Goal: Contribute content: Contribute content

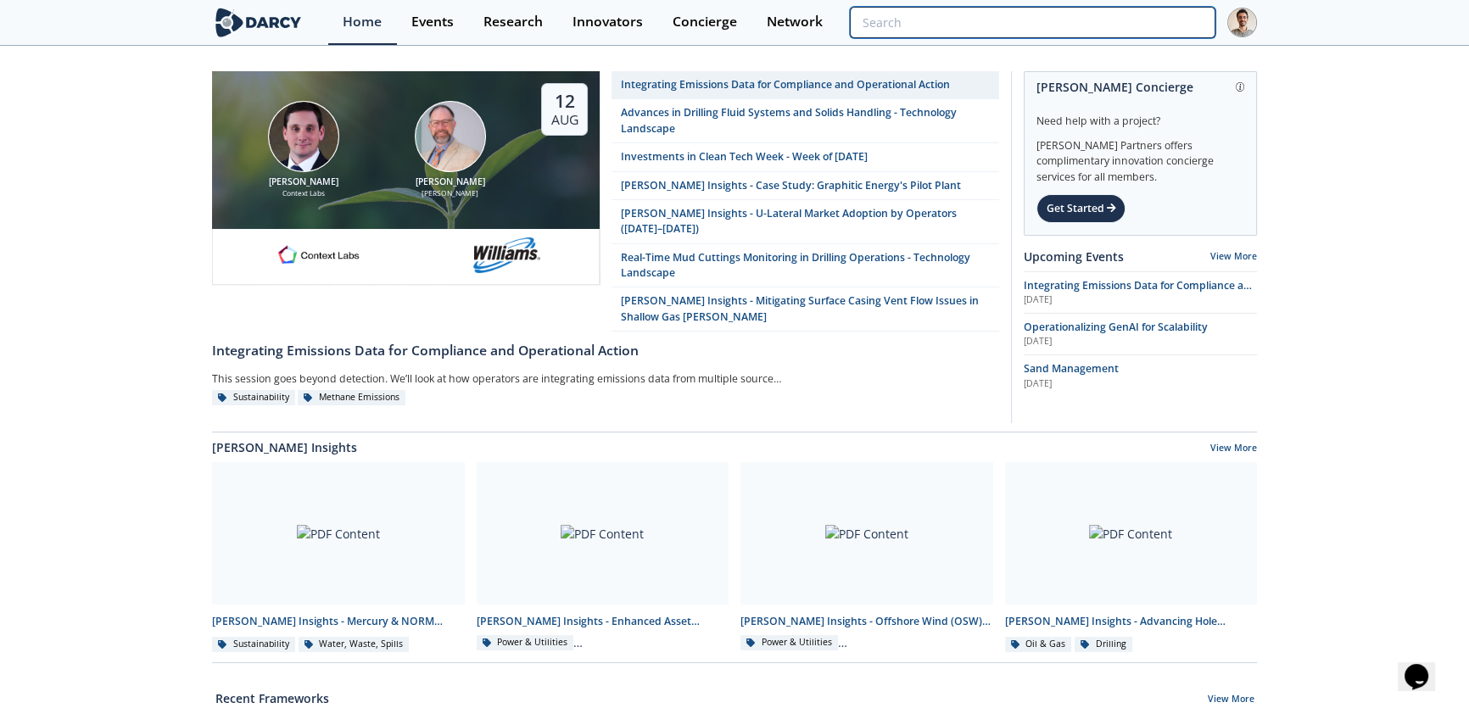
click at [1137, 31] on input "search" at bounding box center [1033, 22] width 366 height 31
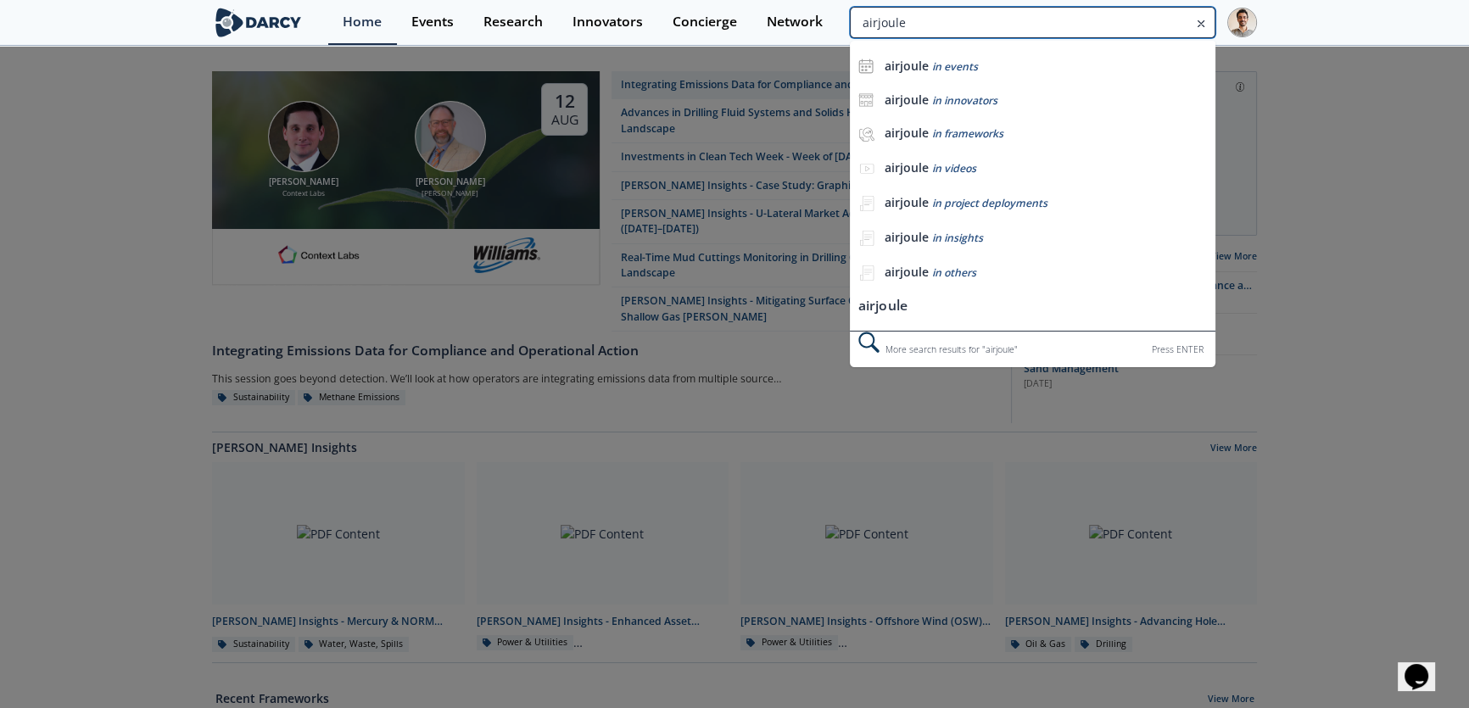
type input "airjoule"
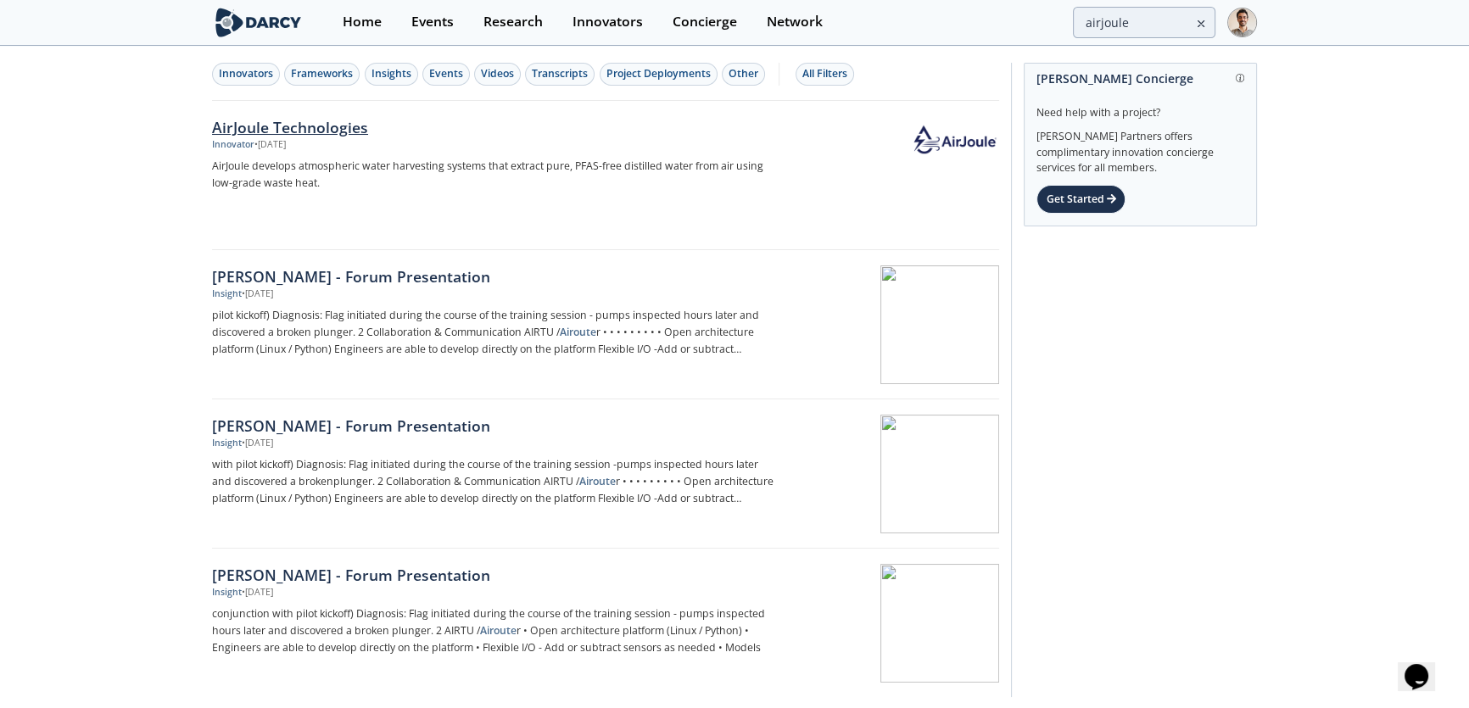
click at [257, 117] on div "AirJoule Technologies" at bounding box center [493, 127] width 562 height 22
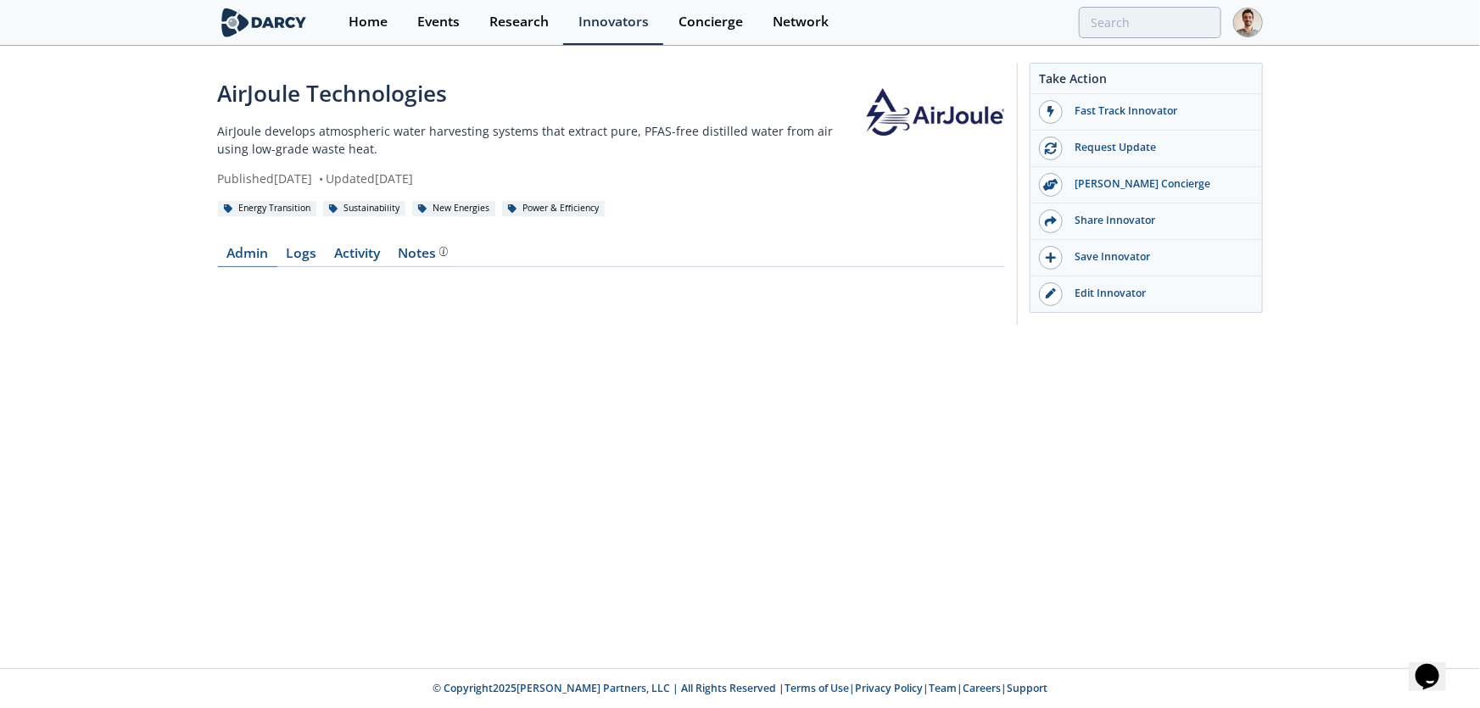
click at [224, 255] on link "Admin" at bounding box center [247, 257] width 59 height 20
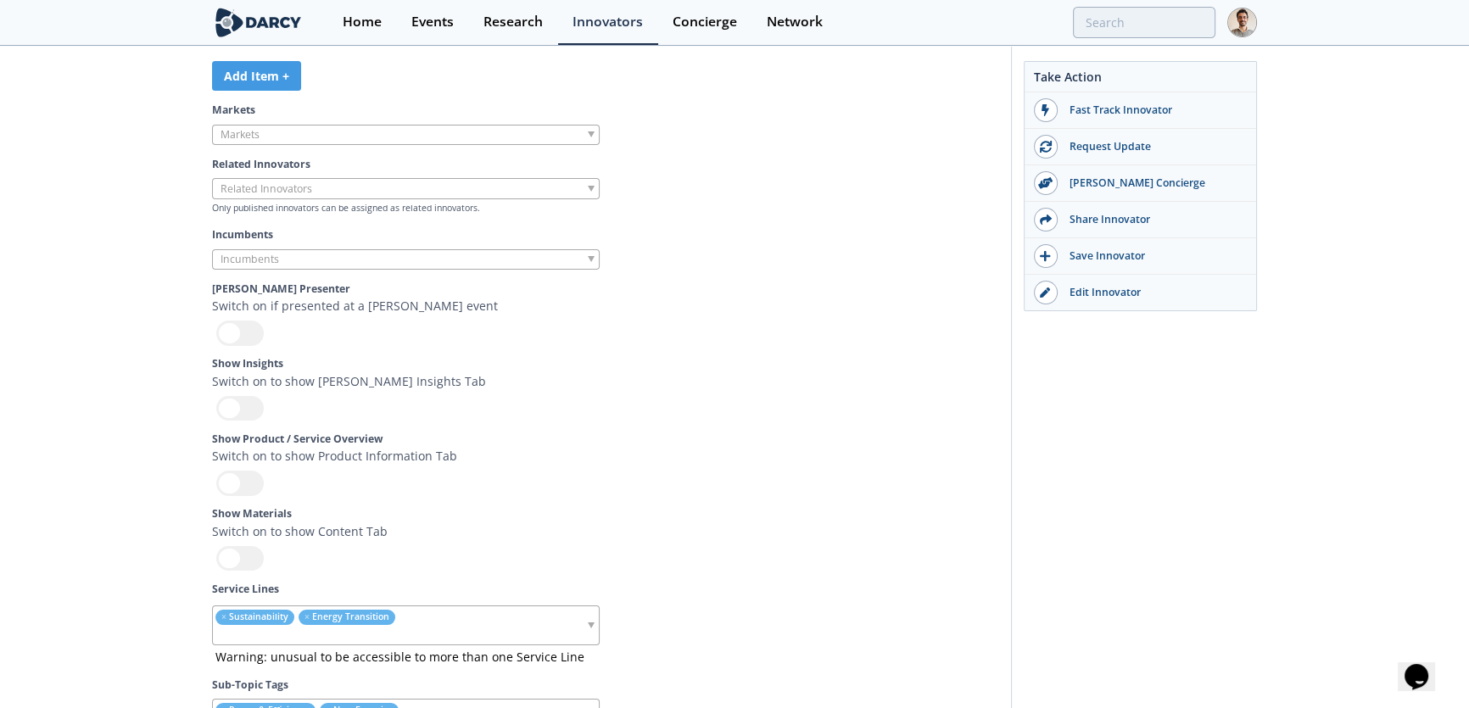
scroll to position [5206, 0]
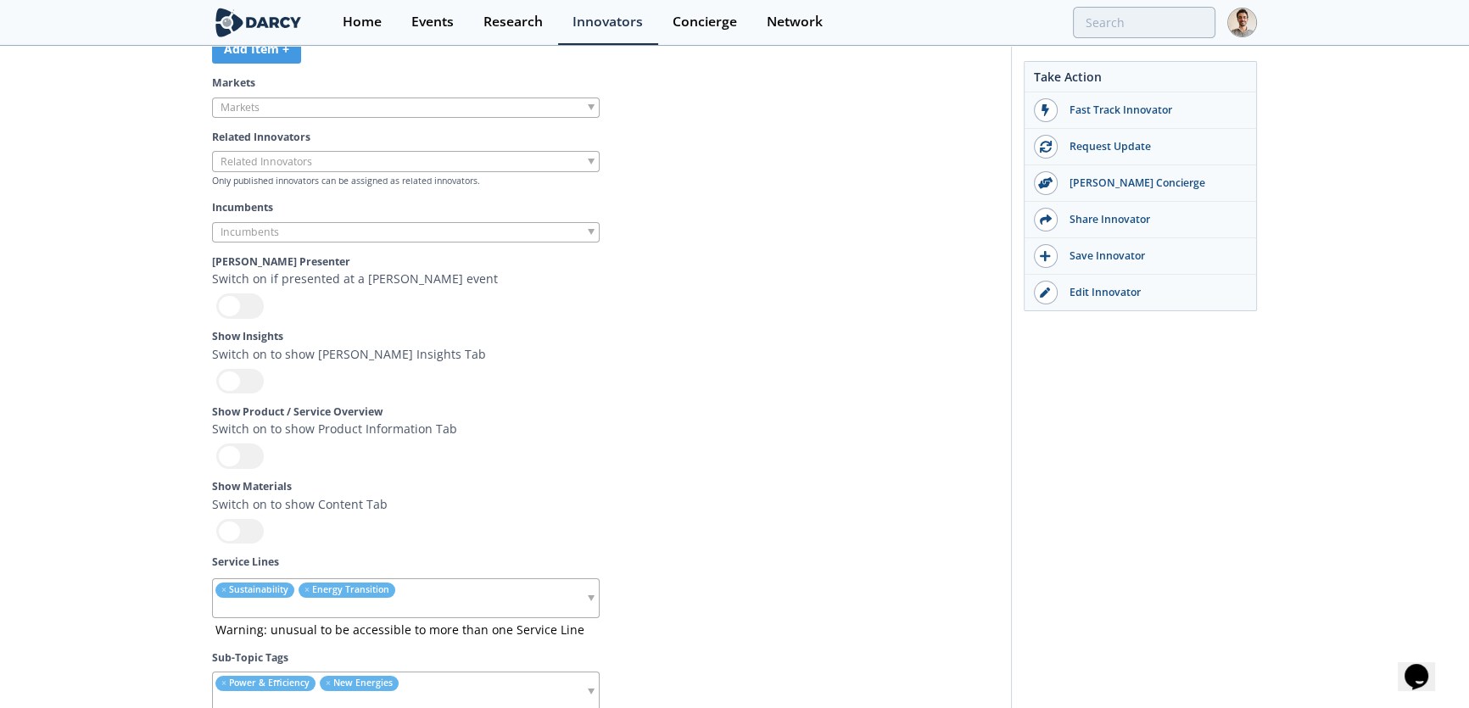
click at [238, 544] on div at bounding box center [240, 531] width 48 height 25
click at [0, 0] on input "checkbox" at bounding box center [0, 0] width 0 height 0
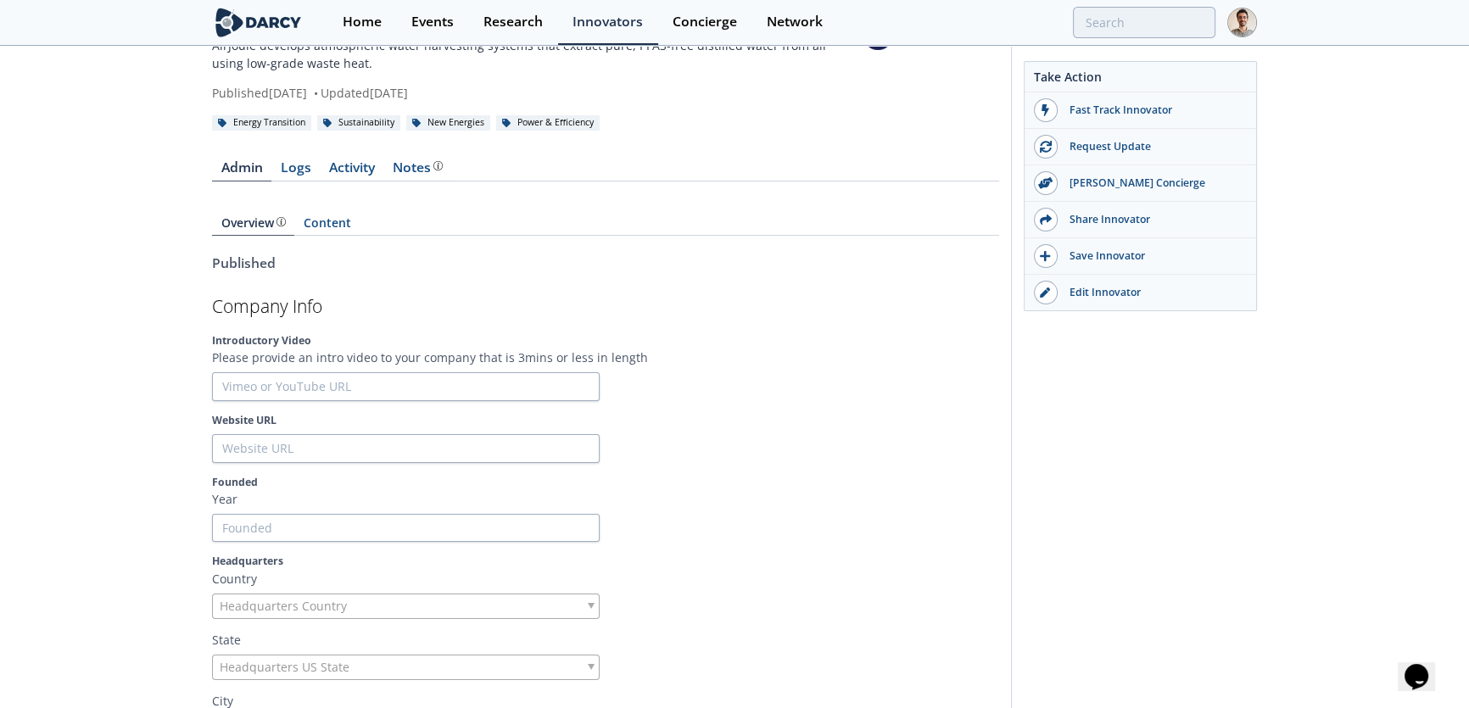
scroll to position [0, 0]
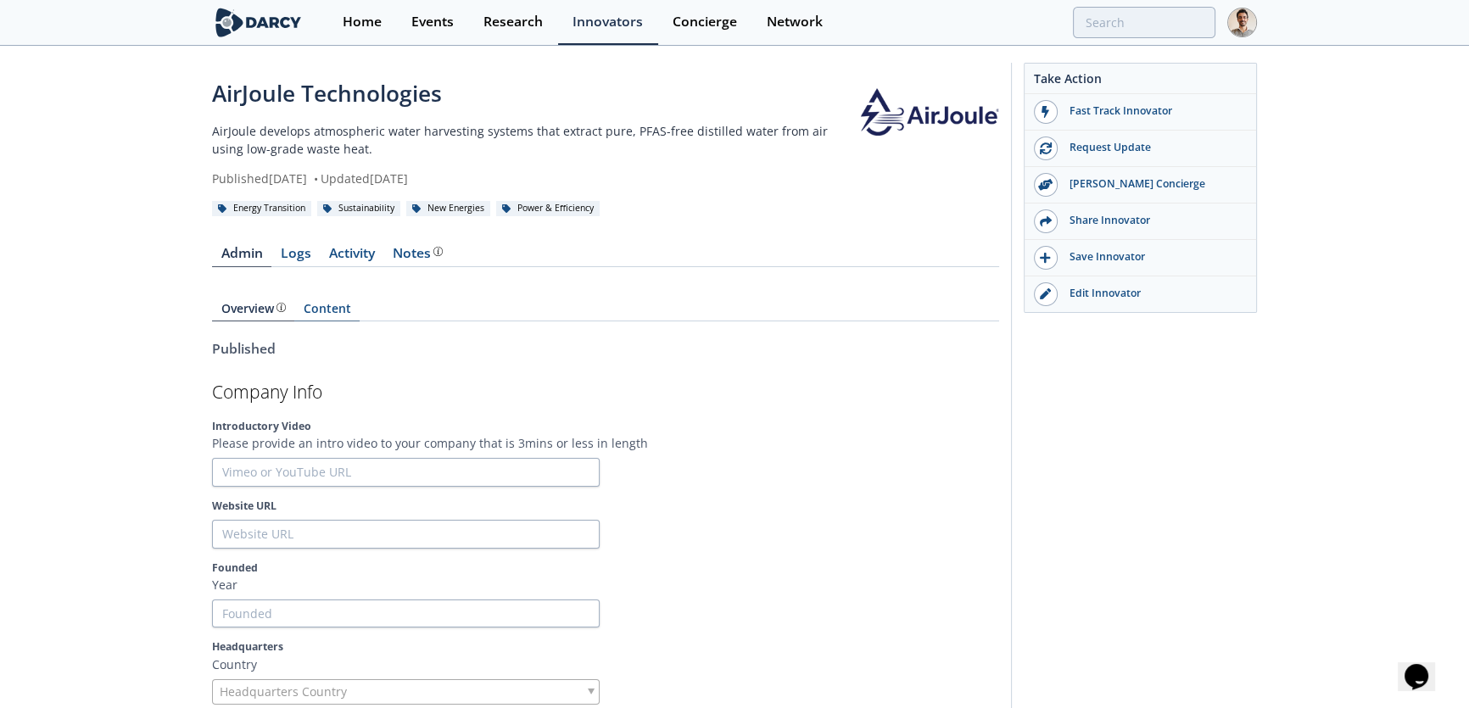
click at [323, 312] on link "Content" at bounding box center [326, 312] width 65 height 19
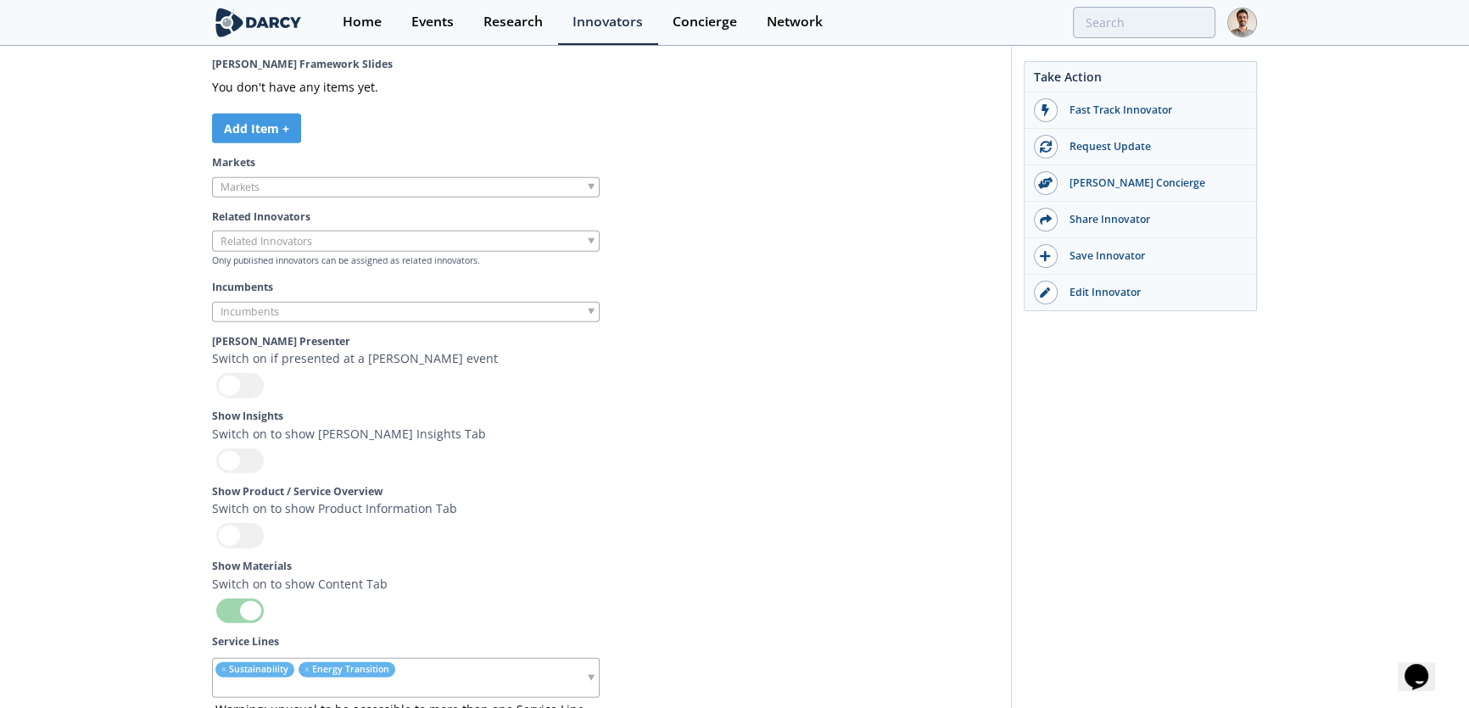
scroll to position [5437, 0]
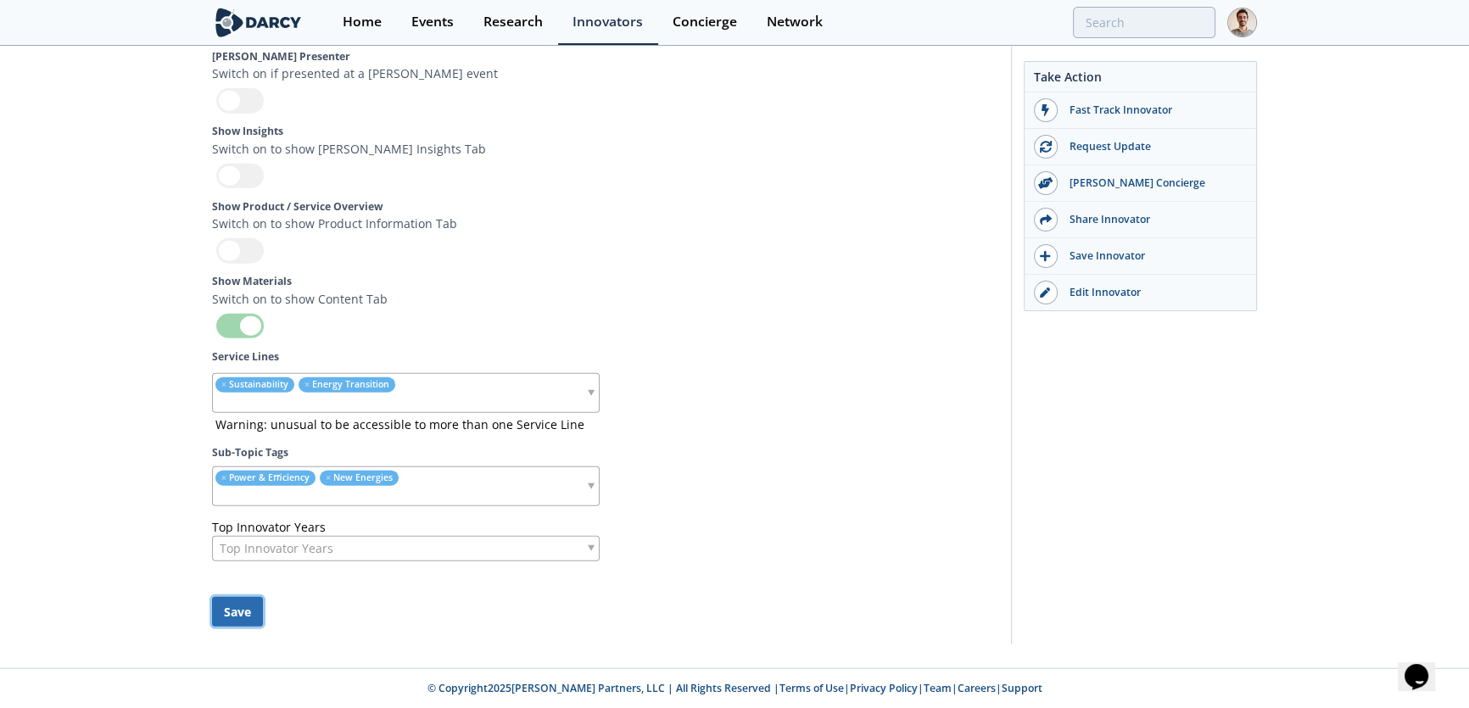
click at [245, 616] on button "Save" at bounding box center [237, 612] width 51 height 30
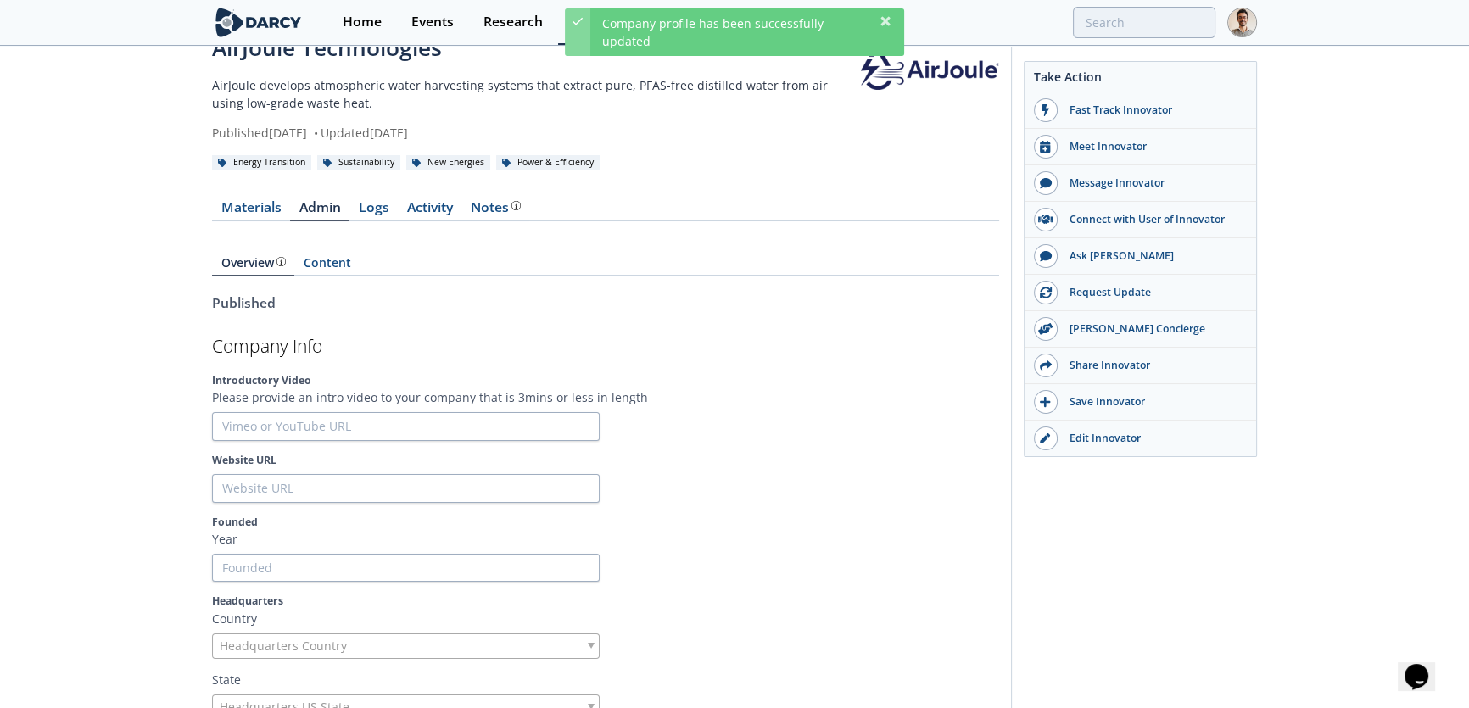
scroll to position [0, 0]
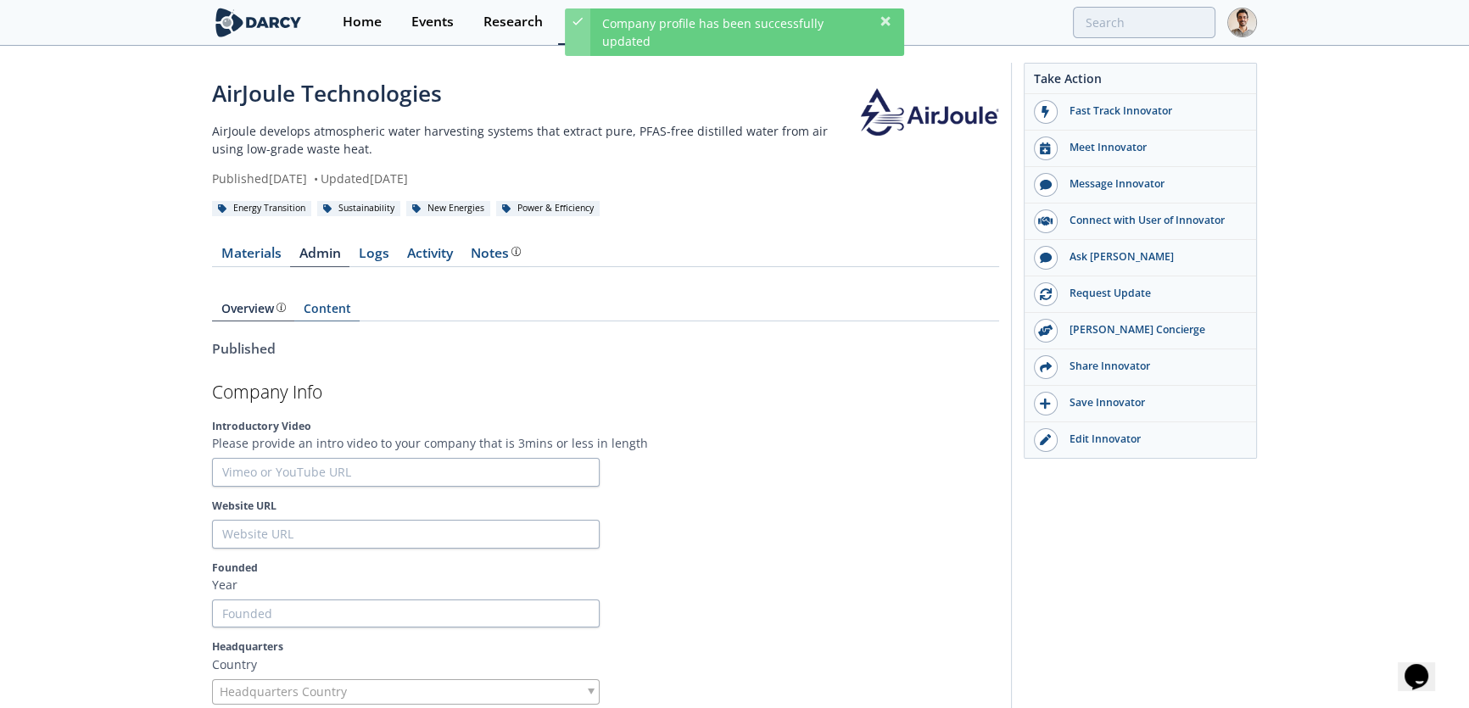
click at [327, 314] on link "Content" at bounding box center [326, 312] width 65 height 19
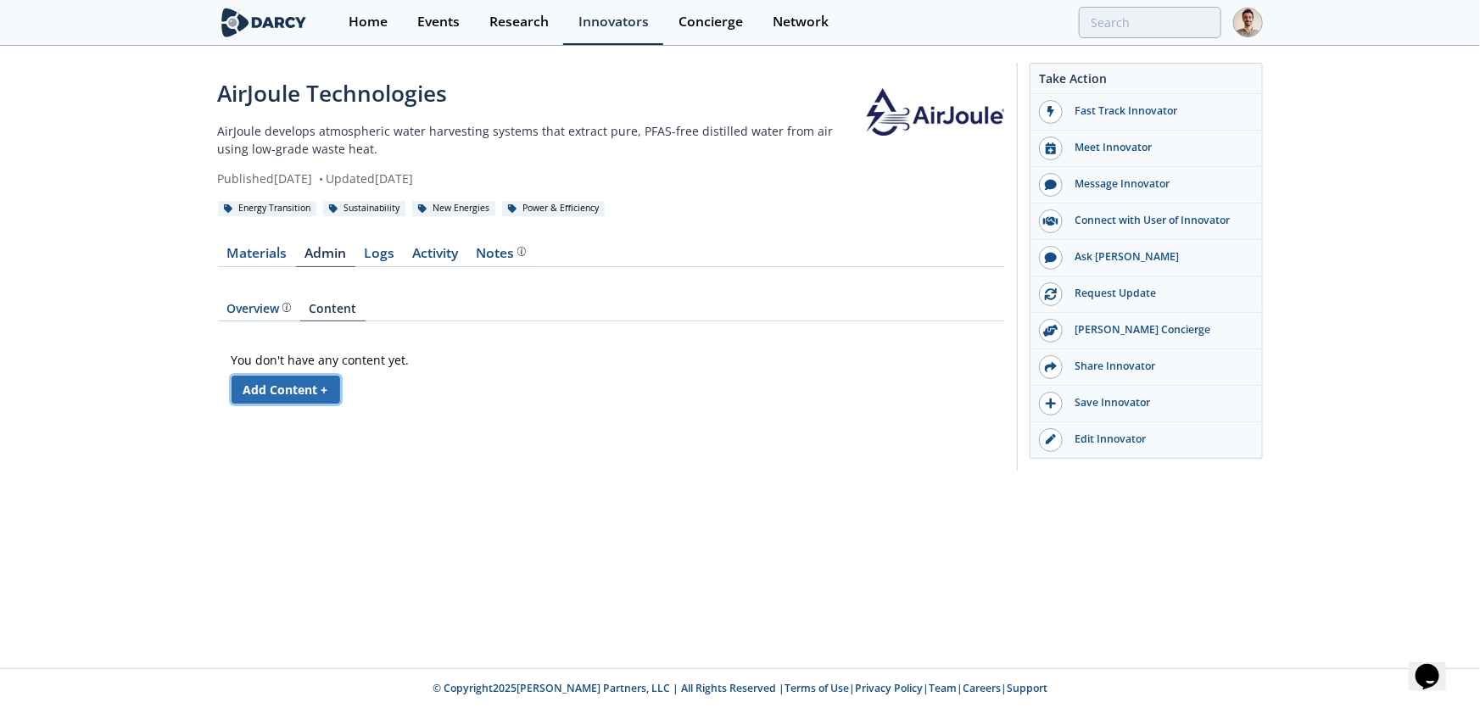
click at [305, 393] on link "Add Content +" at bounding box center [286, 390] width 109 height 28
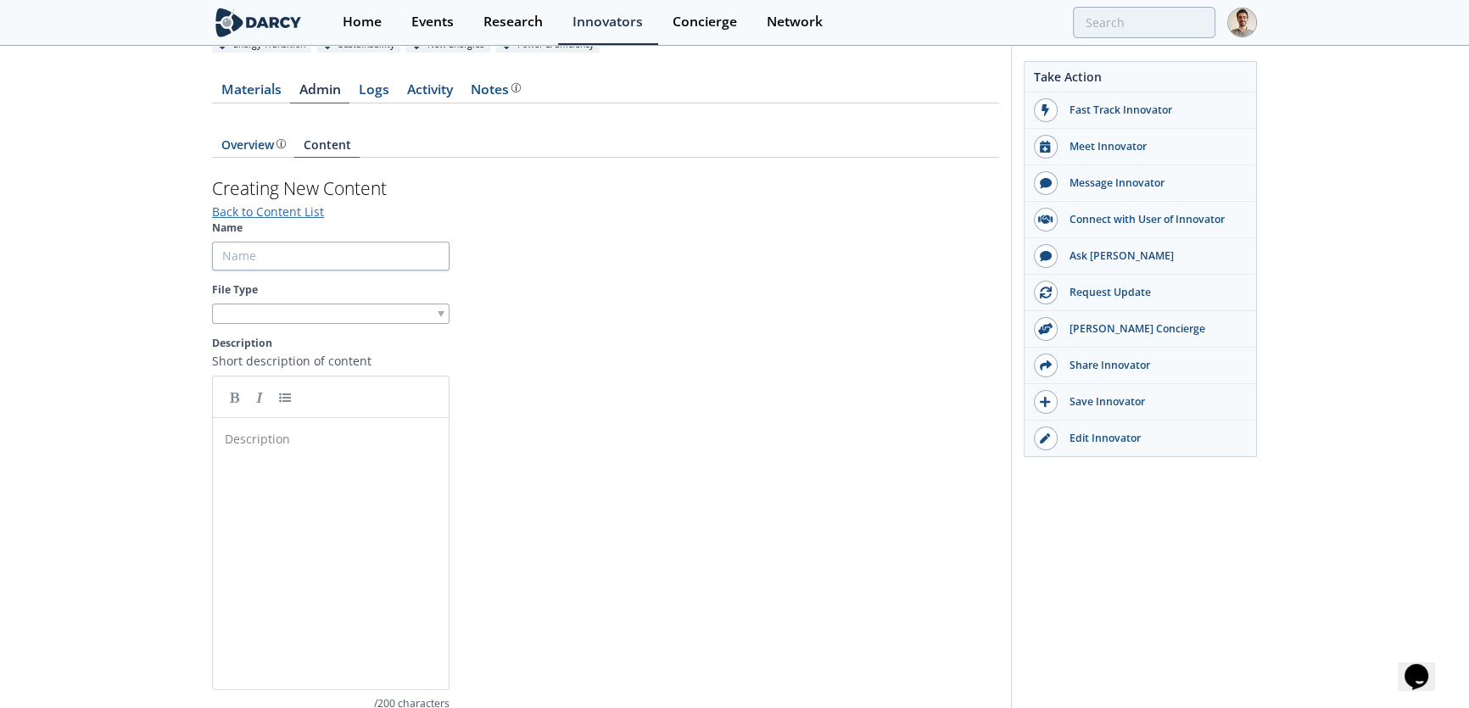
scroll to position [159, 0]
drag, startPoint x: 274, startPoint y: 312, endPoint x: 272, endPoint y: 321, distance: 8.7
click at [274, 312] on div at bounding box center [331, 319] width 238 height 21
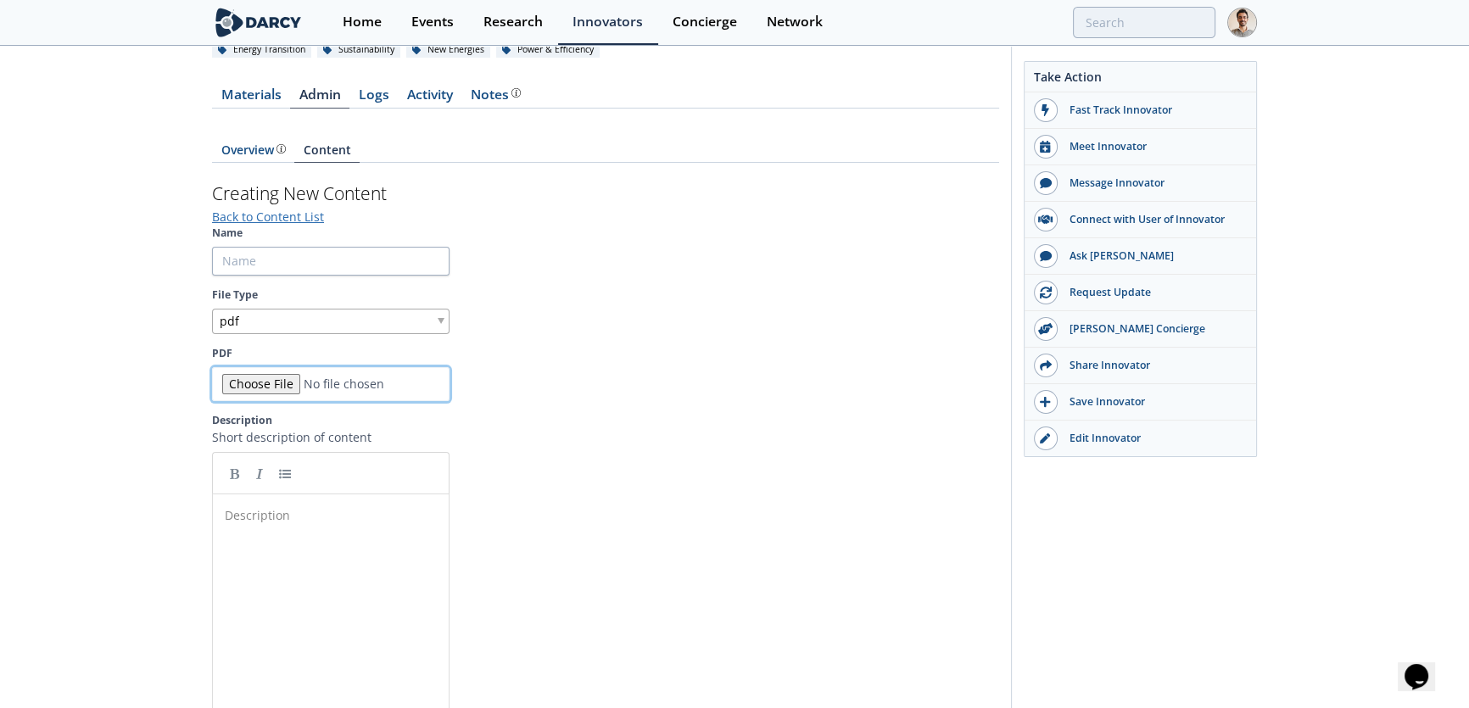
click at [254, 381] on input "PDF" at bounding box center [331, 384] width 238 height 34
type input "C:\fakepath\AirJoule_Data Center_Darcy_071825.pdf"
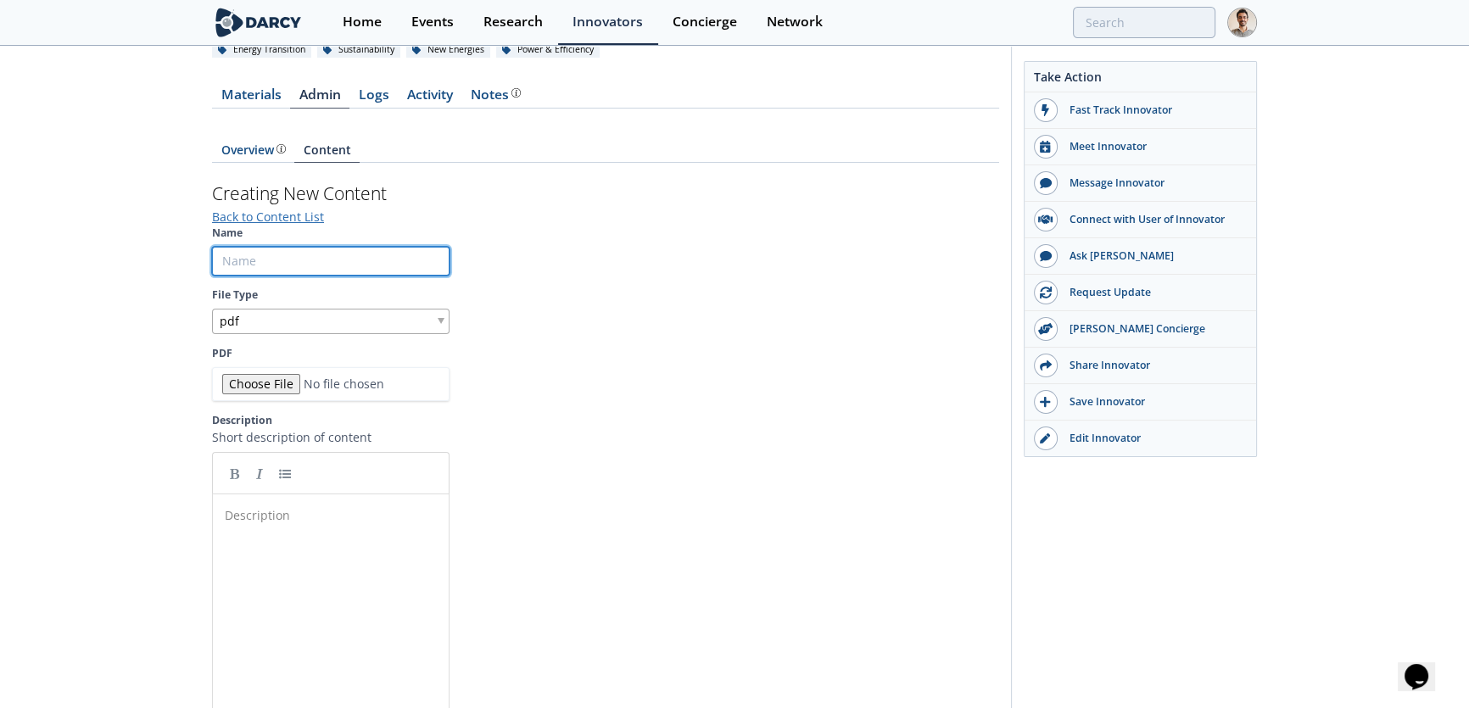
click at [323, 258] on input "Name" at bounding box center [331, 261] width 238 height 29
paste input "AirJoule Overview & Data Center Application"
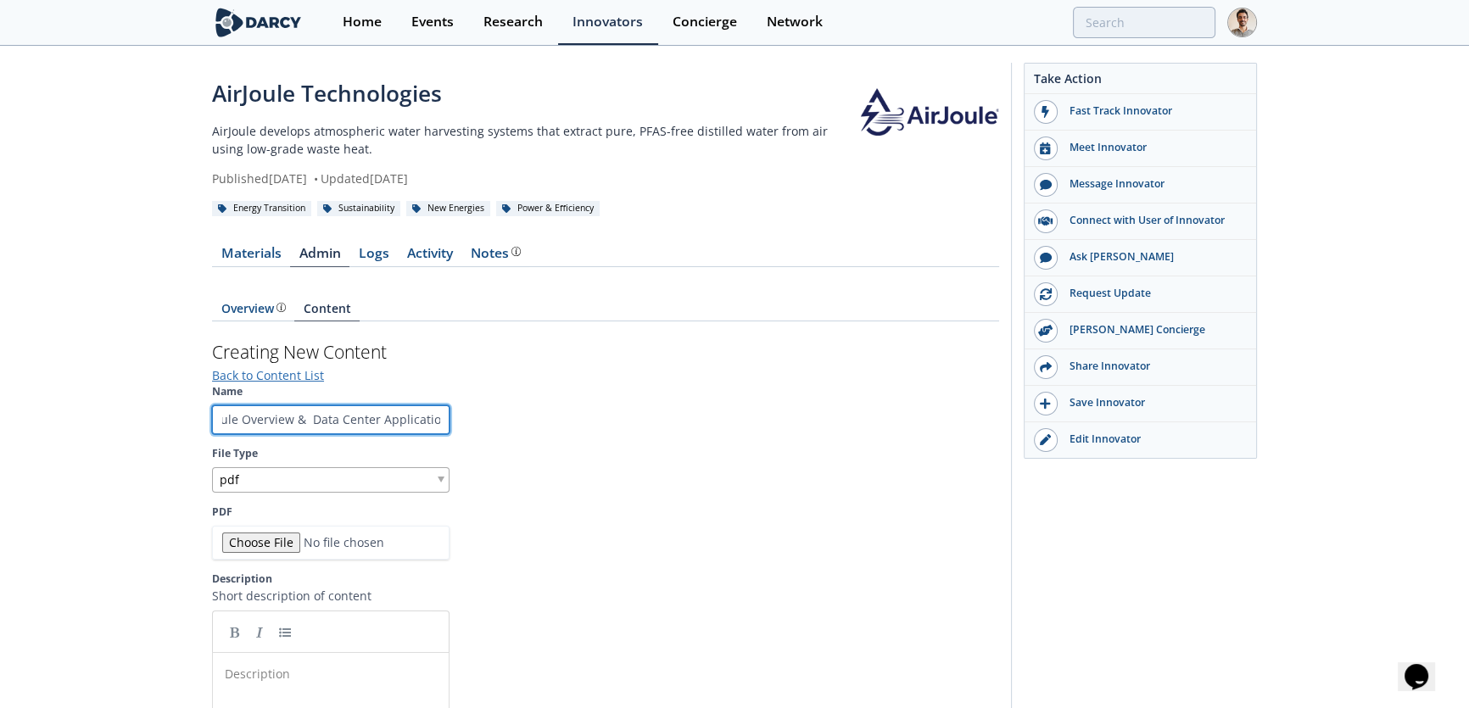
scroll to position [0, 0]
drag, startPoint x: 229, startPoint y: 412, endPoint x: 126, endPoint y: 417, distance: 103.6
click at [126, 417] on div "AirJoule Technologies AirJoule develops atmospheric water harvesting systems th…" at bounding box center [734, 551] width 1469 height 1007
type input "AirJoule Overview & Data Center Application"
click at [606, 425] on section "Name AirJoule Overview & Data Center Application File Type pdf PDF Description …" at bounding box center [605, 665] width 787 height 563
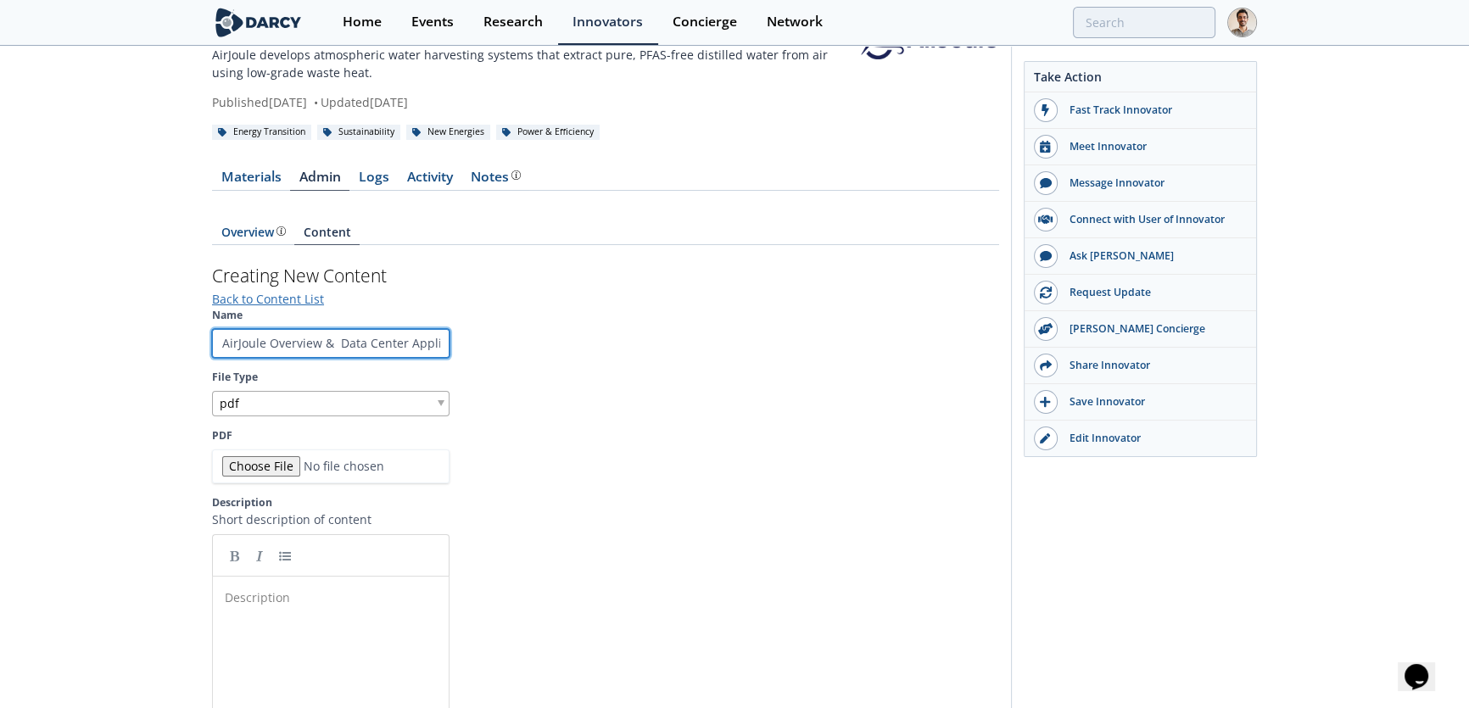
scroll to position [0, 28]
drag, startPoint x: 324, startPoint y: 344, endPoint x: 605, endPoint y: 345, distance: 280.8
click at [605, 345] on section "Name AirJoule Overview & Data Center Application File Type pdf PDF Description …" at bounding box center [605, 589] width 787 height 563
click at [605, 351] on section "Name AirJoule Overview & Data Center Application File Type pdf PDF Description …" at bounding box center [605, 589] width 787 height 563
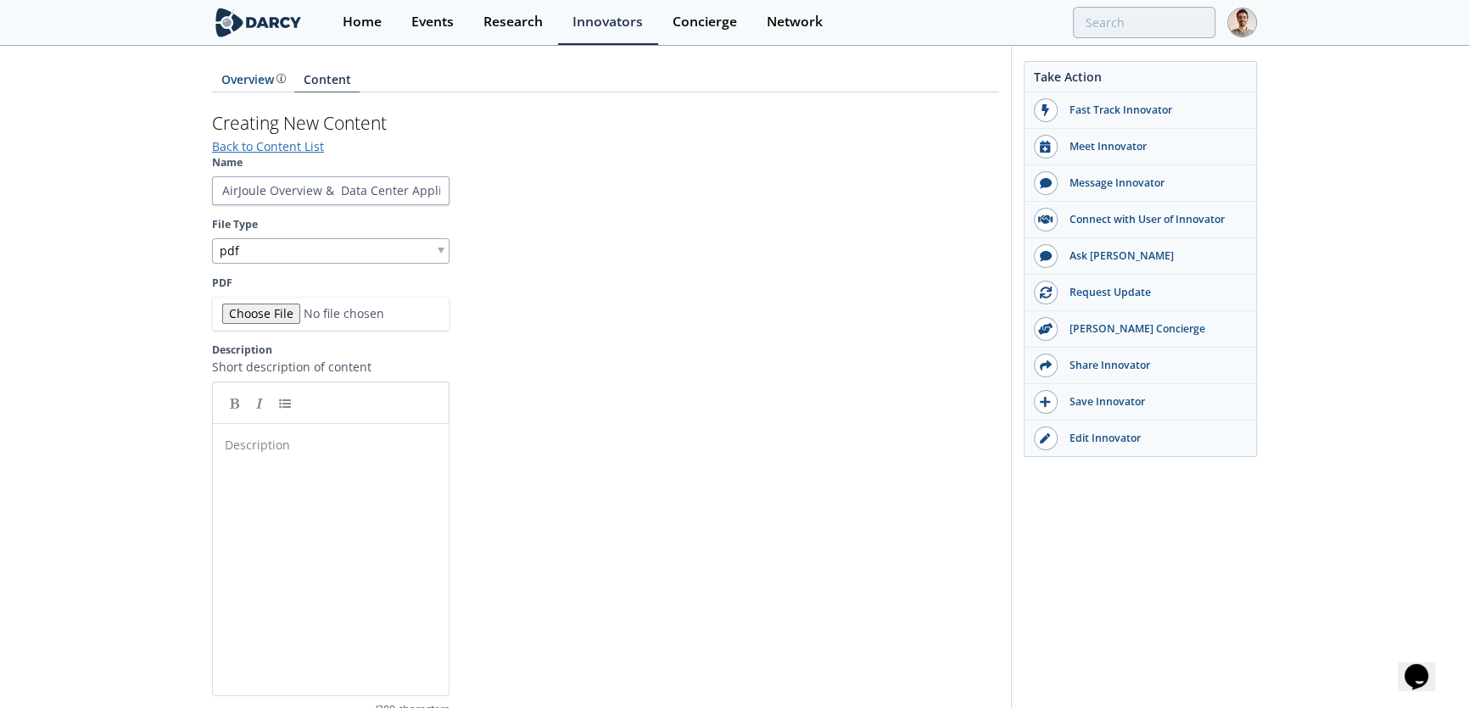
scroll to position [231, 0]
click at [334, 535] on div "Description ​" at bounding box center [343, 571] width 244 height 280
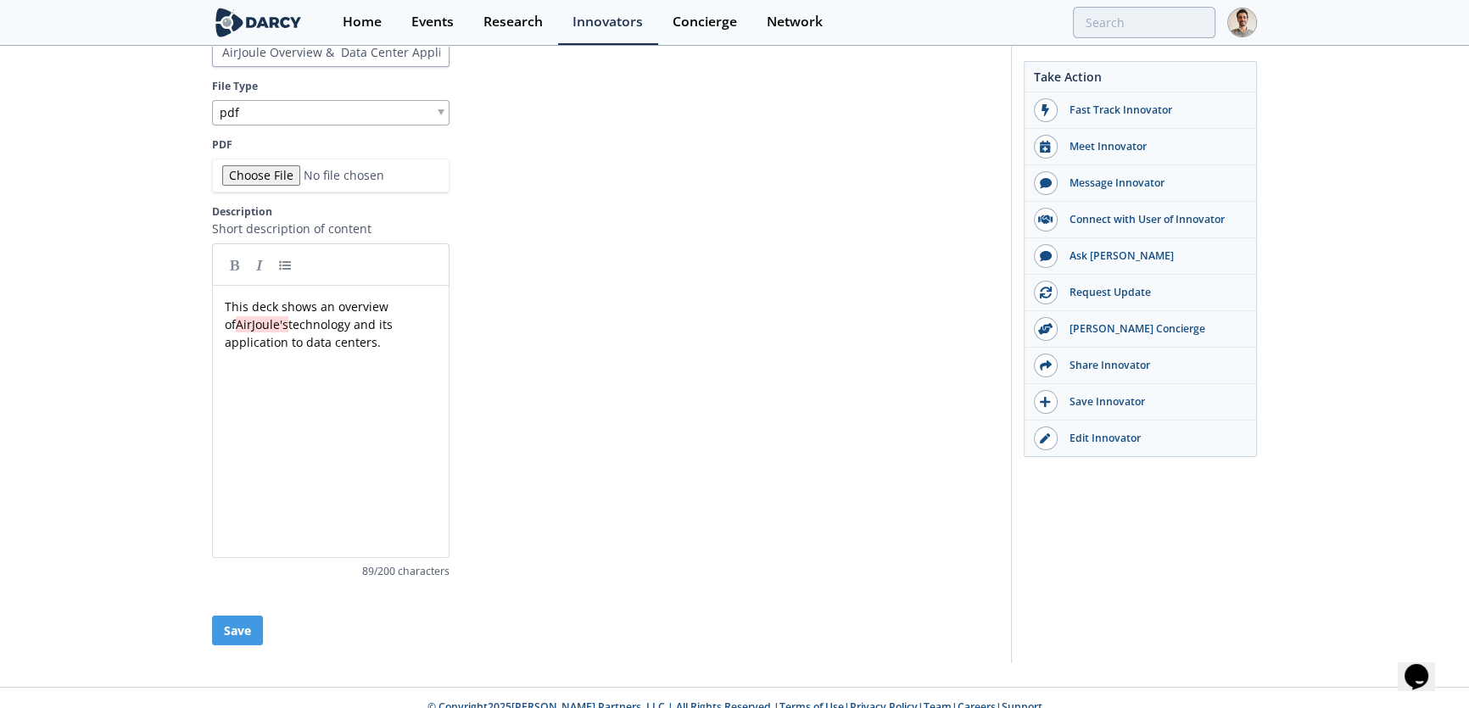
scroll to position [383, 0]
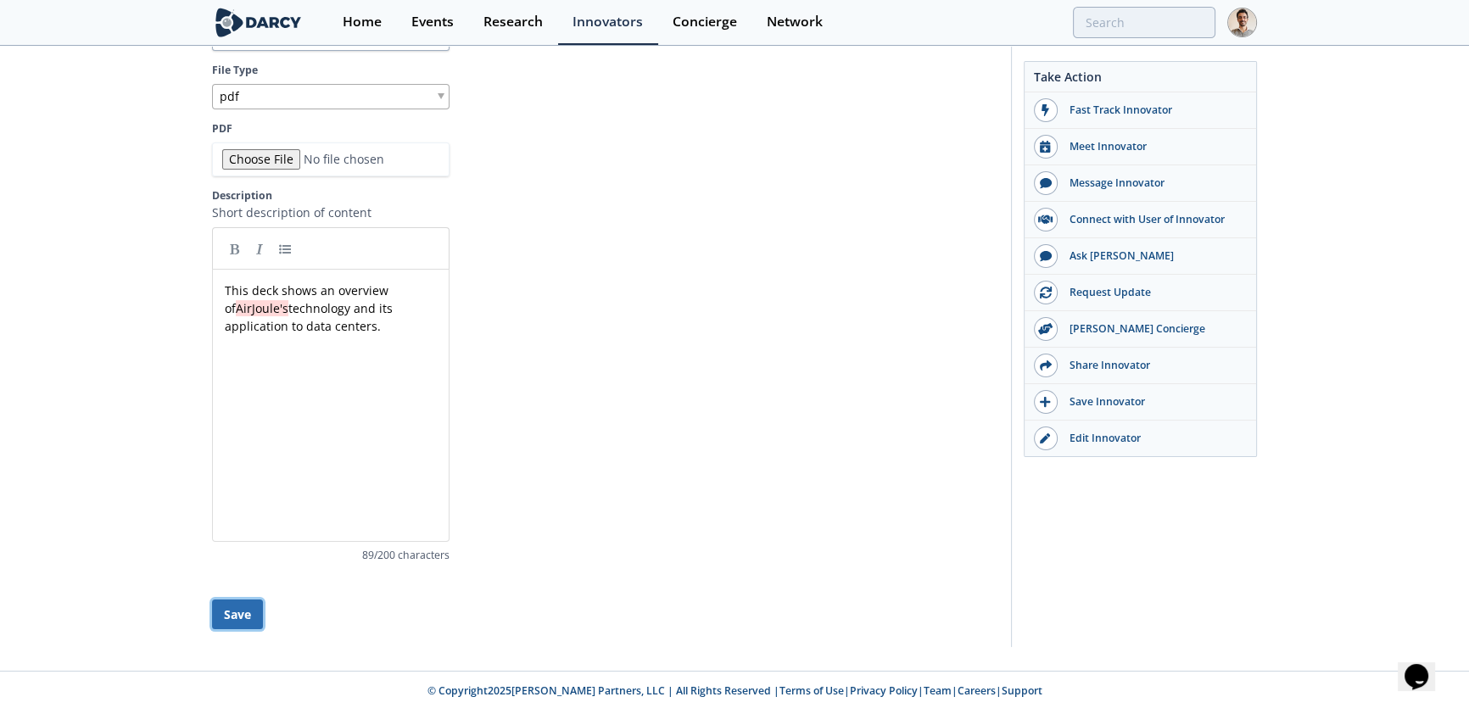
click at [243, 608] on button "Save" at bounding box center [237, 615] width 51 height 30
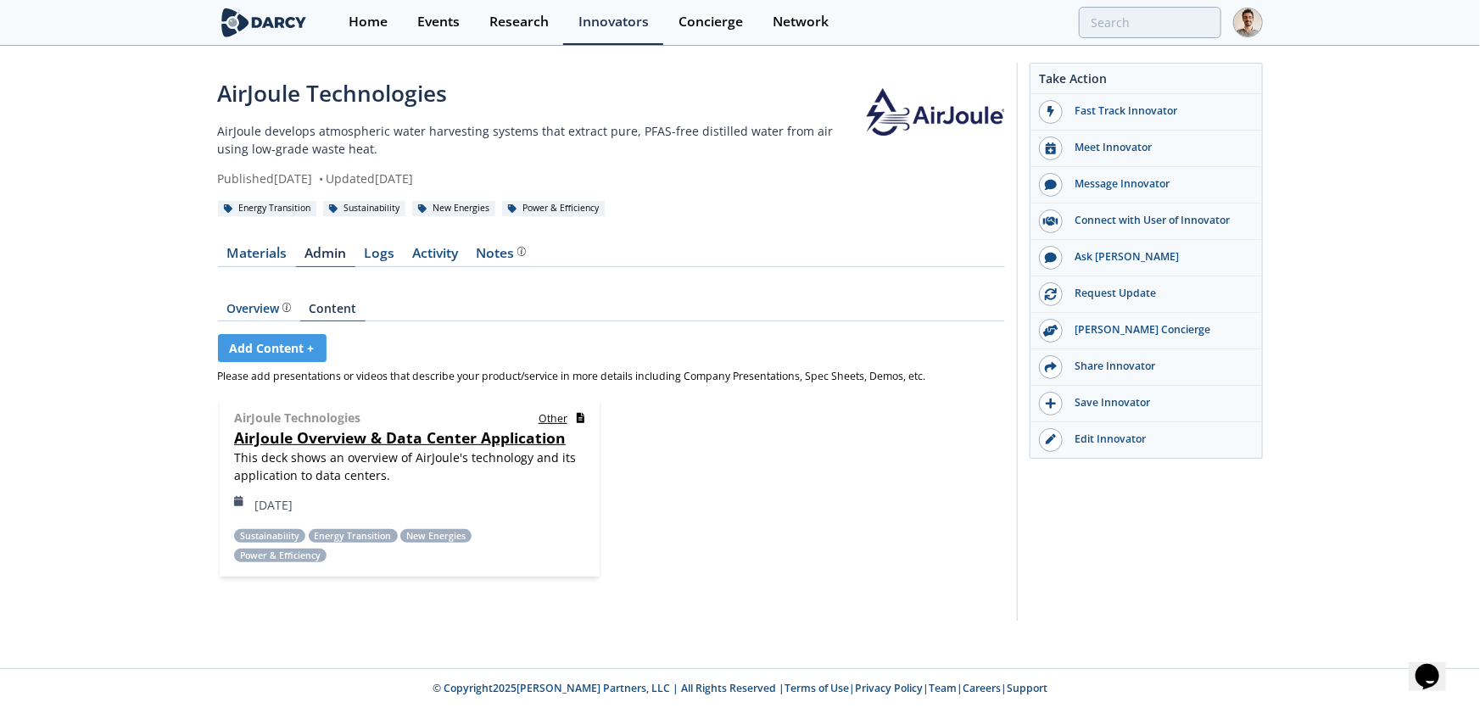
drag, startPoint x: 864, startPoint y: 462, endPoint x: 297, endPoint y: 270, distance: 598.6
click at [862, 462] on div "AirJoule Technologies other AirJoule Overview & Data Center Application This de…" at bounding box center [612, 494] width 760 height 219
click at [250, 308] on div "Overview The [PERSON_NAME] Research team’s summarized opinion of the innovator,…" at bounding box center [259, 309] width 64 height 12
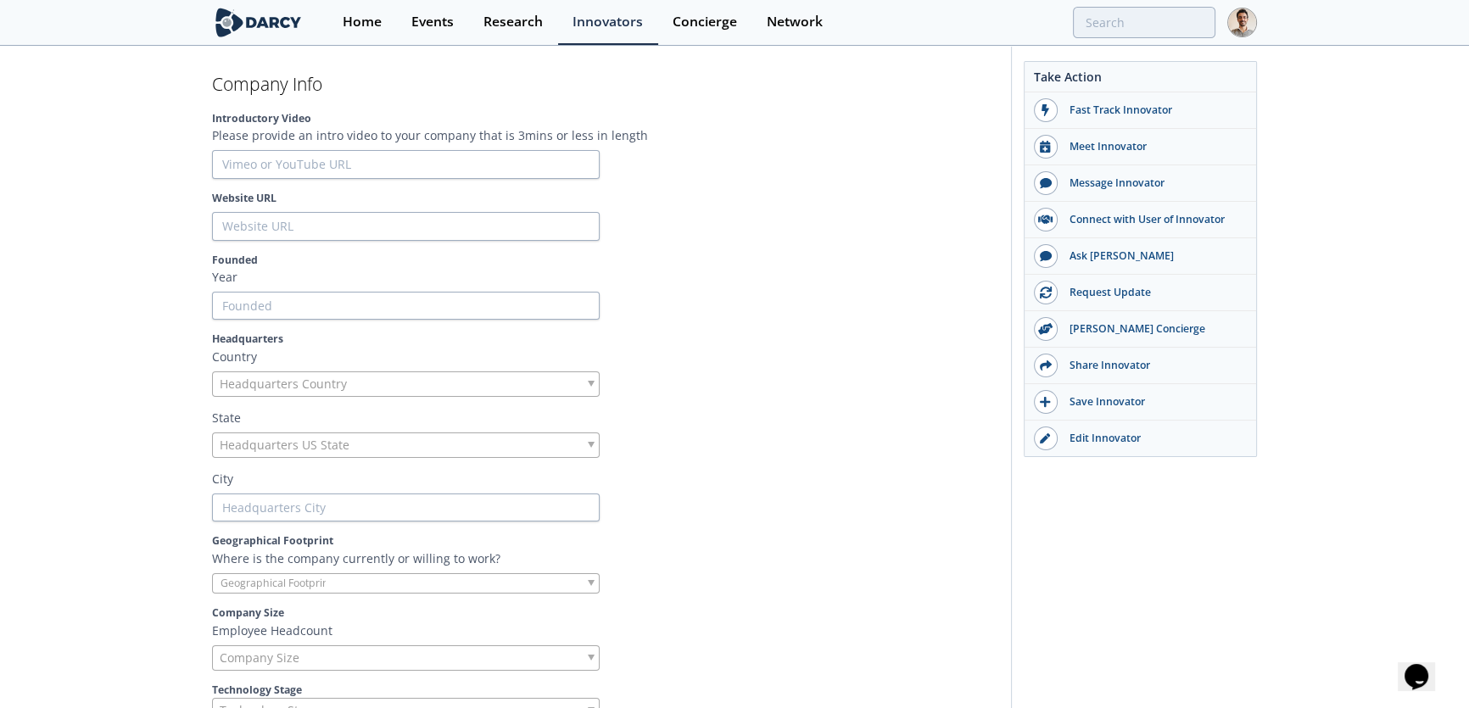
scroll to position [462, 0]
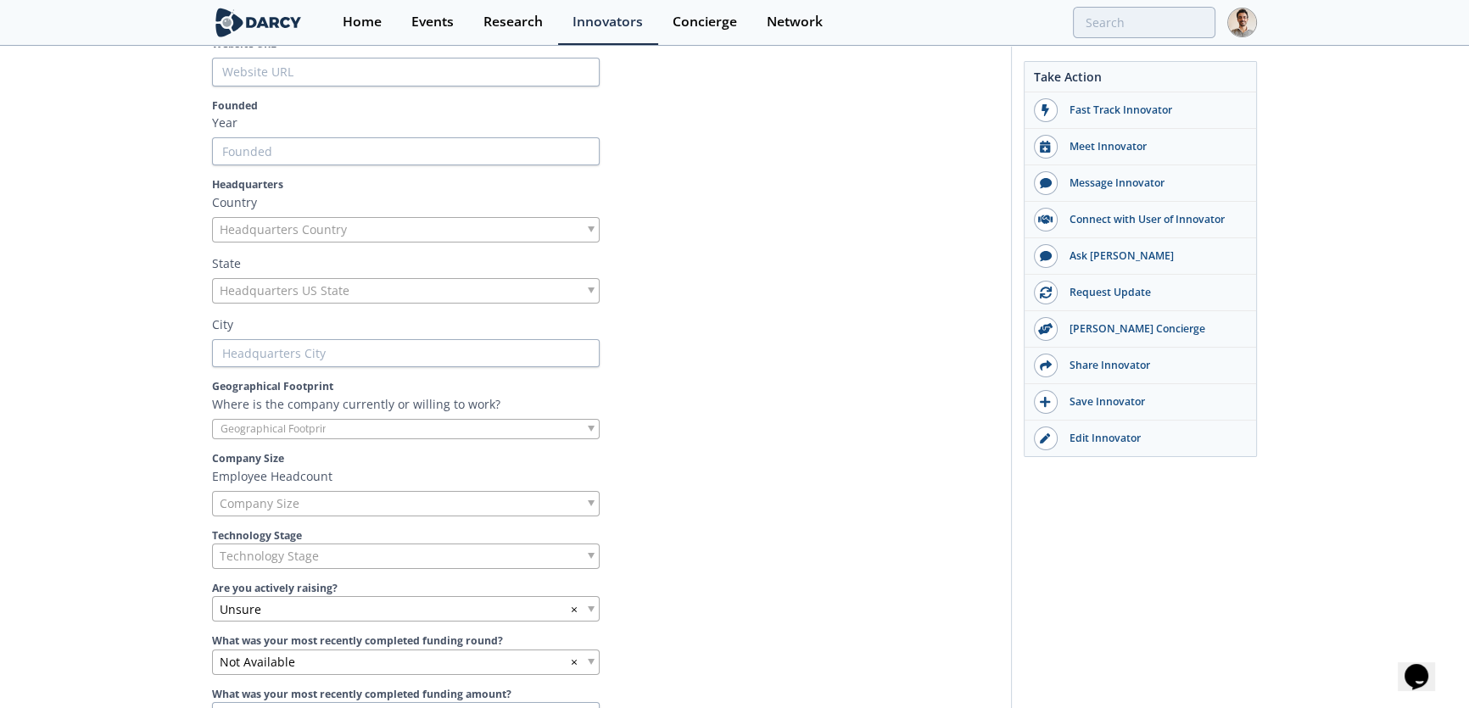
click at [416, 502] on div "Company Size" at bounding box center [406, 503] width 388 height 25
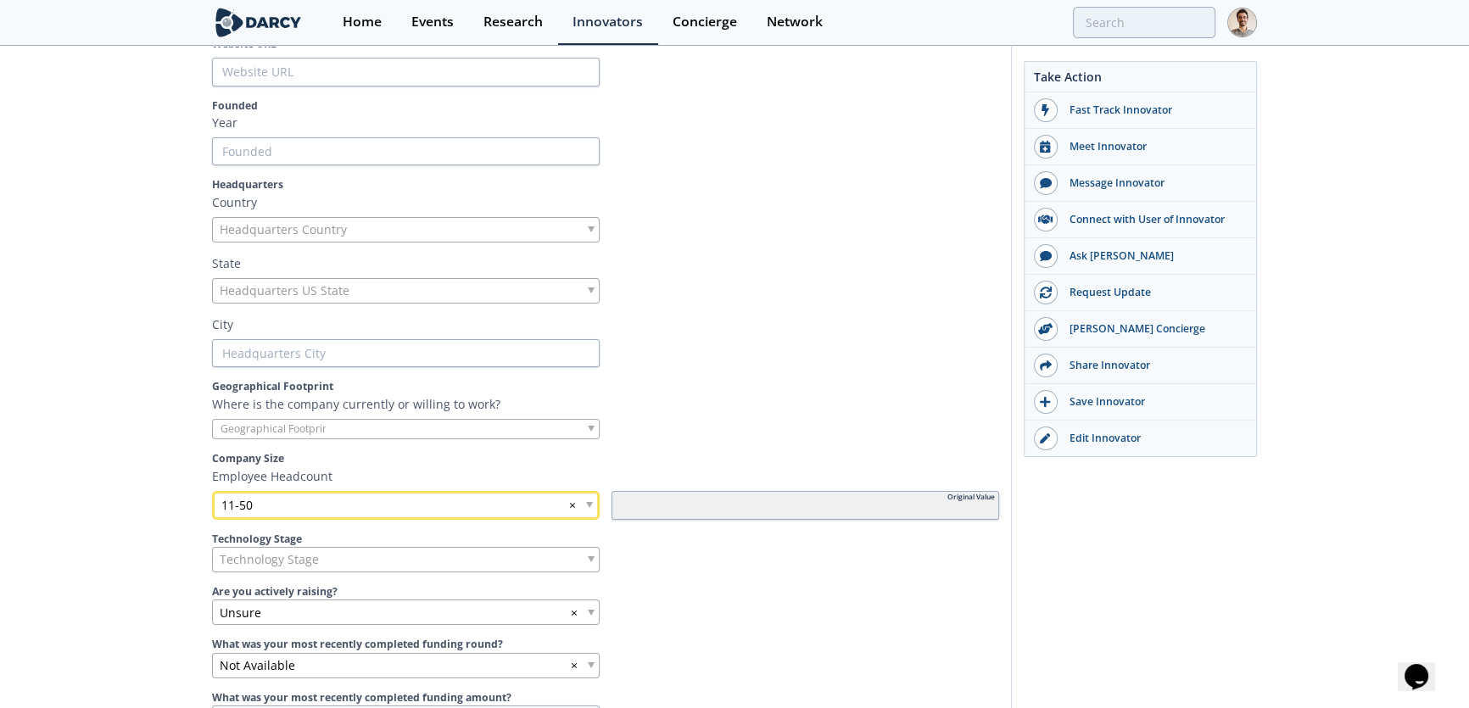
scroll to position [385, 0]
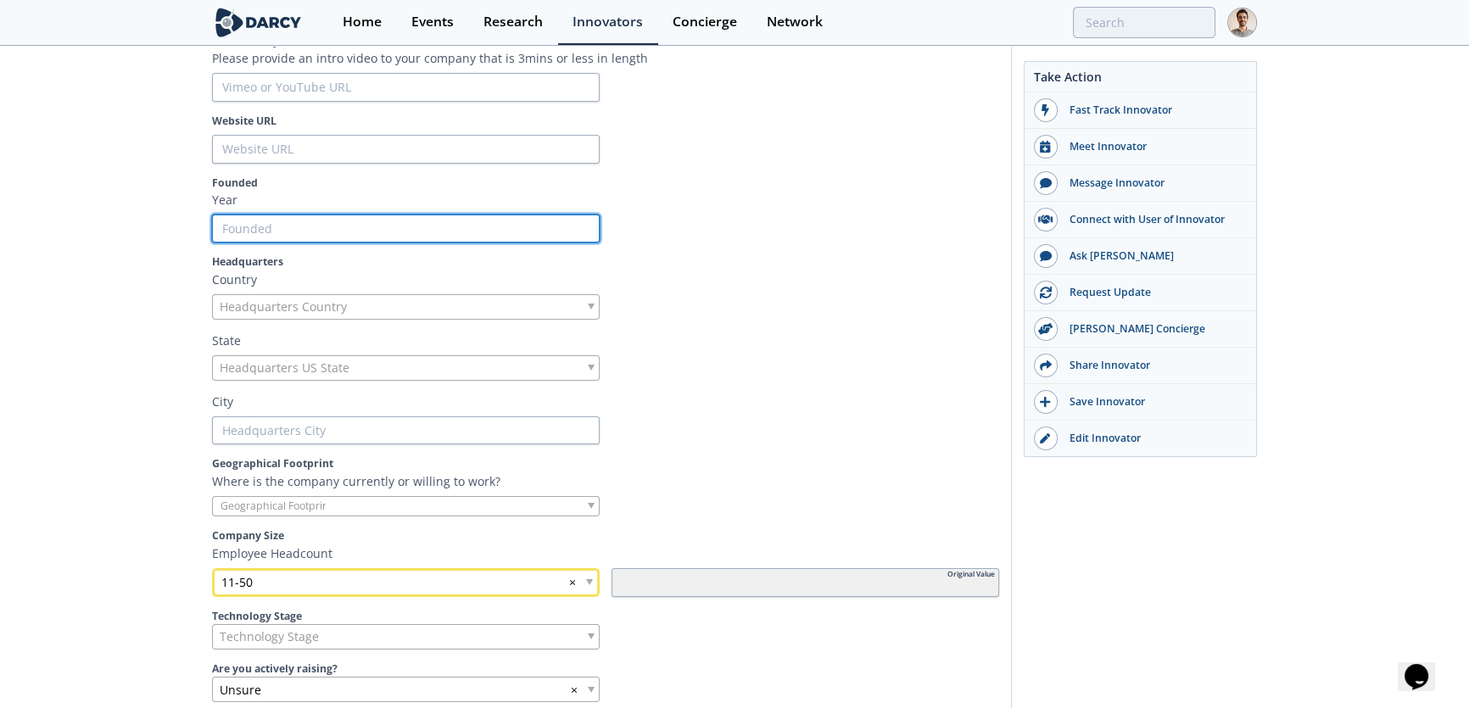
click at [348, 230] on input "Founded" at bounding box center [406, 229] width 388 height 29
type input "20"
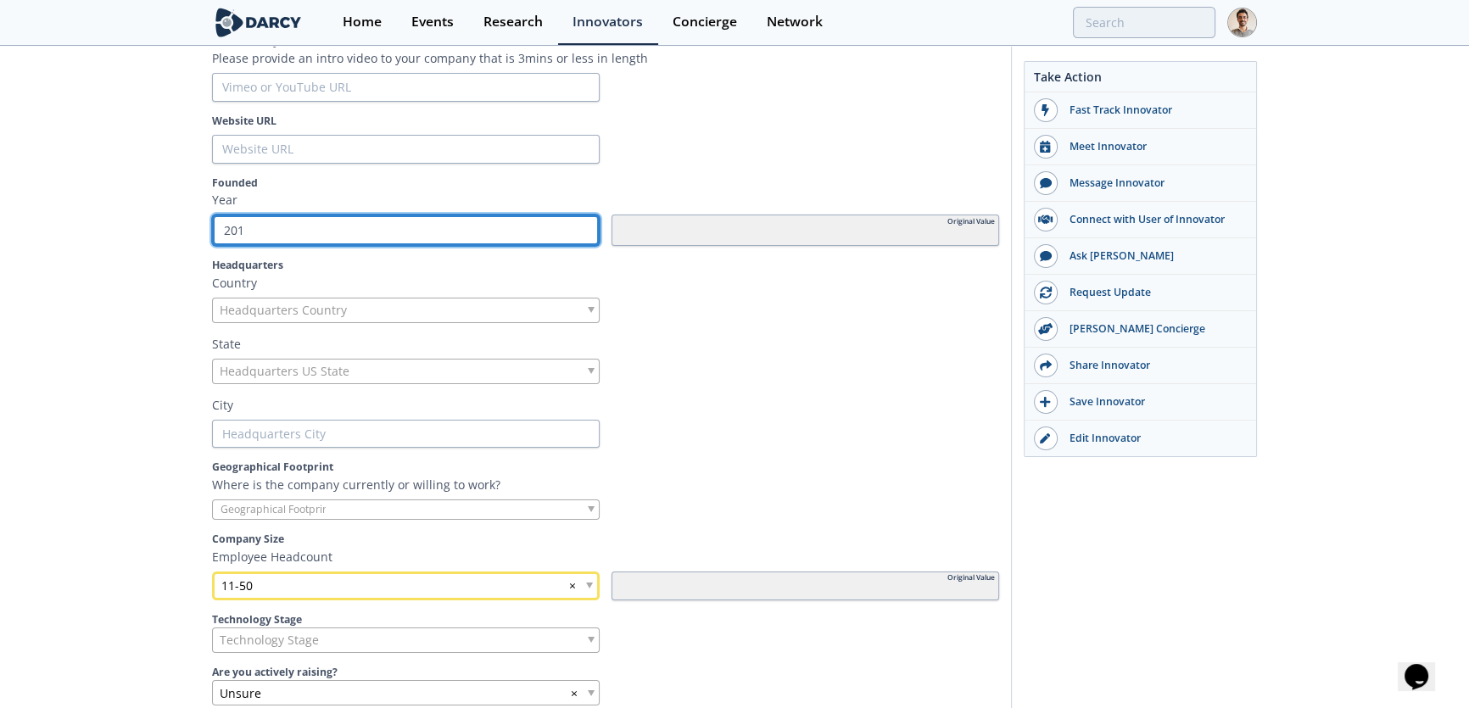
type input "2018"
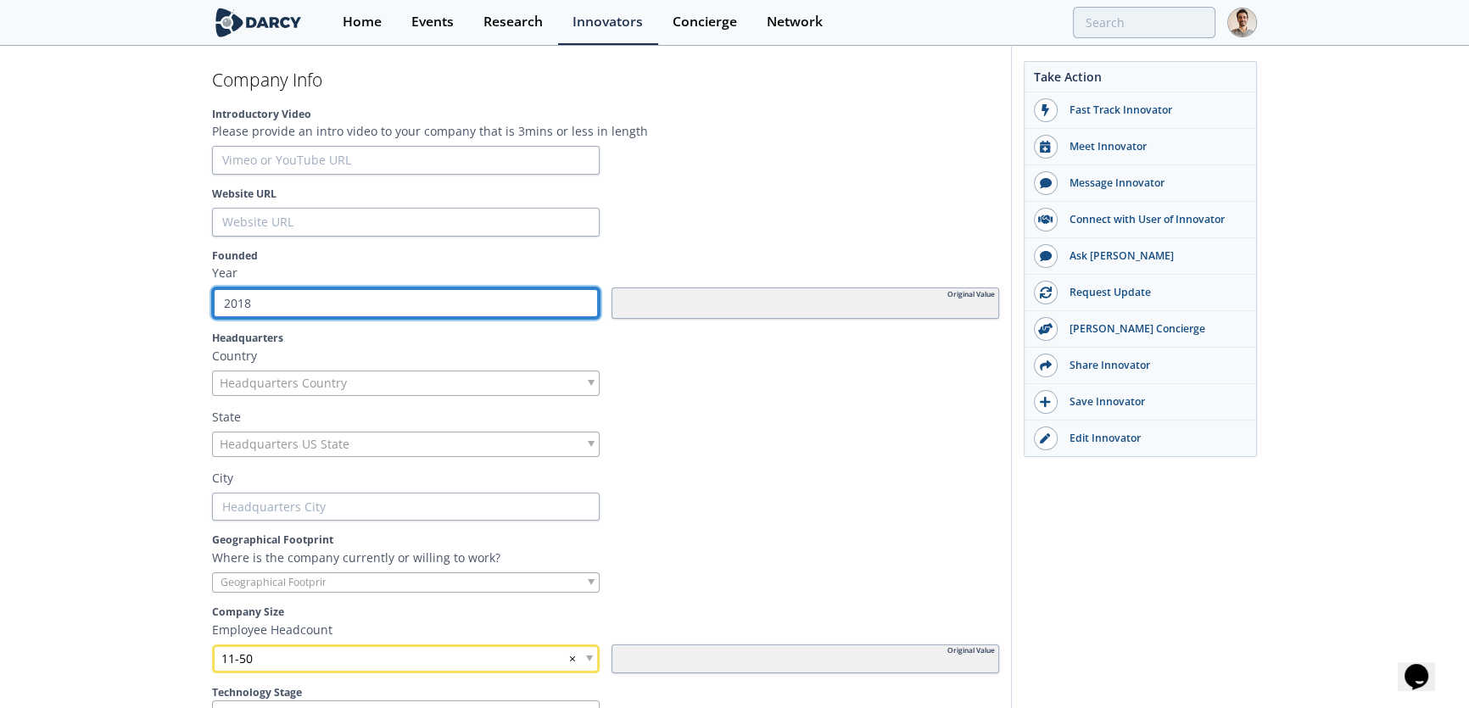
scroll to position [308, 0]
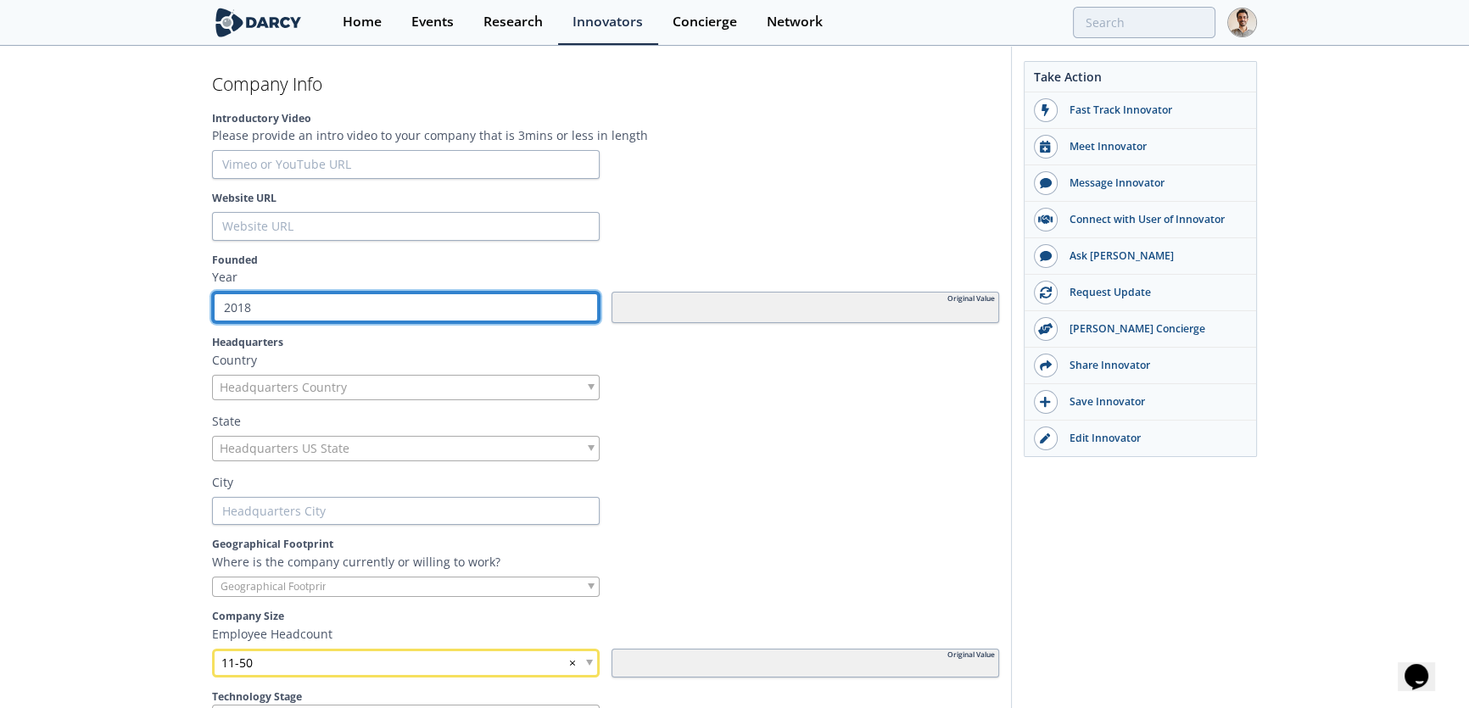
type input "2018"
click at [579, 310] on input "2017" at bounding box center [406, 308] width 388 height 32
click at [579, 310] on input "2016" at bounding box center [406, 308] width 388 height 32
type input "2015"
click at [579, 310] on input "2015" at bounding box center [406, 308] width 388 height 32
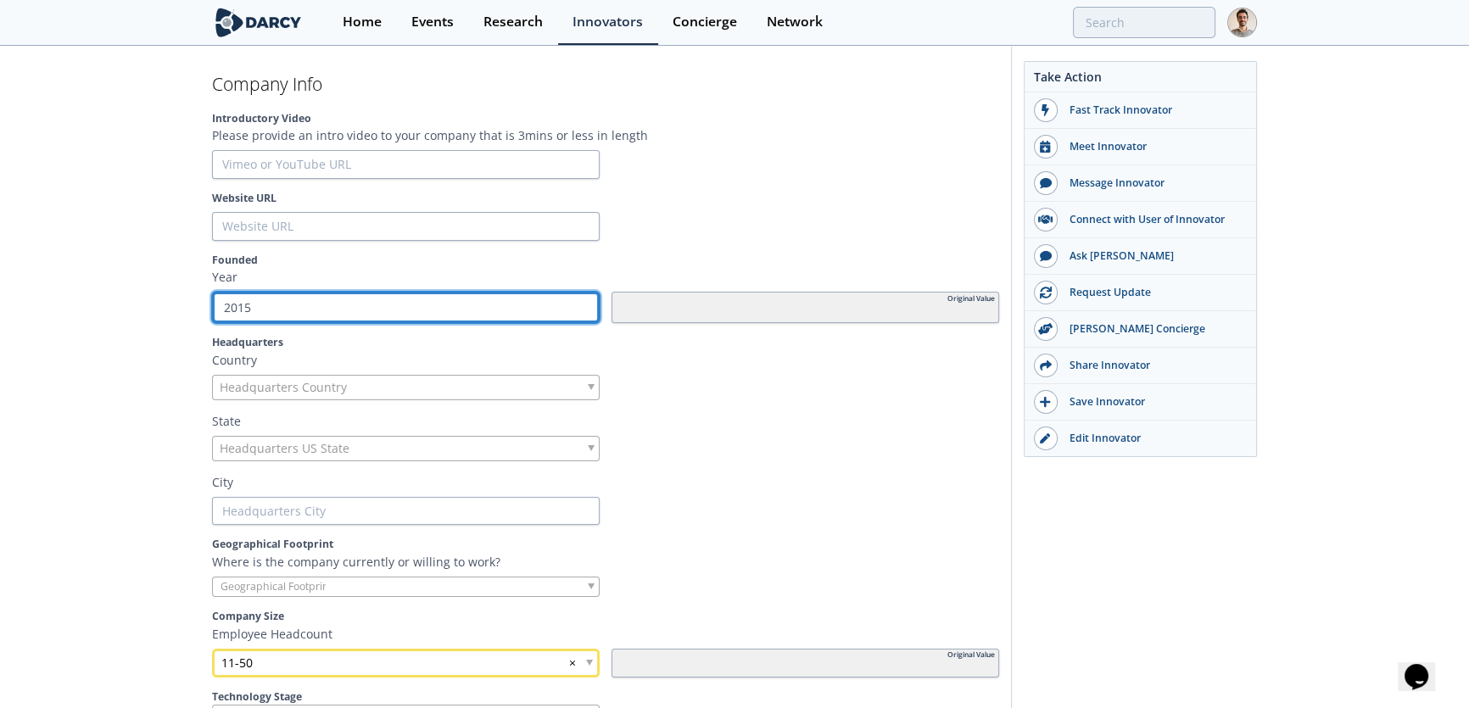
type input "2014"
click at [579, 310] on input "2014" at bounding box center [406, 308] width 388 height 32
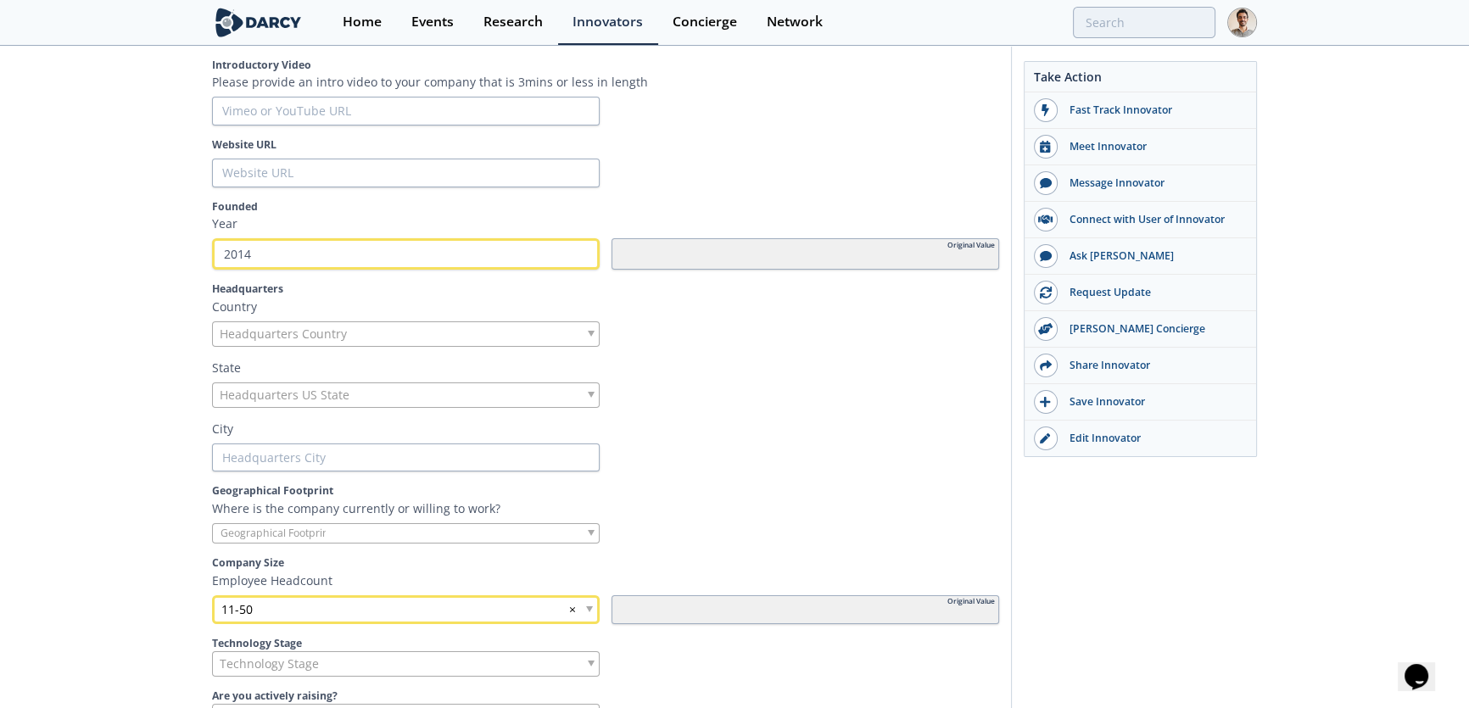
scroll to position [462, 0]
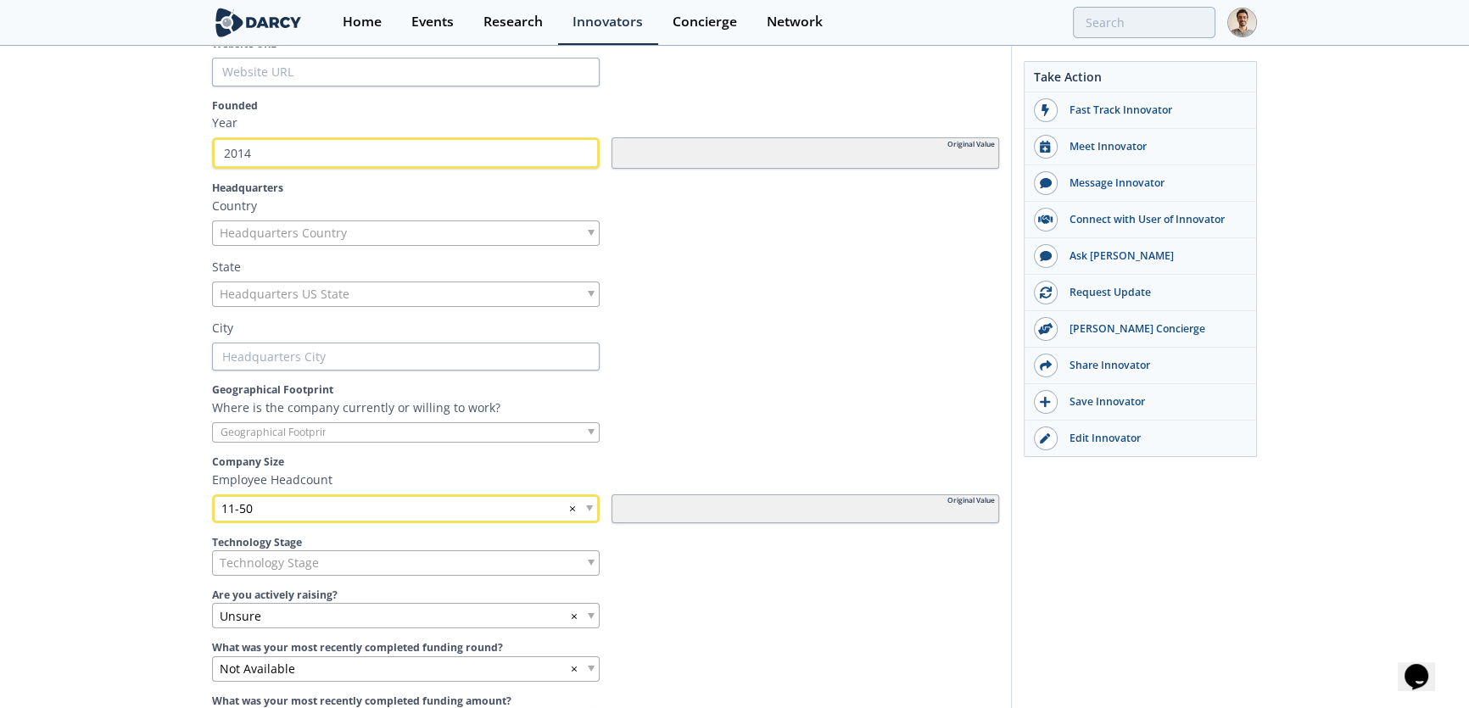
click at [266, 431] on input "search" at bounding box center [277, 432] width 129 height 18
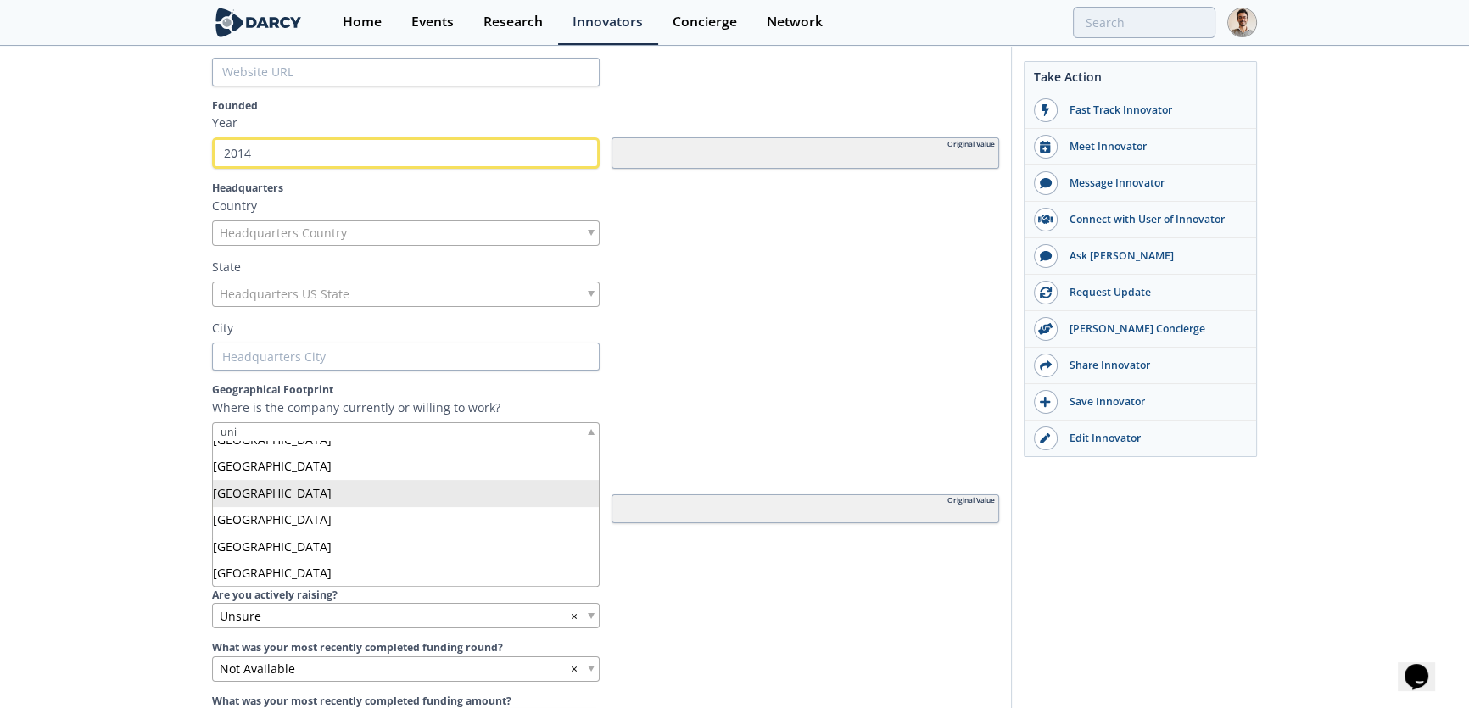
scroll to position [0, 0]
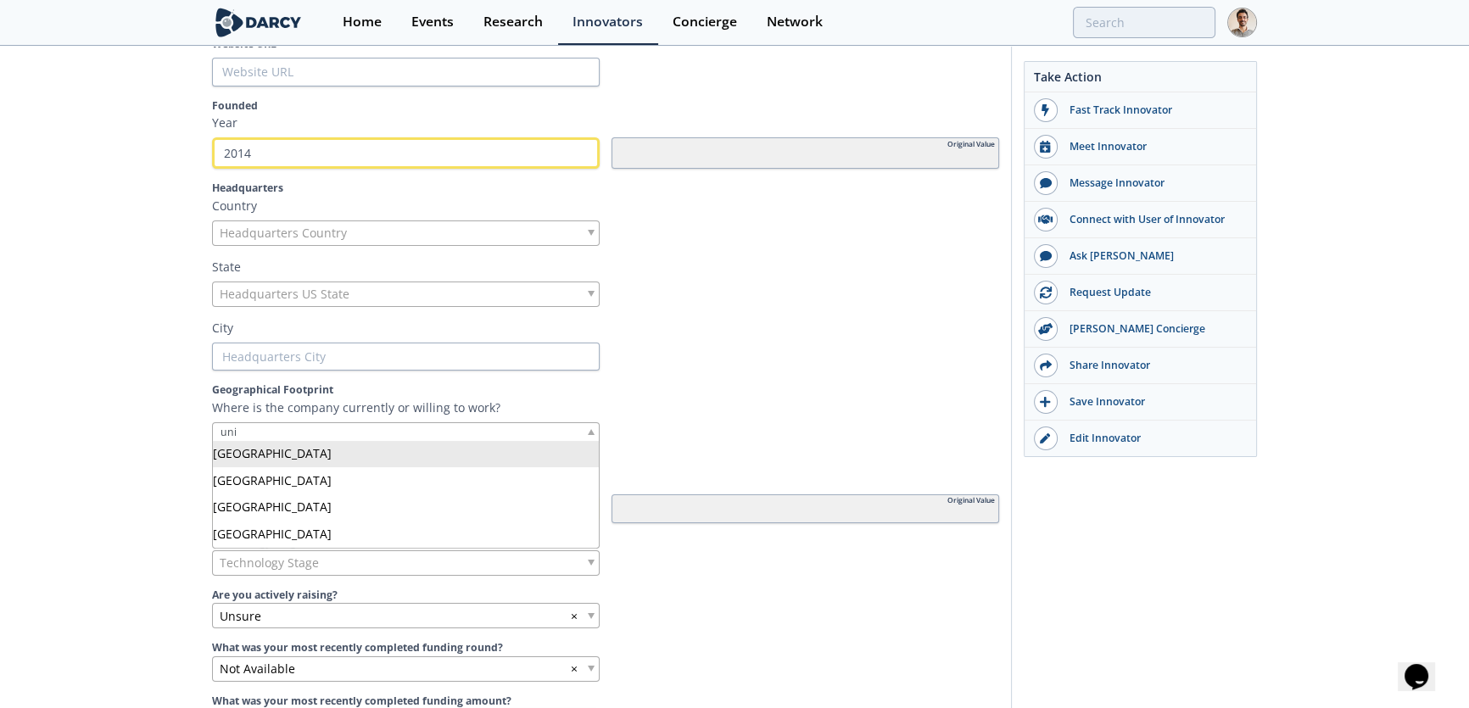
type input "uni"
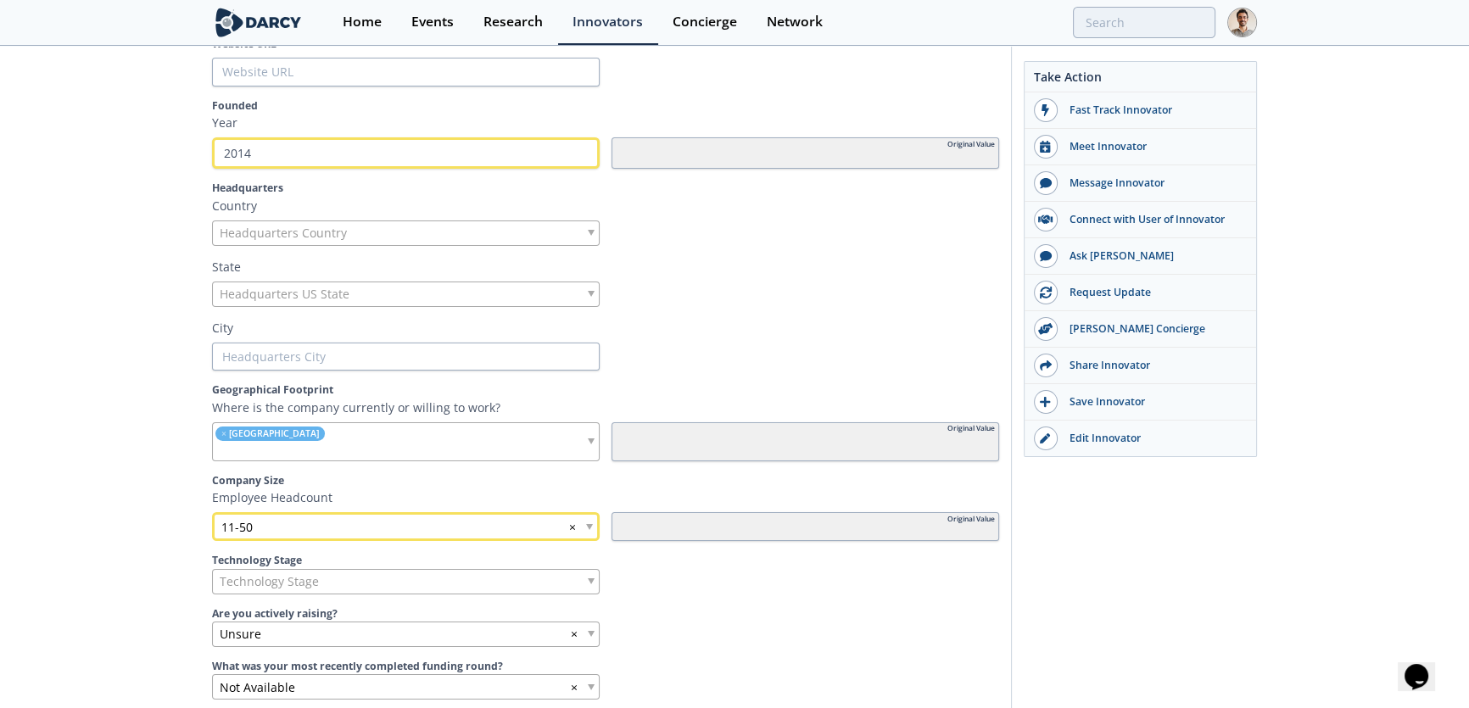
click at [838, 383] on label "Geographical Footprint" at bounding box center [605, 390] width 787 height 15
click at [411, 451] on input "search" at bounding box center [334, 452] width 243 height 18
type input "[GEOGRAPHIC_DATA]"
drag, startPoint x: 154, startPoint y: 456, endPoint x: 160, endPoint y: 463, distance: 9.6
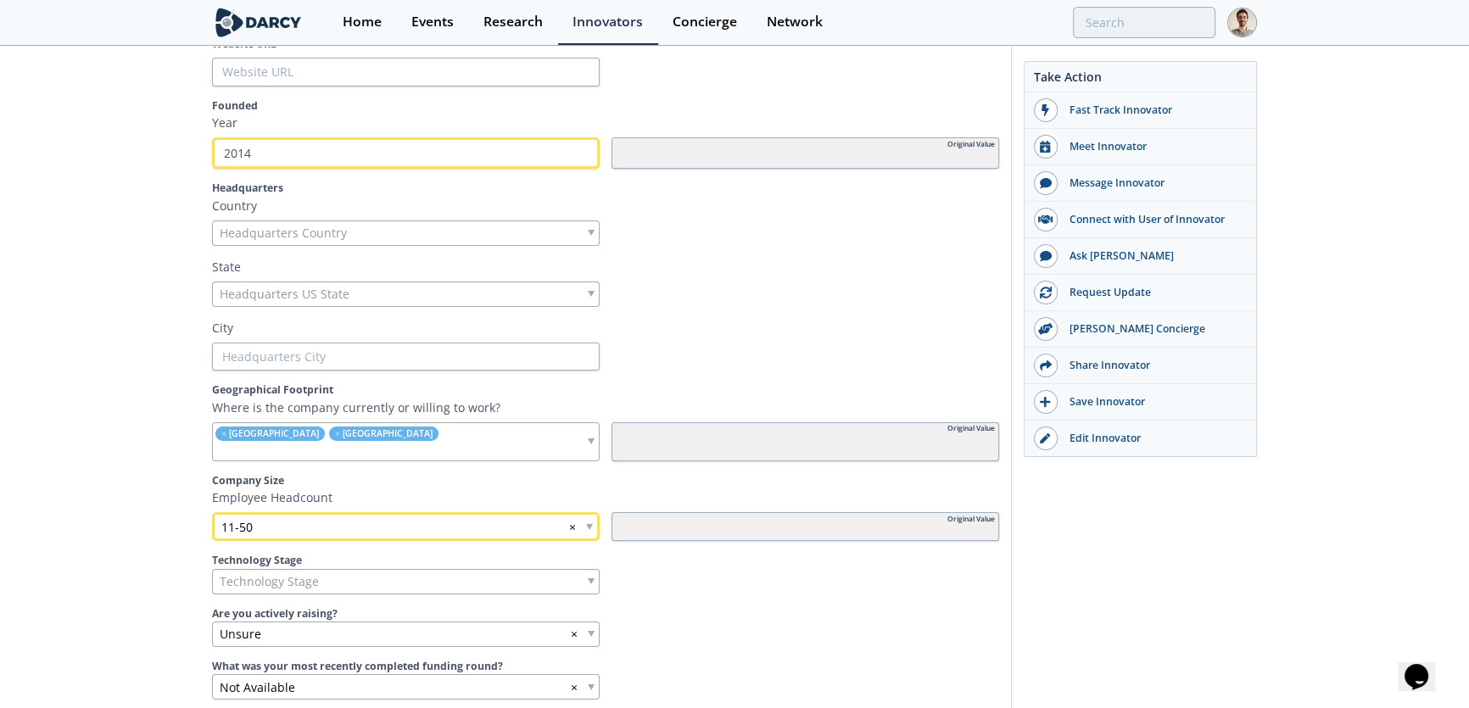
click at [288, 231] on span "Headquarters Country" at bounding box center [283, 233] width 127 height 24
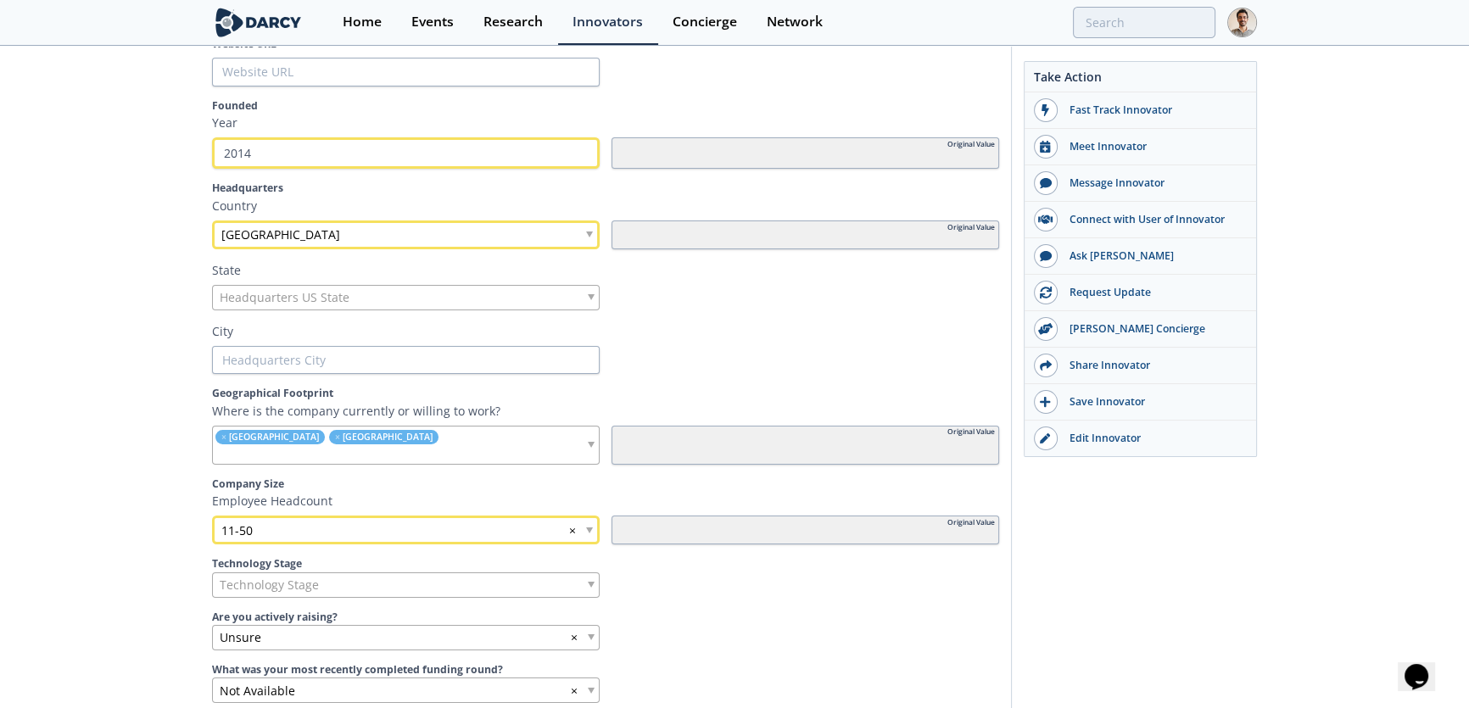
click at [269, 286] on span "Headquarters US State" at bounding box center [285, 298] width 130 height 24
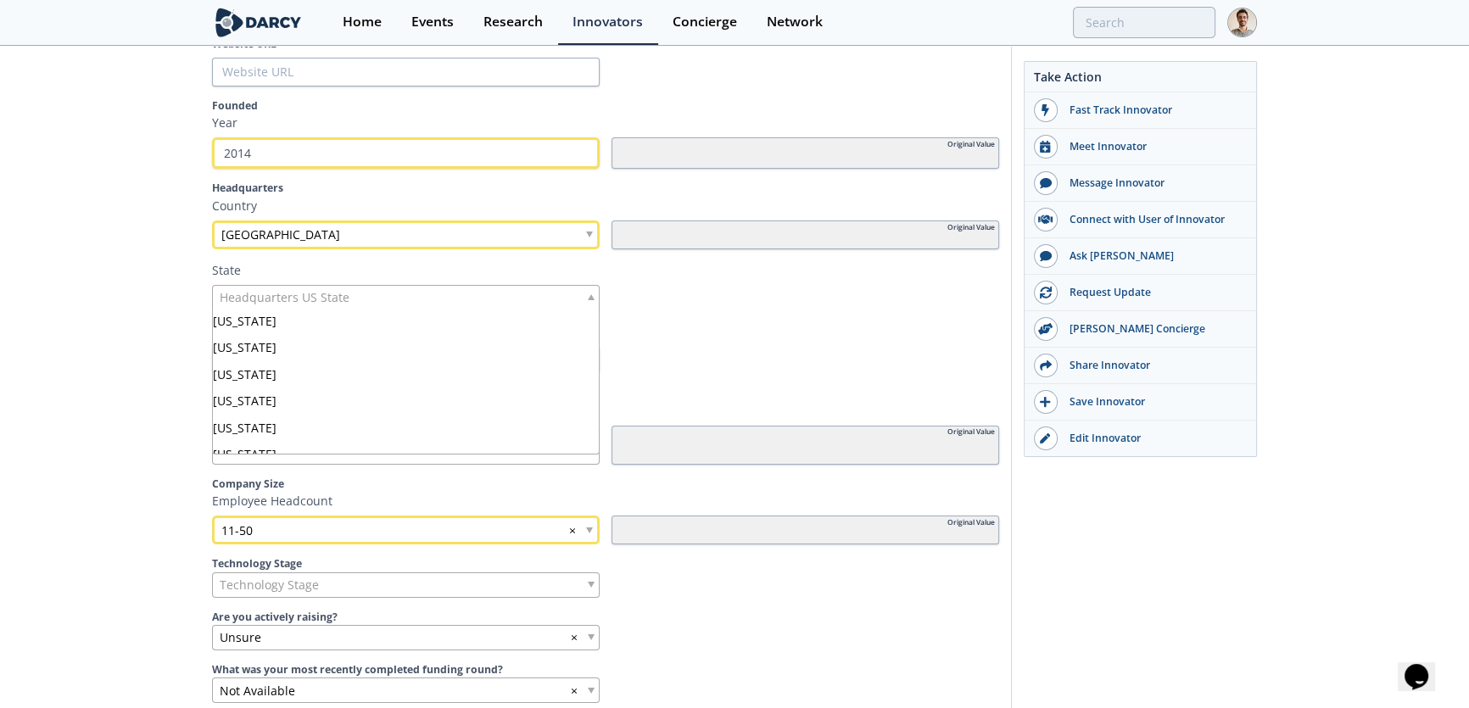
scroll to position [68, 0]
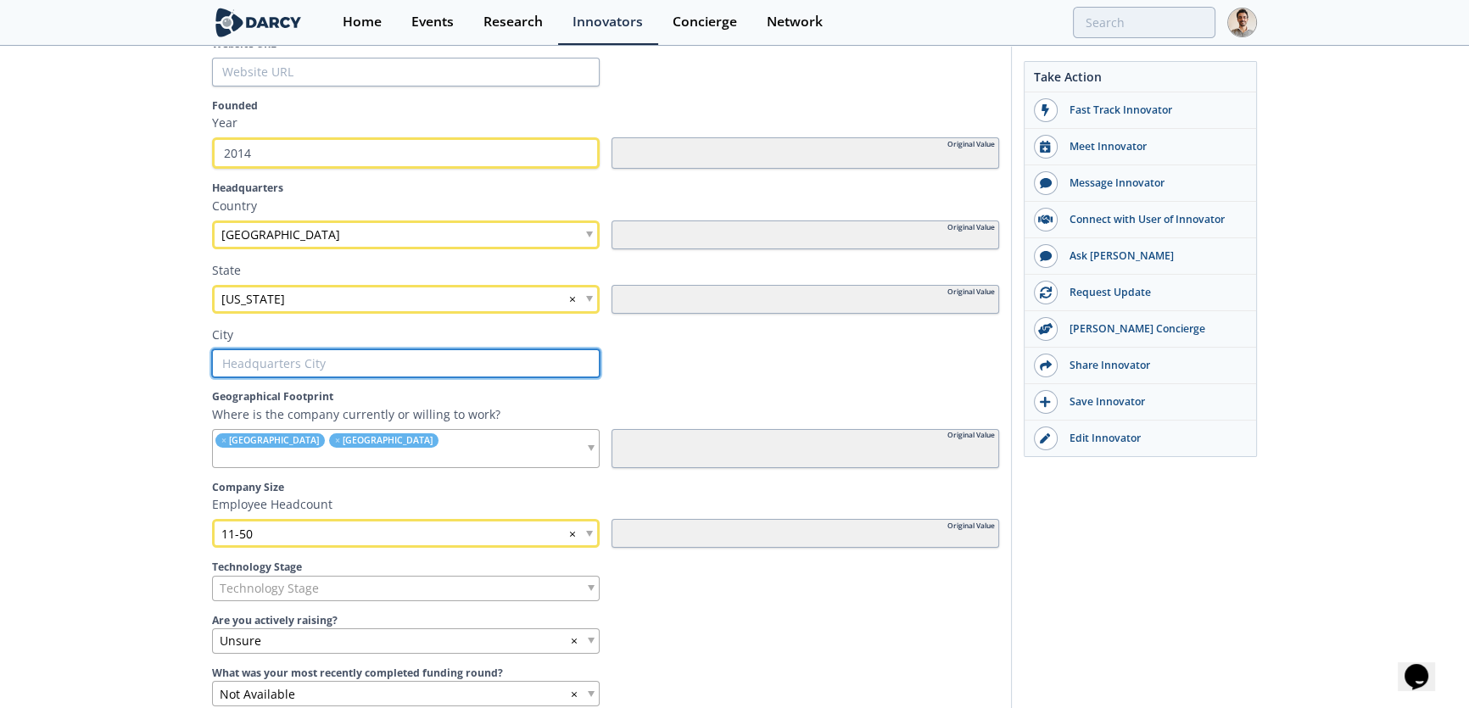
click at [419, 350] on input "text" at bounding box center [406, 364] width 388 height 29
type input "N"
type input "Ne"
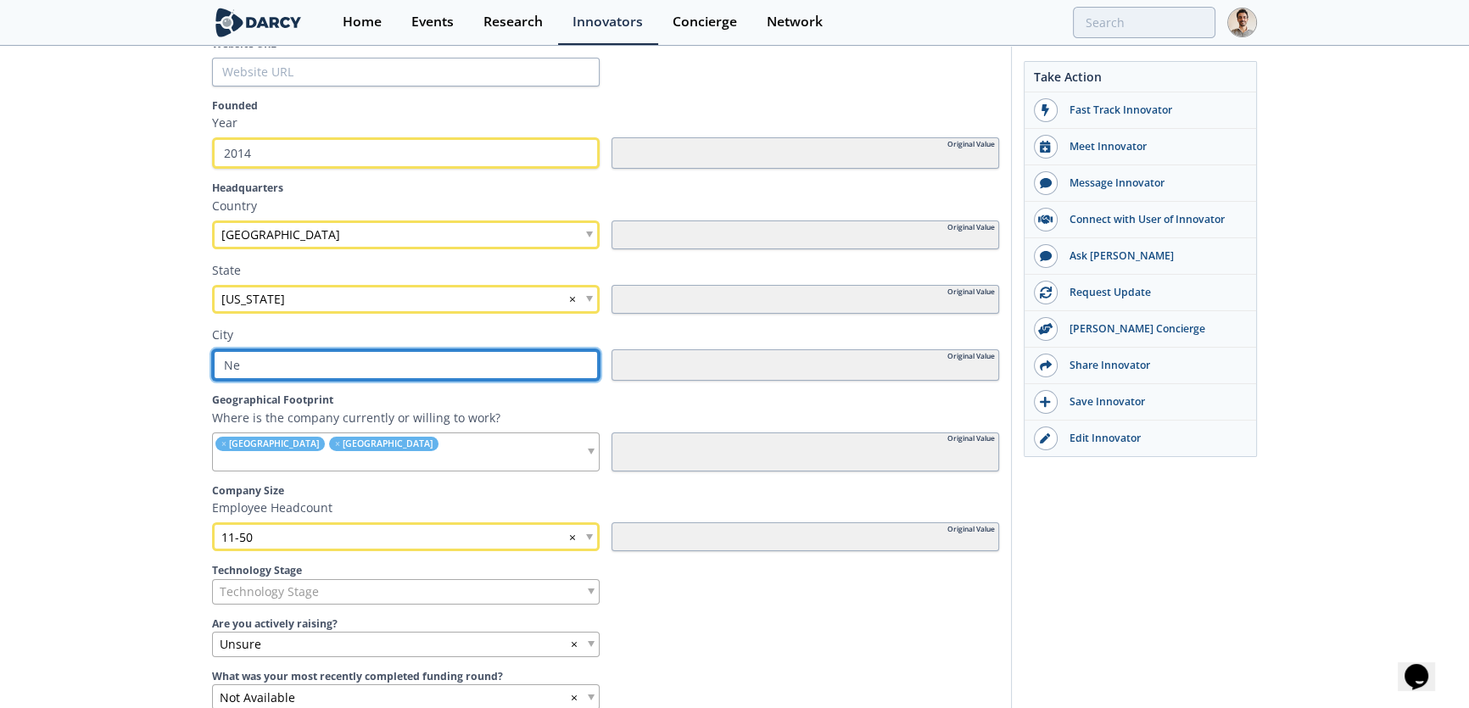
type input "New"
type input "Newa"
type input "Newar"
type input "[GEOGRAPHIC_DATA]"
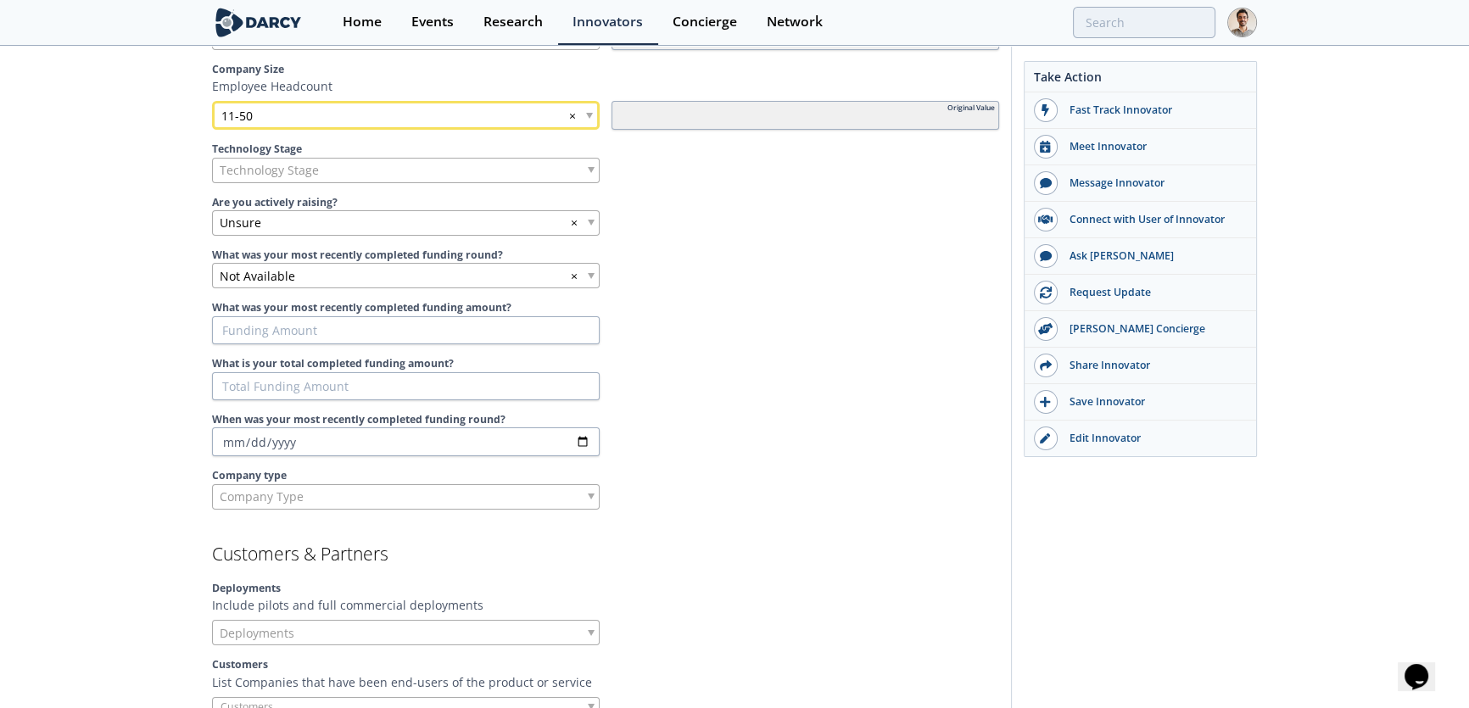
scroll to position [848, 0]
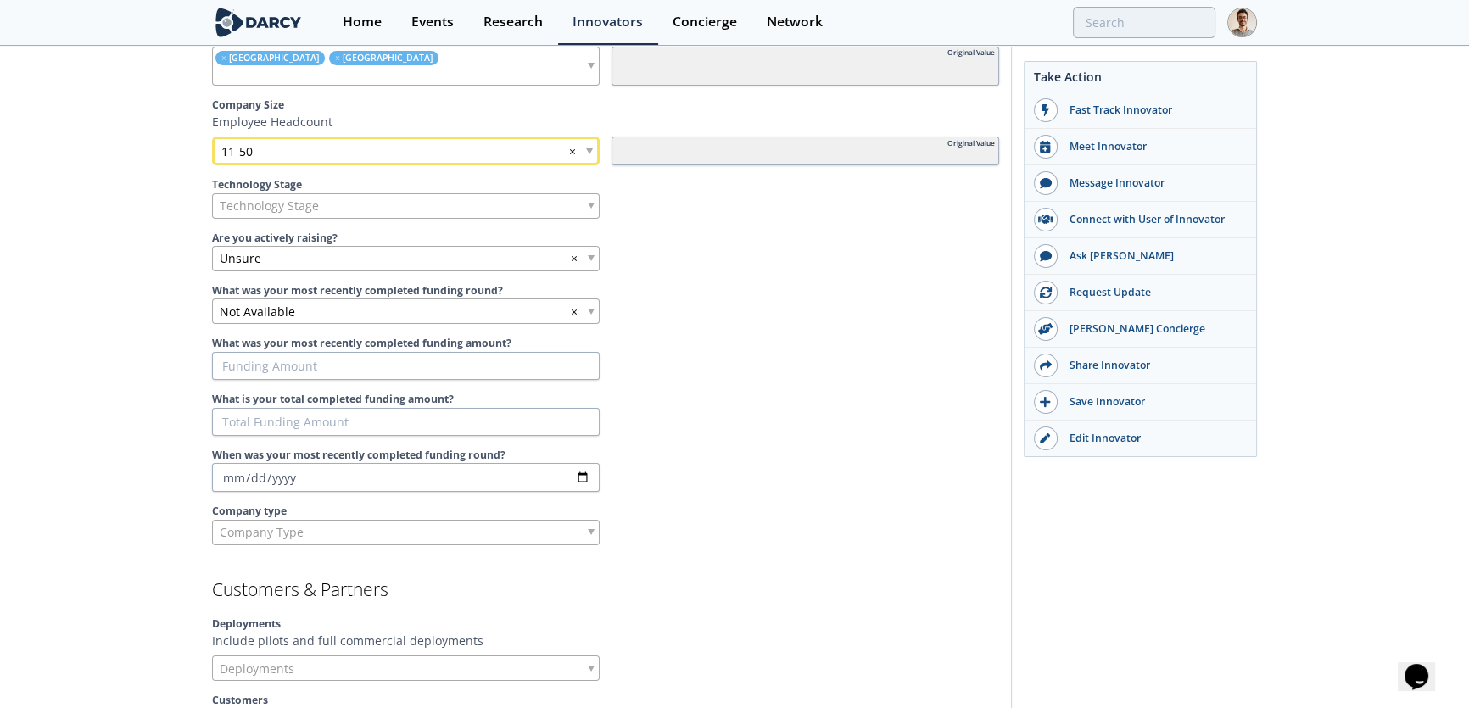
click at [392, 211] on div "Technology Stage" at bounding box center [406, 205] width 388 height 25
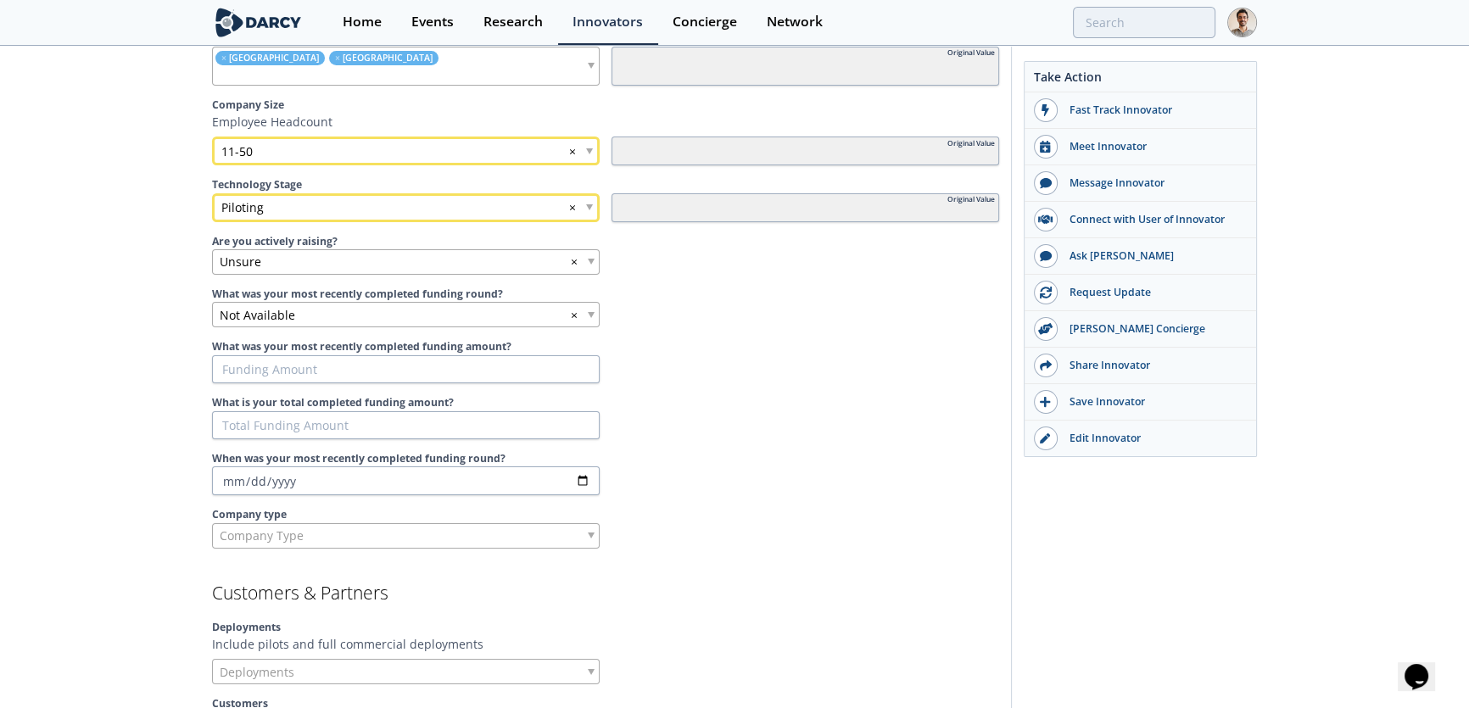
click at [775, 344] on label "What was your most recently completed funding amount?" at bounding box center [605, 346] width 787 height 15
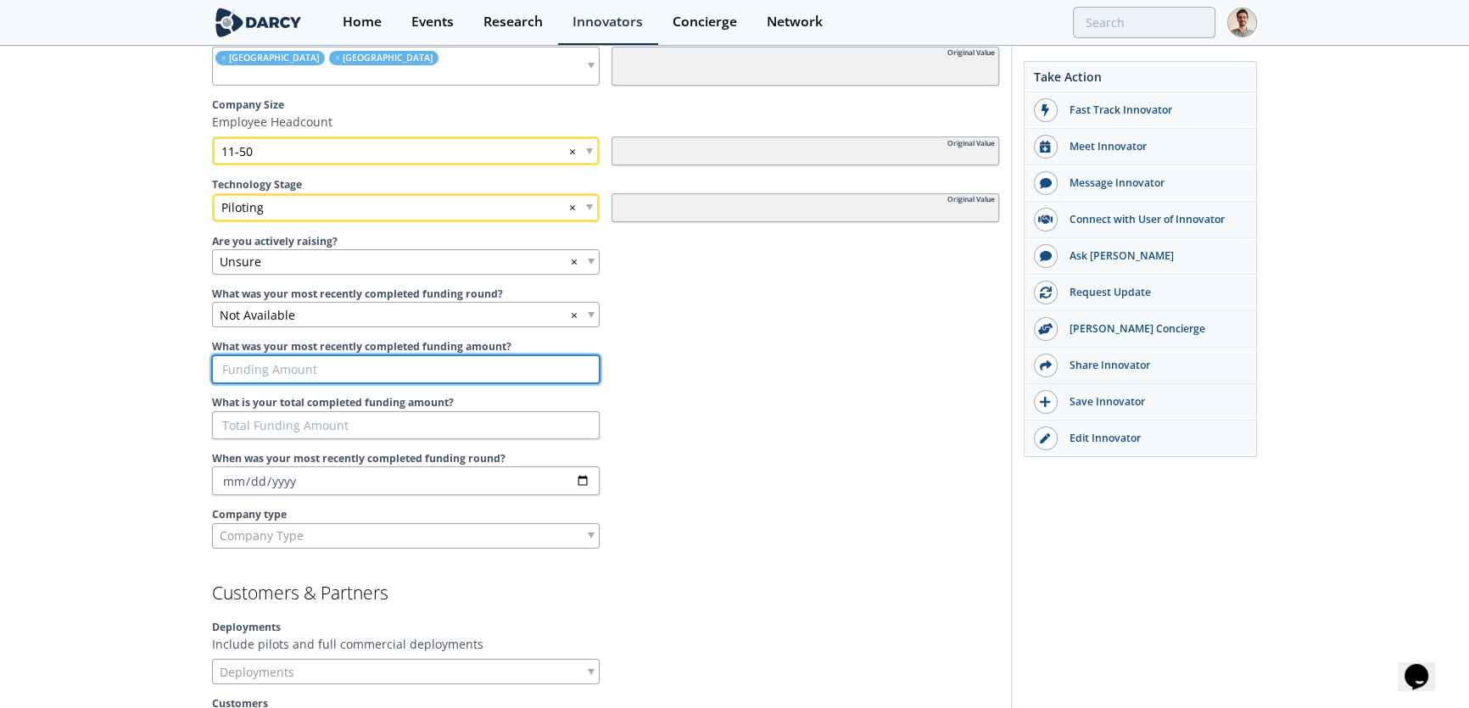
click at [600, 355] on input "What was your most recently completed funding amount?" at bounding box center [406, 369] width 388 height 29
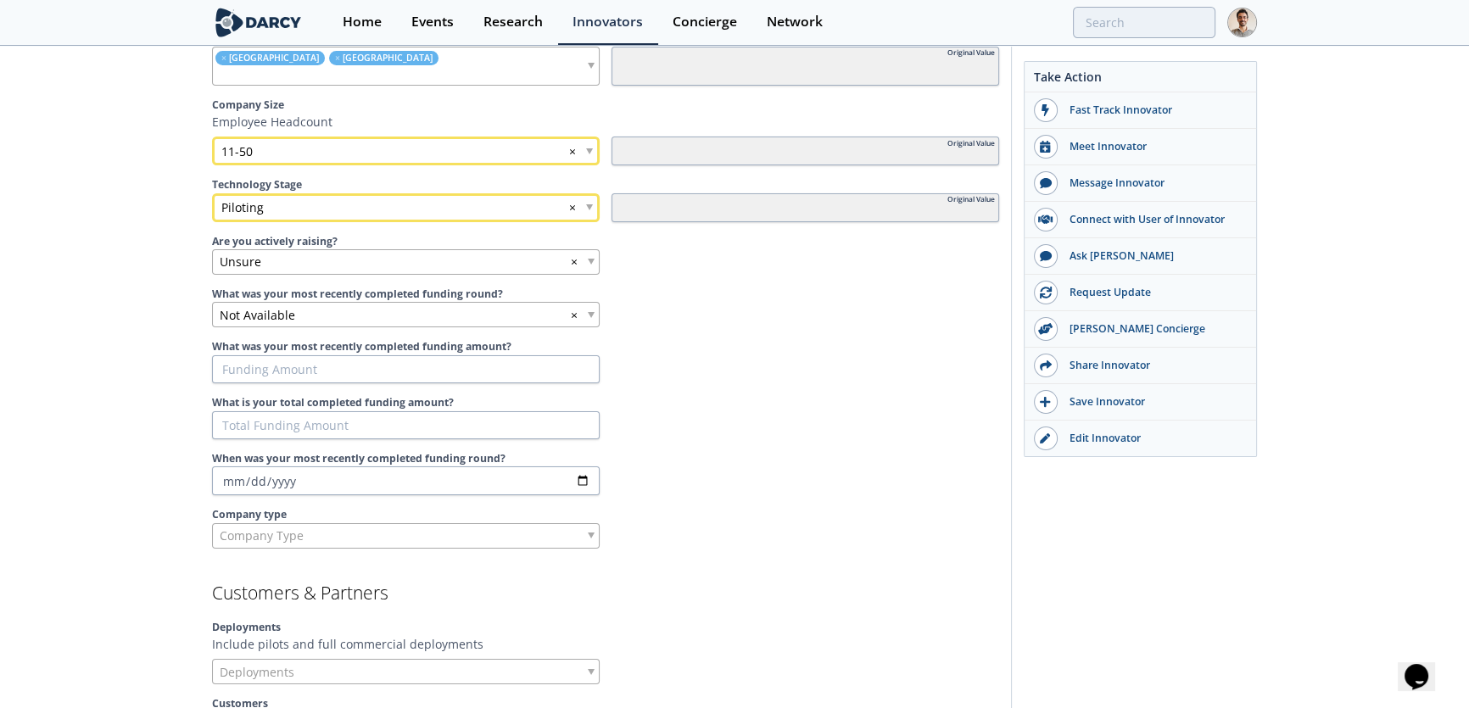
click at [429, 267] on div "Unsure ×" at bounding box center [406, 261] width 388 height 25
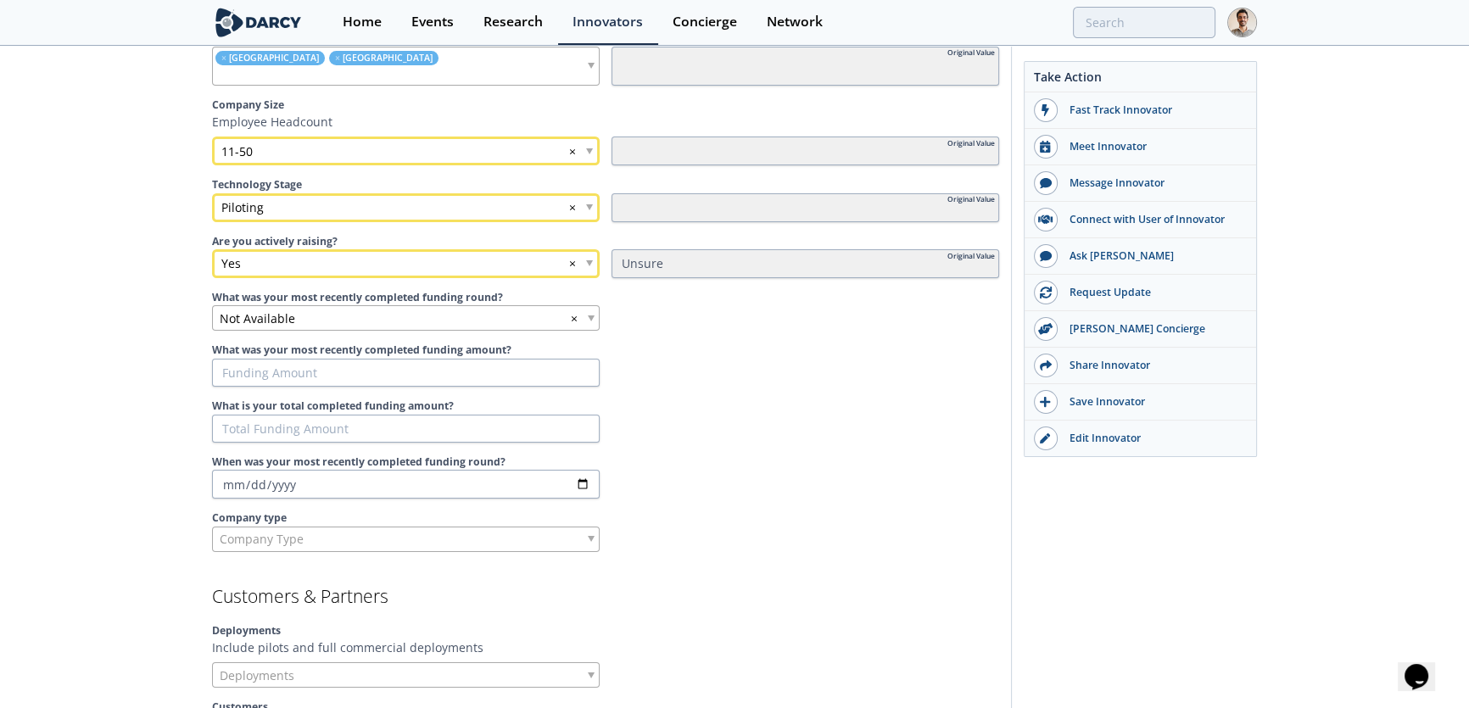
click at [832, 322] on div at bounding box center [806, 317] width 388 height 25
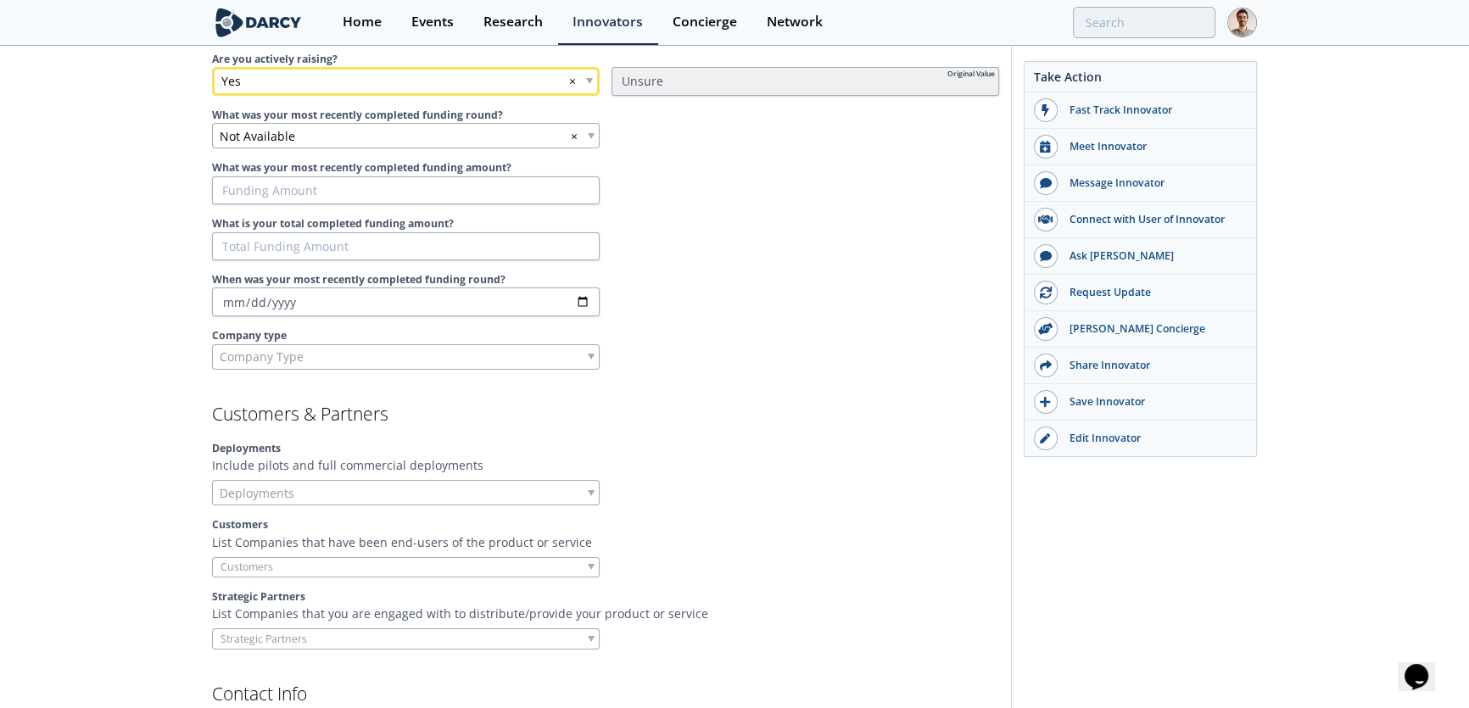
scroll to position [1311, 0]
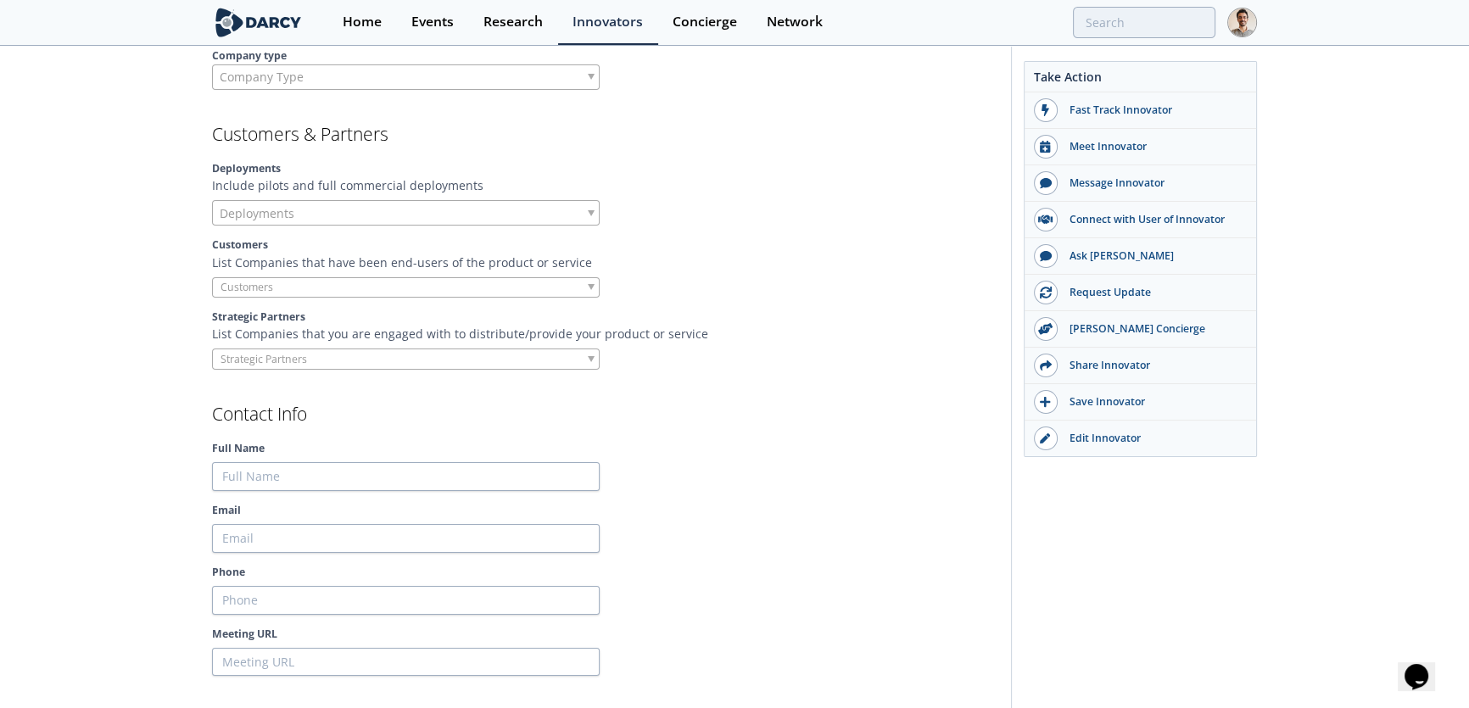
click at [490, 350] on div at bounding box center [406, 359] width 388 height 21
type input "carrier"
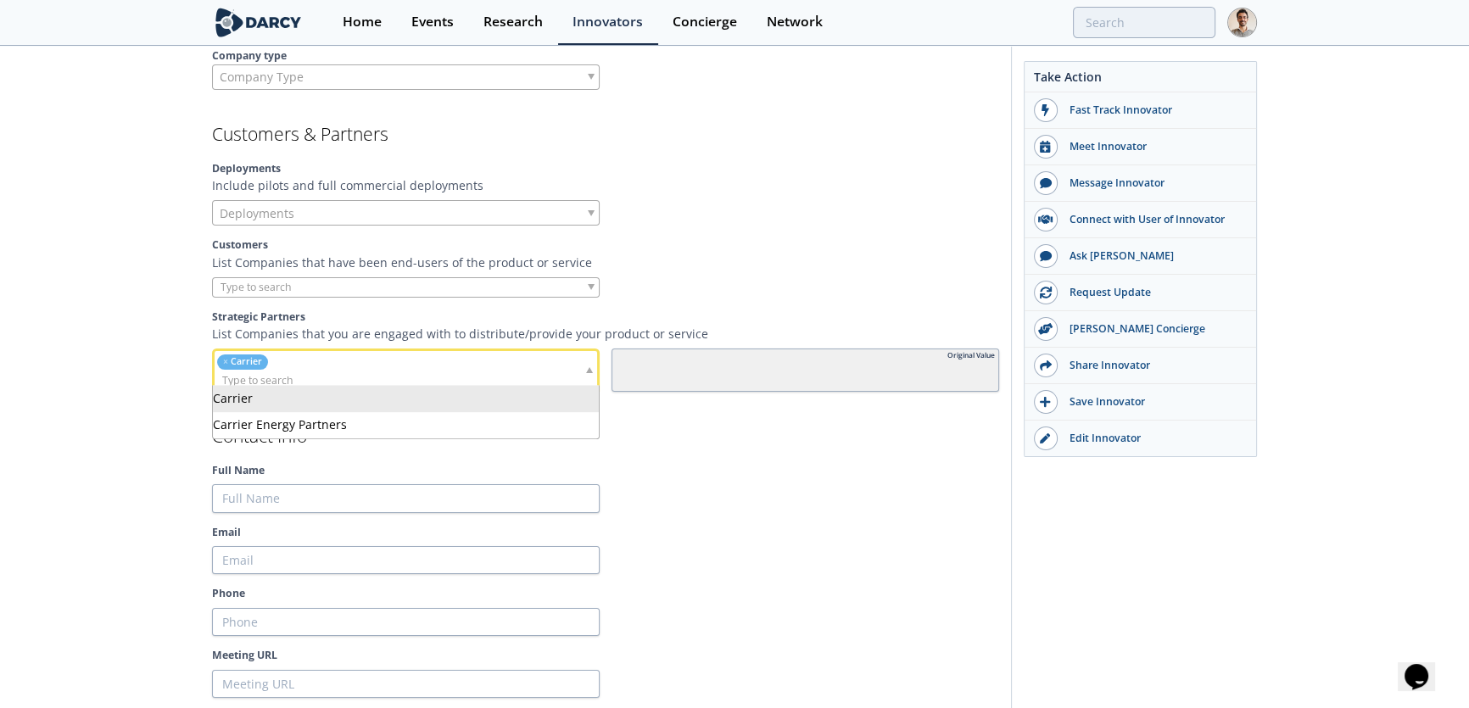
click at [787, 439] on section "Contact Info Full Name Email Phone Meeting URL" at bounding box center [605, 563] width 787 height 271
click at [322, 380] on input "search" at bounding box center [307, 381] width 184 height 18
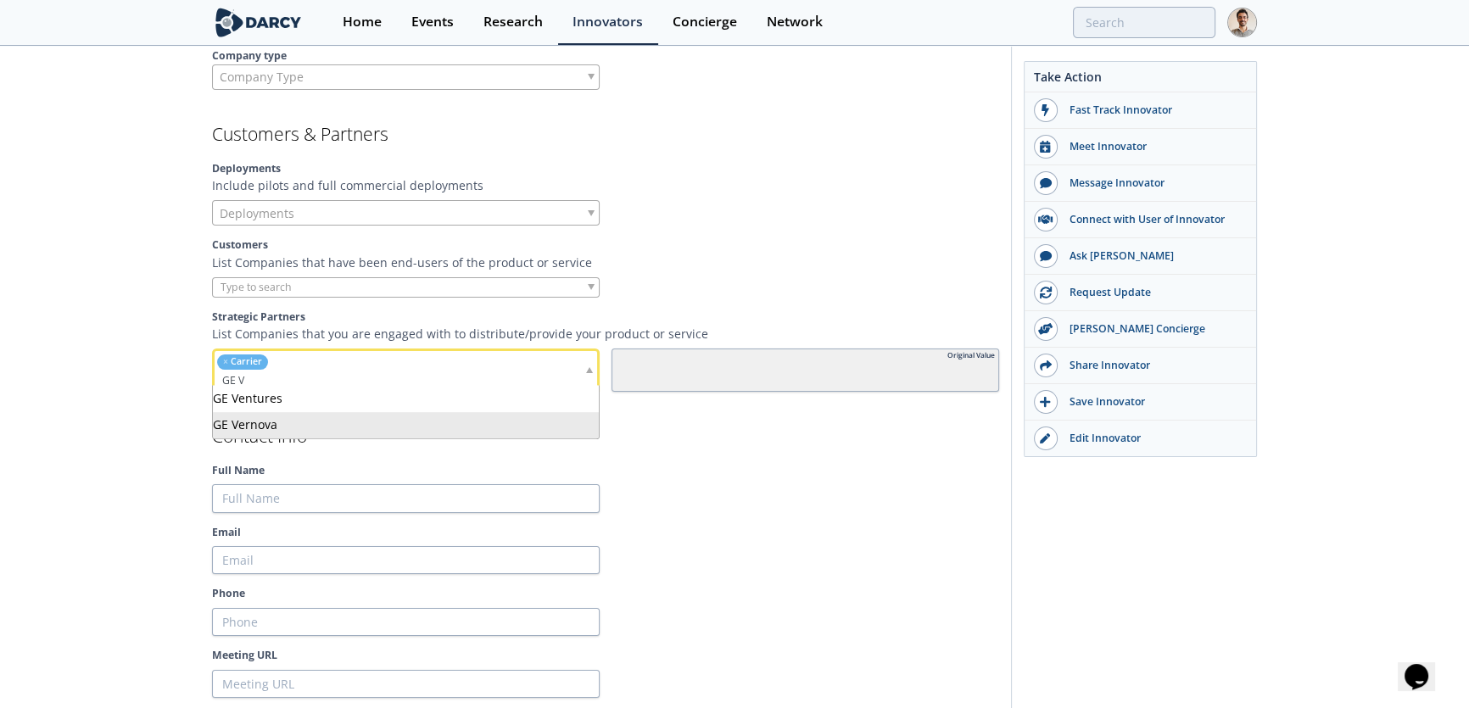
type input "GE V"
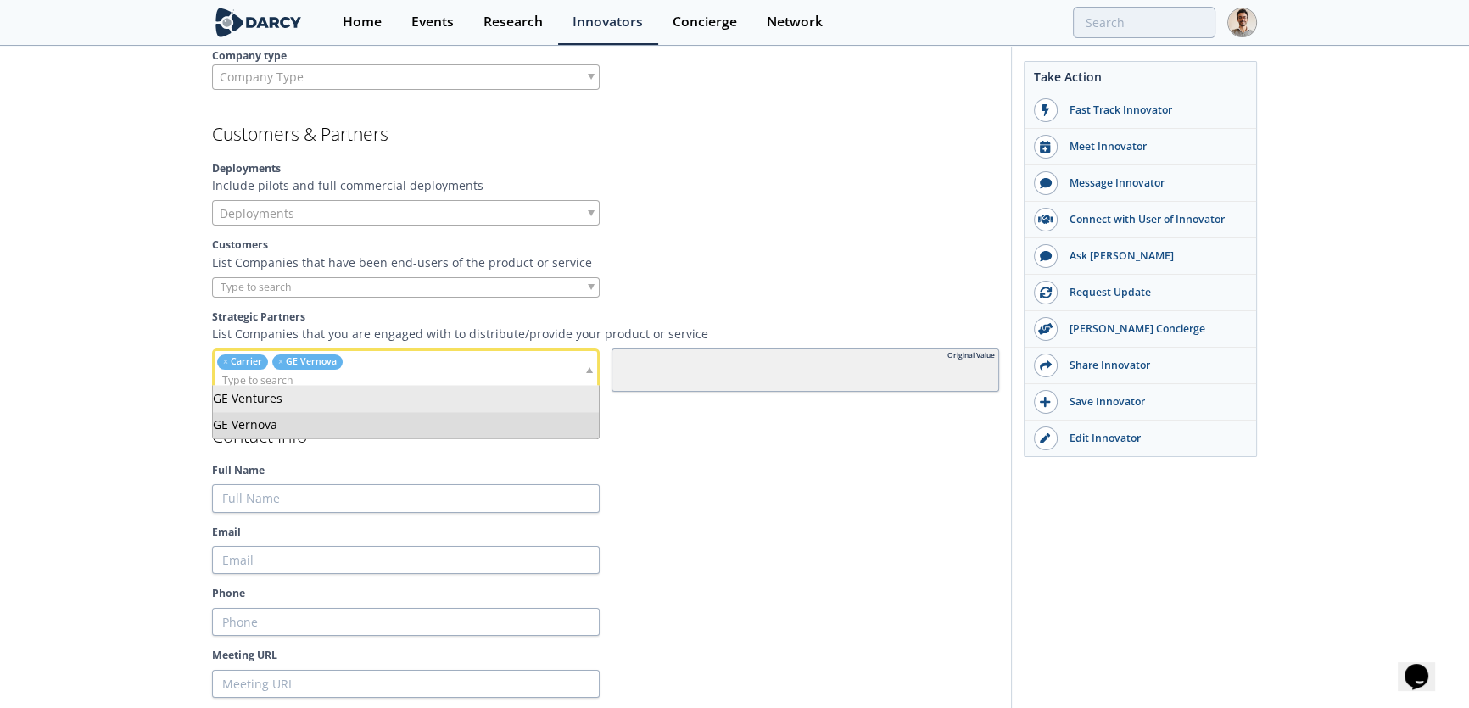
click at [932, 471] on label "Full Name" at bounding box center [605, 470] width 787 height 15
click at [600, 484] on input "Full Name" at bounding box center [406, 498] width 388 height 29
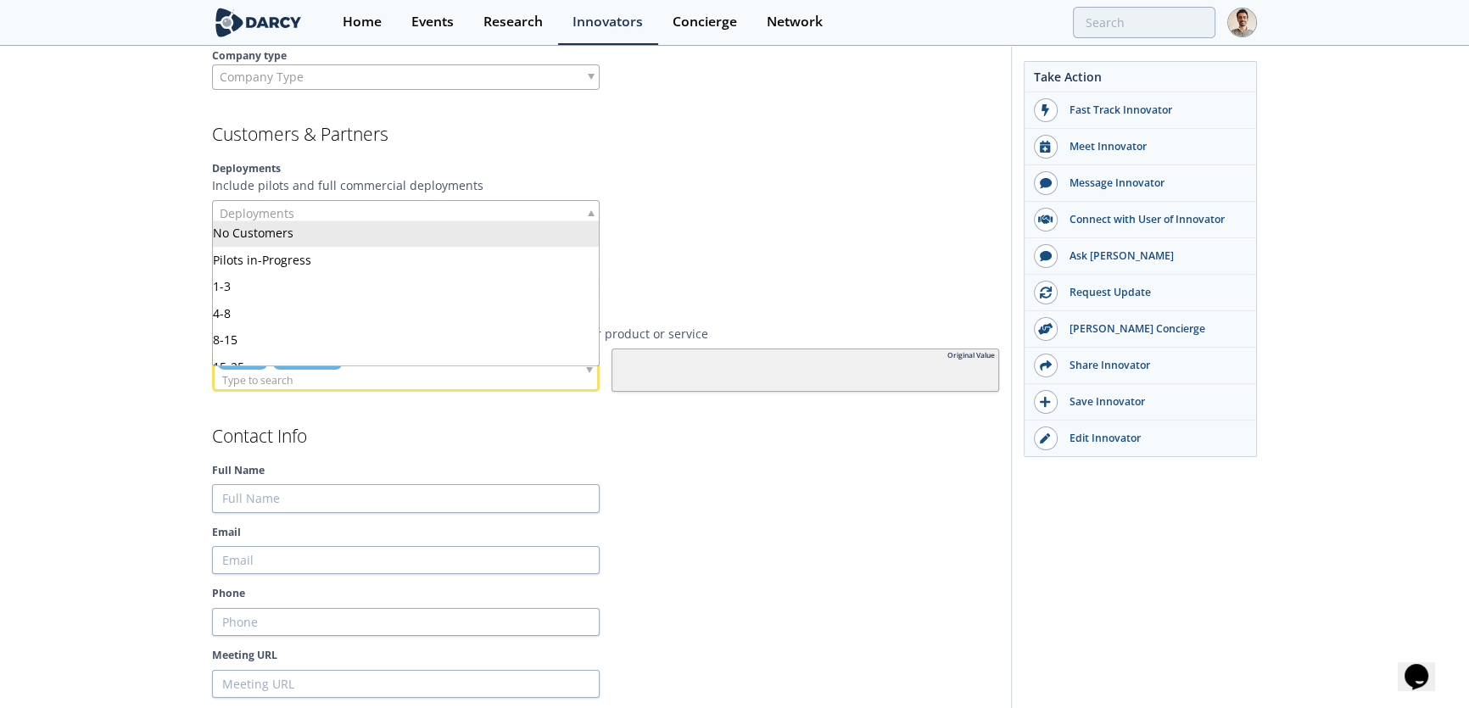
click at [462, 210] on div "Deployments" at bounding box center [406, 212] width 388 height 25
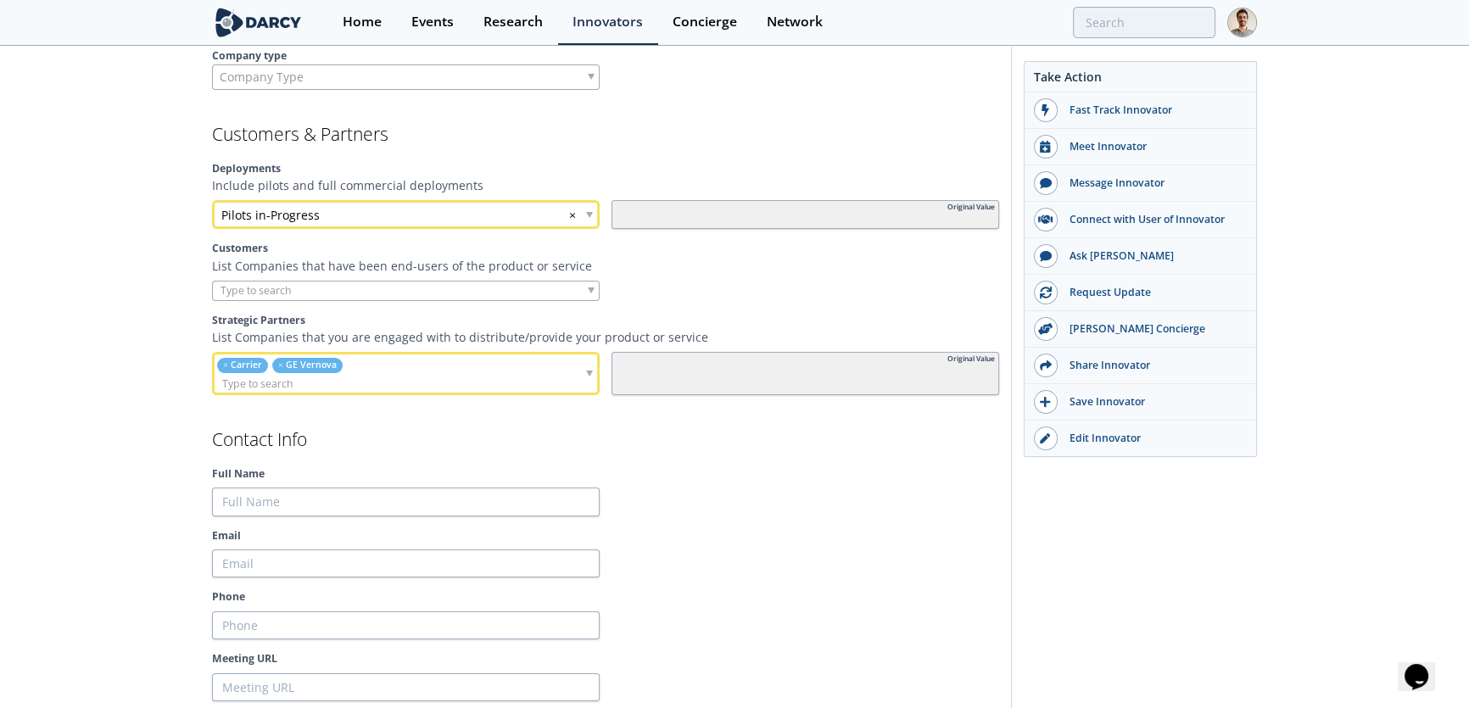
click at [766, 257] on p "List Companies that have been end-users of the product or service" at bounding box center [605, 266] width 787 height 18
click at [762, 488] on div at bounding box center [806, 502] width 388 height 29
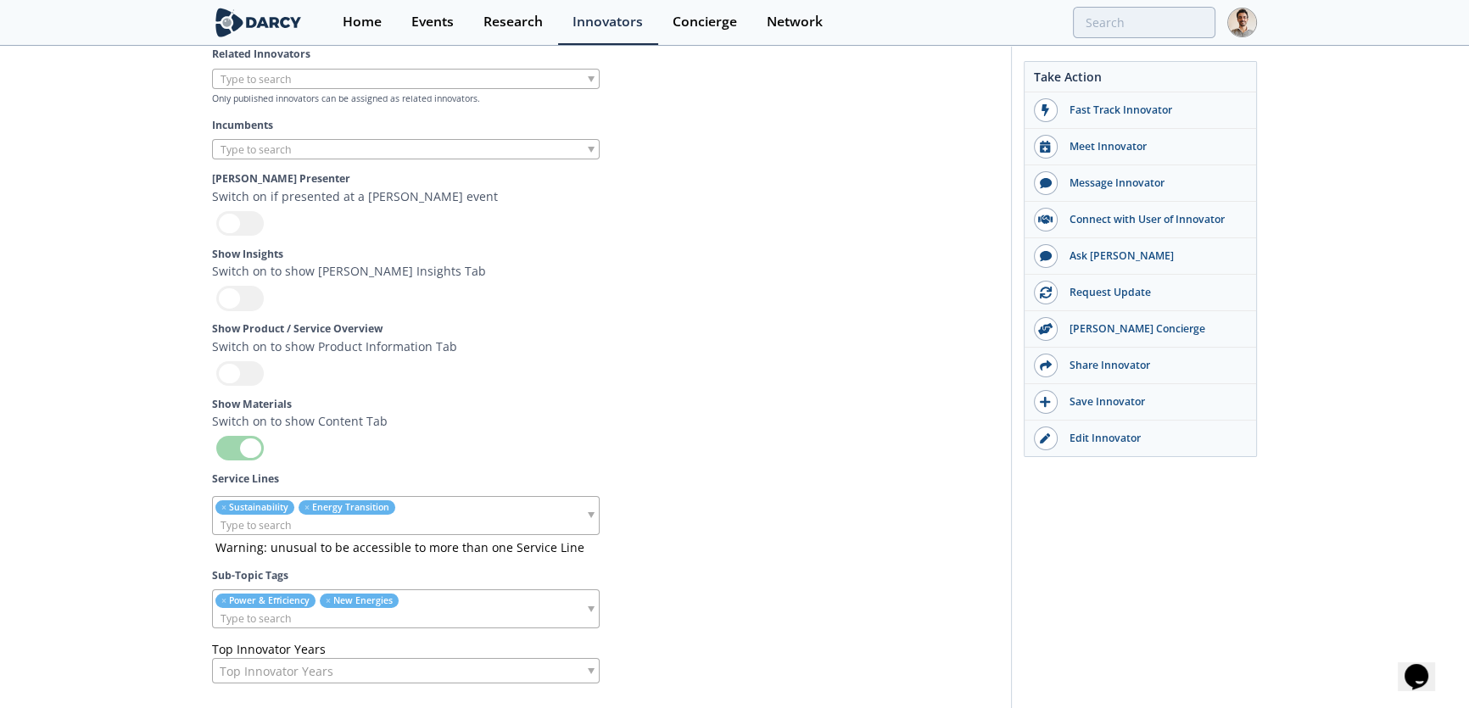
scroll to position [5502, 0]
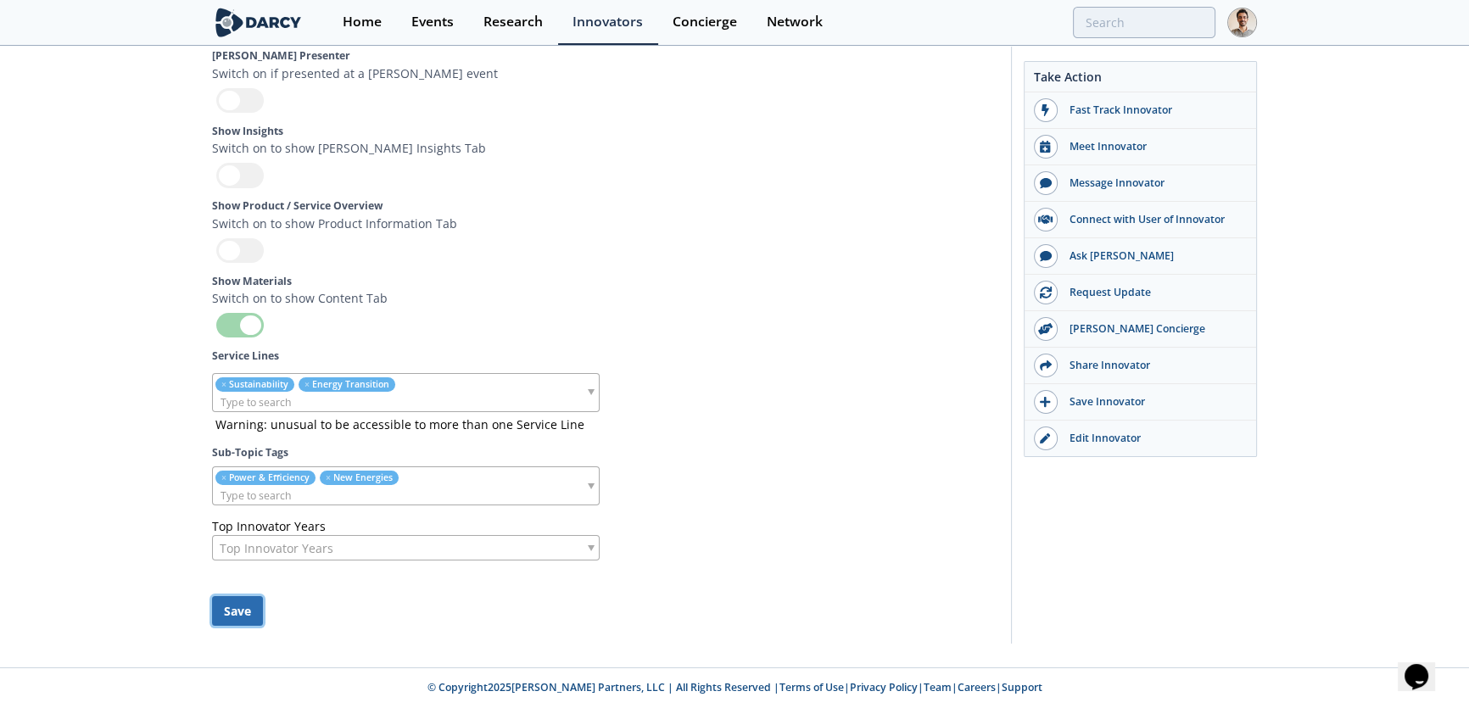
click at [234, 620] on button "Save" at bounding box center [237, 611] width 51 height 30
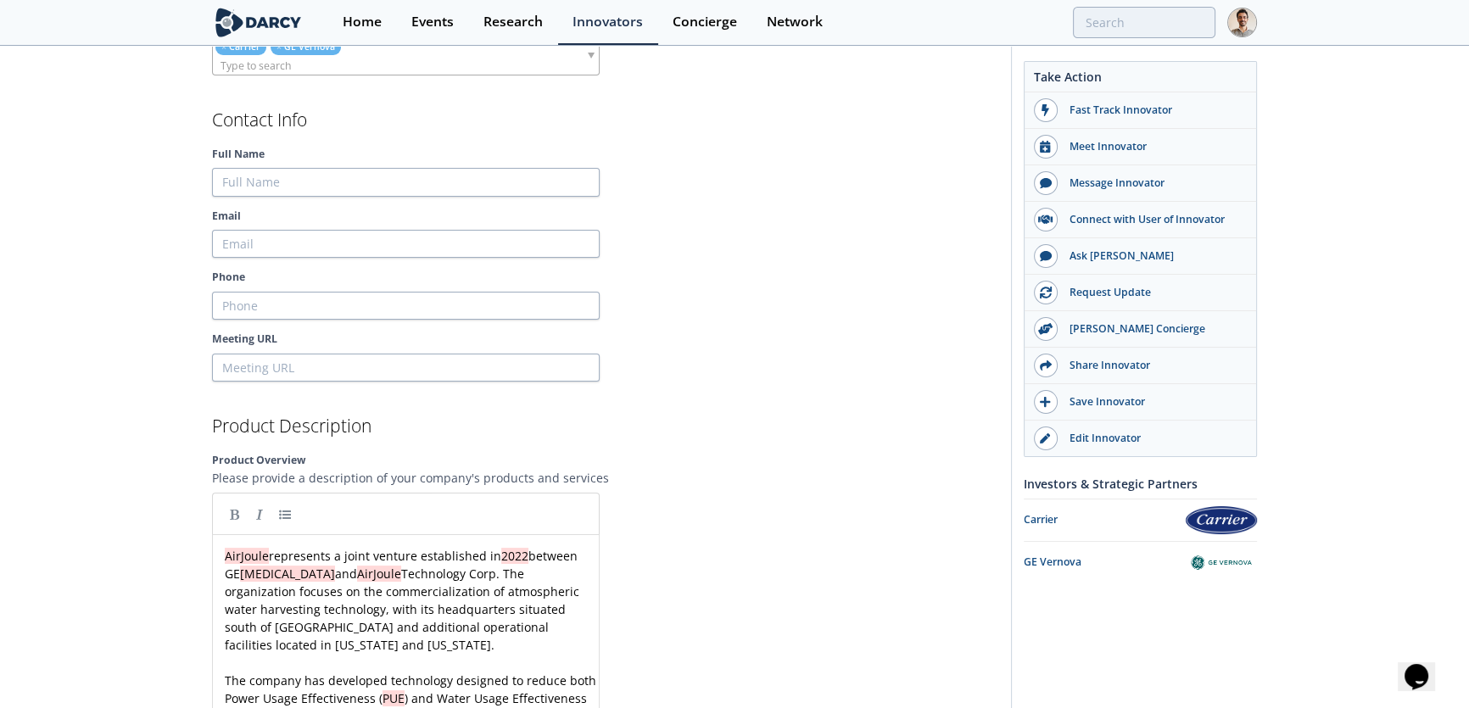
scroll to position [1386, 0]
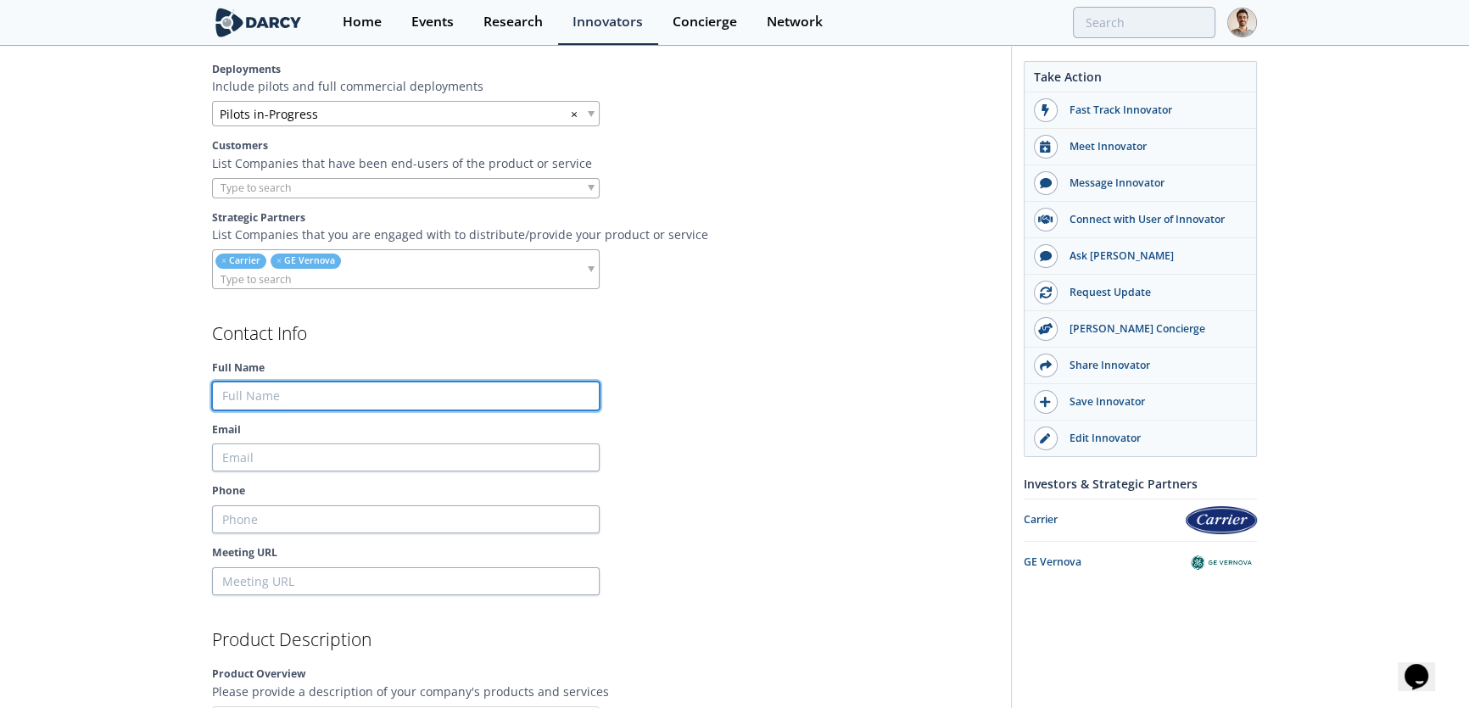
click at [458, 382] on input "Full Name" at bounding box center [406, 396] width 388 height 29
type input "M"
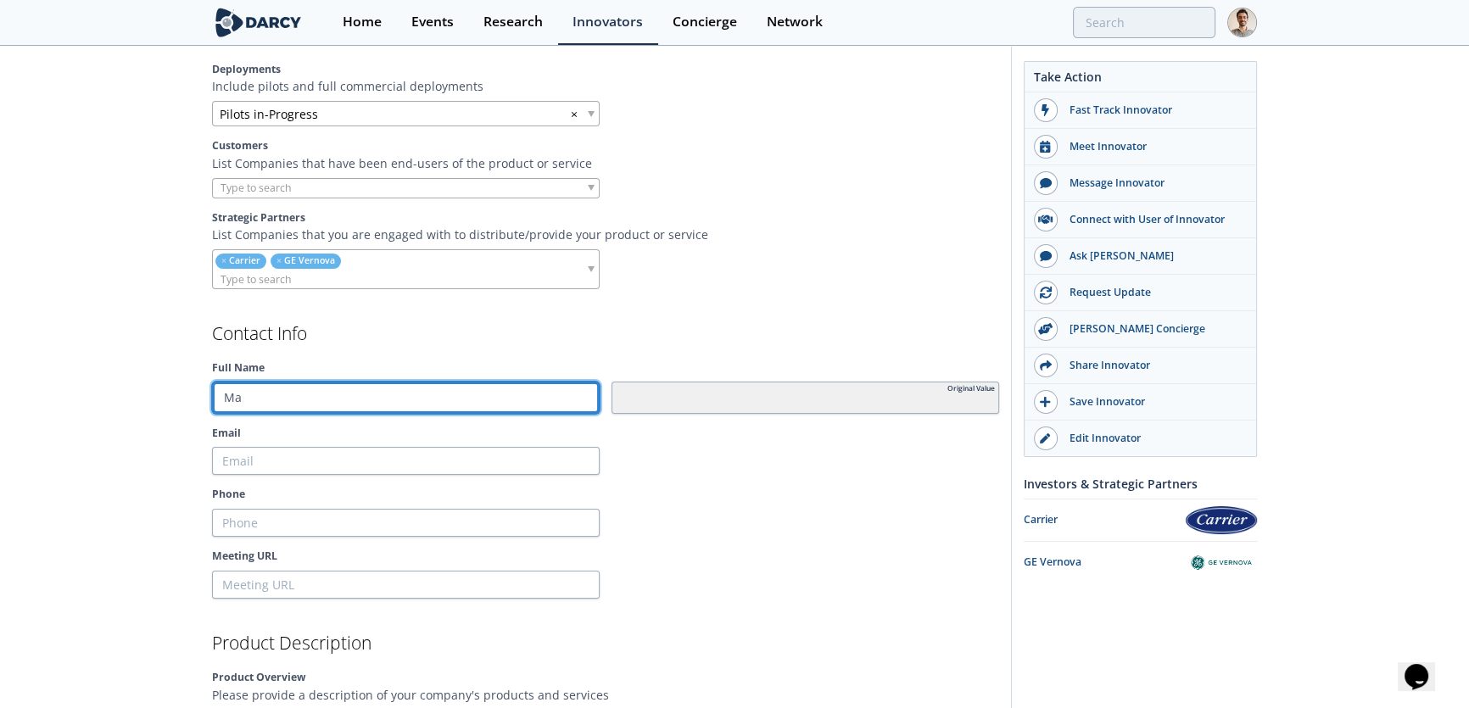
type input "Mat"
type input "[PERSON_NAME]"
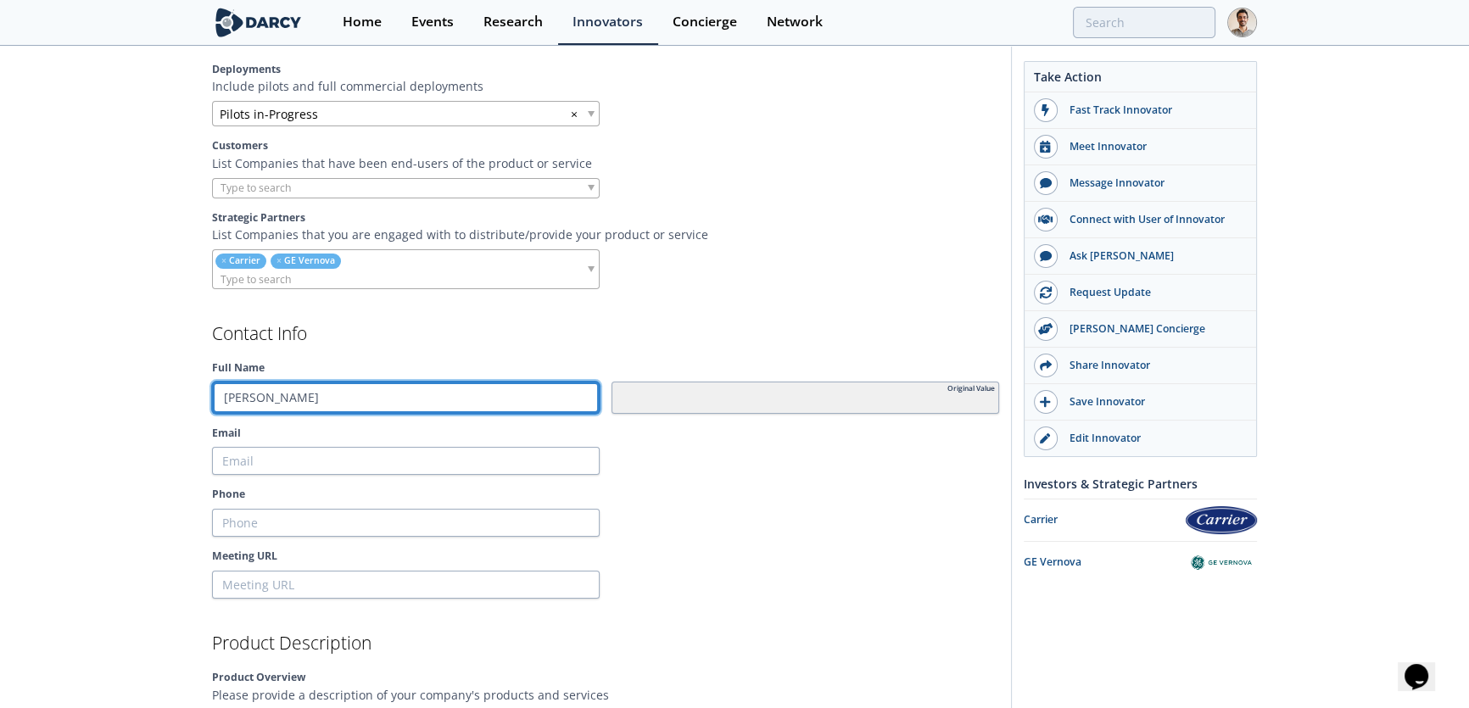
type input "[PERSON_NAME]"
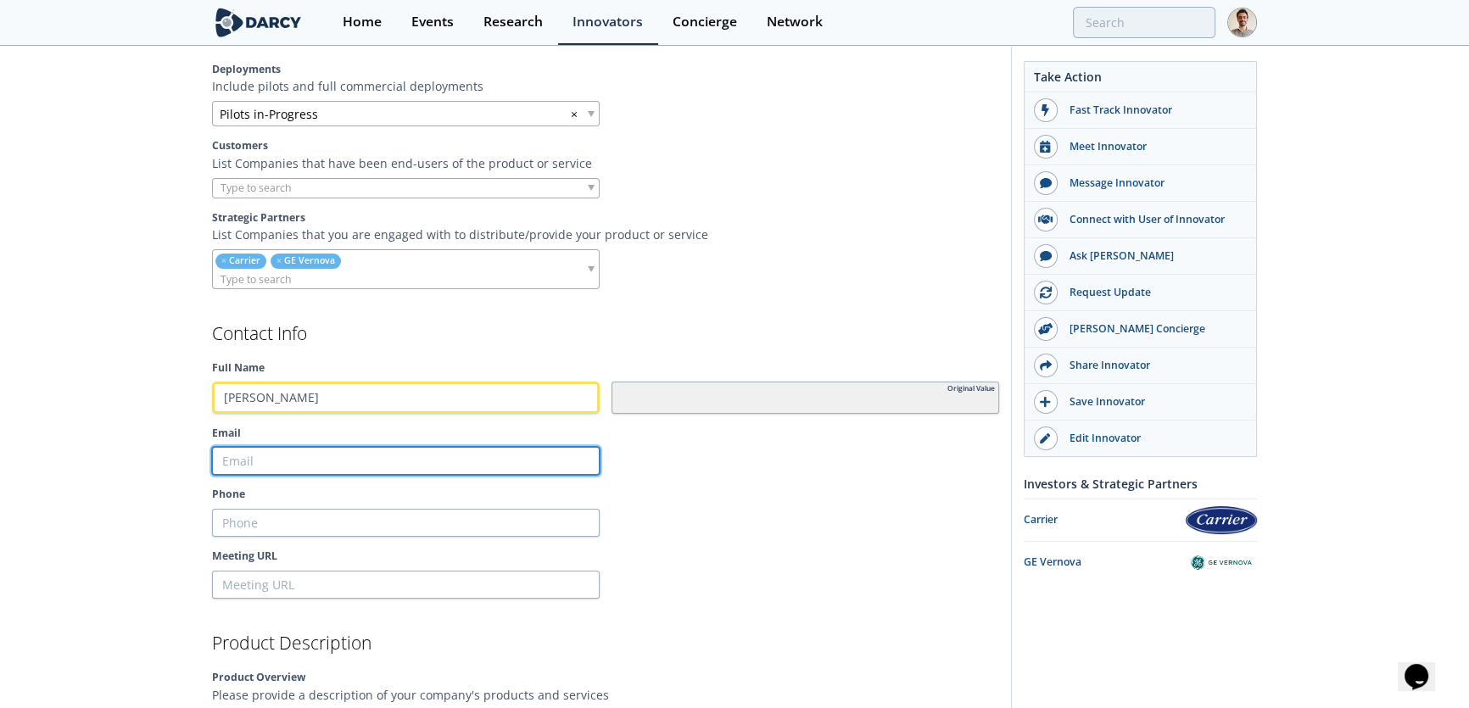
click at [311, 456] on input "Email" at bounding box center [406, 461] width 388 height 29
paste input "[EMAIL_ADDRESS][PERSON_NAME][DOMAIN_NAME]"
type input "[EMAIL_ADDRESS][PERSON_NAME][DOMAIN_NAME]"
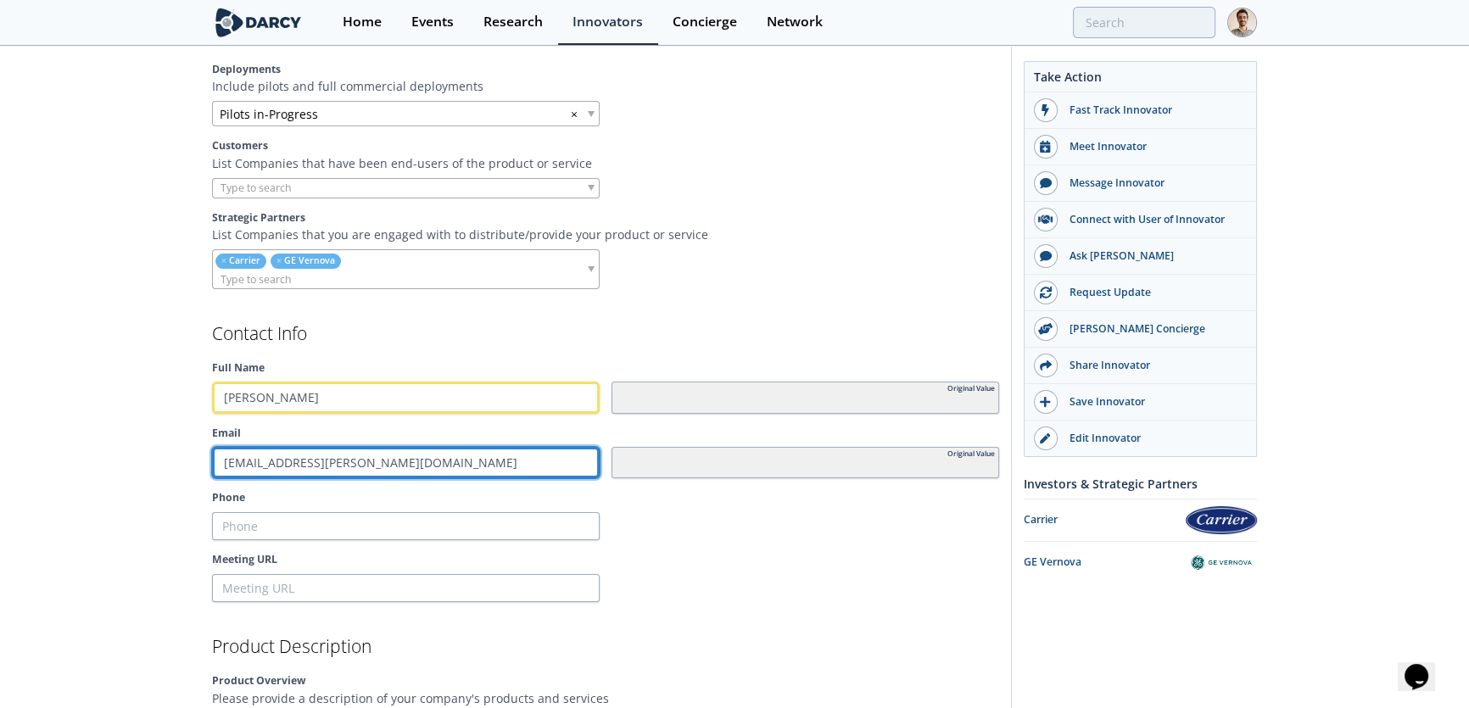
type input "[EMAIL_ADDRESS][PERSON_NAME][DOMAIN_NAME]"
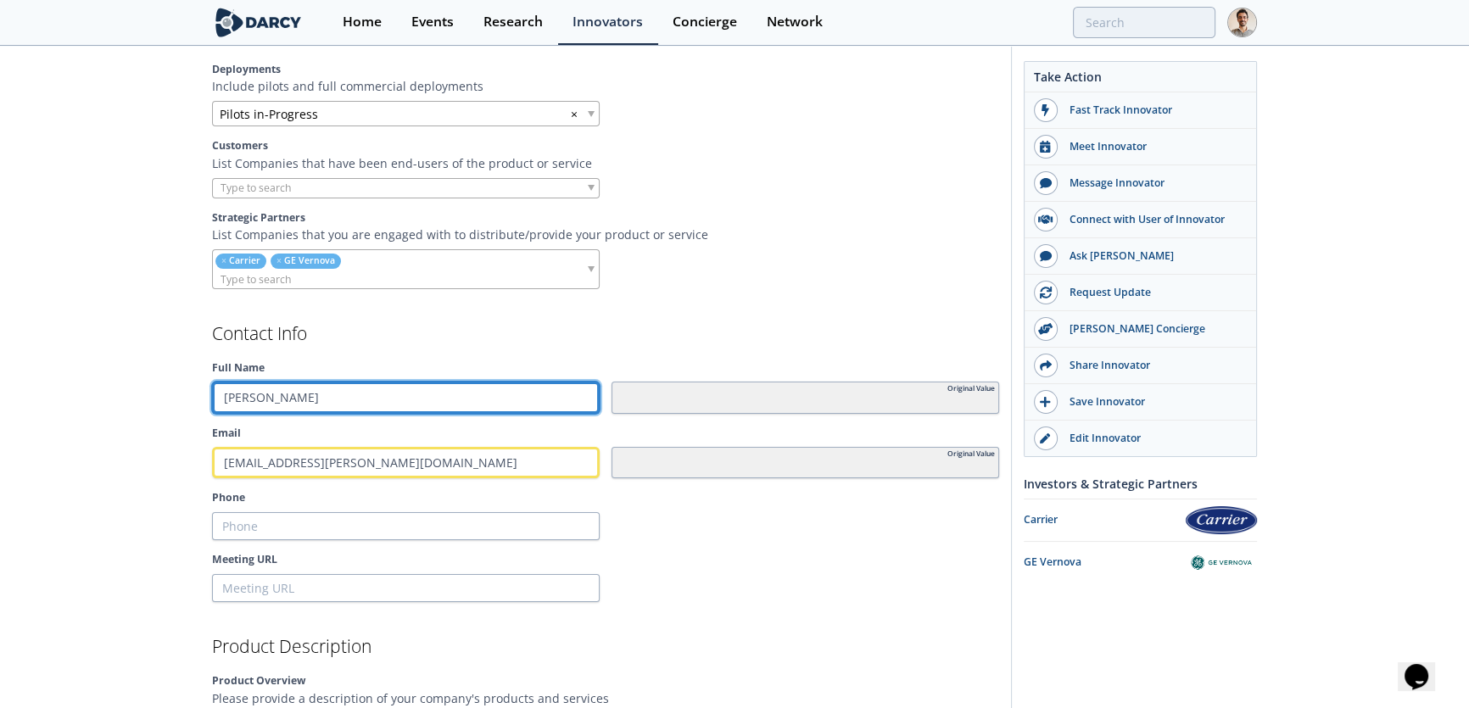
click at [247, 391] on input "[PERSON_NAME]" at bounding box center [406, 398] width 388 height 32
type input "[PERSON_NAME]"
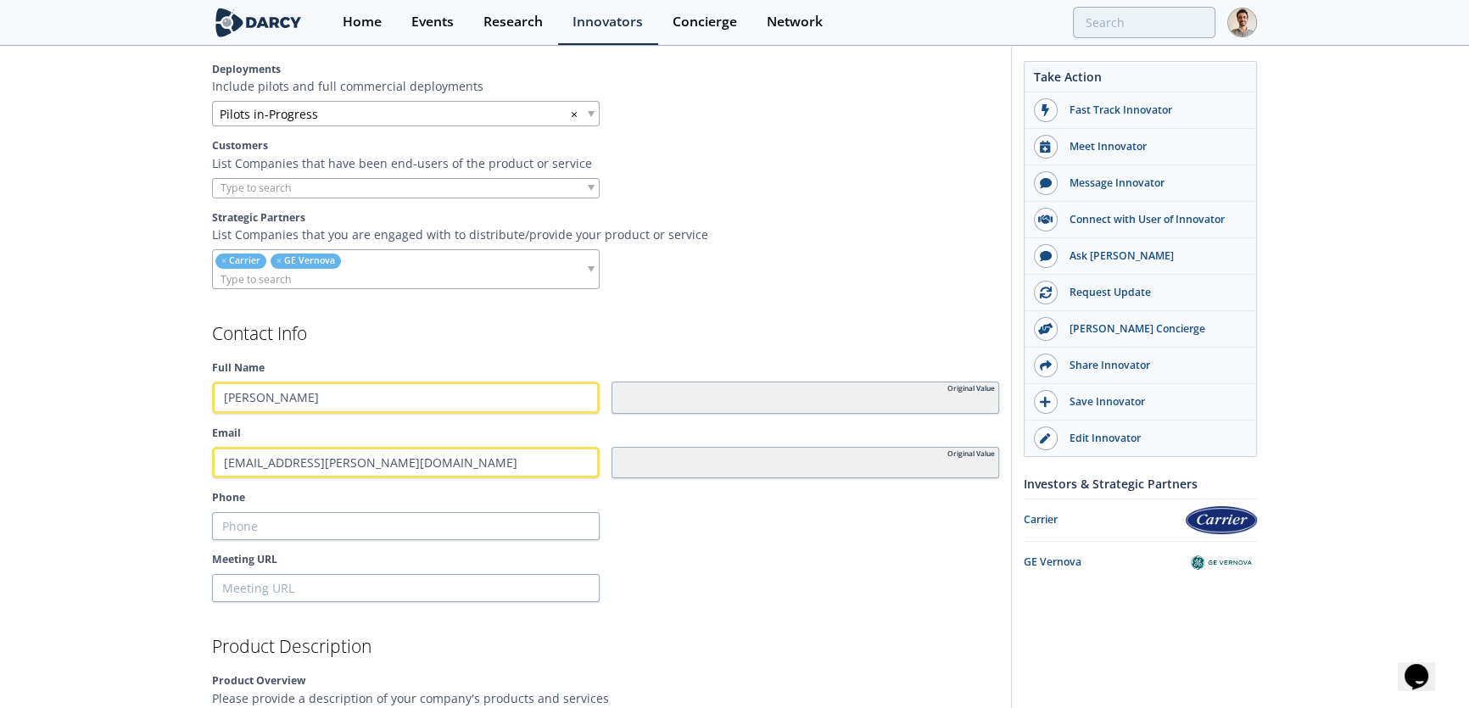
click at [699, 586] on div at bounding box center [806, 588] width 388 height 29
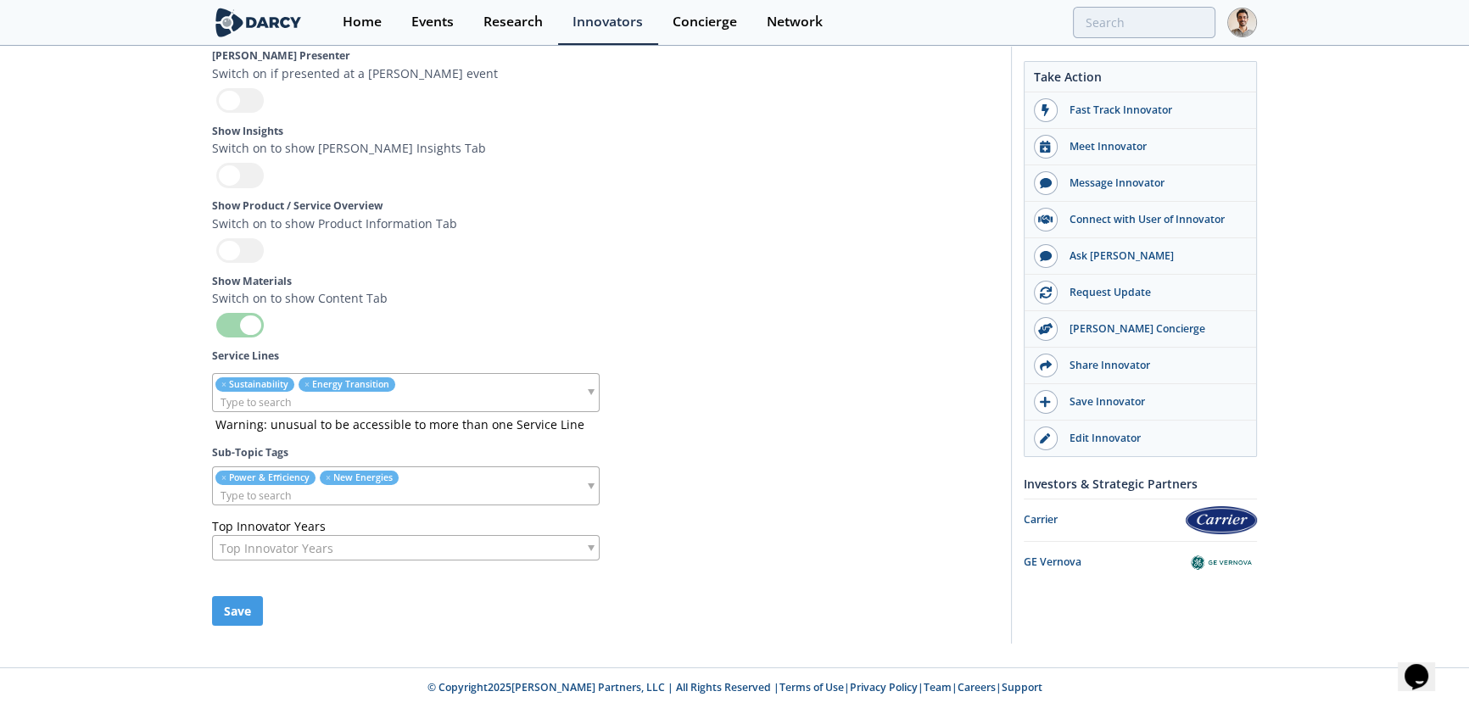
scroll to position [5481, 0]
click at [234, 605] on button "Save" at bounding box center [237, 611] width 51 height 30
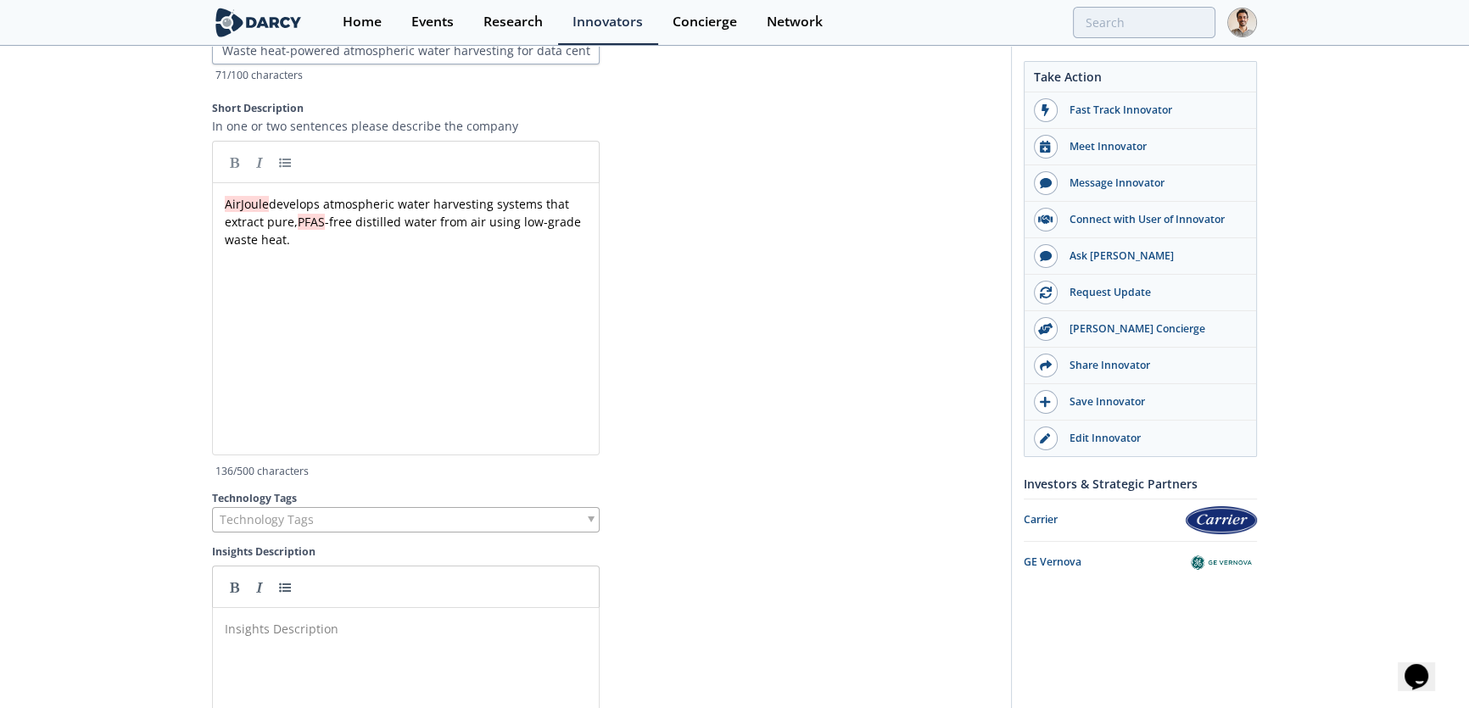
scroll to position [4395, 0]
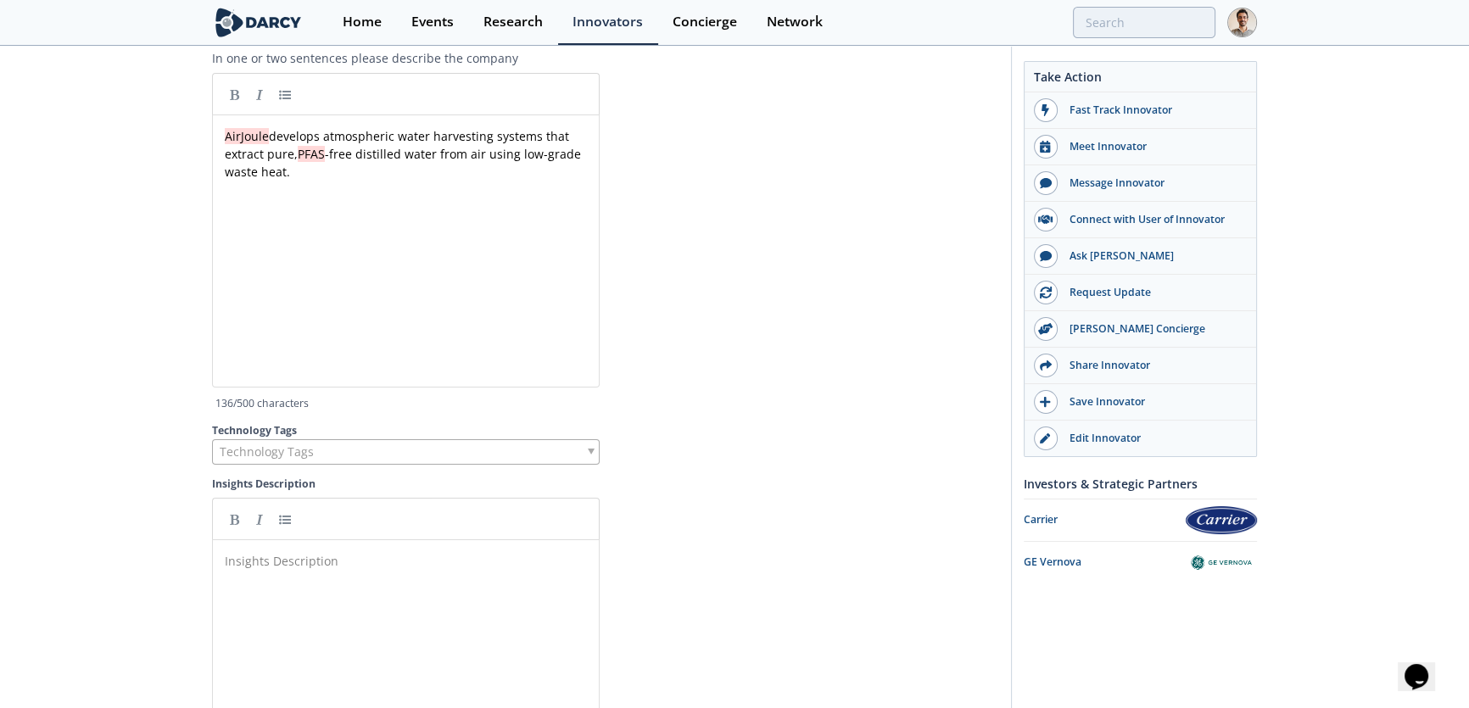
click at [354, 465] on div "Technology Tags" at bounding box center [406, 451] width 388 height 25
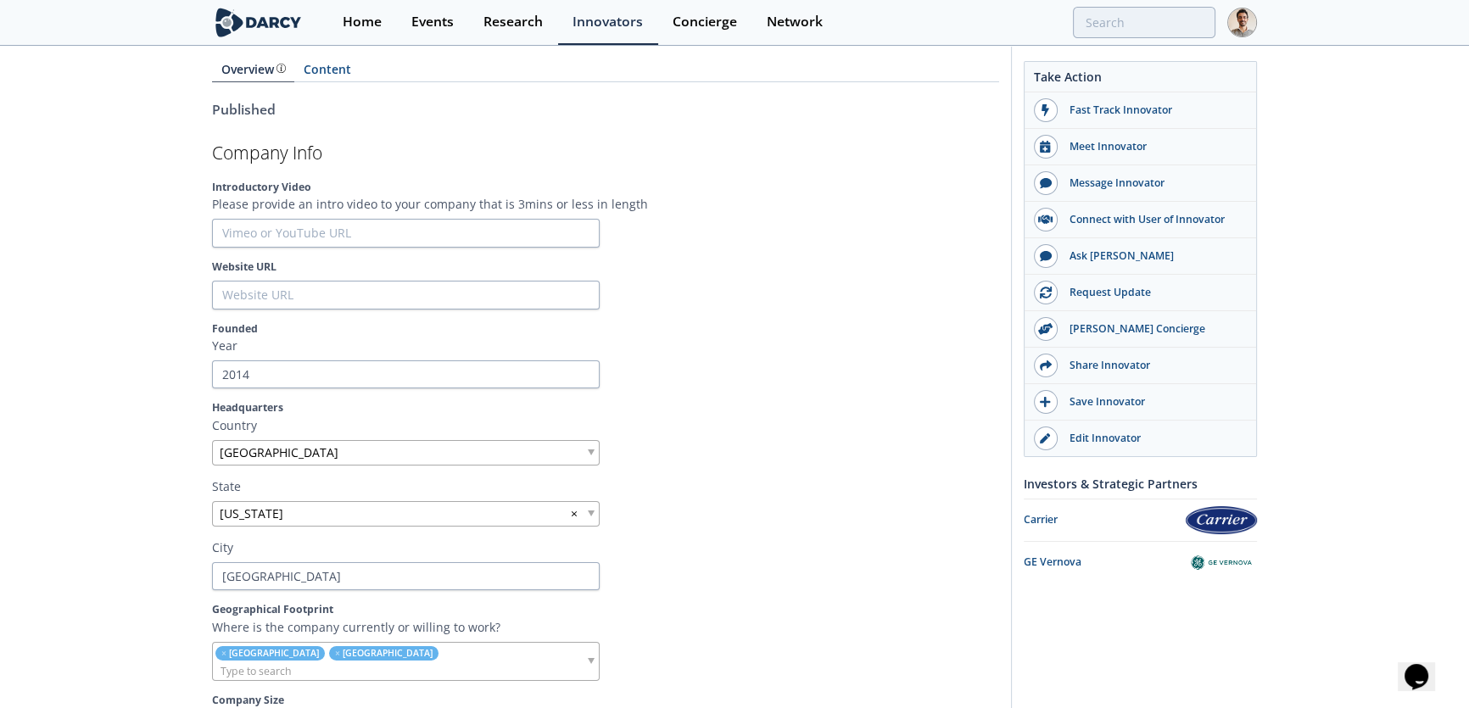
scroll to position [462, 0]
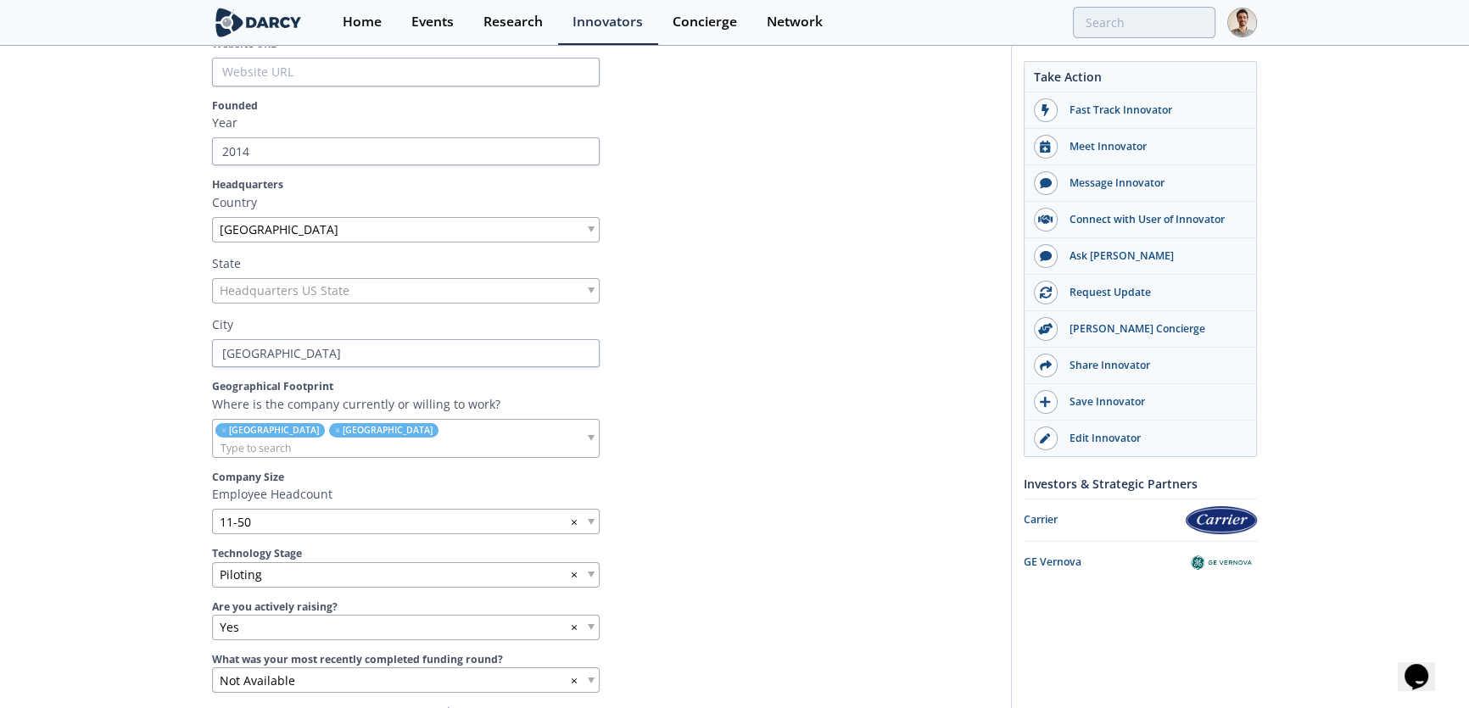
click at [529, 289] on div "Headquarters US State" at bounding box center [406, 290] width 388 height 25
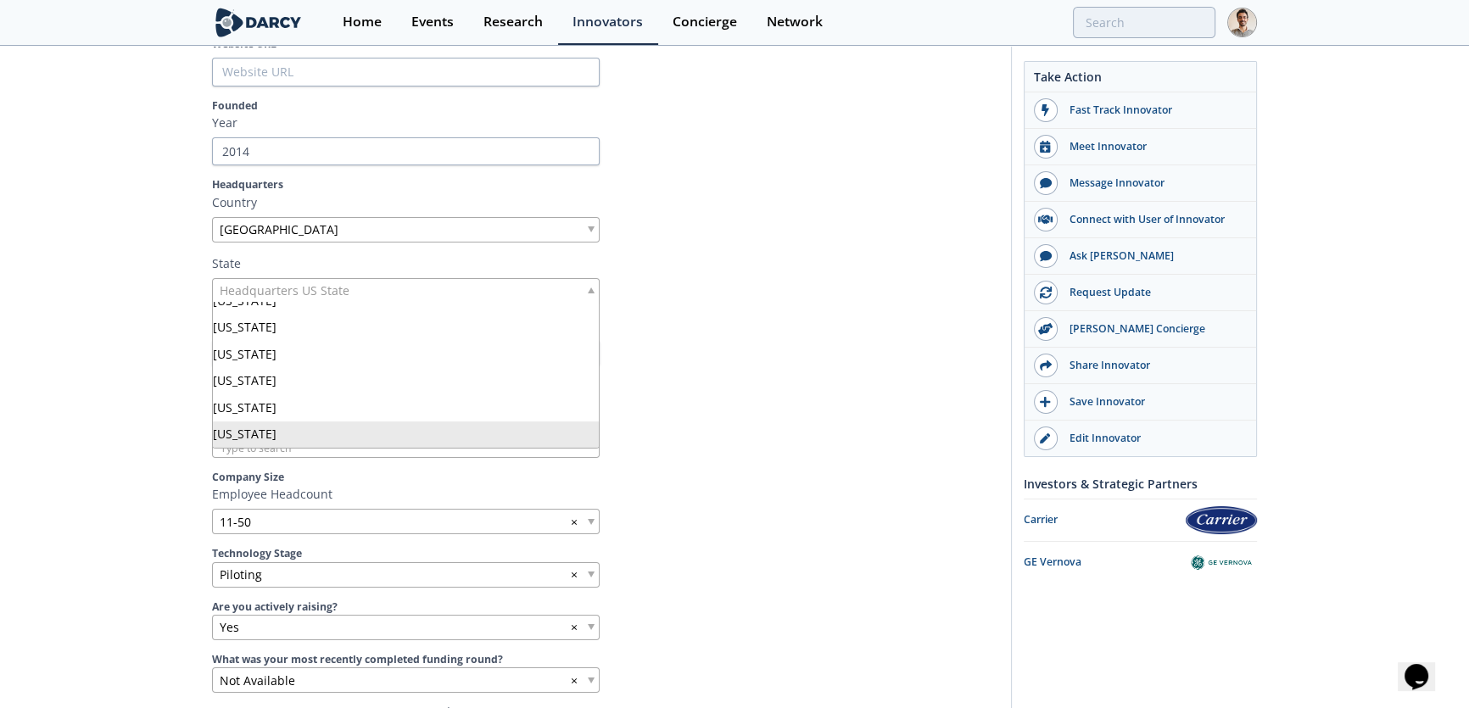
scroll to position [897, 0]
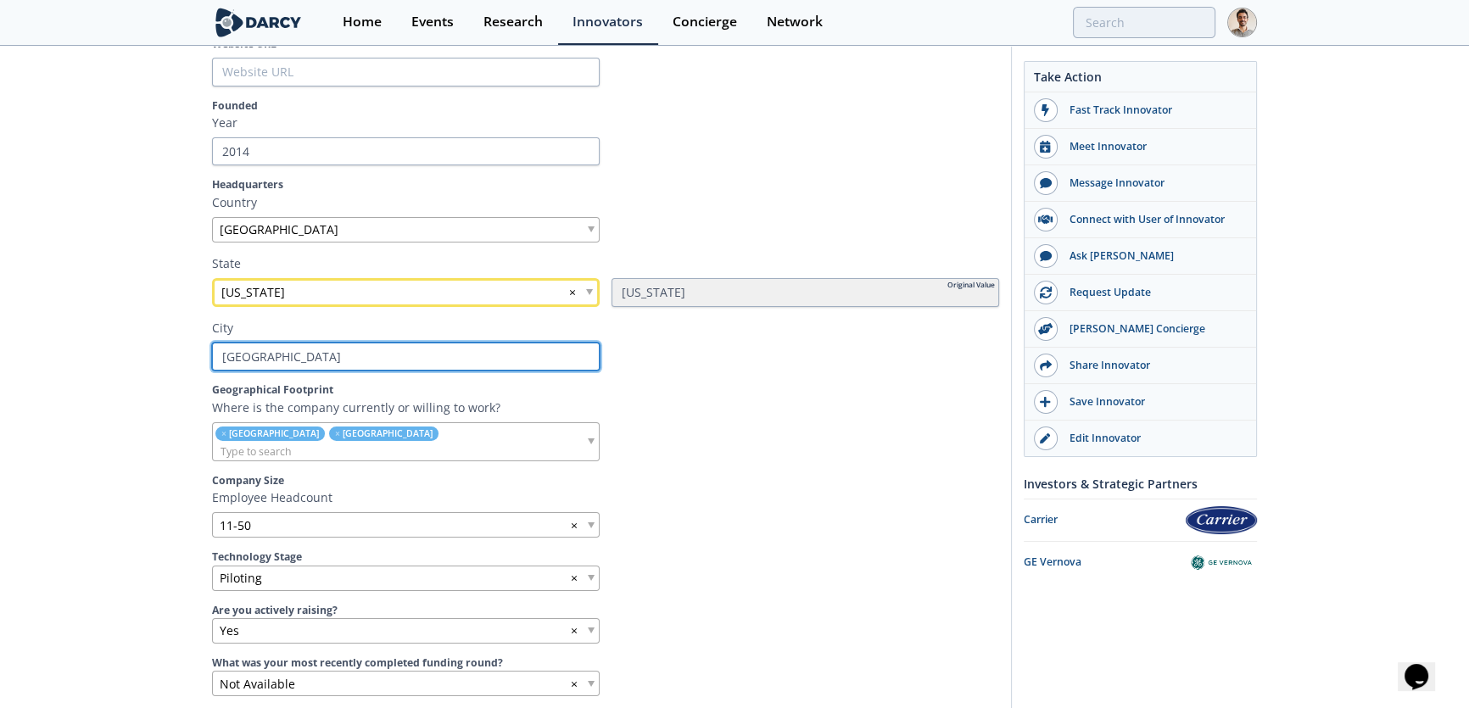
drag, startPoint x: 338, startPoint y: 361, endPoint x: 156, endPoint y: 335, distance: 183.5
type input "P"
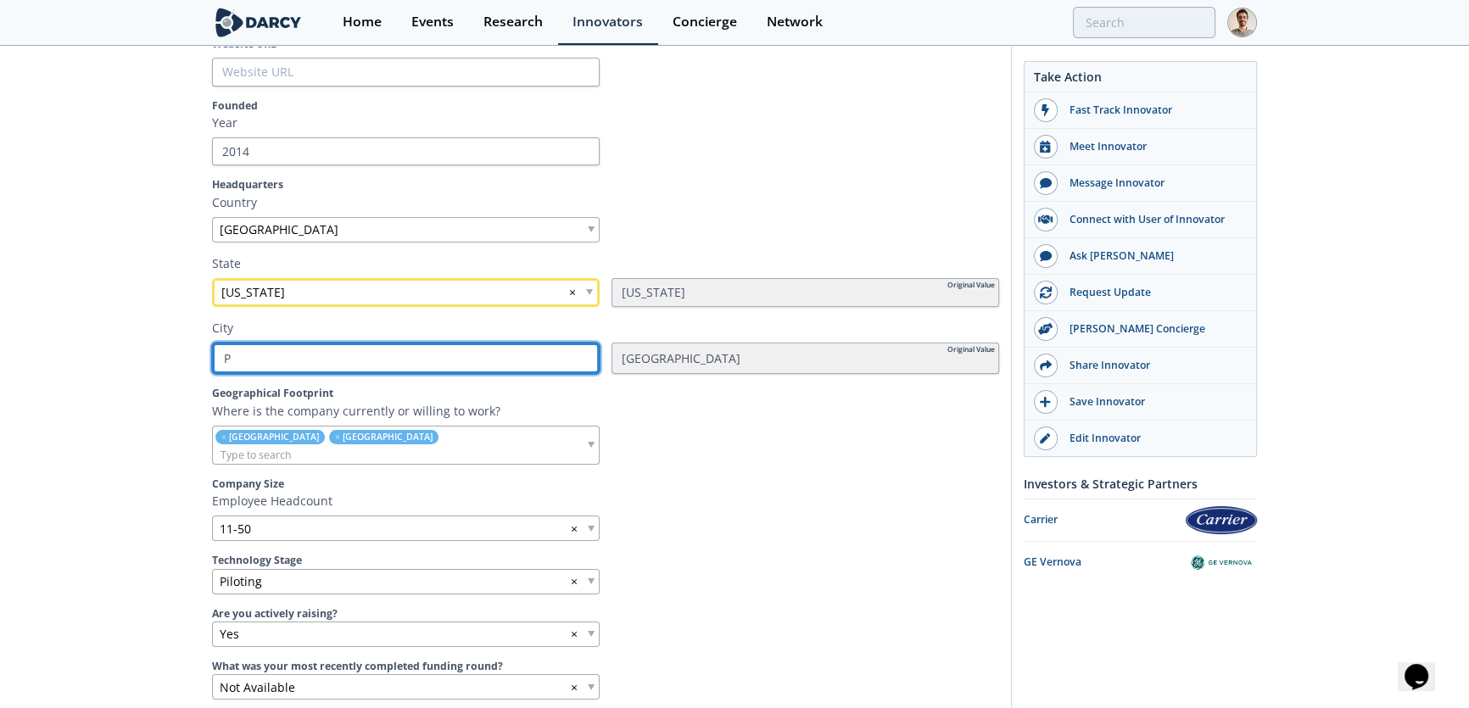
type input "Ph"
type input "Phi"
type input "Phil"
type input "Phila"
type input "Philad"
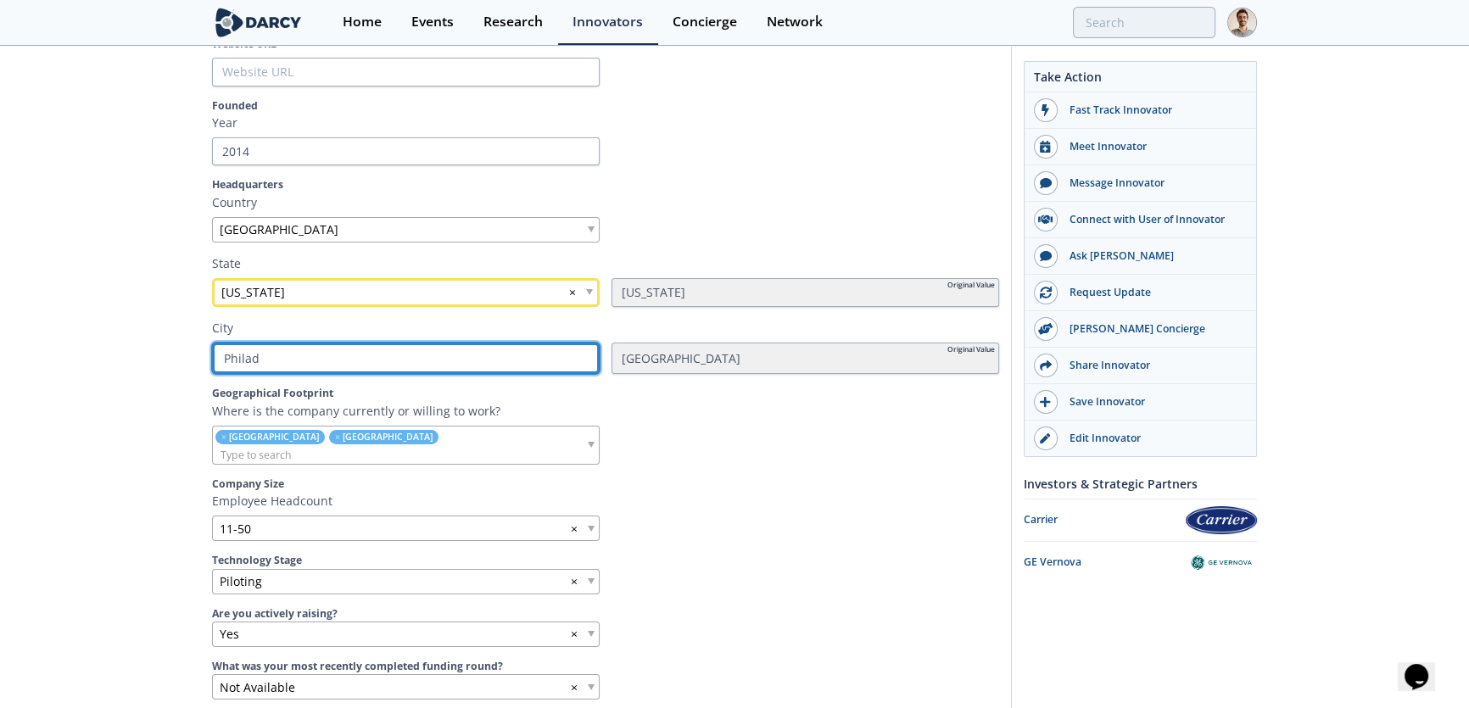
type input "Philade"
type input "Philadel"
type input "Philadelp"
type input "Philadelph"
type input "[GEOGRAPHIC_DATA]"
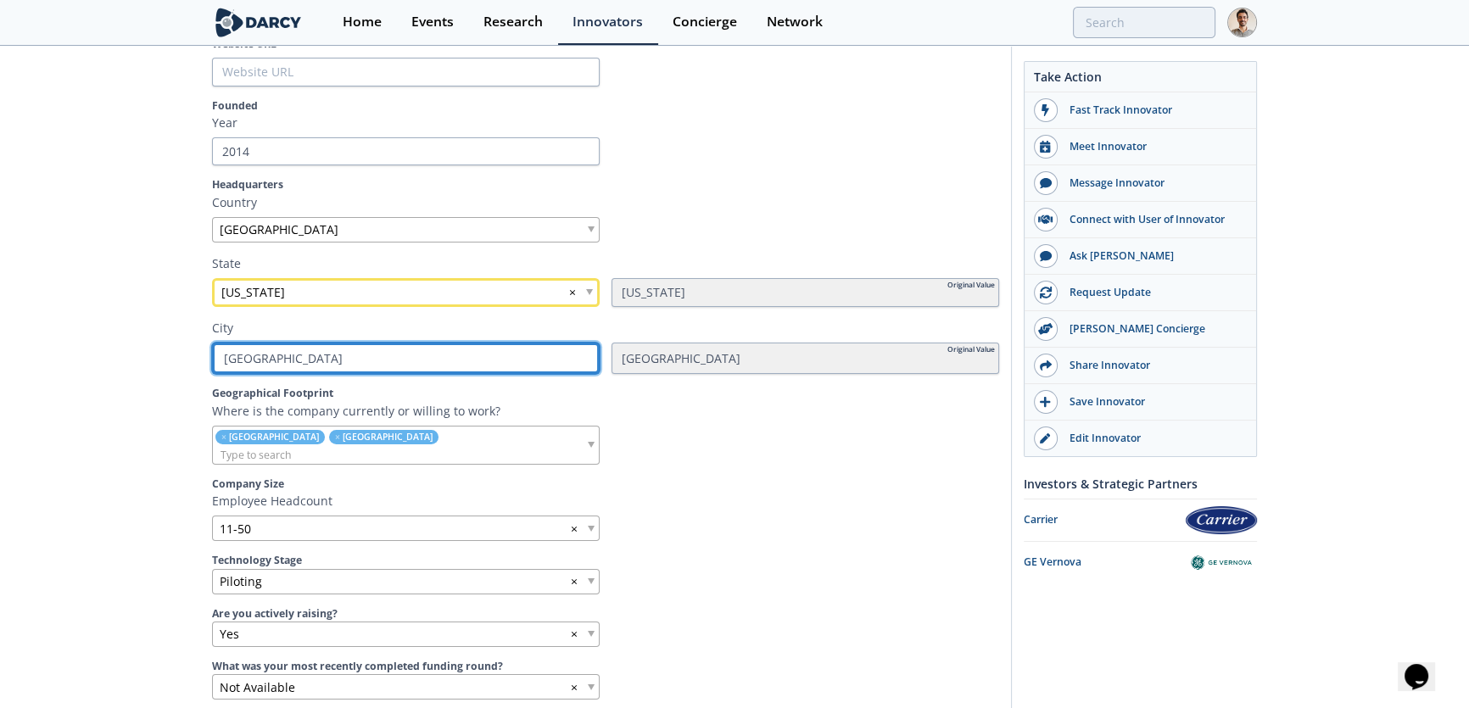
type input "[GEOGRAPHIC_DATA]"
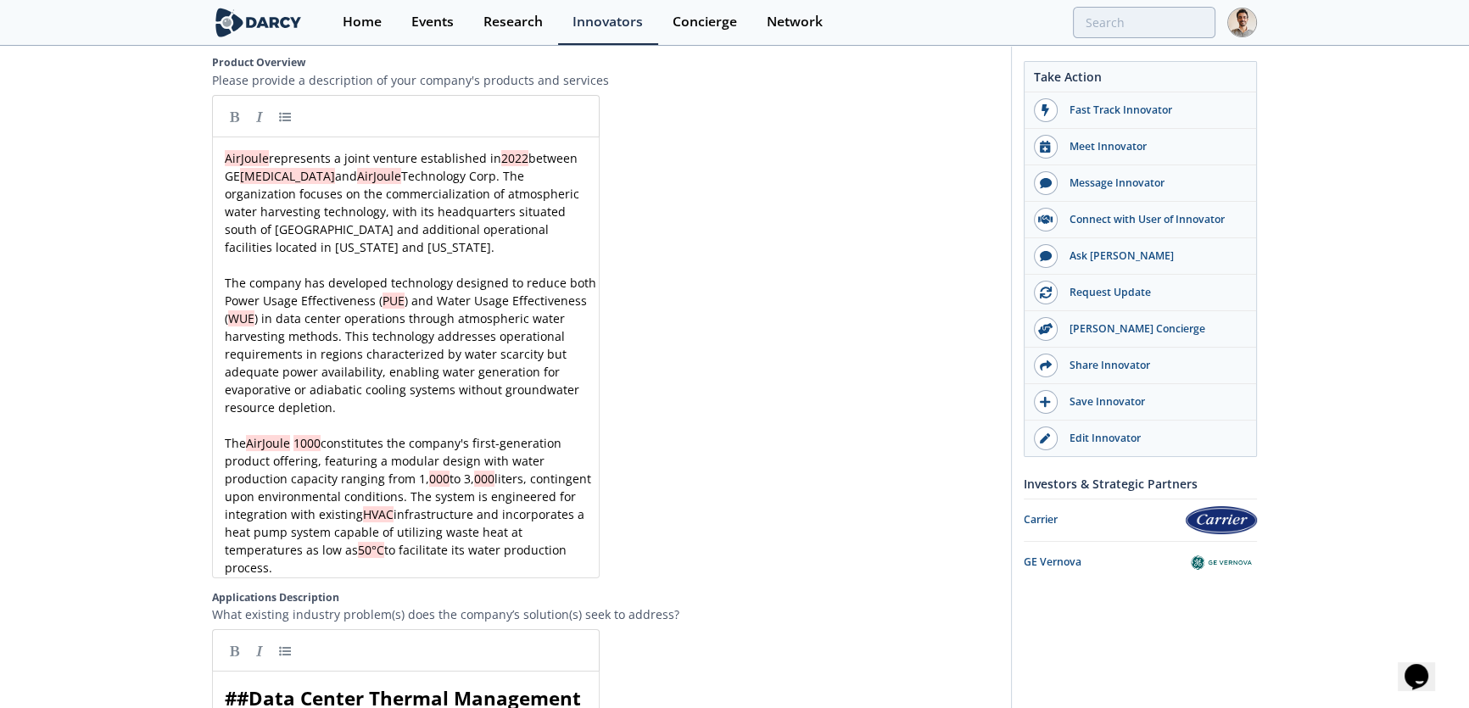
scroll to position [6, 0]
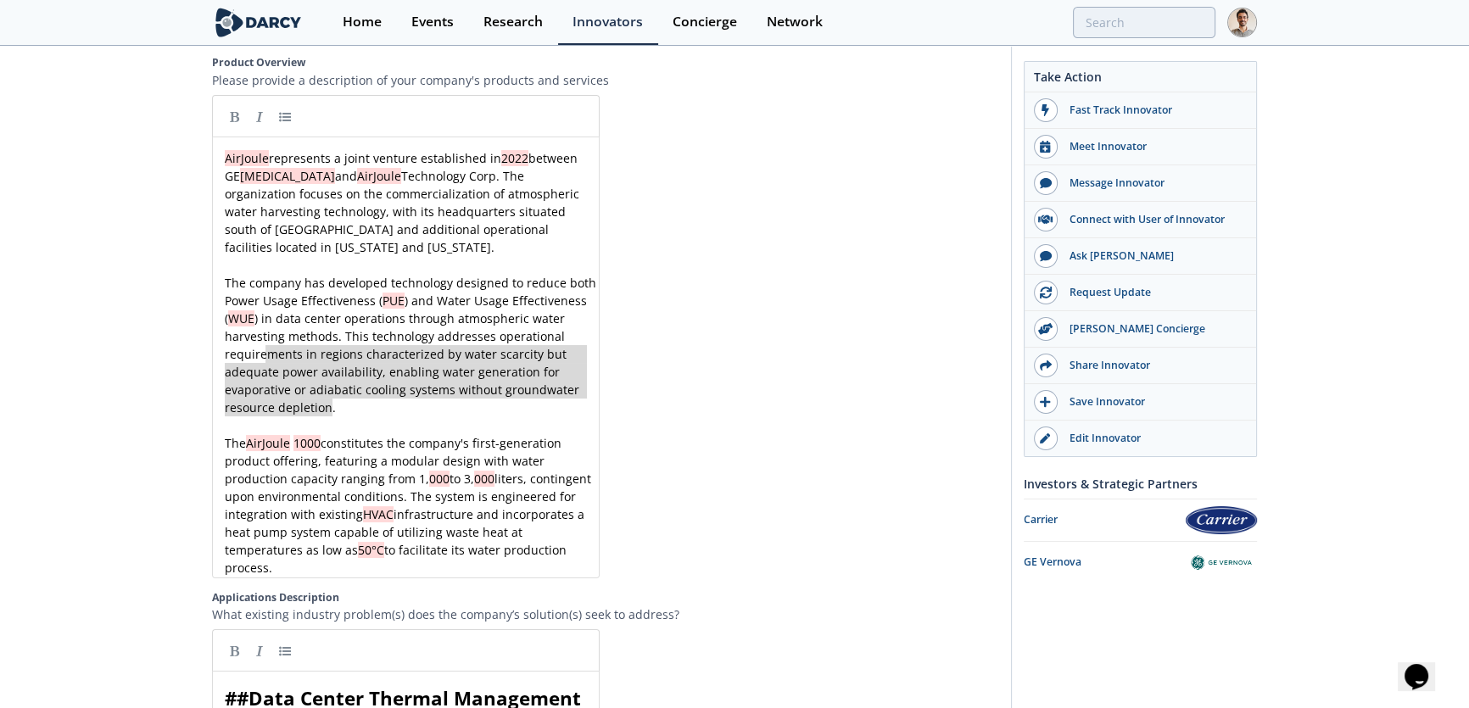
type textarea "The company has developed technology designed to reduce both Power Usage Effect…"
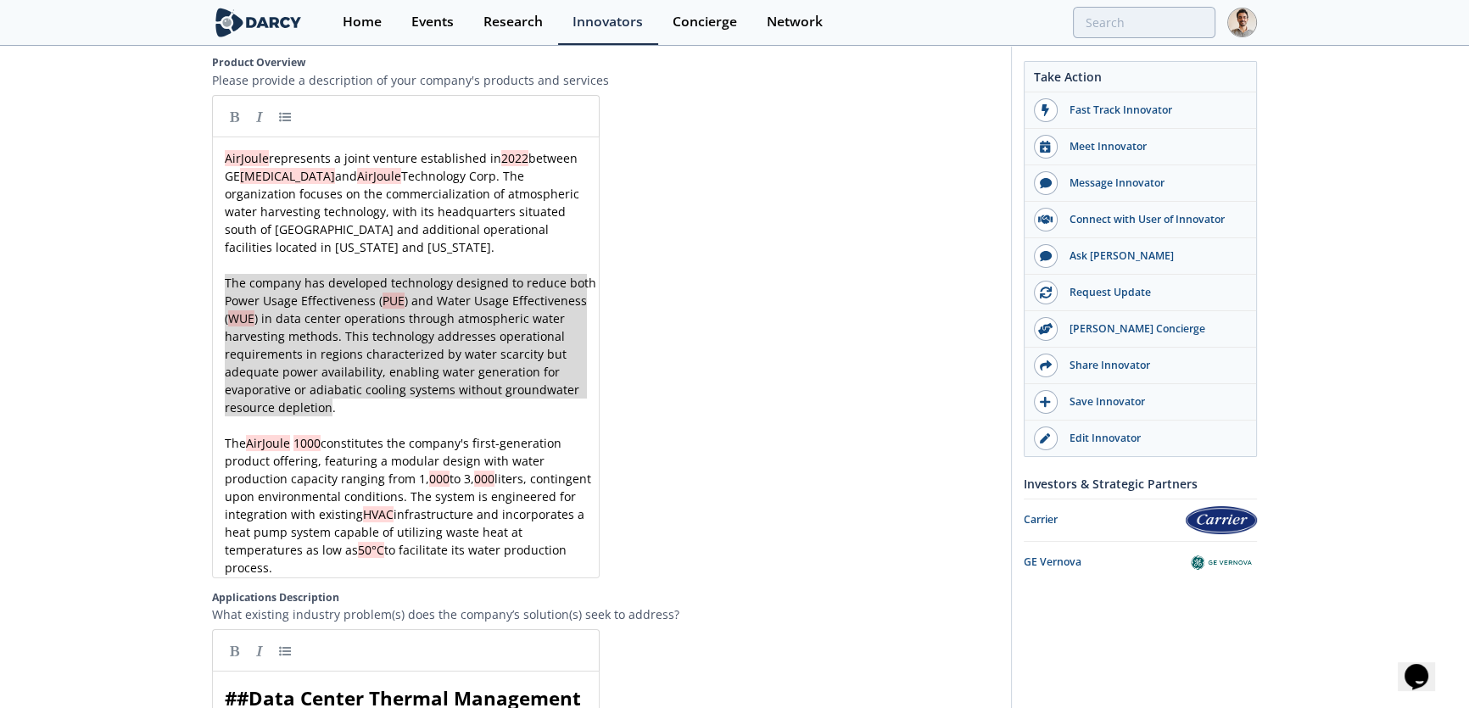
drag, startPoint x: 339, startPoint y: 406, endPoint x: 214, endPoint y: 284, distance: 175.2
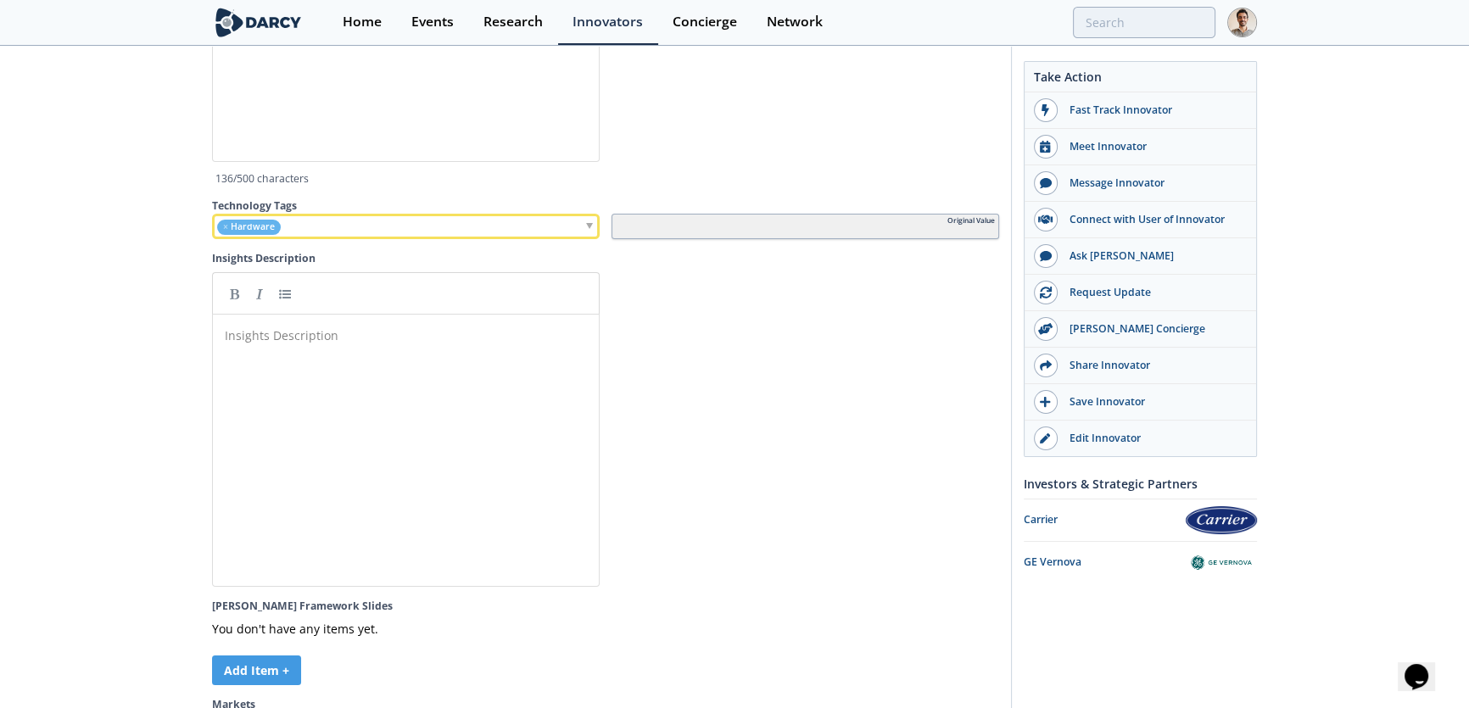
scroll to position [4550, 0]
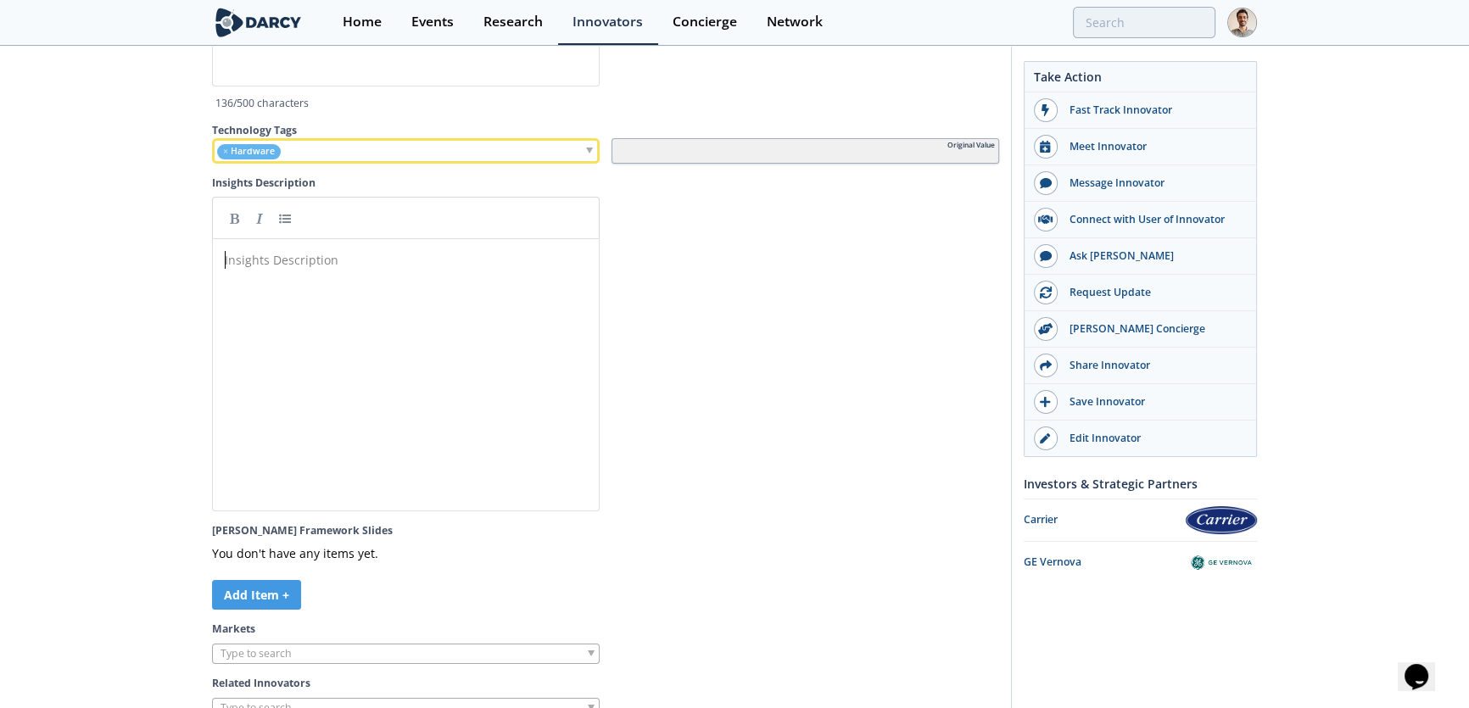
click at [352, 325] on div "Insights Description ​" at bounding box center [418, 388] width 395 height 280
paste textarea "y"
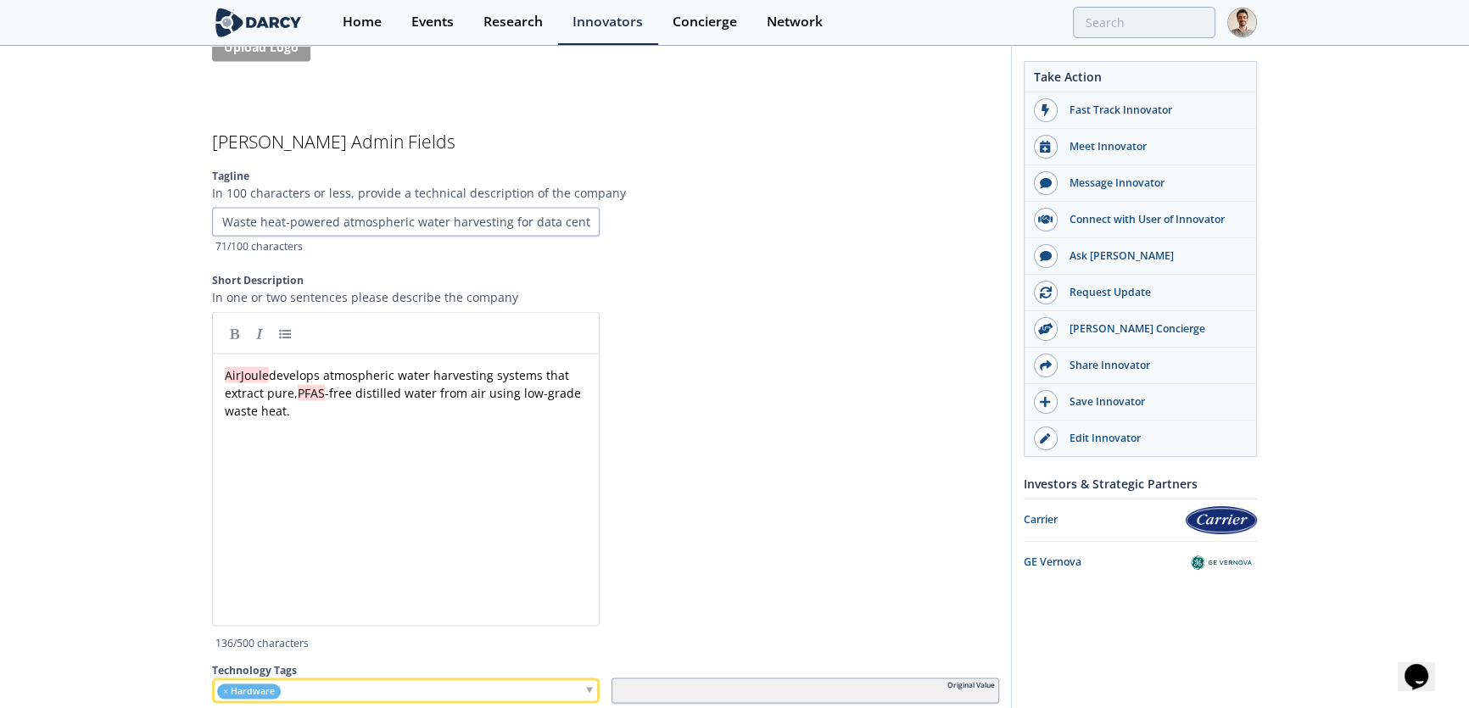
scroll to position [4396, 0]
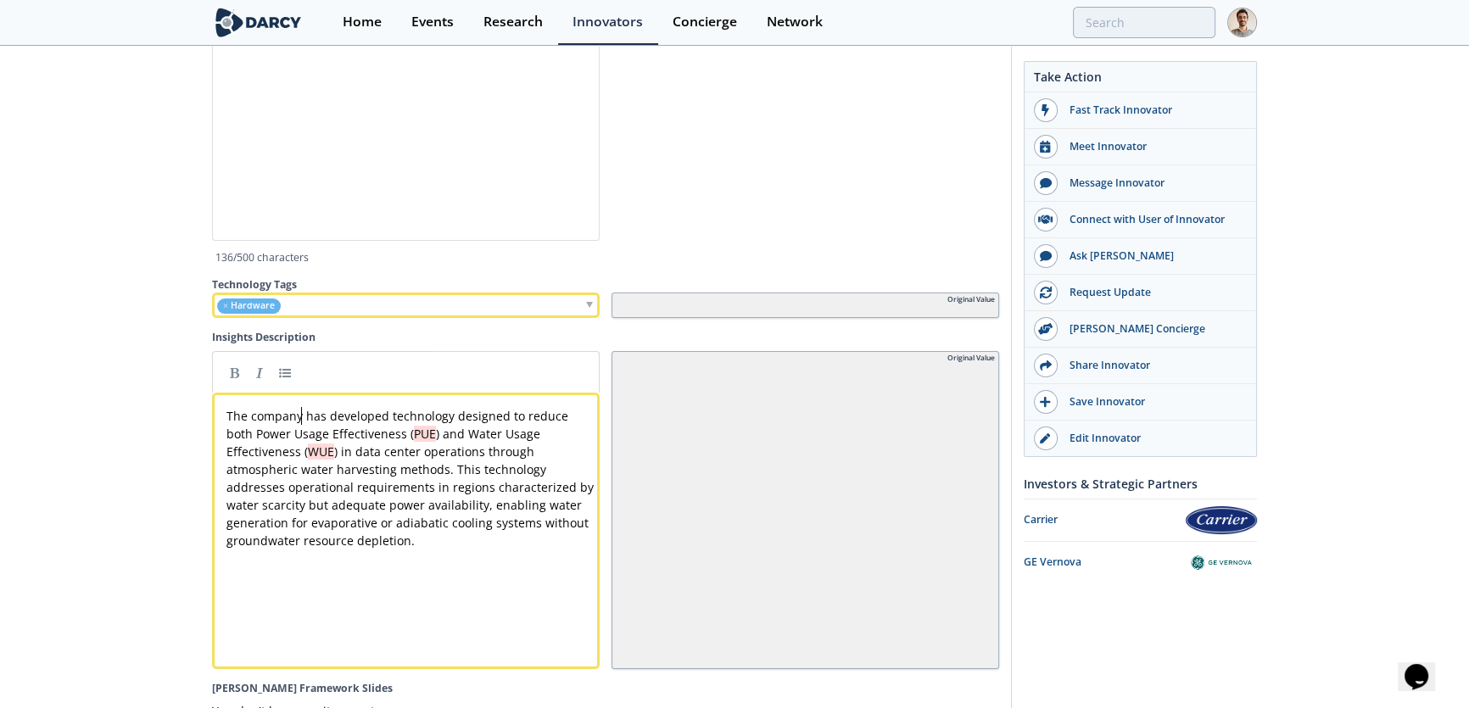
type textarea "The company"
drag, startPoint x: 300, startPoint y: 436, endPoint x: 197, endPoint y: 431, distance: 103.6
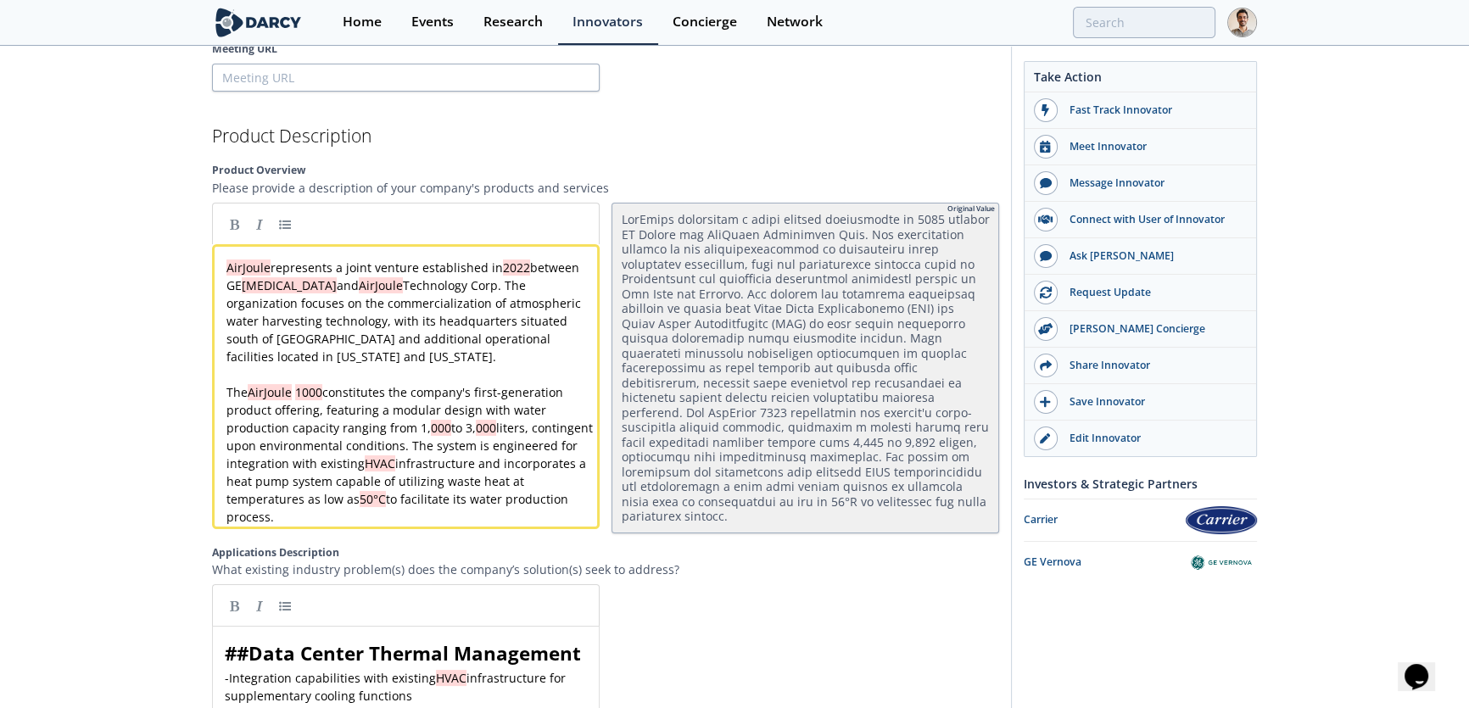
scroll to position [1850, 0]
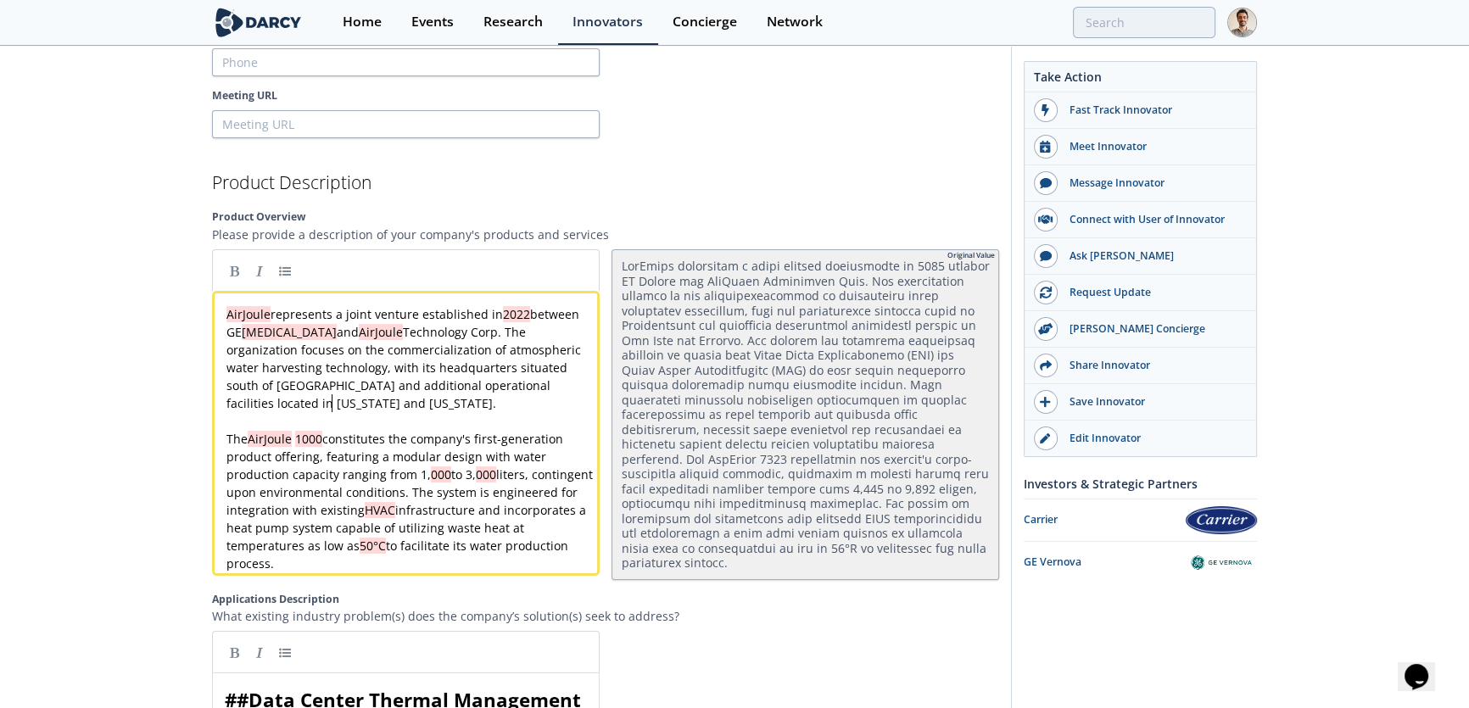
click at [341, 400] on pre "AirJoule represents a joint venture established in [DATE] between GE [MEDICAL_D…" at bounding box center [411, 358] width 377 height 107
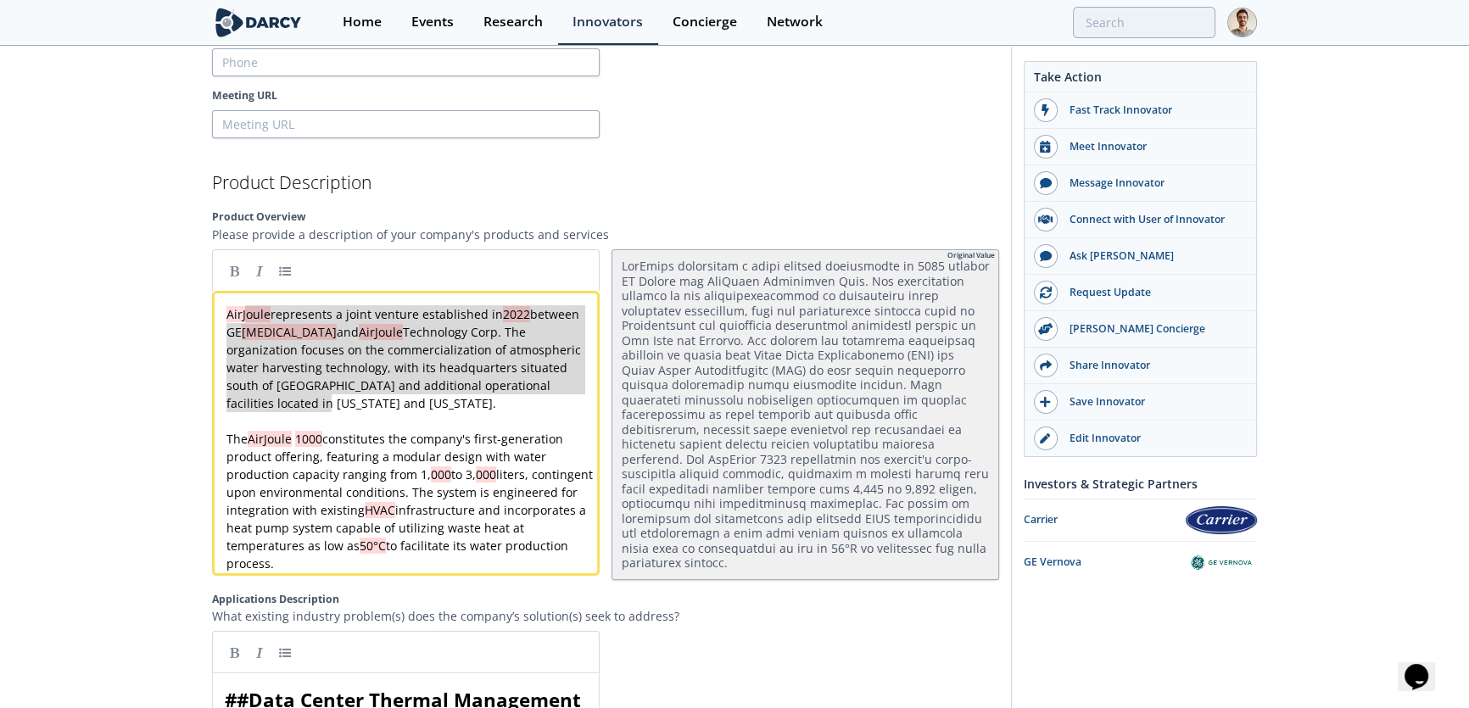
type textarea "AirJoule represents a joint venture established in [DATE] between GE [MEDICAL_D…"
drag, startPoint x: 339, startPoint y: 403, endPoint x: 211, endPoint y: 291, distance: 170.2
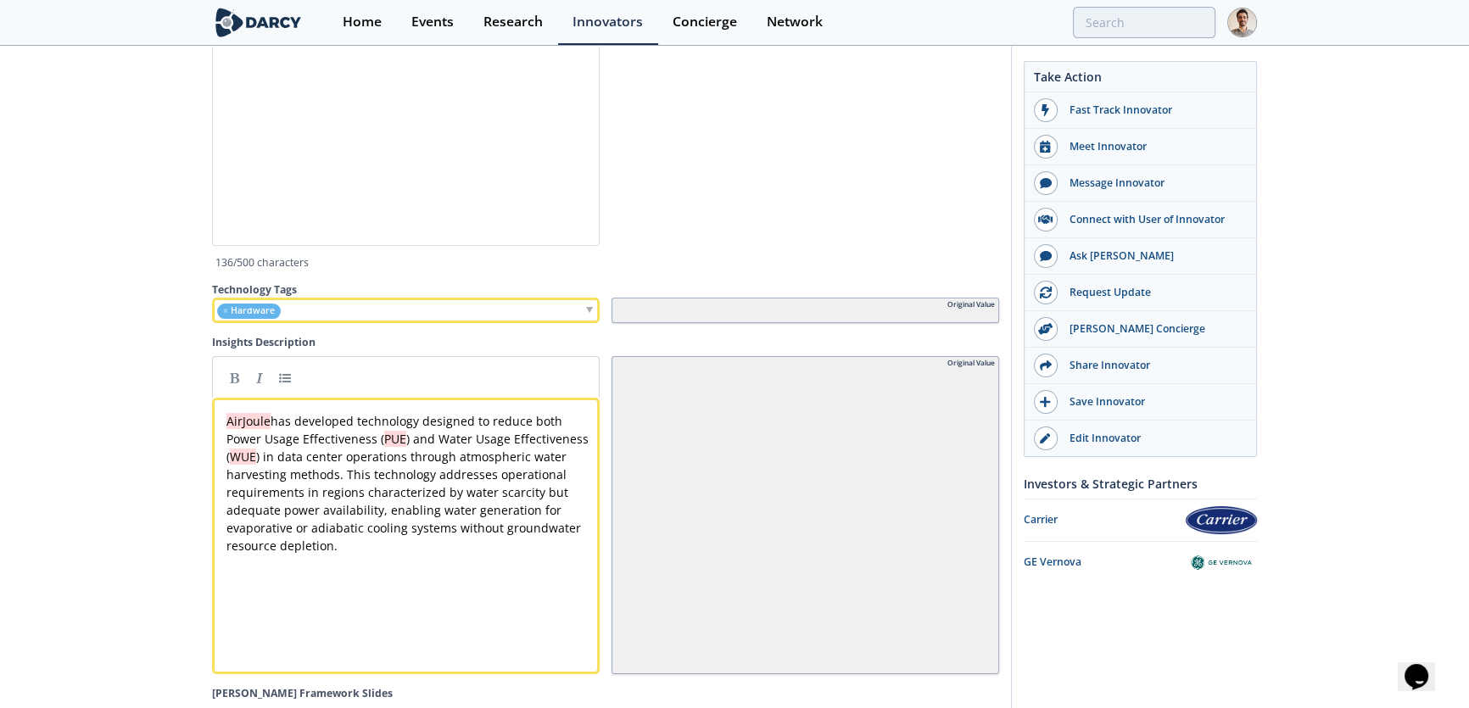
scroll to position [4550, 0]
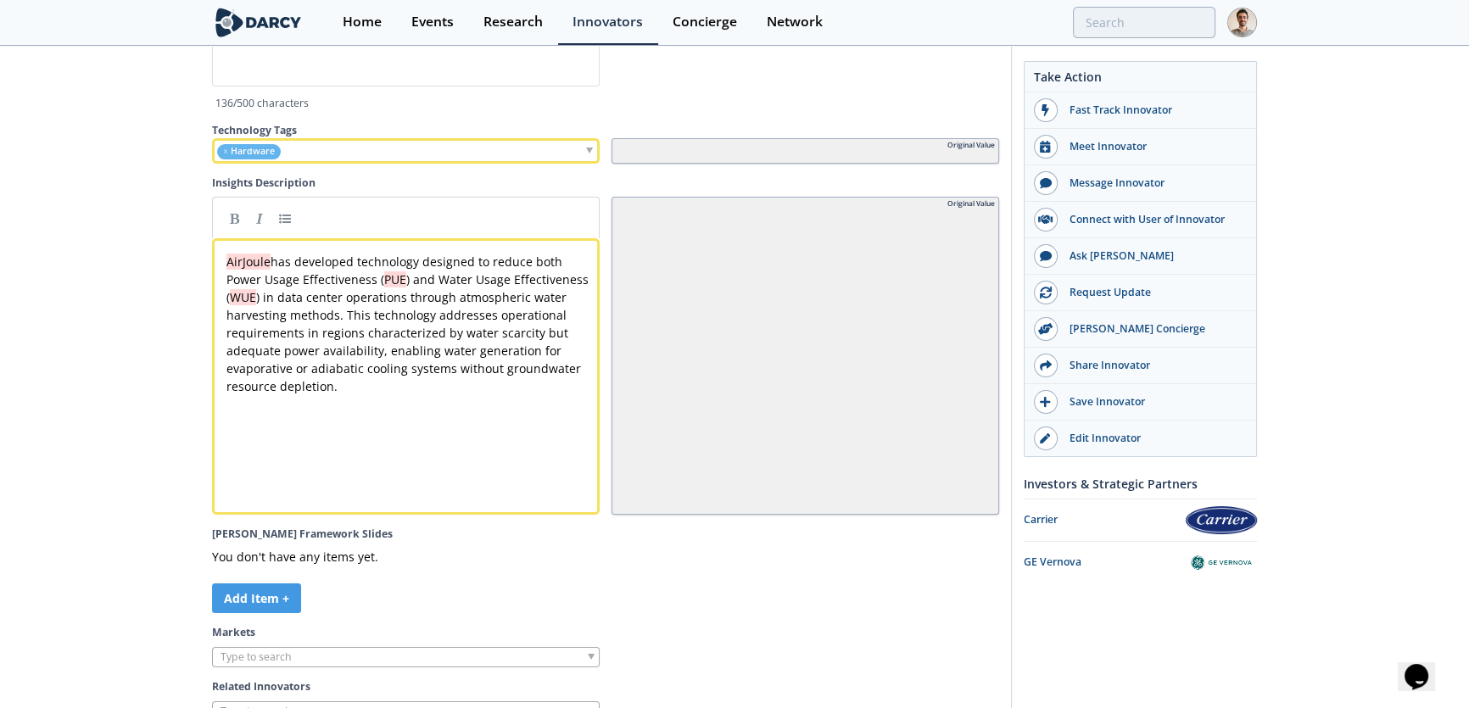
click at [224, 260] on pre "AirJoule has developed technology designed to reduce both Power Usage Effective…" at bounding box center [411, 324] width 377 height 143
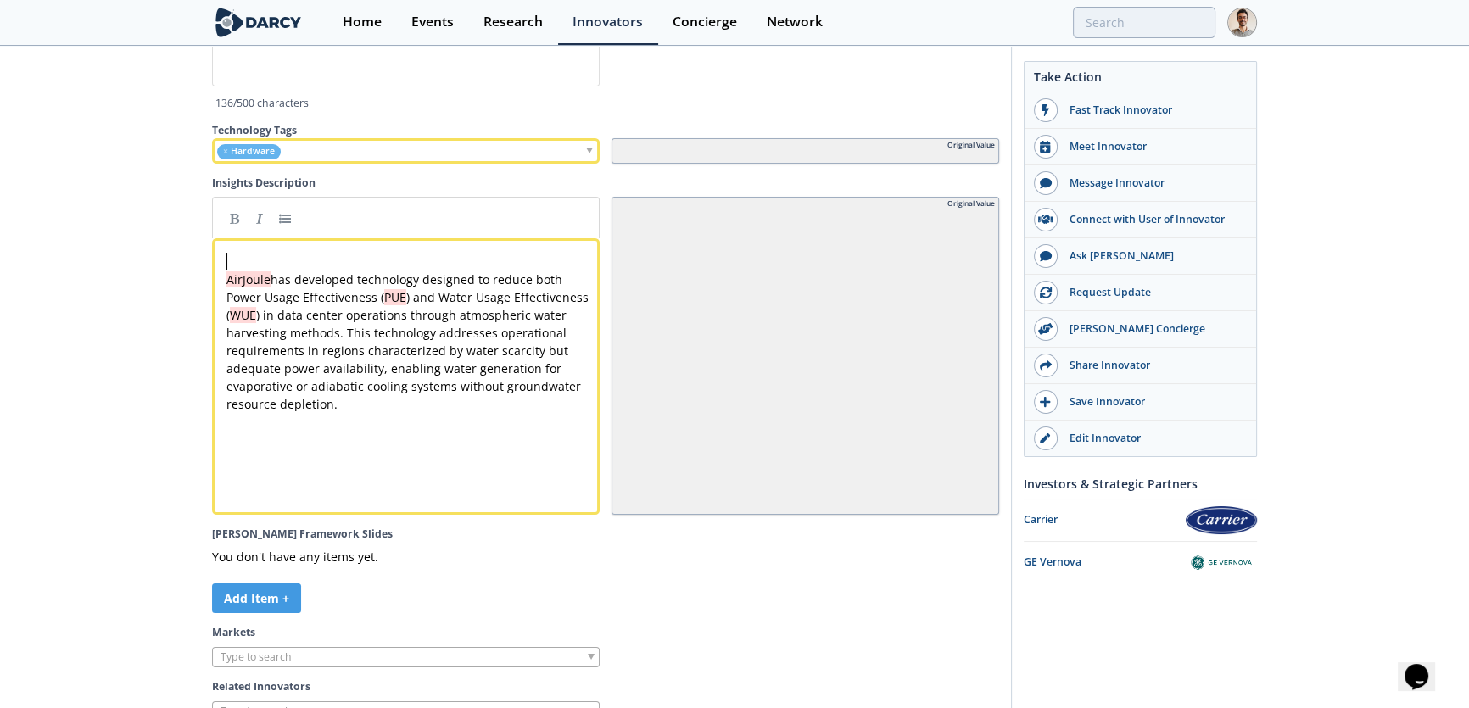
paste textarea
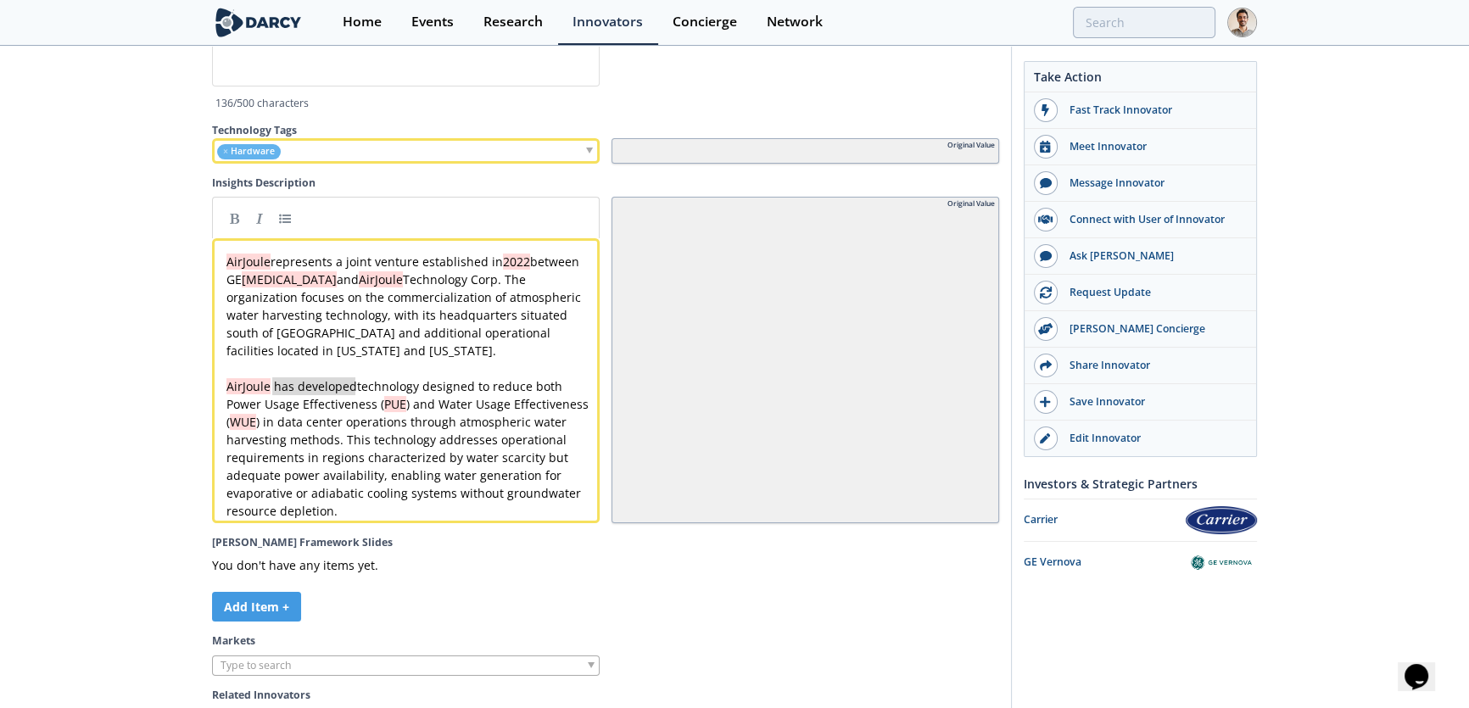
type textarea "has developed"
drag, startPoint x: 355, startPoint y: 390, endPoint x: 270, endPoint y: 391, distance: 84.8
click at [341, 388] on div "x AirJoule represents a joint venture established in [DATE] between GE [MEDICAL…" at bounding box center [411, 386] width 377 height 267
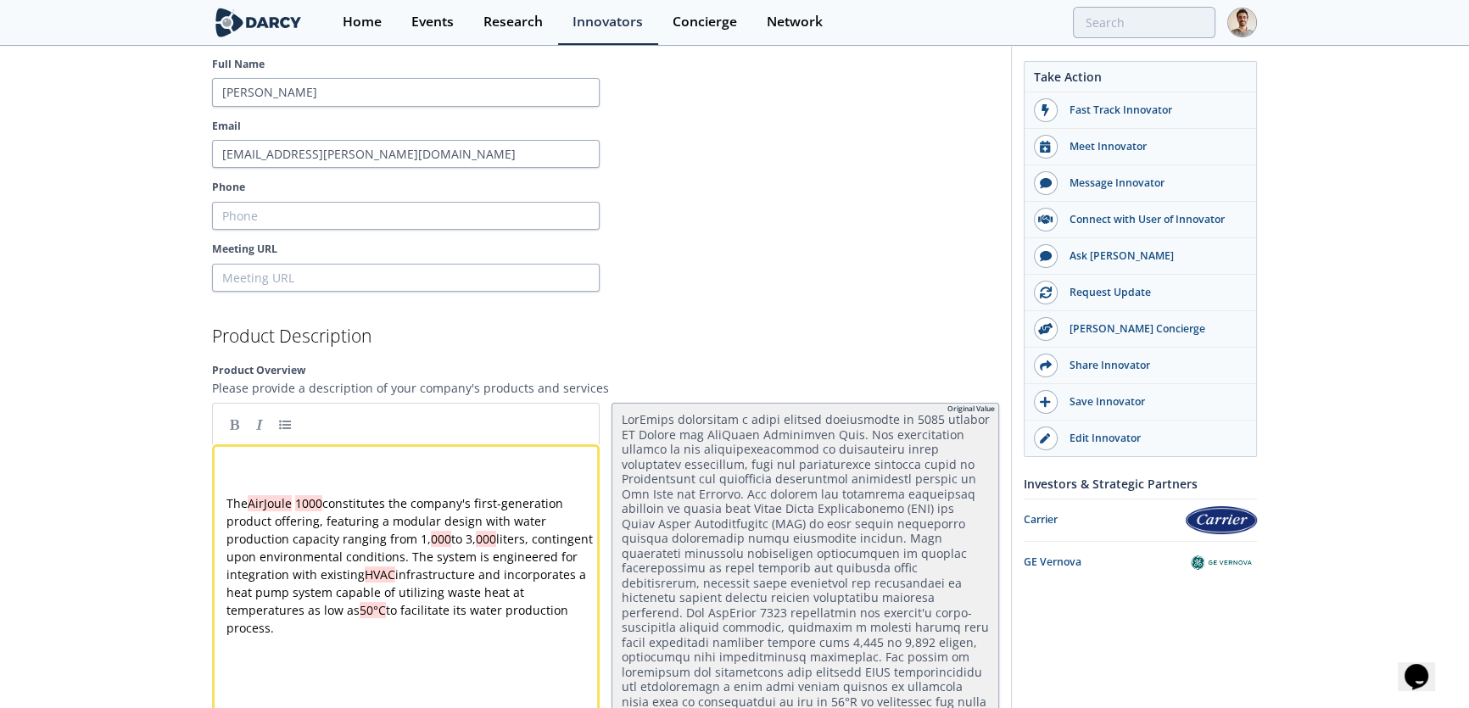
scroll to position [2005, 0]
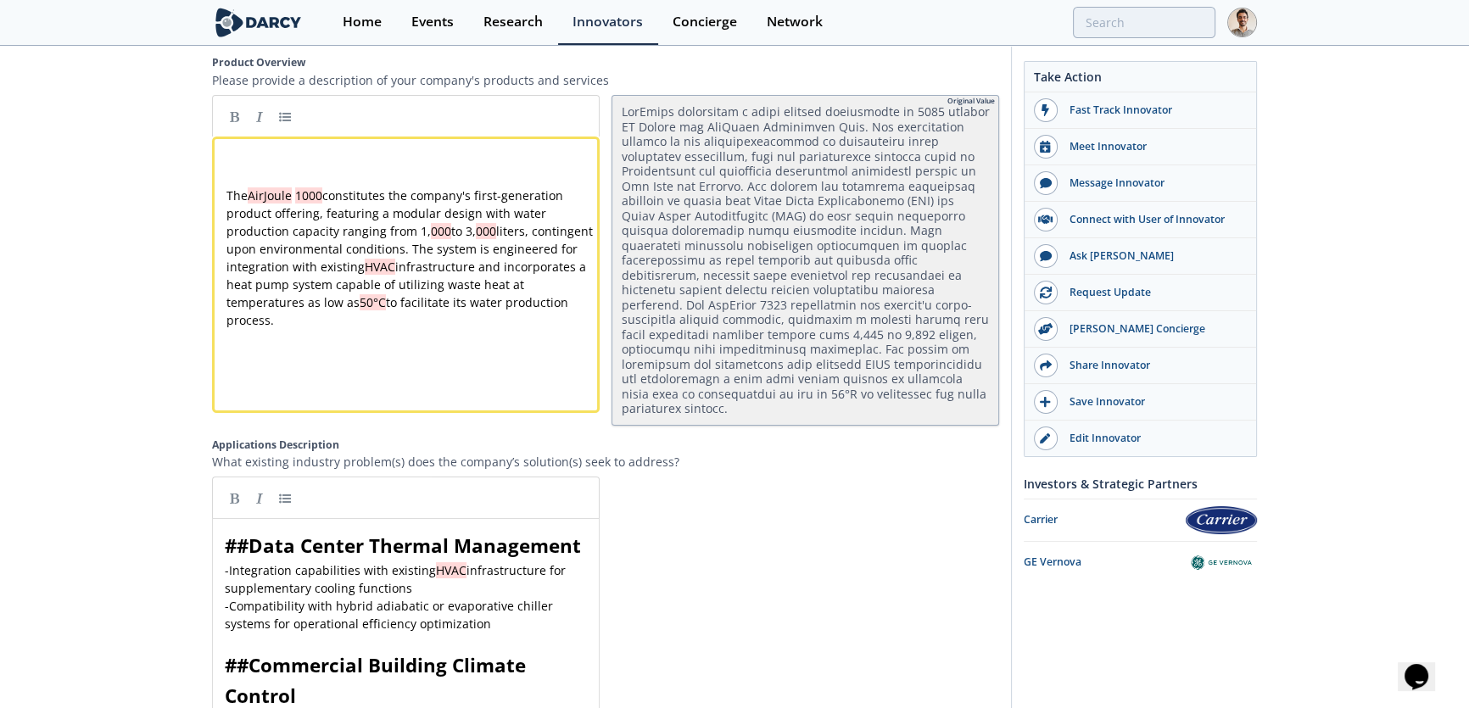
click at [381, 152] on pre "​" at bounding box center [411, 160] width 377 height 18
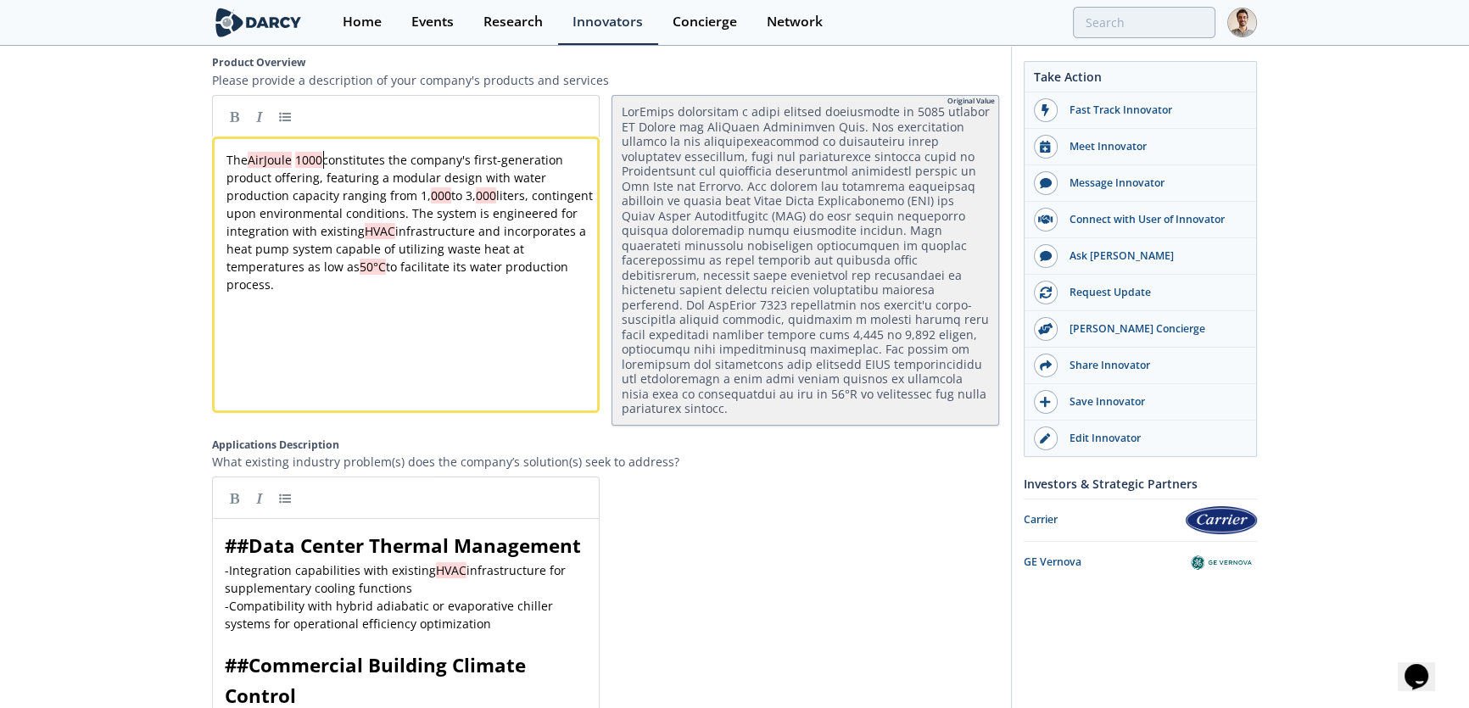
click at [322, 155] on div "x The AirJoule 1000 constitutes the company's first-generation product offering…" at bounding box center [411, 222] width 377 height 143
click at [227, 153] on div "x The AirJoule 1000 constitutes the company's first-generation product offering…" at bounding box center [411, 222] width 377 height 143
click at [371, 298] on div "x AirJoule offers The AirJoule 1000 constitutes the company's first-generation …" at bounding box center [418, 288] width 391 height 280
click at [311, 152] on span "AirJoule offers The AirJoule 1000 constitutes the company's first-generation pr…" at bounding box center [413, 222] width 372 height 141
click at [307, 151] on div "x AirJoule offers The AirJoule 1000 constitutes the company's first-generation …" at bounding box center [411, 222] width 377 height 143
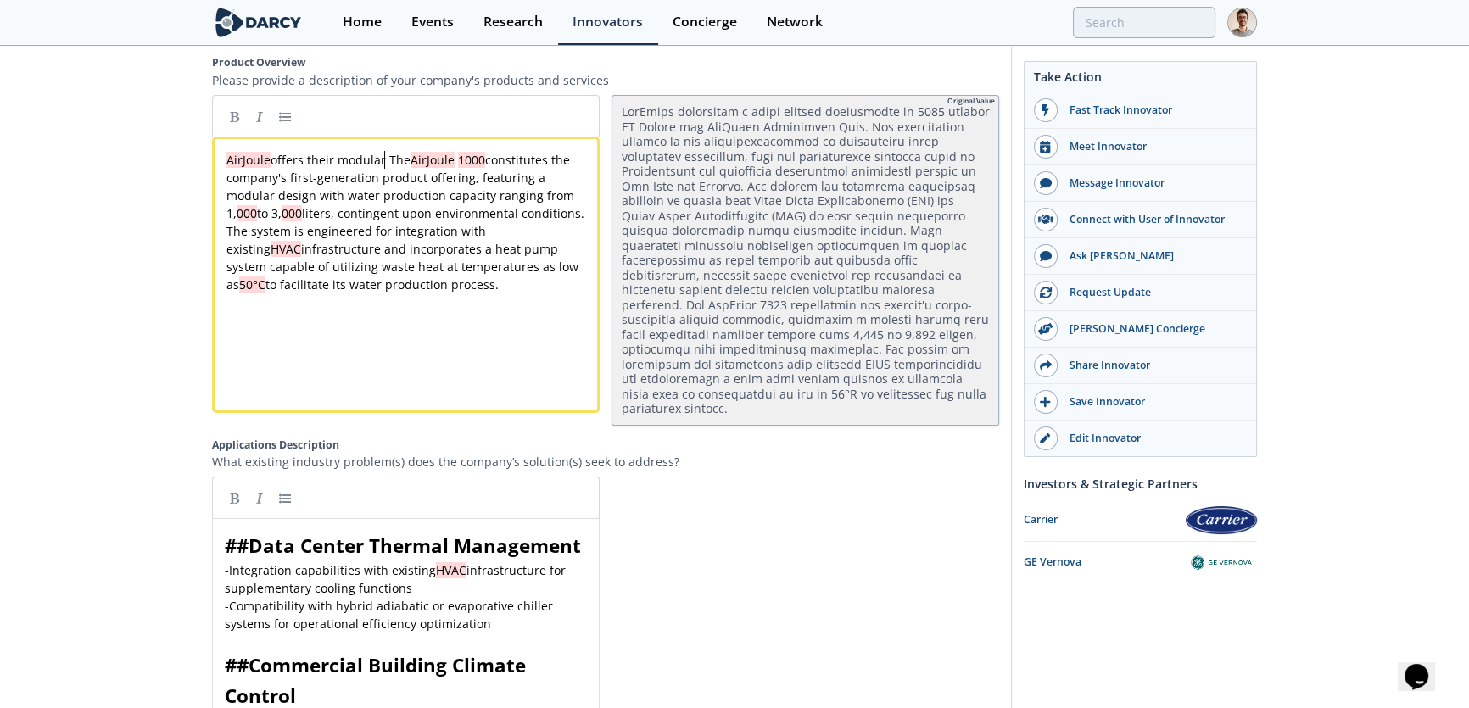
click at [383, 155] on div "x AirJoule offers their modular The AirJoule 1000 constitutes the company's fir…" at bounding box center [411, 222] width 377 height 143
click at [385, 154] on span "AirJoule offers their modular The AirJoule 1000 constitutes the company's first…" at bounding box center [407, 222] width 361 height 141
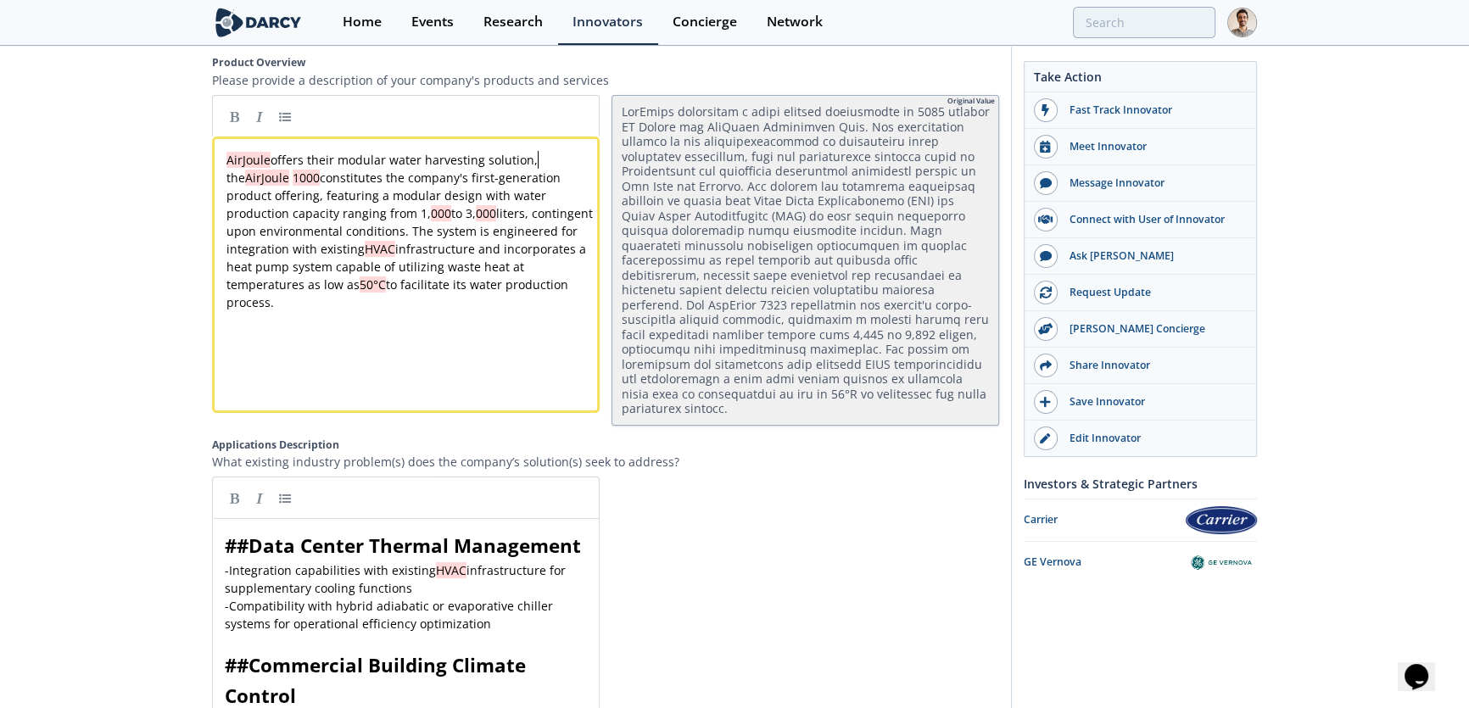
click at [299, 172] on div "x AirJoule offers their modular water harvesting solution, the AirJoule 1000 co…" at bounding box center [411, 231] width 377 height 160
click at [543, 212] on div "x AirJoule offers their modular water harvesting solution, the AirJoule 1000 . …" at bounding box center [411, 231] width 377 height 160
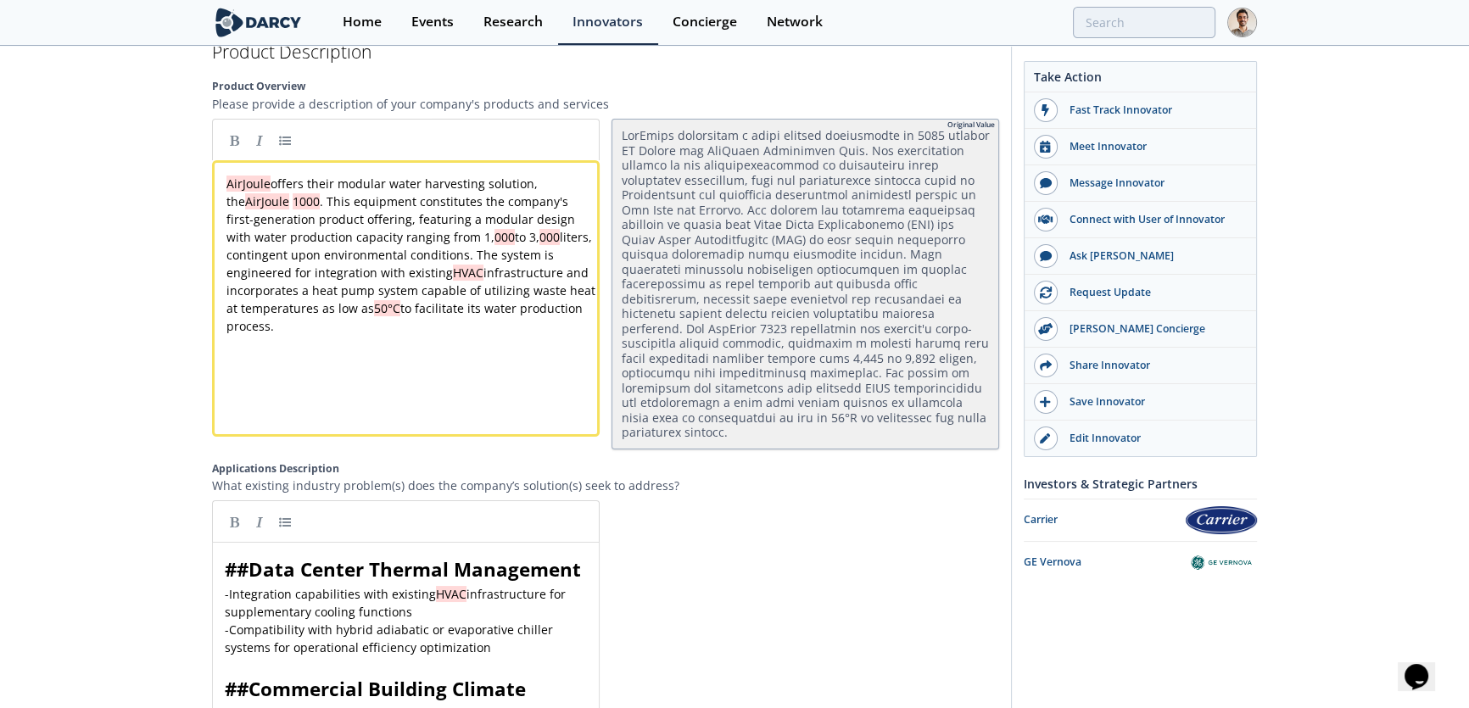
scroll to position [1928, 0]
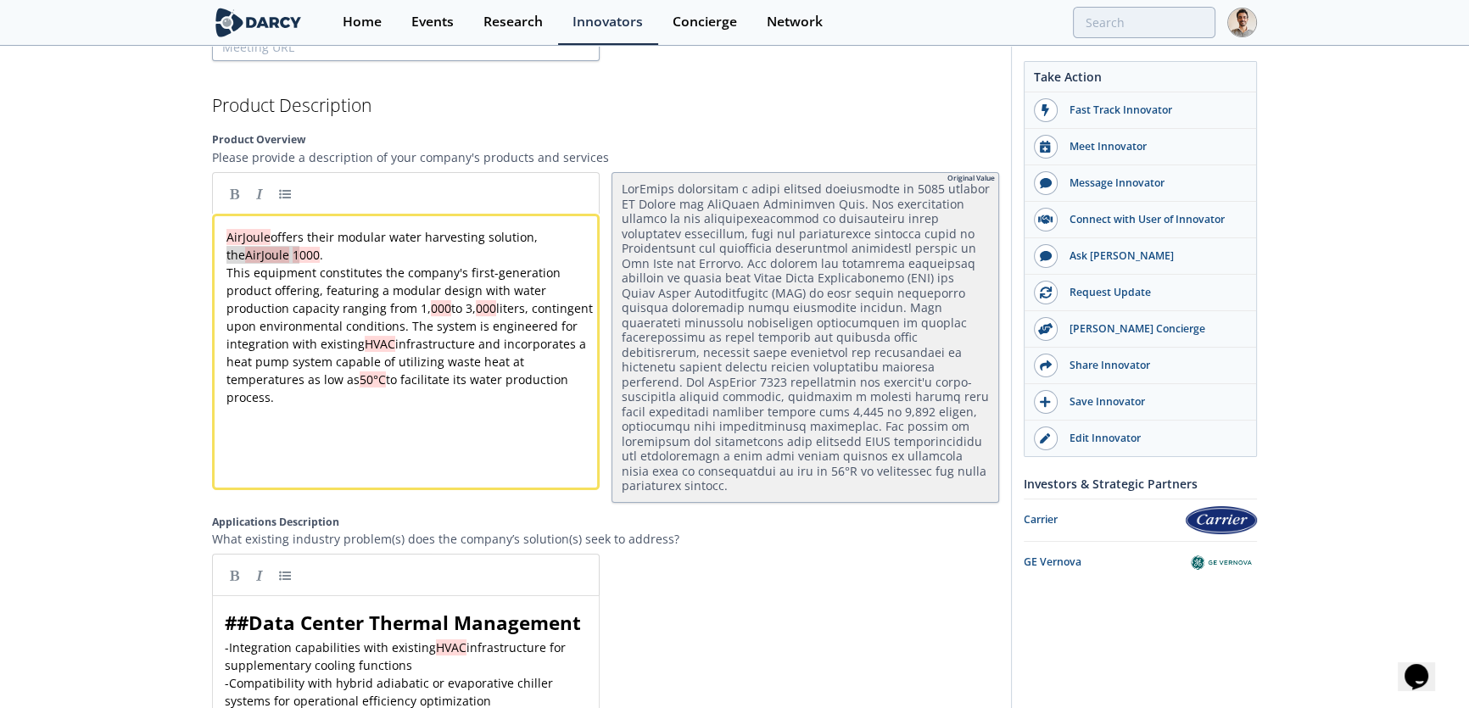
drag, startPoint x: 298, startPoint y: 248, endPoint x: 230, endPoint y: 250, distance: 67.9
click at [325, 313] on span "This equipment constitutes the company's first-generation product offering, fea…" at bounding box center [412, 335] width 370 height 141
click at [521, 301] on span "This equipment constitutes the company's first-generation product offering, fea…" at bounding box center [412, 335] width 370 height 141
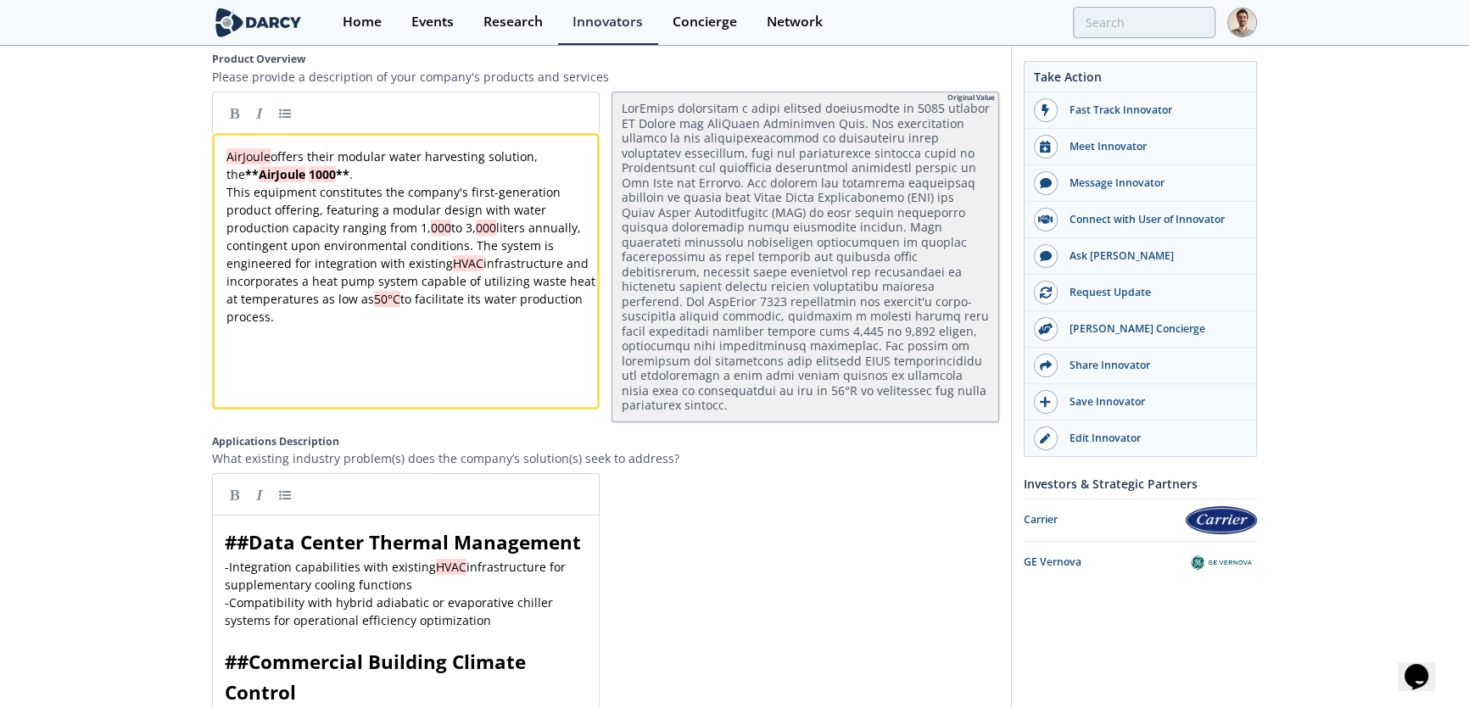
scroll to position [2159, 0]
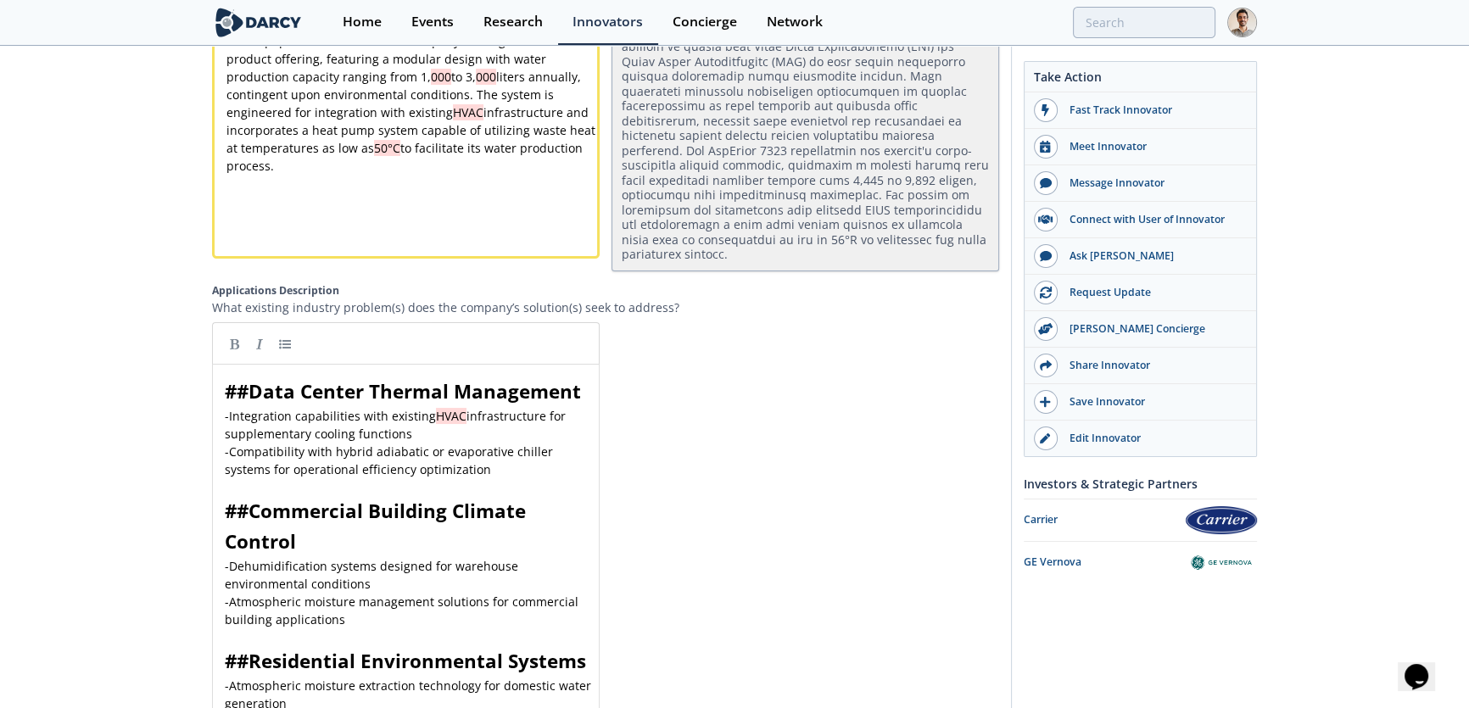
click at [225, 381] on div "xxxxxxxxxx ## Data Center Thermal Management - Integration capabilities with ex…" at bounding box center [411, 613] width 380 height 473
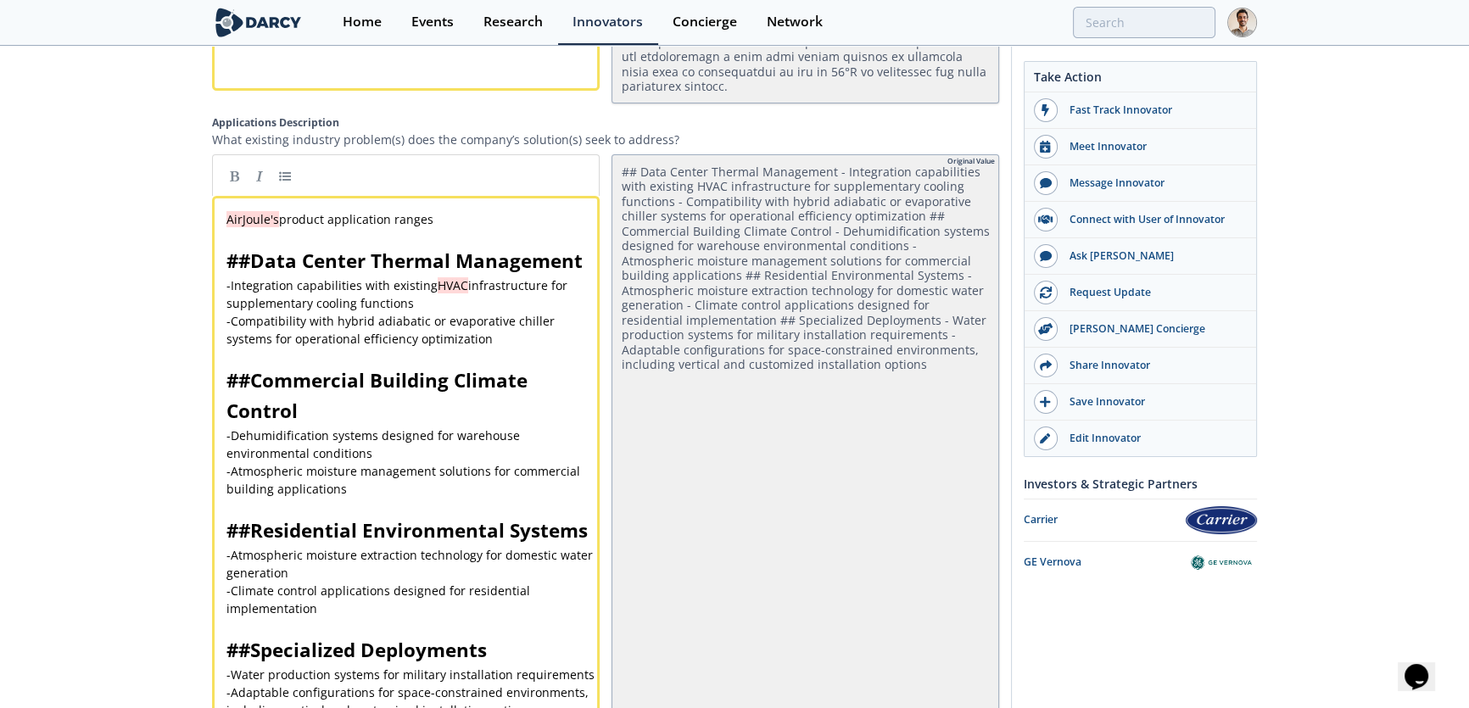
scroll to position [2314, 0]
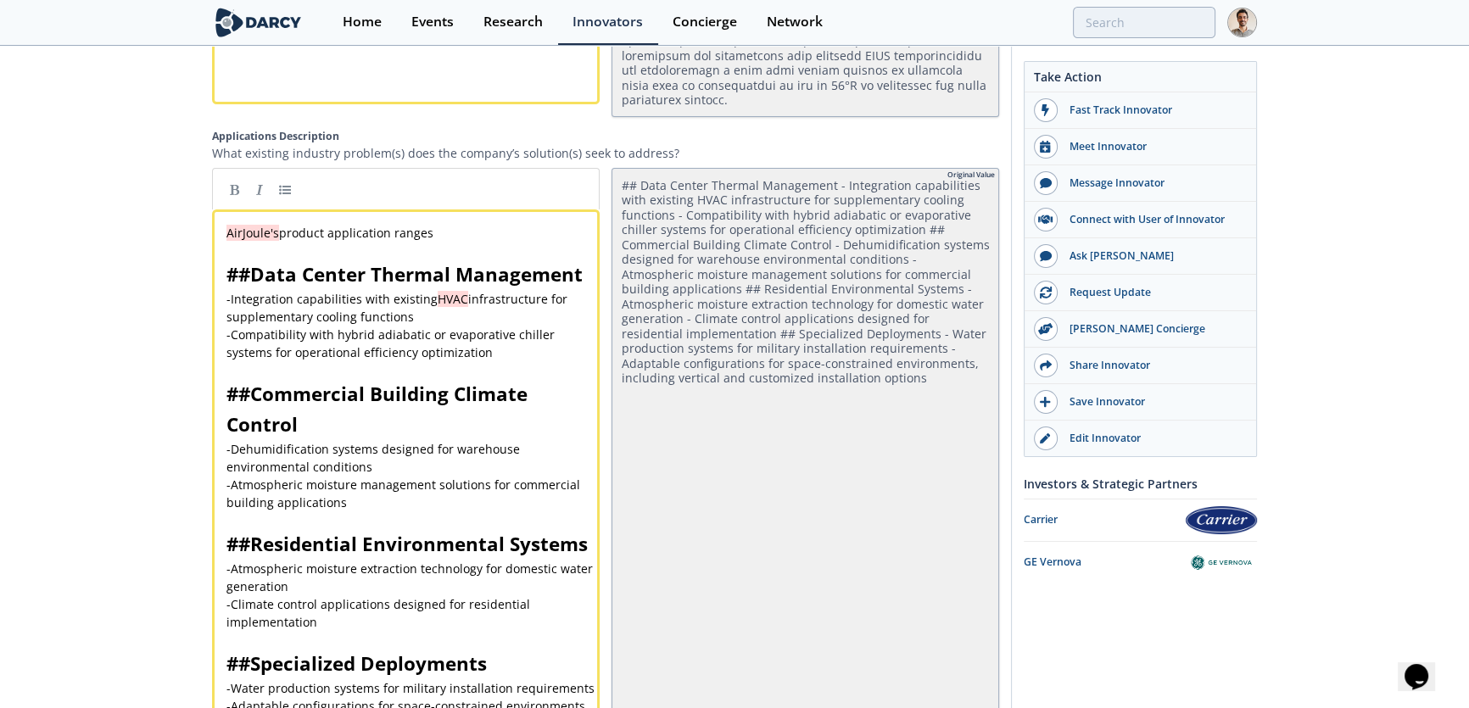
click at [439, 242] on pre "​" at bounding box center [411, 251] width 377 height 18
click at [484, 224] on pre "AirJoule's product application ranges" at bounding box center [411, 233] width 377 height 18
click at [518, 224] on pre "AirJoule's product application ranges" at bounding box center [411, 233] width 377 height 18
click at [518, 224] on pre "AirJoule's product application ranges within" at bounding box center [411, 233] width 377 height 18
click at [321, 260] on pre "## Data Center Thermal Management" at bounding box center [411, 275] width 377 height 31
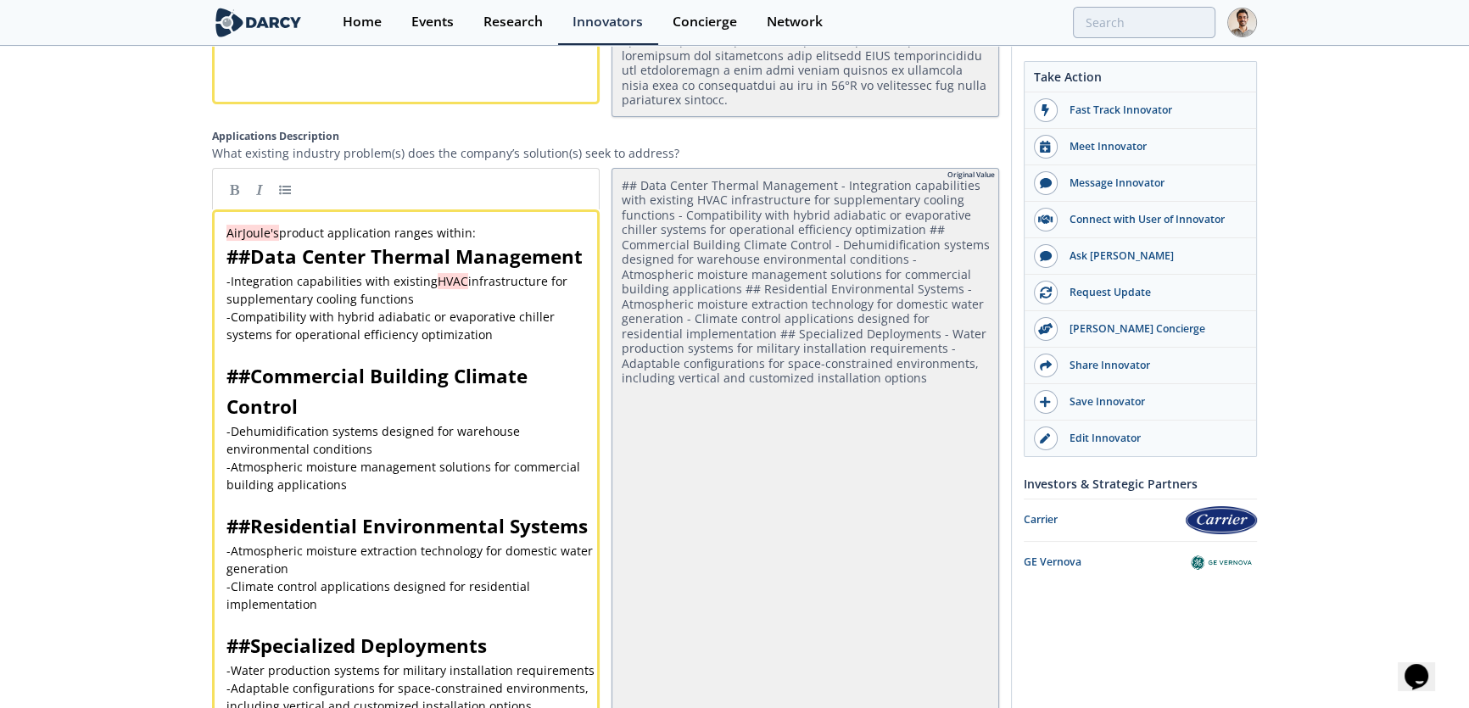
click at [253, 237] on div "xxxxxxxxxx AirJoule's product application ranges within: ## Data Center Thermal…" at bounding box center [411, 469] width 377 height 490
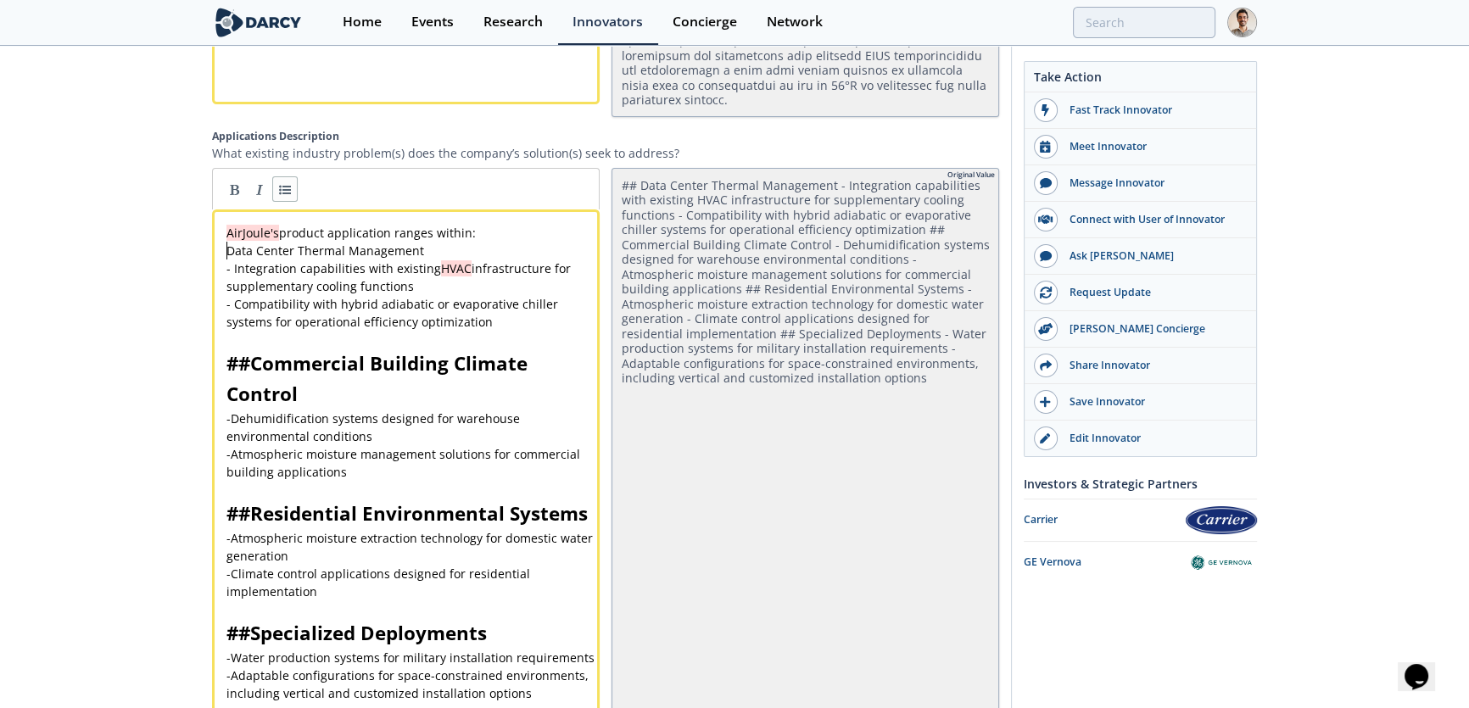
click at [283, 176] on link at bounding box center [284, 188] width 25 height 25
click at [238, 234] on div "x AirJoule's product application ranges within: * Data Center Thermal Managemen…" at bounding box center [411, 463] width 377 height 478
drag, startPoint x: 450, startPoint y: 233, endPoint x: 106, endPoint y: 229, distance: 343.6
click at [238, 176] on link at bounding box center [233, 188] width 25 height 25
click at [232, 260] on span "- Integration capabilities with existing HVAC infrastructure for supplementary …" at bounding box center [401, 277] width 348 height 34
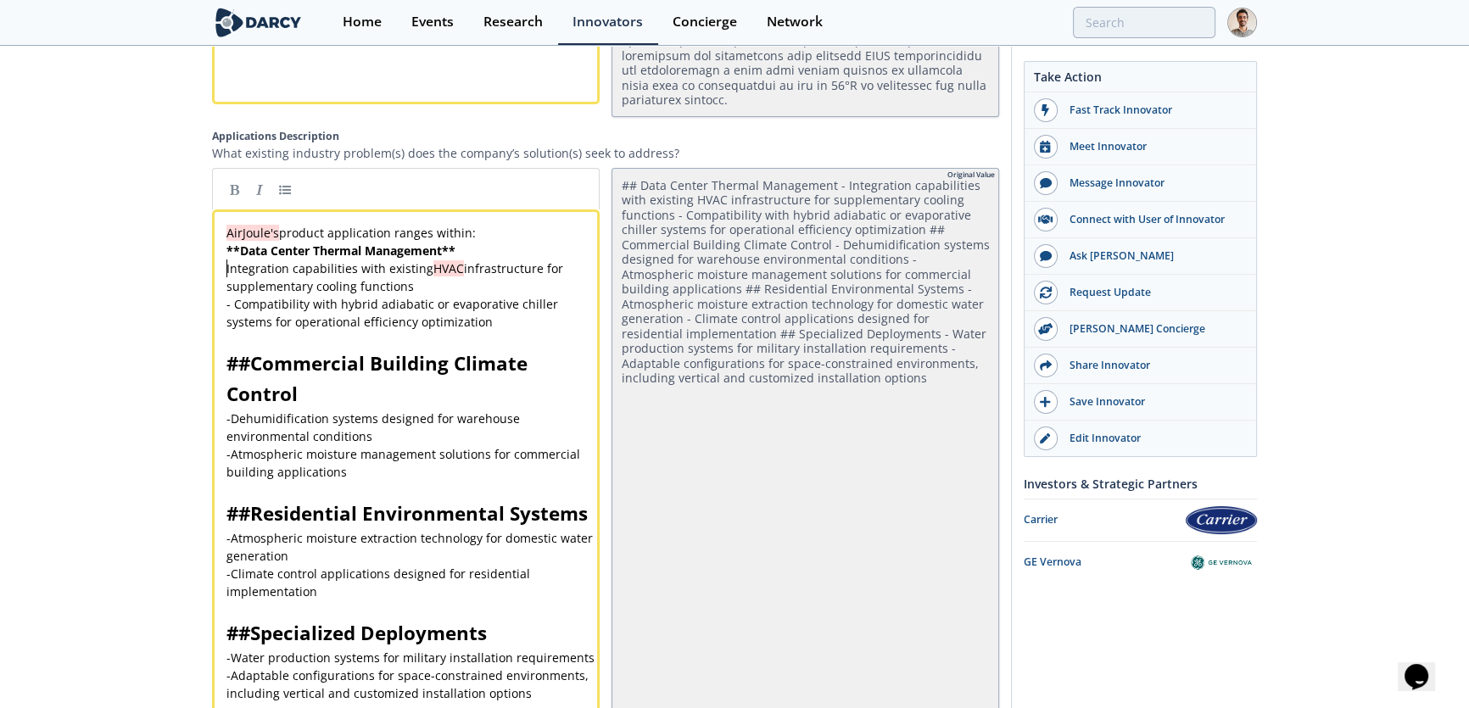
click at [232, 296] on span "- Compatibility with hybrid adiabatic or evaporative chiller systems for operat…" at bounding box center [394, 313] width 335 height 34
click at [509, 301] on pre "Compatibility with hybrid adiabatic or evaporative chiller systems for operatio…" at bounding box center [411, 313] width 377 height 36
click at [444, 270] on pre "Integration capabilities with existing HVAC infrastructure for supplementary co…" at bounding box center [411, 278] width 377 height 36
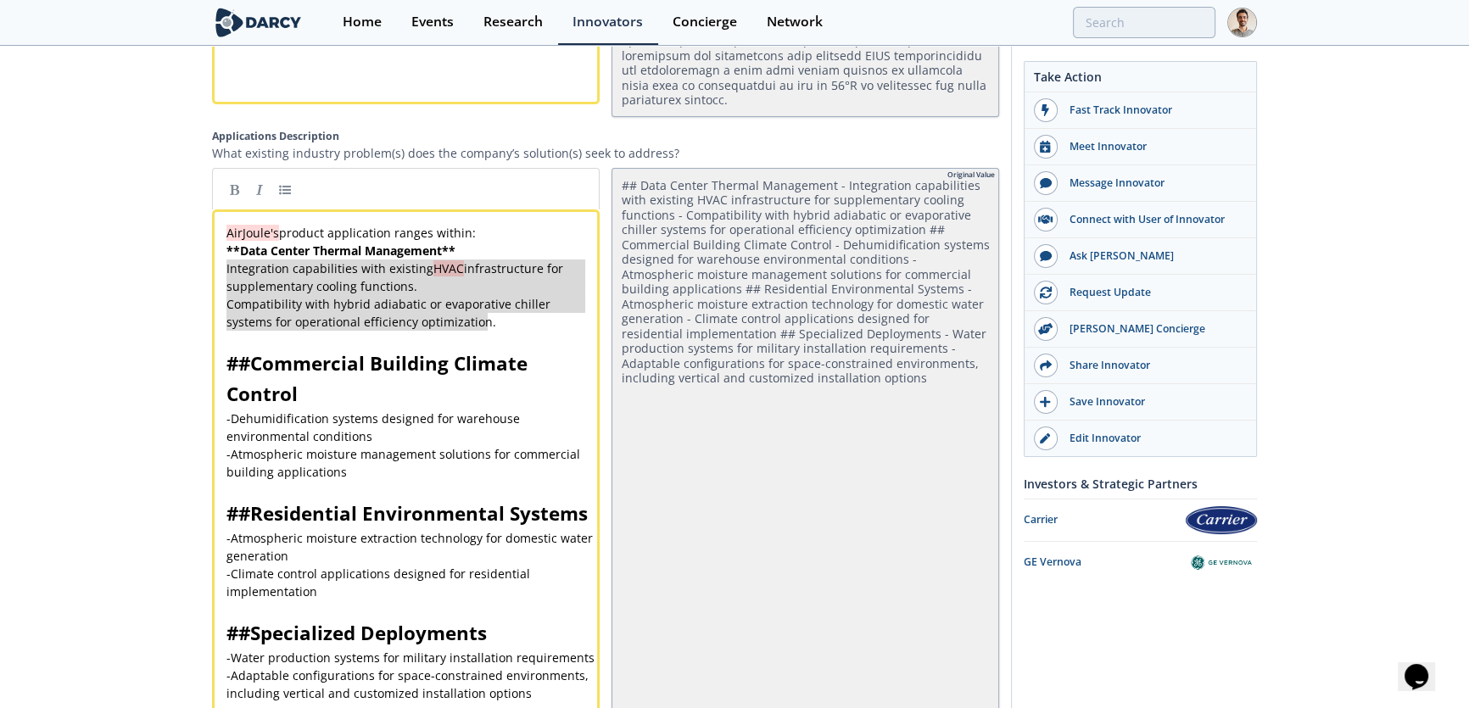
drag, startPoint x: 491, startPoint y: 305, endPoint x: 178, endPoint y: 247, distance: 318.3
click at [281, 178] on link at bounding box center [284, 188] width 25 height 25
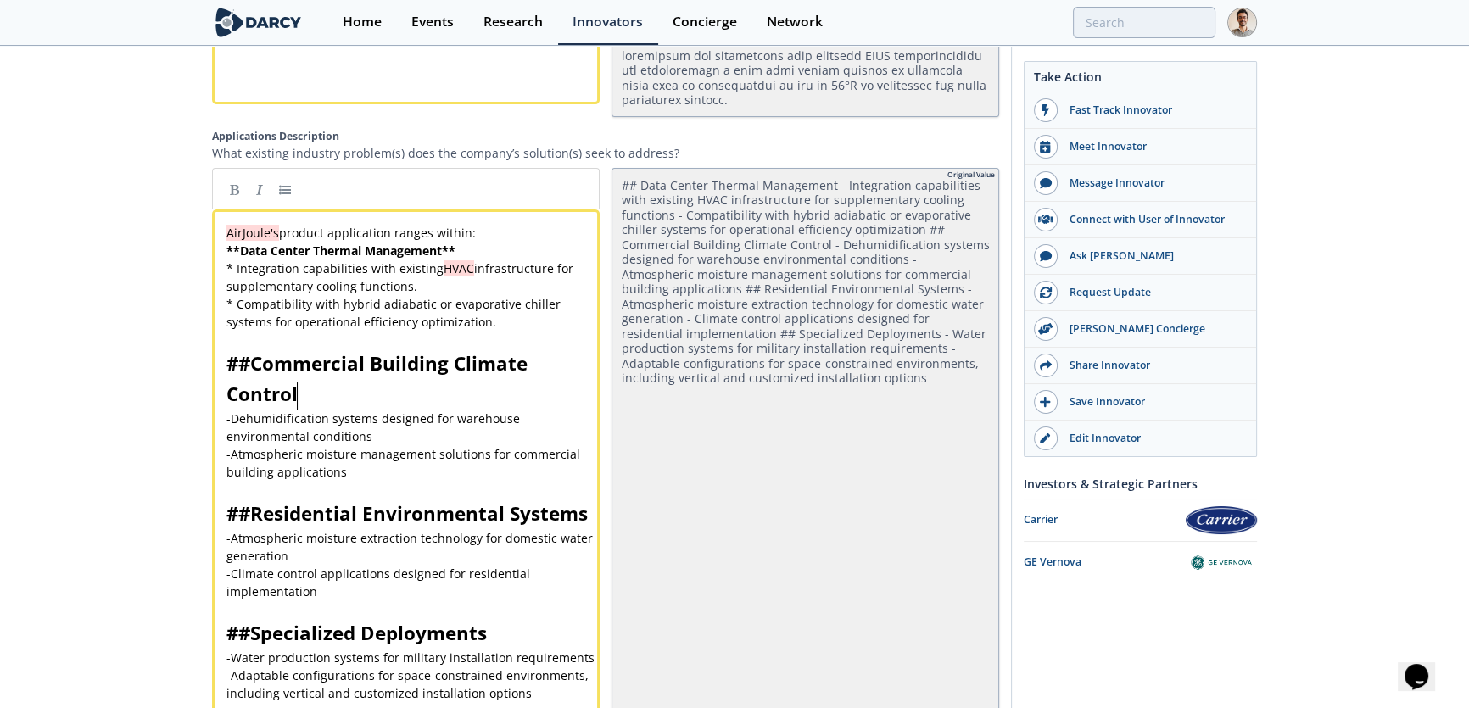
click at [303, 371] on pre "## Commercial Building Climate Control" at bounding box center [411, 379] width 377 height 61
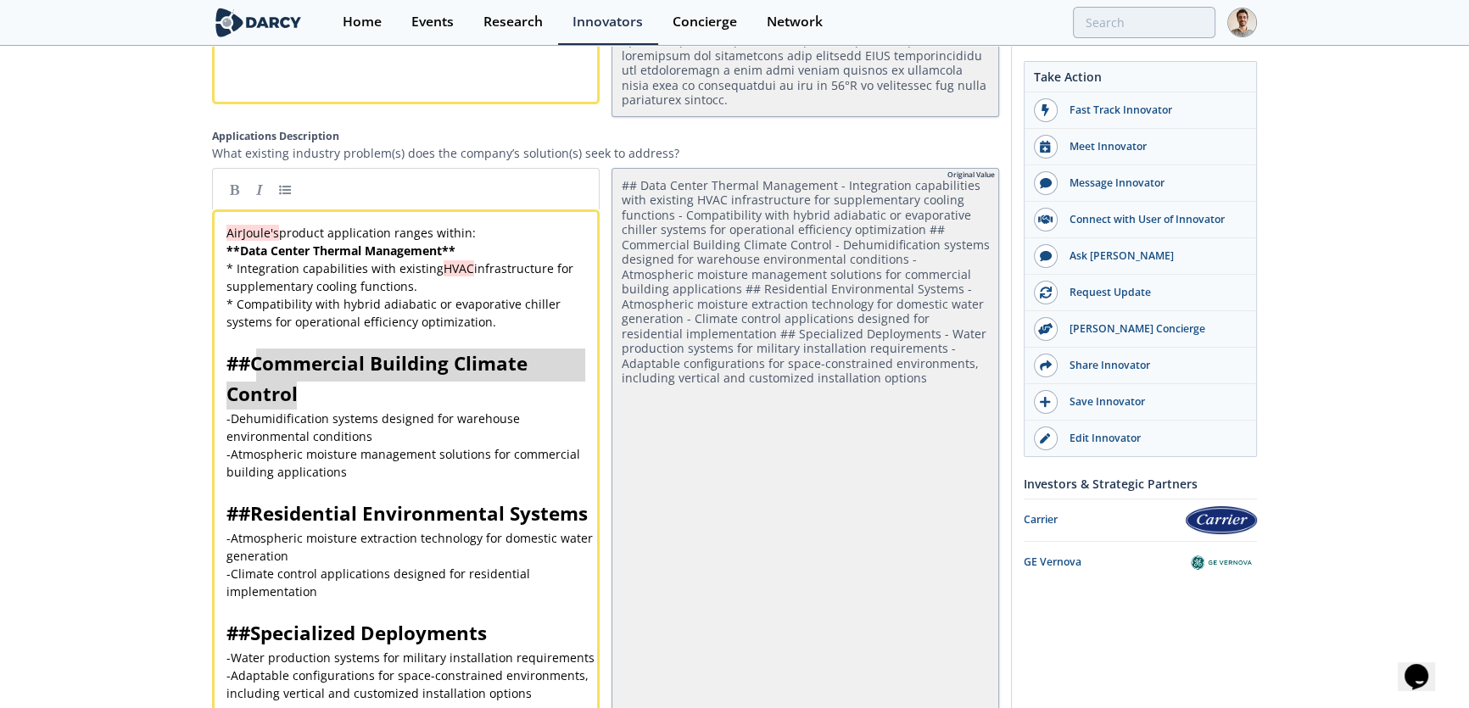
drag, startPoint x: 303, startPoint y: 372, endPoint x: 265, endPoint y: 344, distance: 46.8
click at [233, 176] on link at bounding box center [233, 188] width 25 height 25
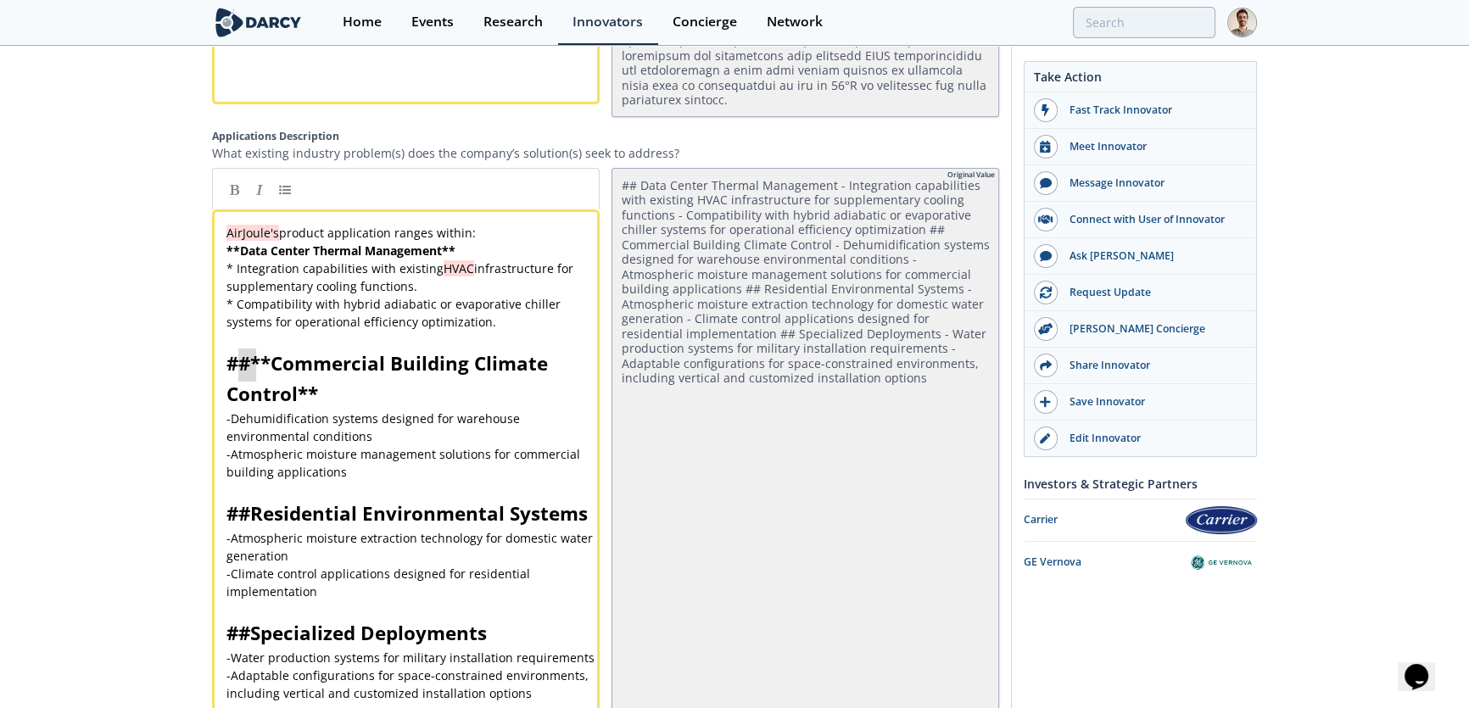
drag, startPoint x: 253, startPoint y: 341, endPoint x: 205, endPoint y: 343, distance: 47.5
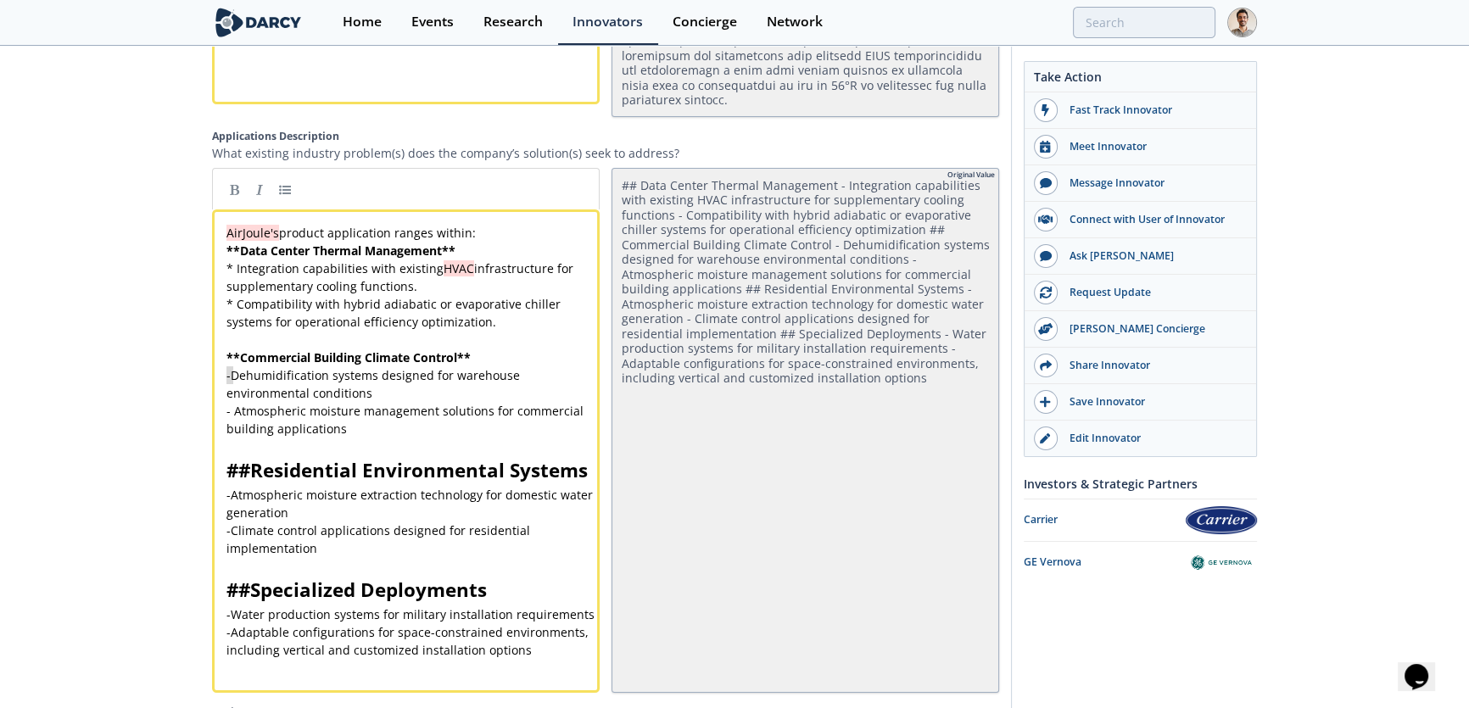
drag, startPoint x: 237, startPoint y: 361, endPoint x: 204, endPoint y: 361, distance: 33.1
drag, startPoint x: 234, startPoint y: 388, endPoint x: 213, endPoint y: 389, distance: 21.3
click at [346, 411] on pre "Atmospheric moisture management solutions for commercial building applications" at bounding box center [411, 420] width 377 height 36
click at [407, 373] on pre "Dehumidification systems designed for warehouse environmental conditions" at bounding box center [411, 385] width 377 height 36
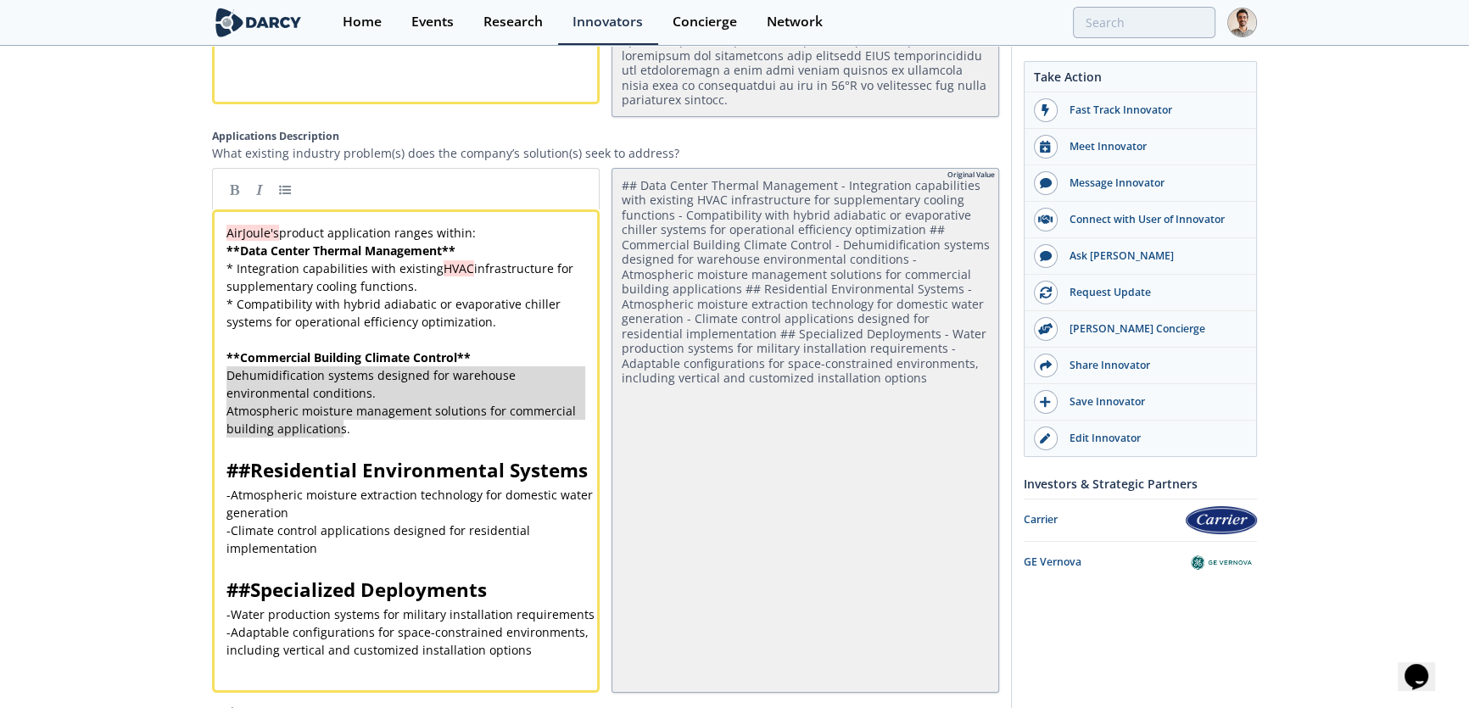
drag, startPoint x: 364, startPoint y: 411, endPoint x: 217, endPoint y: 359, distance: 155.9
click at [289, 176] on link at bounding box center [284, 188] width 25 height 25
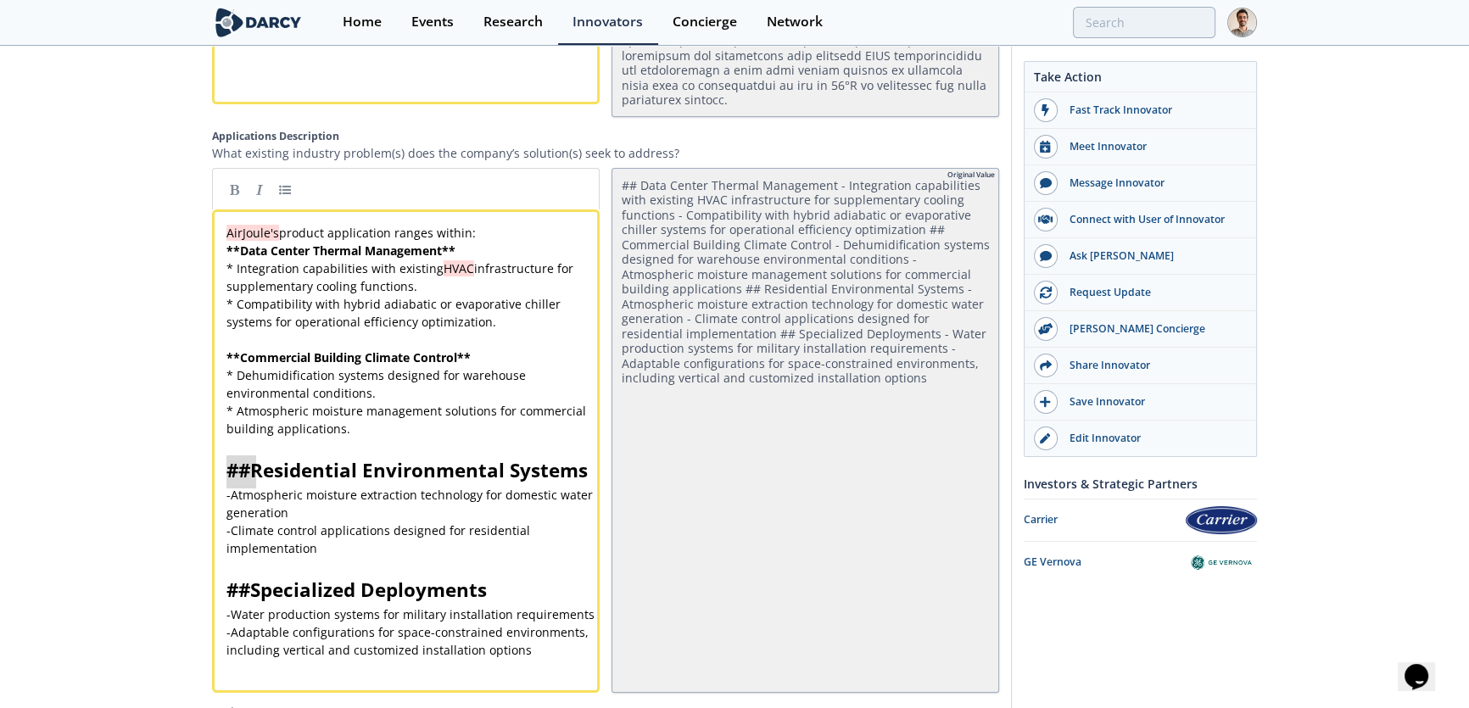
drag, startPoint x: 255, startPoint y: 441, endPoint x: 208, endPoint y: 443, distance: 47.5
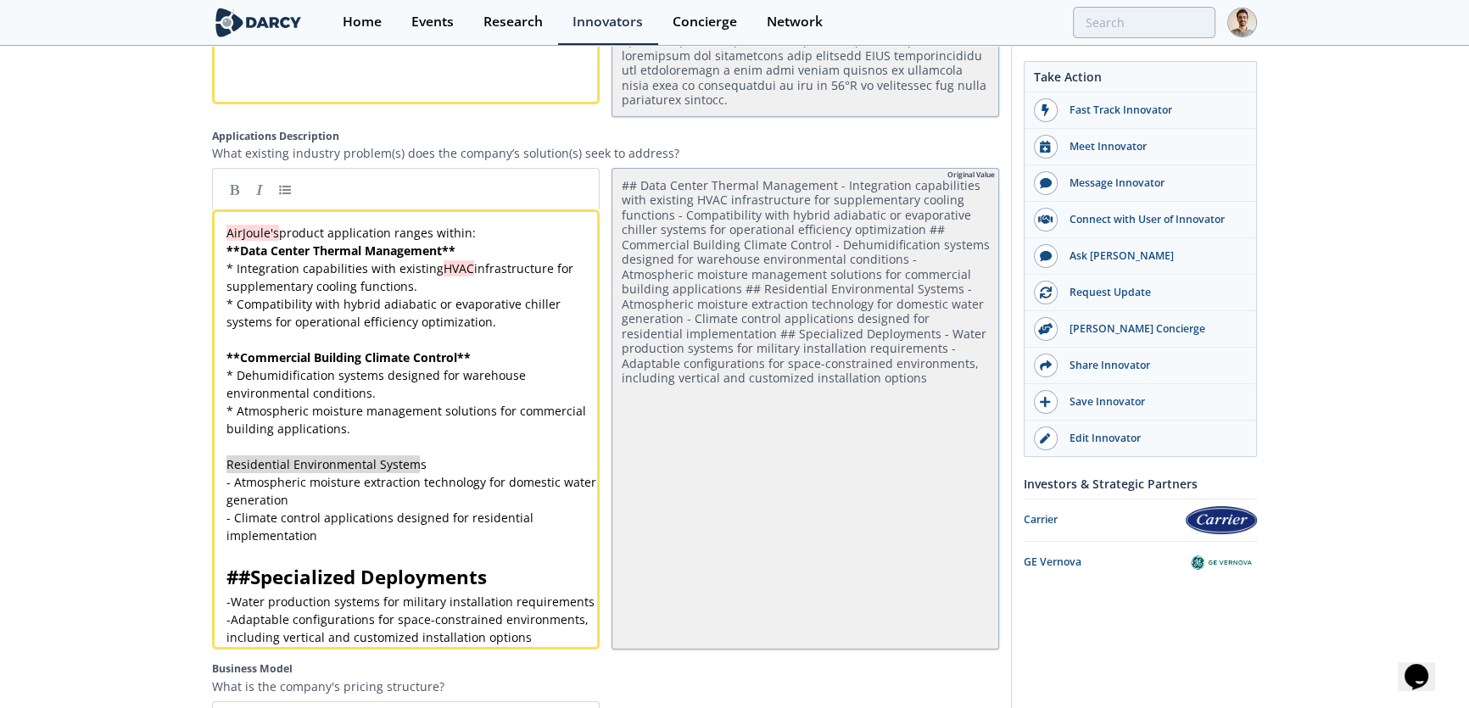
drag, startPoint x: 418, startPoint y: 451, endPoint x: 127, endPoint y: 445, distance: 291.1
drag, startPoint x: 231, startPoint y: 467, endPoint x: 214, endPoint y: 467, distance: 17.0
click at [284, 176] on link at bounding box center [284, 188] width 25 height 25
drag, startPoint x: 235, startPoint y: 495, endPoint x: 210, endPoint y: 499, distance: 25.8
click at [288, 176] on link at bounding box center [284, 188] width 25 height 25
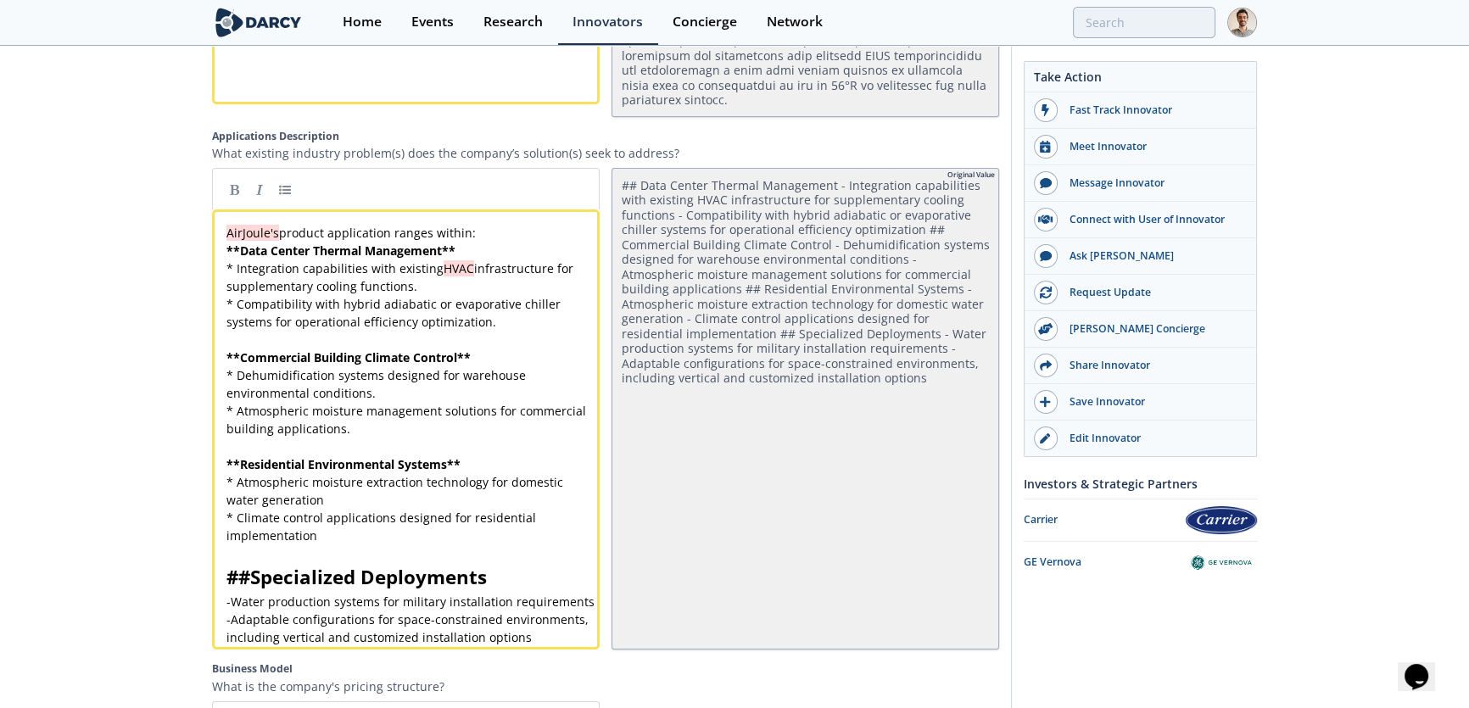
click at [330, 479] on pre "* Atmospheric moisture extraction technology for domestic water generation" at bounding box center [411, 491] width 377 height 36
click at [334, 518] on pre "* Climate control applications designed for residential implementation" at bounding box center [411, 527] width 377 height 36
drag, startPoint x: 258, startPoint y: 560, endPoint x: 170, endPoint y: 564, distance: 88.3
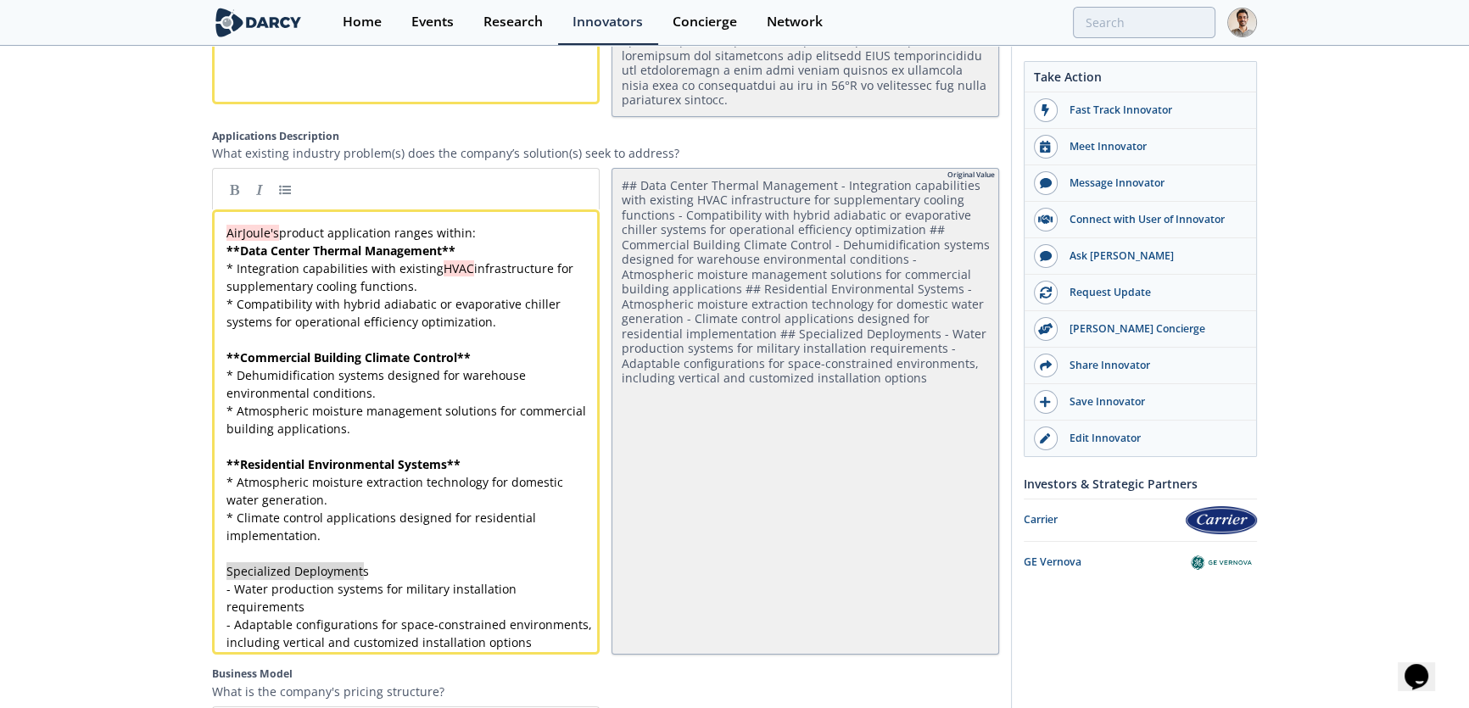
drag, startPoint x: 454, startPoint y: 551, endPoint x: 199, endPoint y: 551, distance: 254.5
click at [242, 176] on link at bounding box center [233, 188] width 25 height 25
drag, startPoint x: 234, startPoint y: 574, endPoint x: 210, endPoint y: 574, distance: 23.8
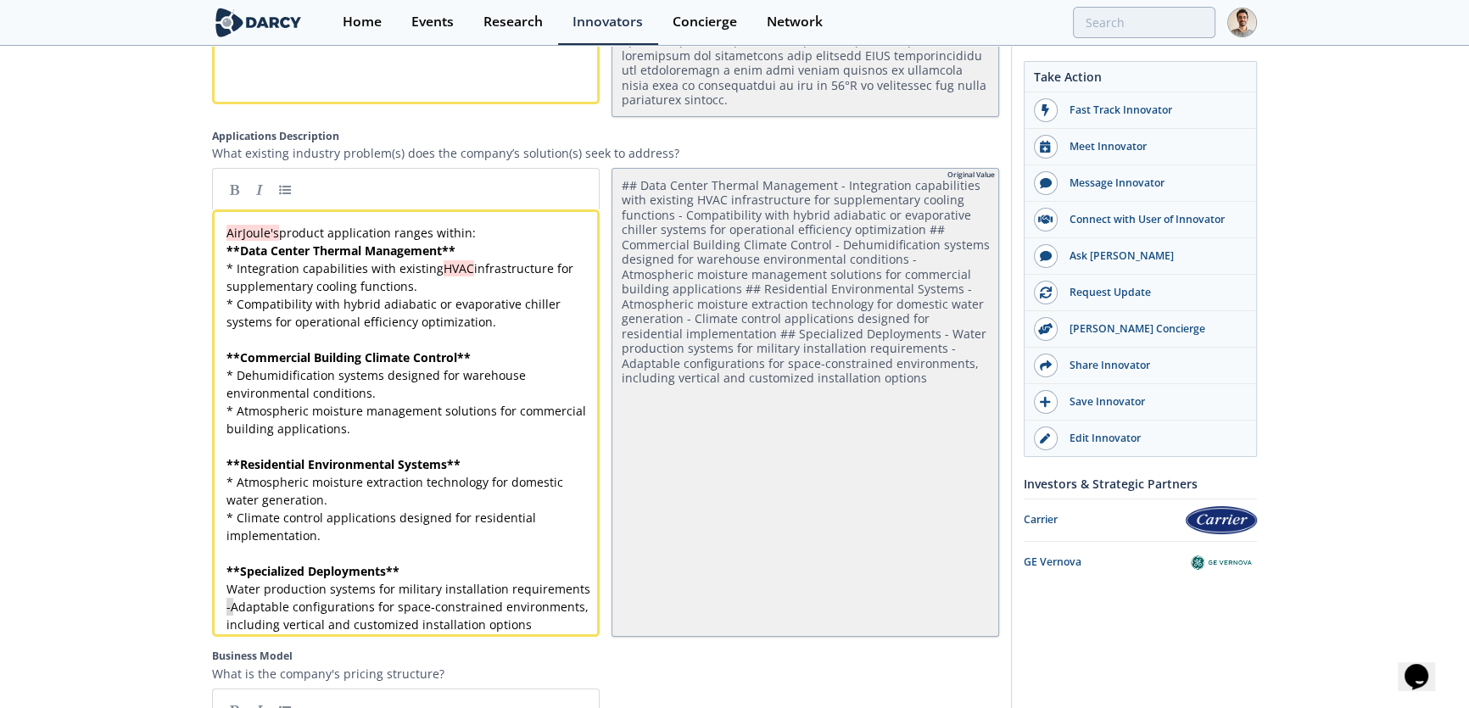
drag, startPoint x: 234, startPoint y: 586, endPoint x: 212, endPoint y: 586, distance: 22.1
click at [581, 571] on div "x AirJoule's product application ranges within: ** Data Center Thermal Manageme…" at bounding box center [411, 429] width 377 height 410
click at [545, 609] on pre "Adaptable configurations for space-constrained environments, including vertical…" at bounding box center [411, 616] width 377 height 36
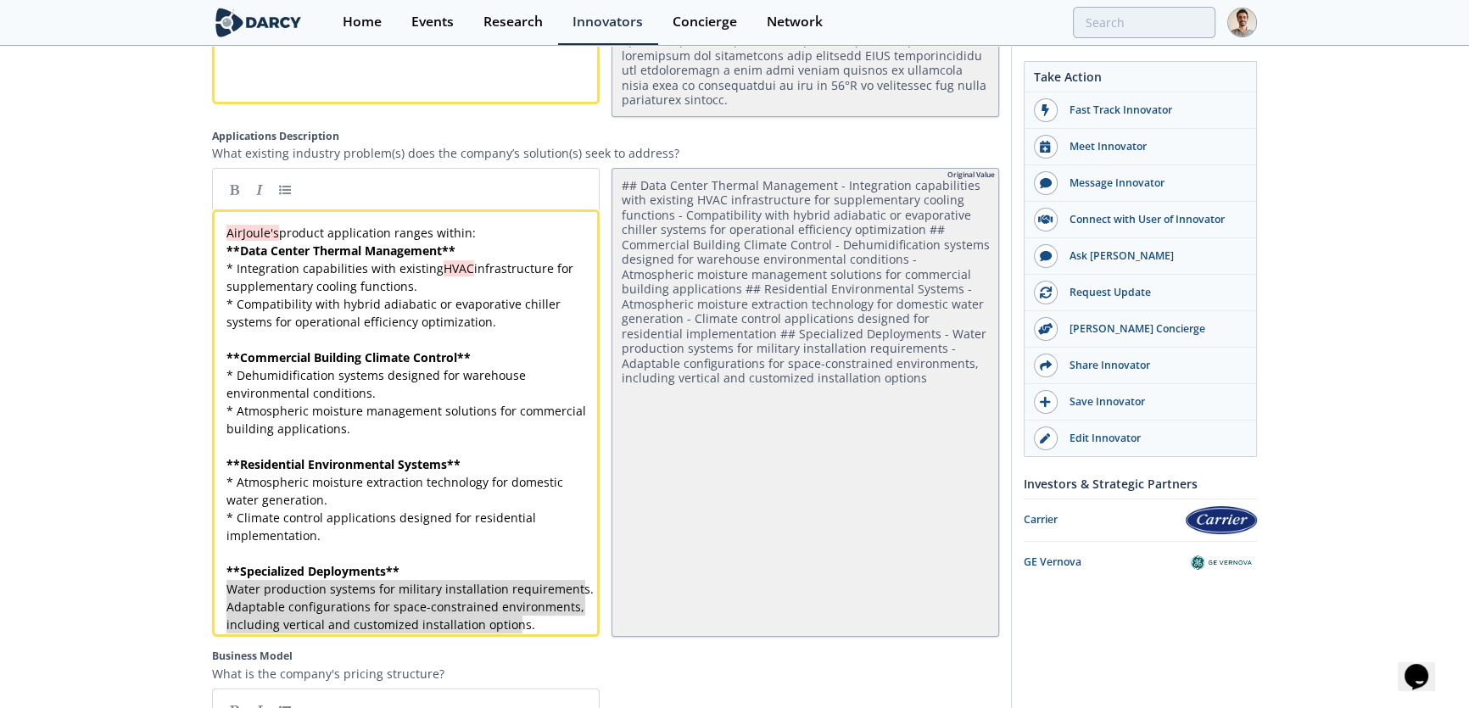
drag, startPoint x: 501, startPoint y: 607, endPoint x: 218, endPoint y: 576, distance: 284.3
click at [292, 176] on link at bounding box center [284, 188] width 25 height 25
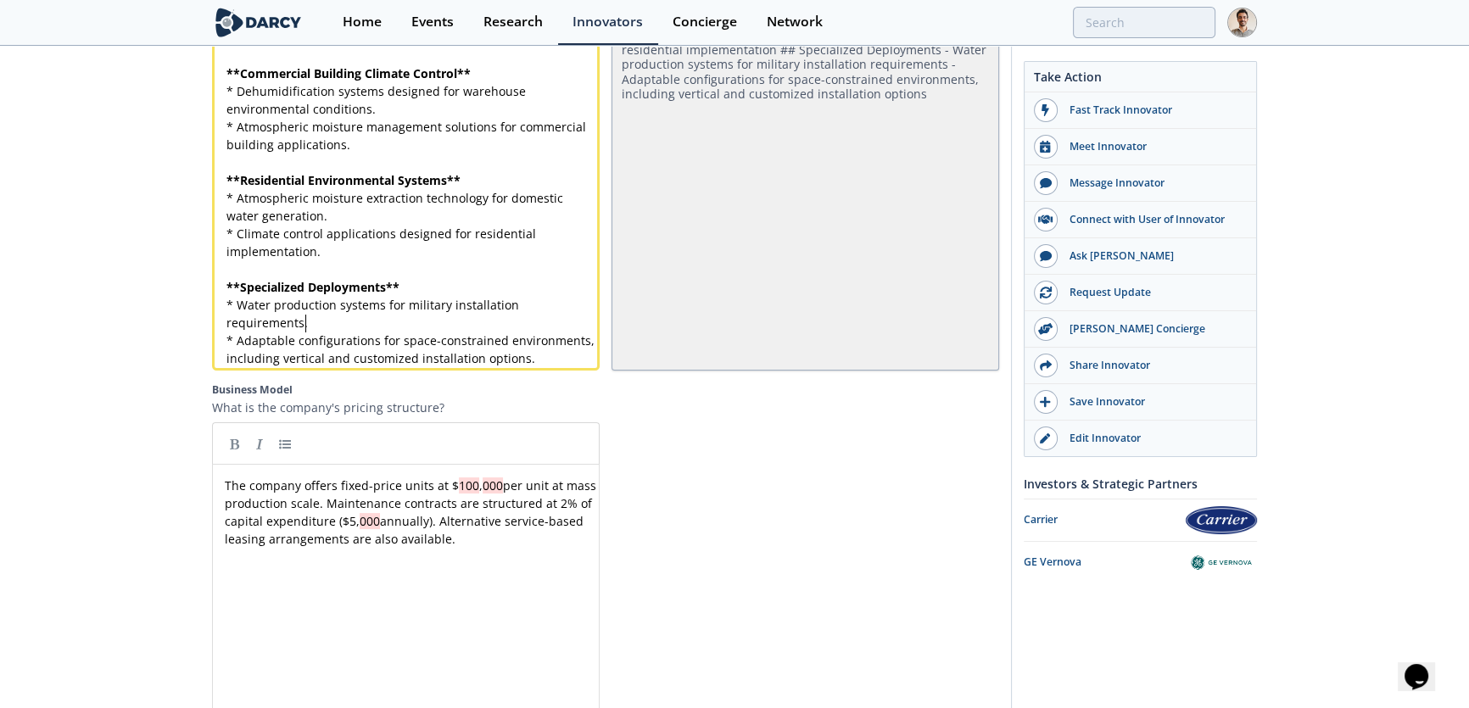
scroll to position [2622, 0]
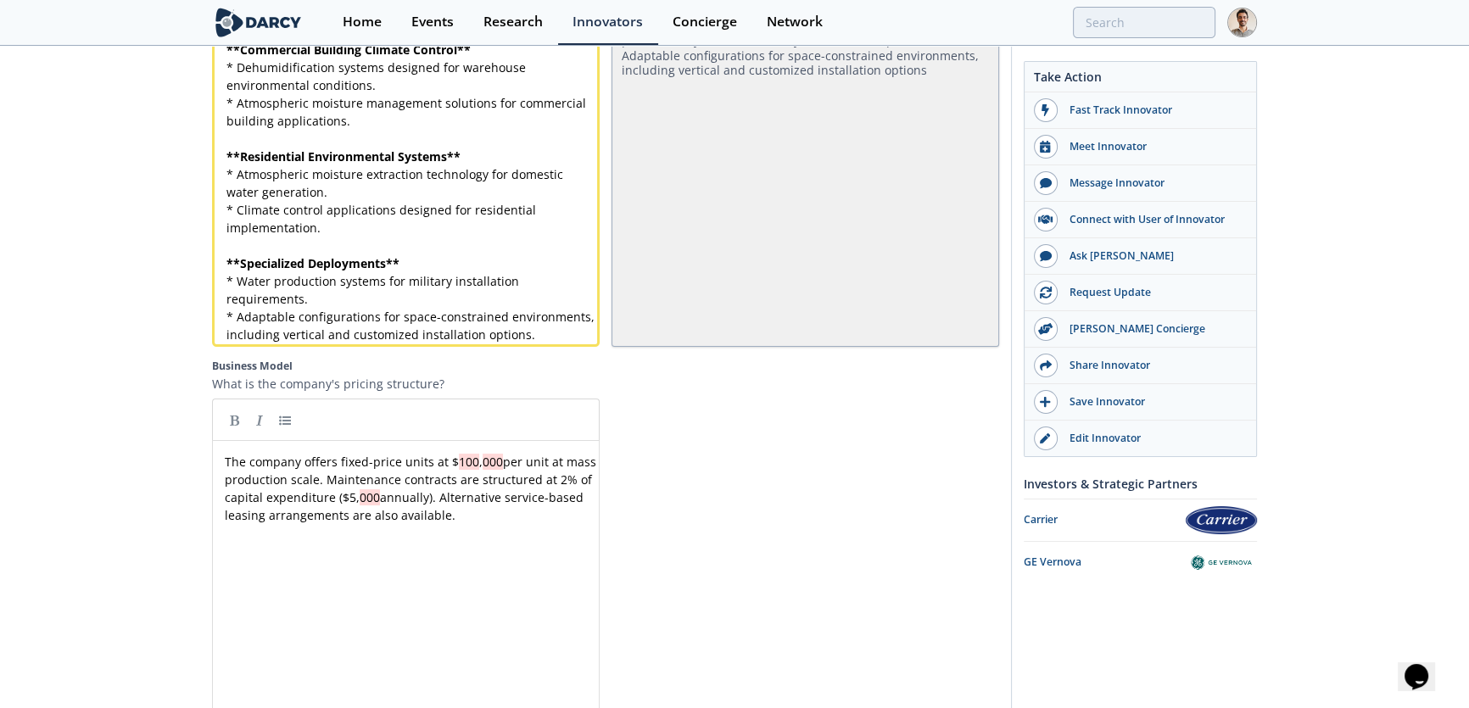
click at [610, 359] on label "Business Model" at bounding box center [605, 366] width 787 height 15
click at [0, 0] on textarea "Business Model" at bounding box center [0, 0] width 0 height 0
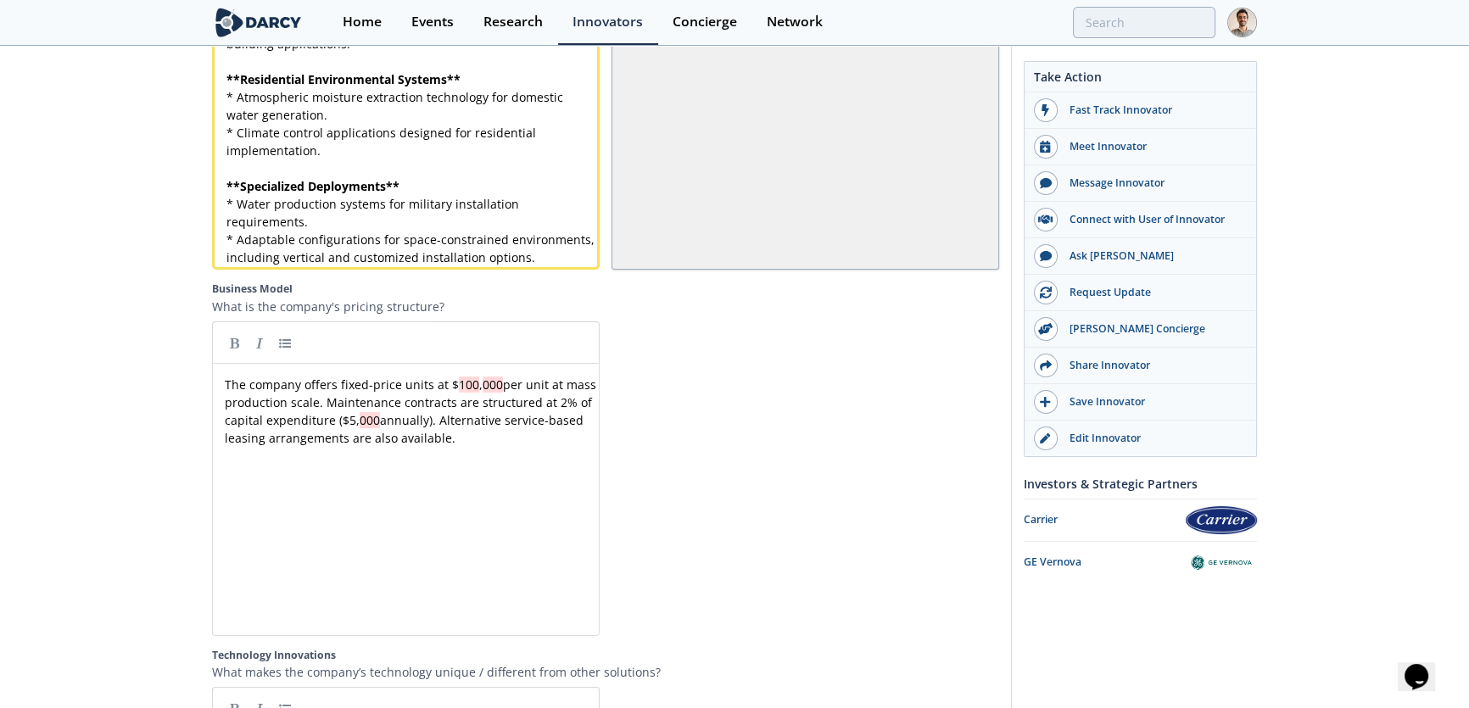
scroll to position [2776, 0]
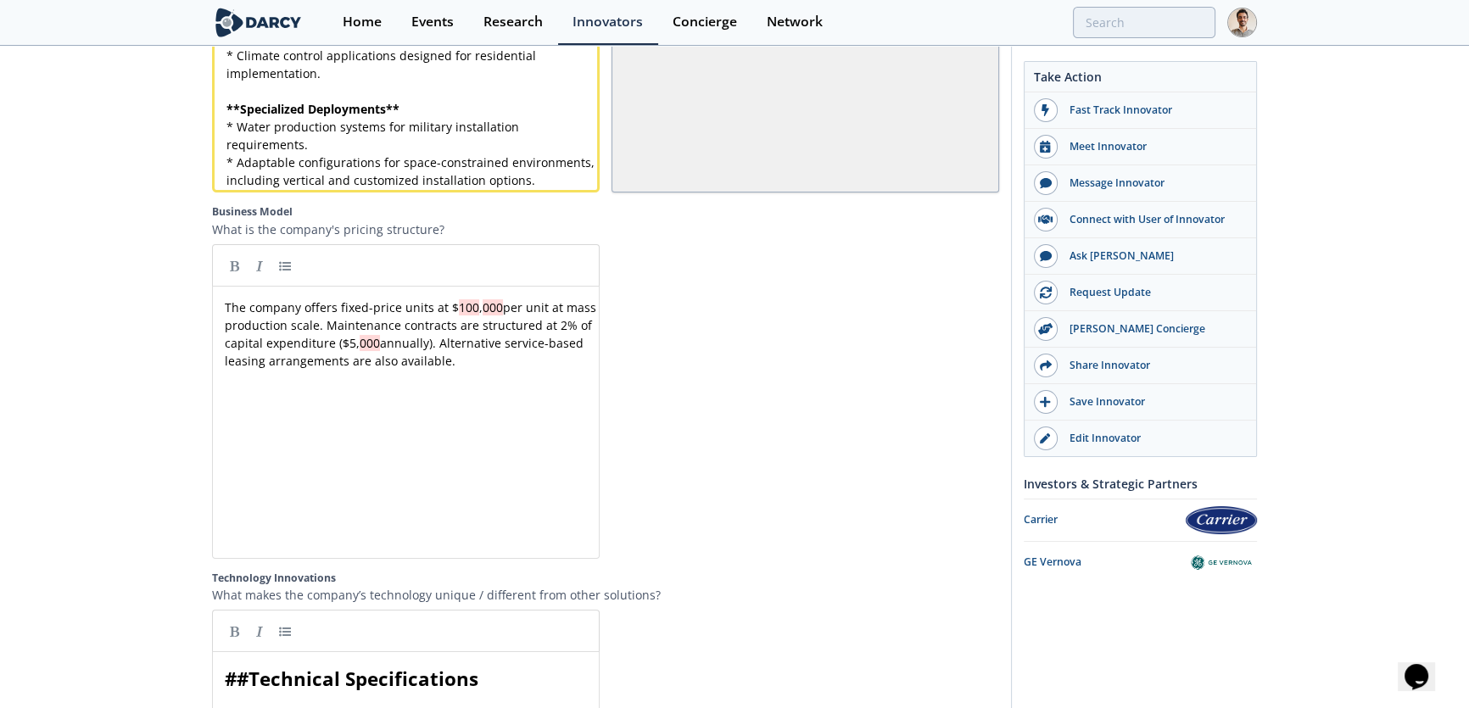
click at [221, 286] on div "xxxxxxxxxx The company offers fixed-price units at $ 100 , 000 per unit at mass…" at bounding box center [406, 422] width 388 height 273
click at [227, 295] on div "xxxxxxxxxx The company offers fixed-price units at $ 100 , 000 per unit at mass…" at bounding box center [411, 334] width 380 height 78
drag, startPoint x: 337, startPoint y: 299, endPoint x: 496, endPoint y: 304, distance: 159.6
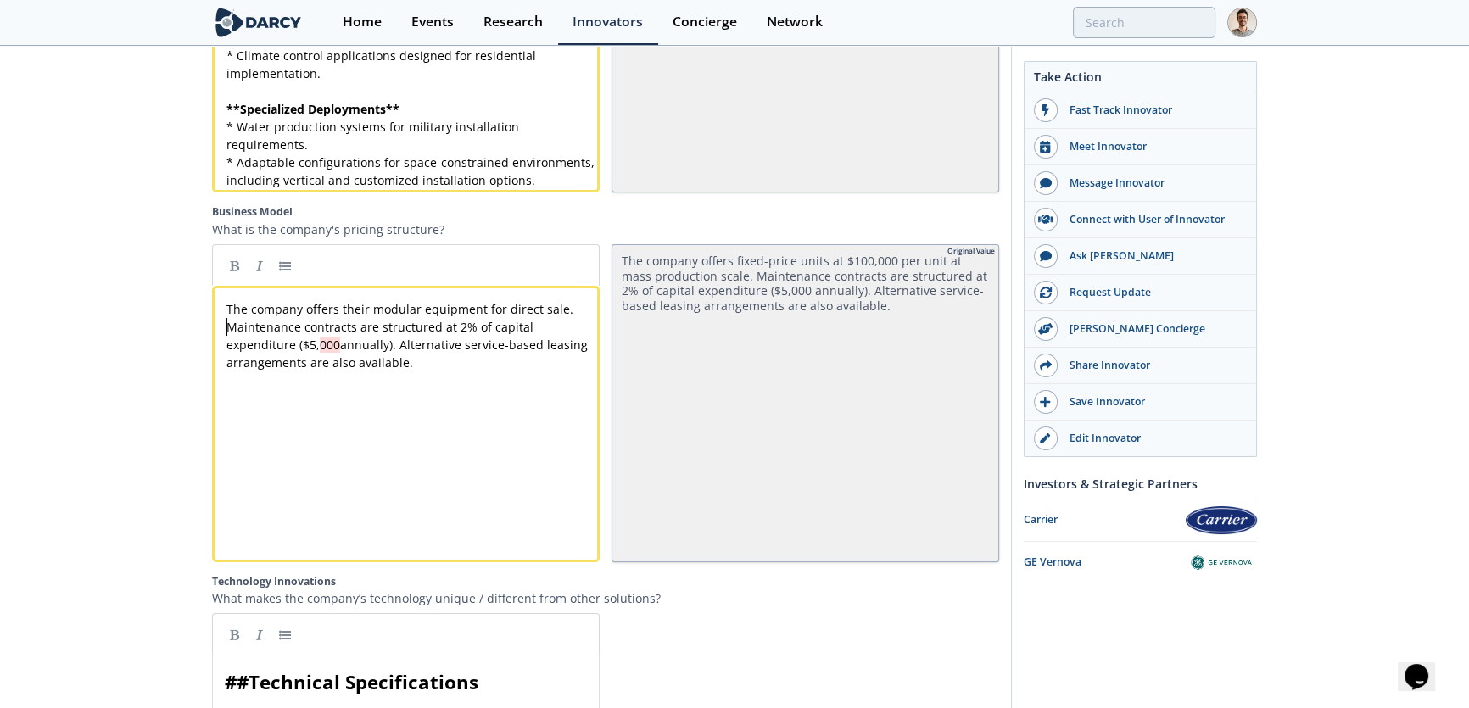
scroll to position [0, 0]
click at [540, 333] on div "x The company offers their modular equipment for direct sale. Maintenance contr…" at bounding box center [411, 335] width 377 height 71
click at [585, 306] on pre "The company offers their modular equipment for direct sale. Maintenance contrac…" at bounding box center [411, 335] width 377 height 71
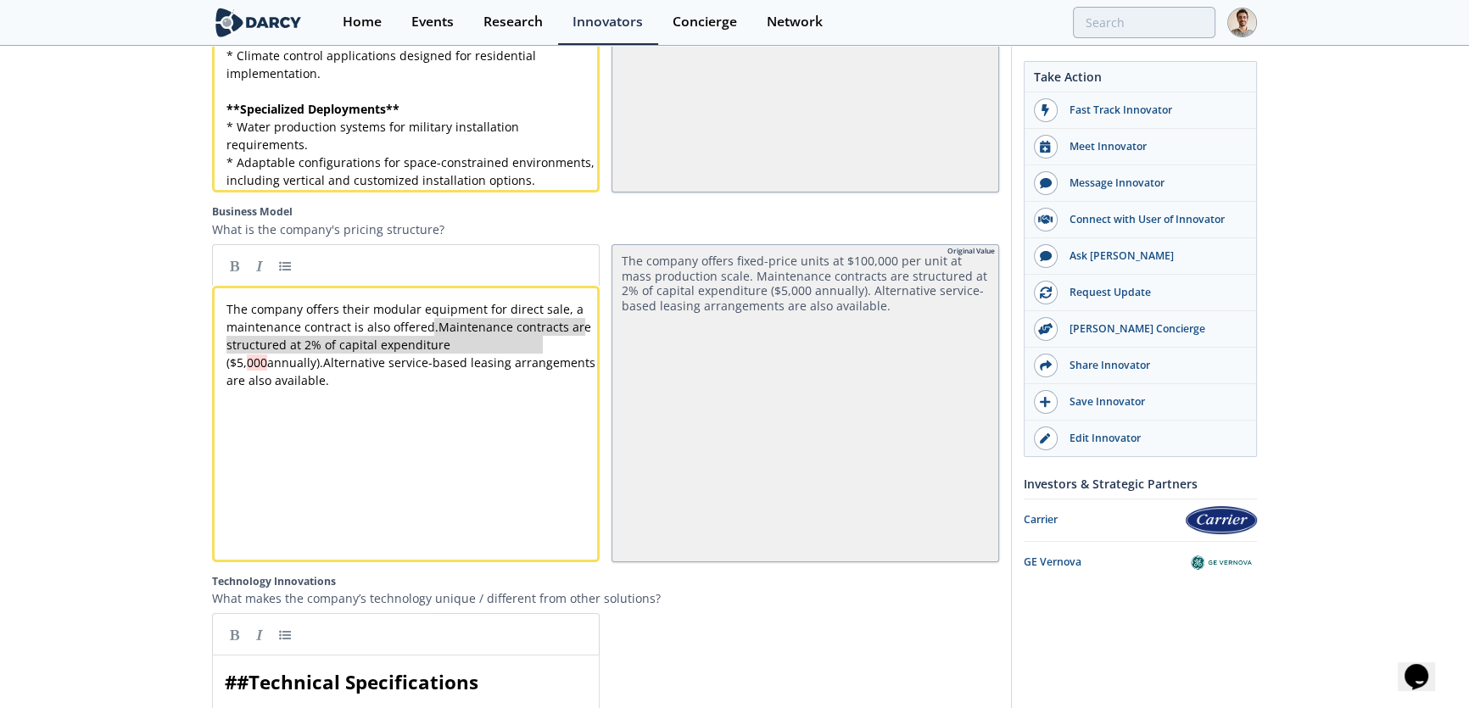
drag, startPoint x: 439, startPoint y: 317, endPoint x: 551, endPoint y: 342, distance: 114.7
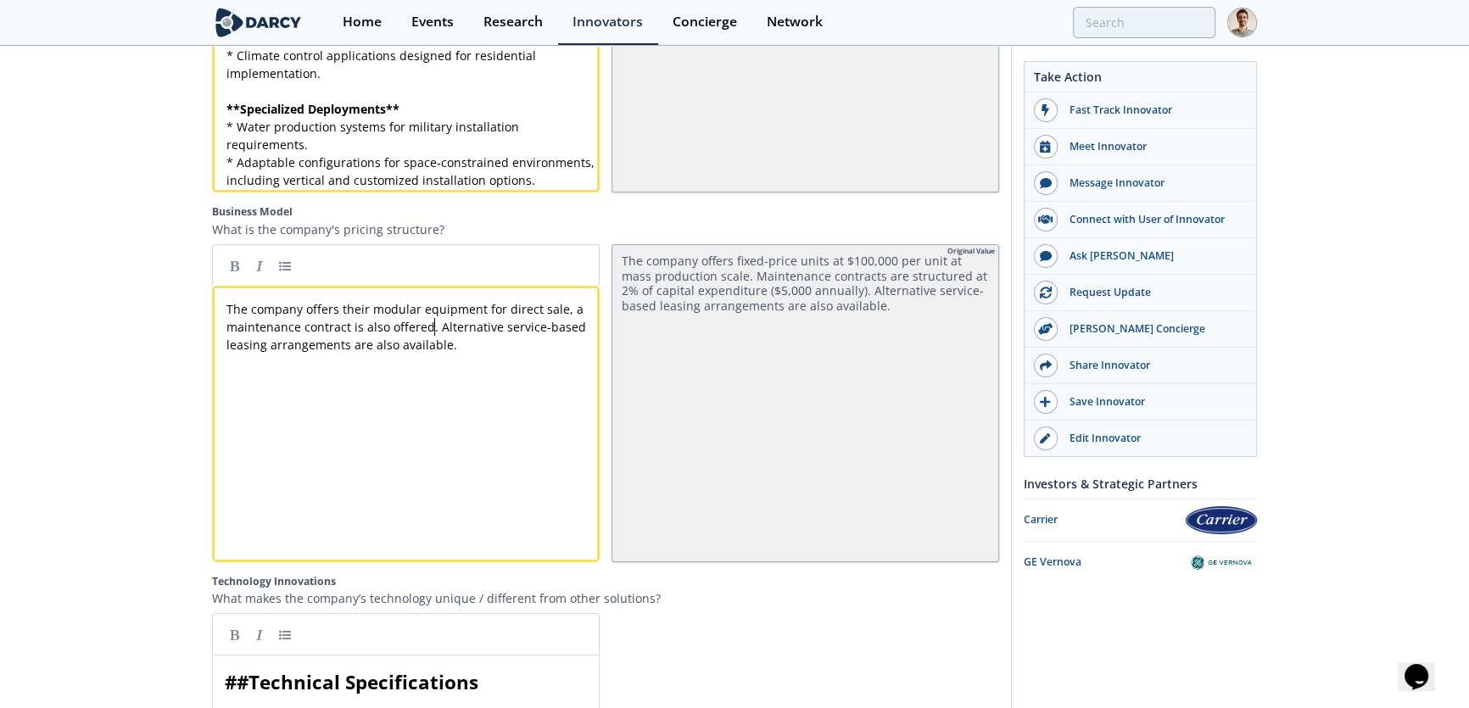
click at [484, 327] on pre "The company offers their modular equipment for direct sale, a maintenance contr…" at bounding box center [411, 326] width 377 height 53
click at [747, 590] on p "What makes the company’s technology unique / different from other solutions?" at bounding box center [605, 599] width 787 height 18
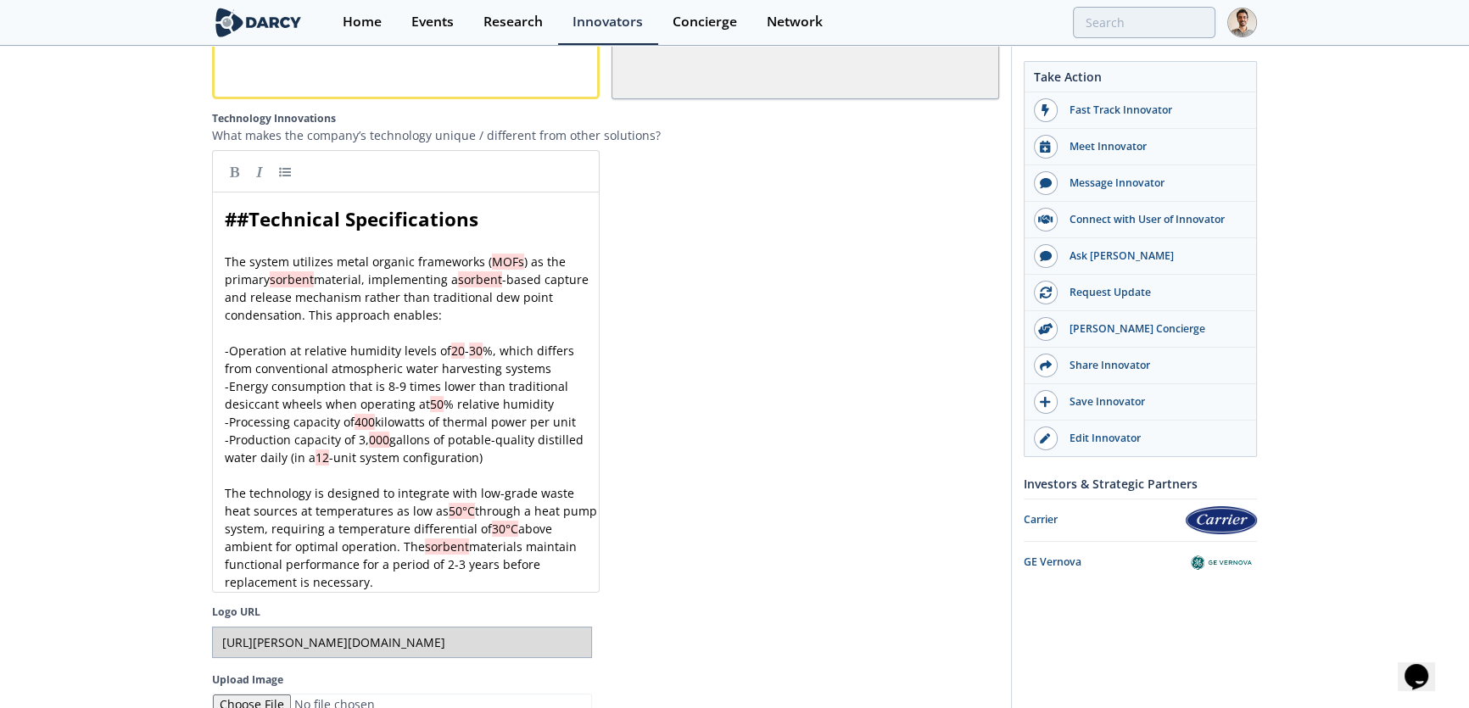
scroll to position [6, 0]
drag, startPoint x: 491, startPoint y: 221, endPoint x: 243, endPoint y: 221, distance: 248.6
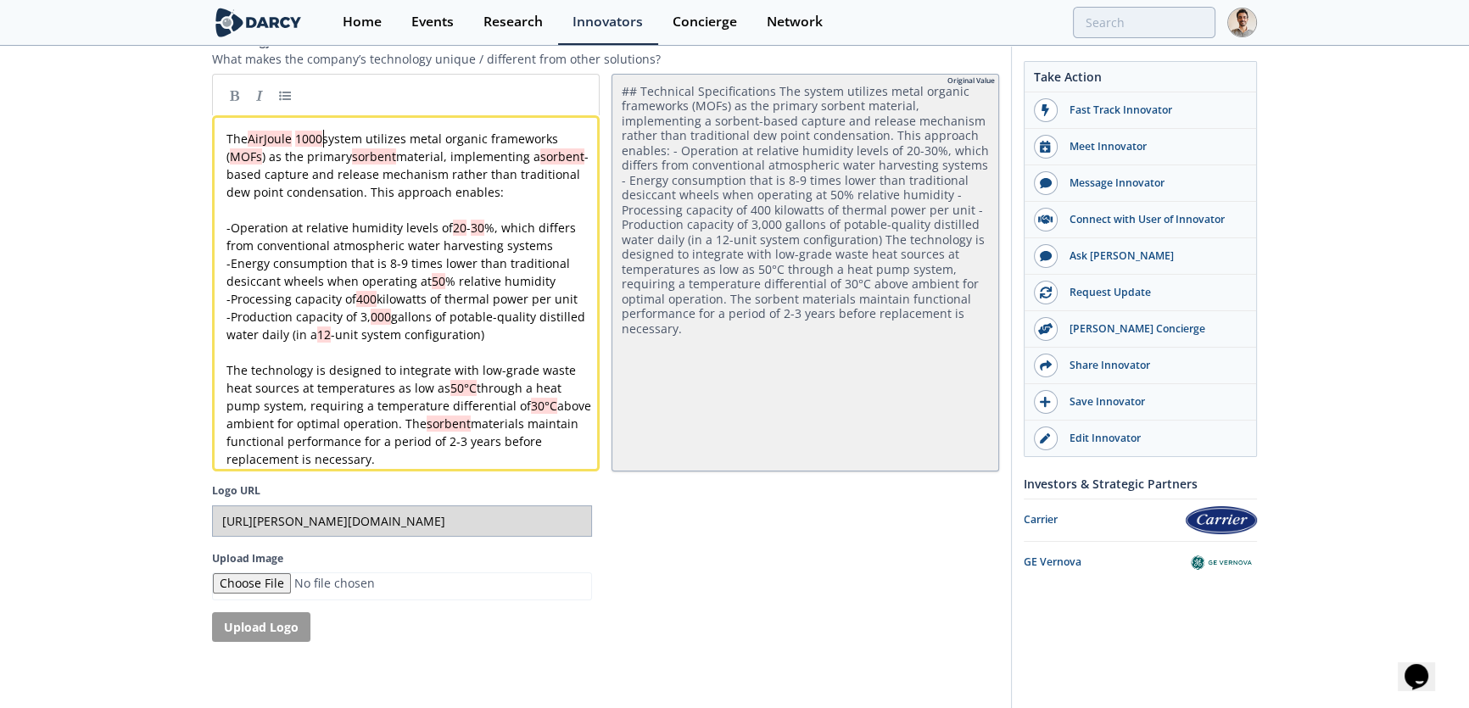
scroll to position [3316, 0]
click at [428, 181] on div "x The AirJoule 1000 system utilizes metal organic frameworks ( MOFs ) as the pr…" at bounding box center [411, 298] width 377 height 339
drag, startPoint x: 424, startPoint y: 182, endPoint x: 592, endPoint y: 197, distance: 168.6
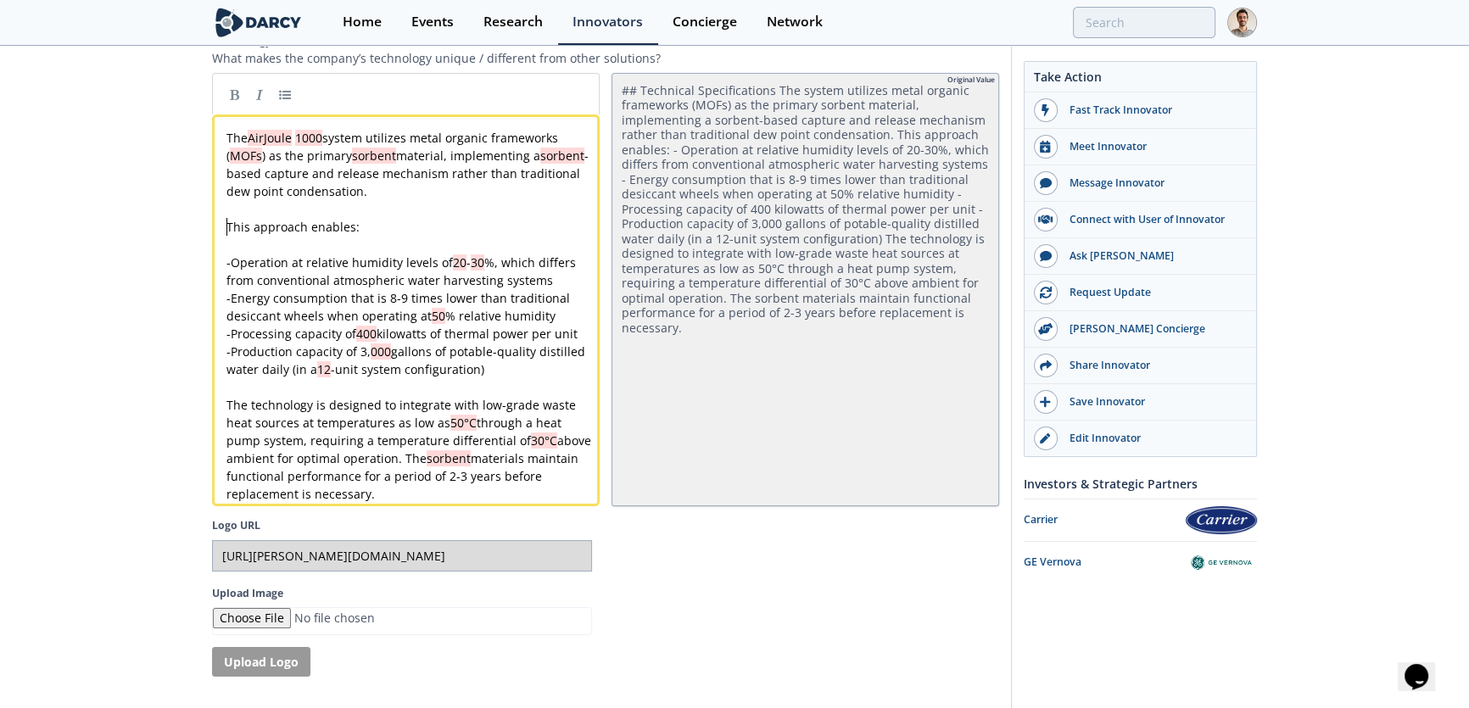
click at [299, 236] on pre "​" at bounding box center [411, 245] width 377 height 18
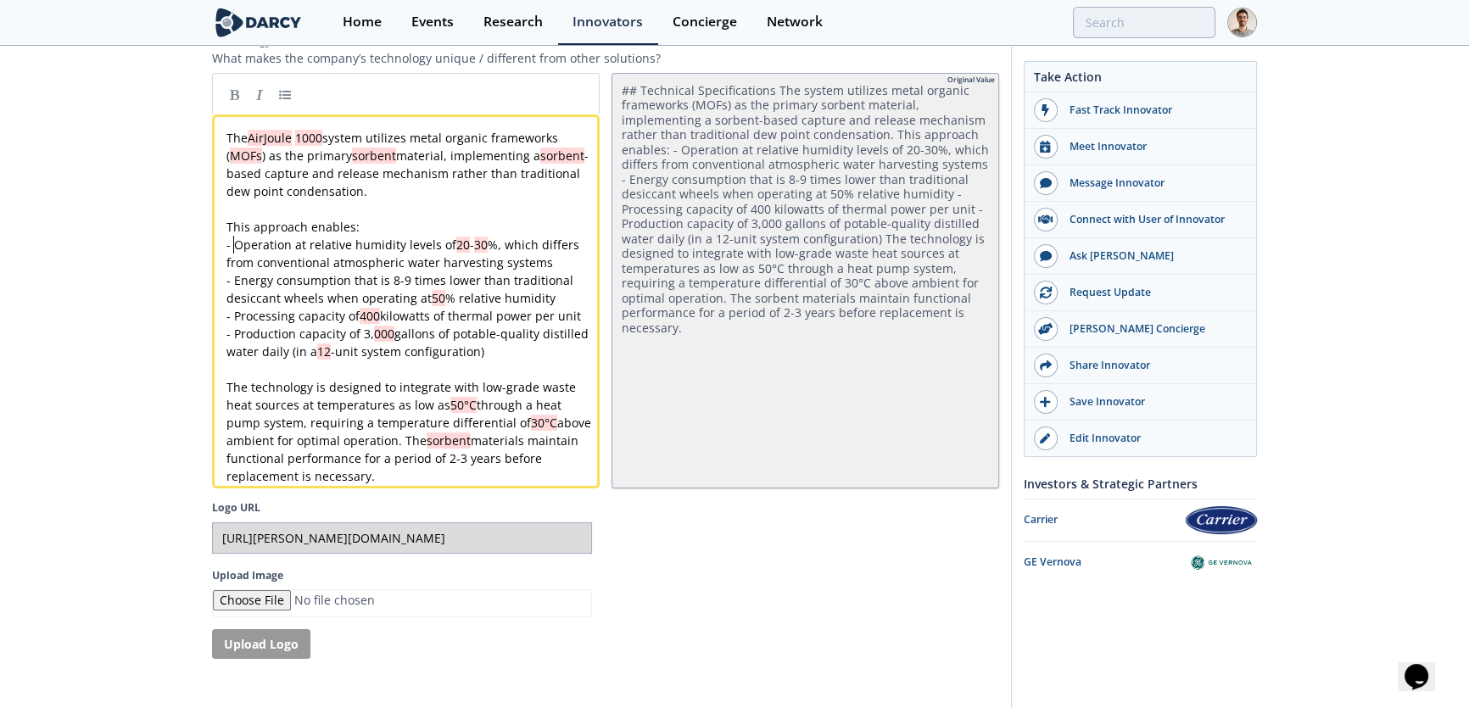
drag, startPoint x: 232, startPoint y: 235, endPoint x: 215, endPoint y: 235, distance: 17.8
drag, startPoint x: 232, startPoint y: 324, endPoint x: 221, endPoint y: 322, distance: 12.0
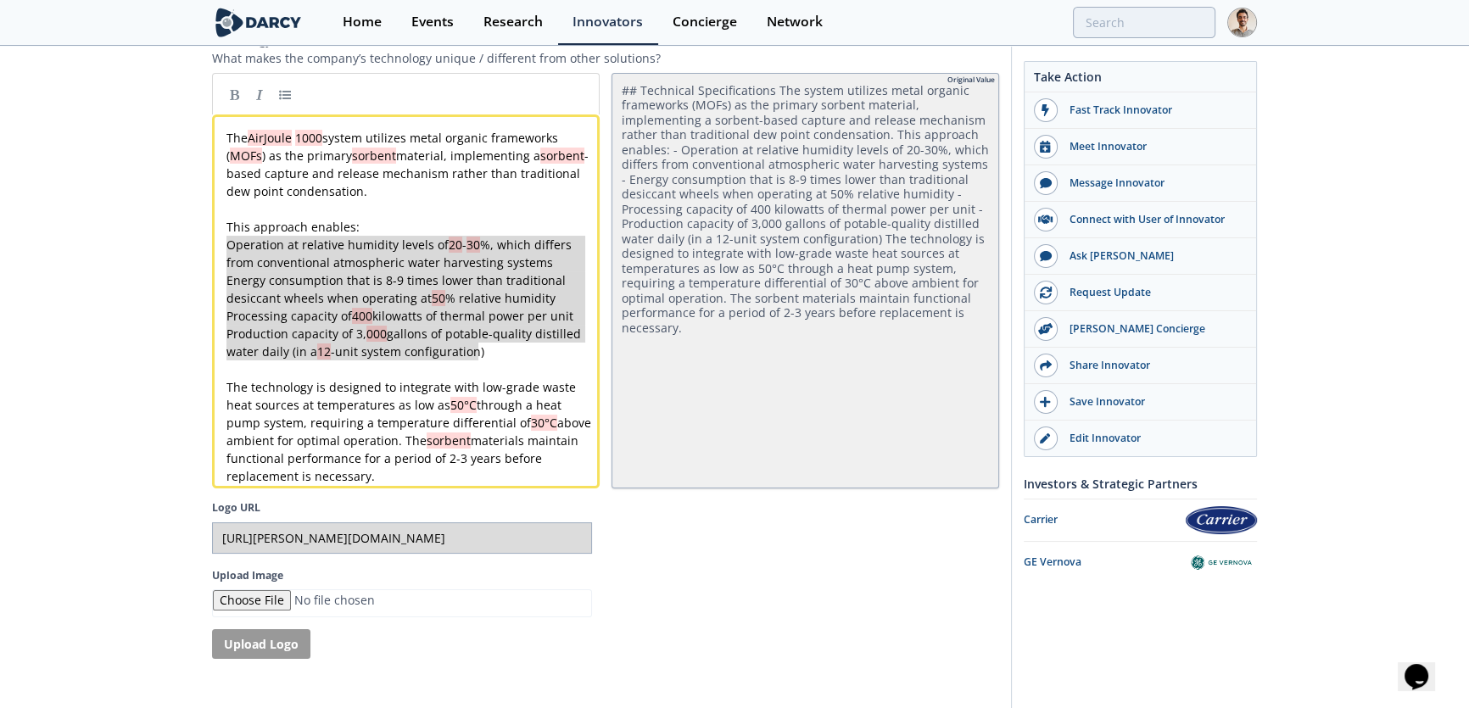
drag, startPoint x: 487, startPoint y: 346, endPoint x: 199, endPoint y: 235, distance: 309.1
click at [287, 92] on link at bounding box center [284, 93] width 25 height 25
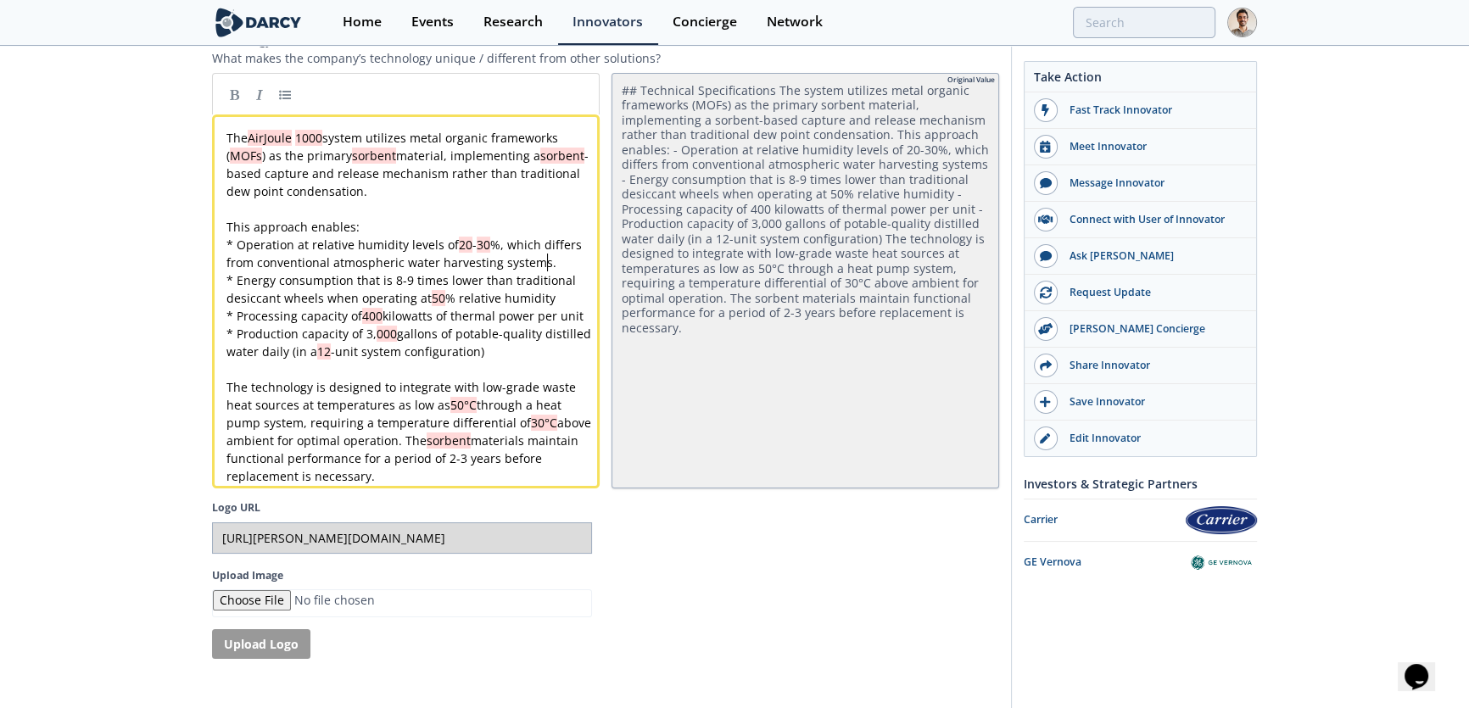
click at [560, 288] on pre "* Energy consumption that is 8-9 times lower than traditional desiccant wheels …" at bounding box center [411, 289] width 377 height 36
click at [579, 304] on div "x The AirJoule 1000 system utilizes metal organic frameworks ( MOFs ) as the pr…" at bounding box center [411, 307] width 377 height 356
click at [570, 338] on pre "* Production capacity of 3, 000 gallons of potable-quality distilled water dail…" at bounding box center [411, 343] width 377 height 36
click at [410, 308] on span "* Processing capacity of 400 kilowatts of thermal power per unit." at bounding box center [407, 316] width 361 height 16
click at [475, 361] on pre "​" at bounding box center [411, 370] width 377 height 18
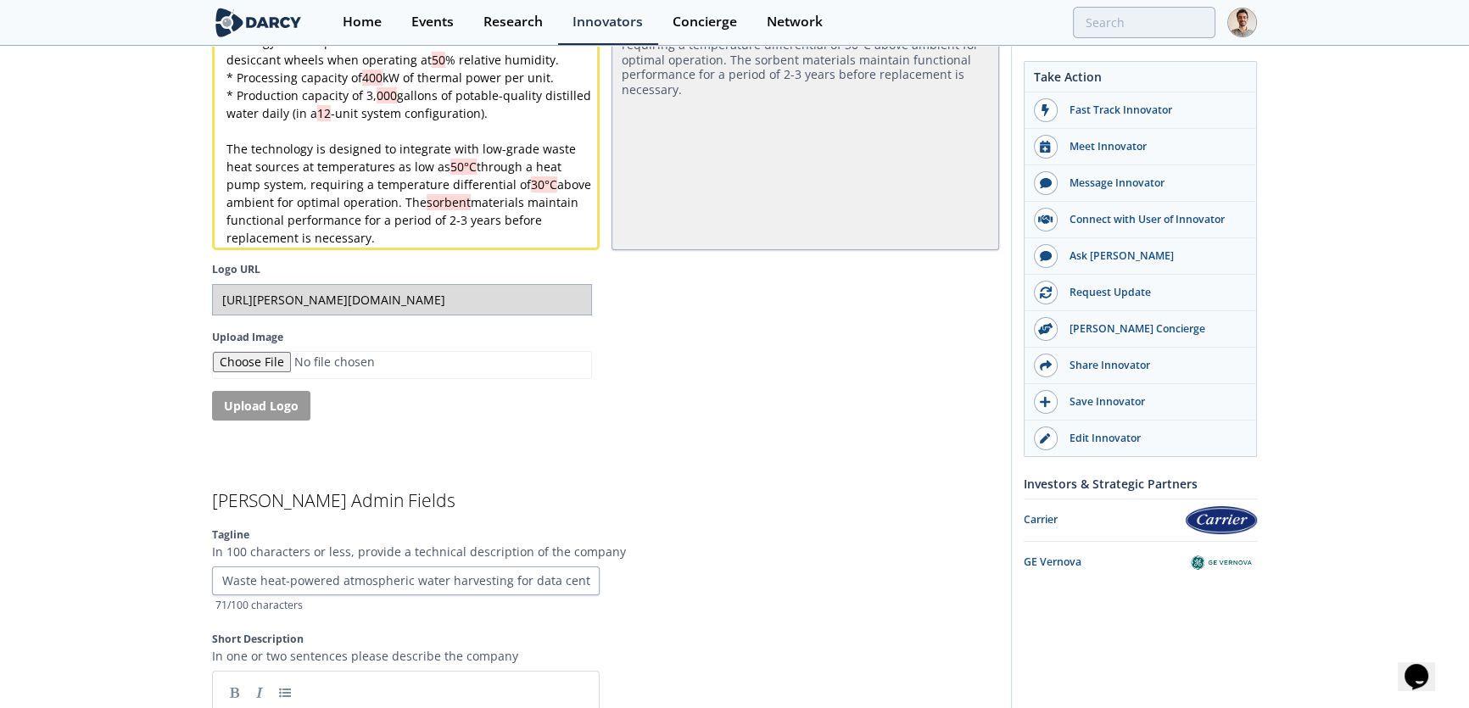
scroll to position [3779, 0]
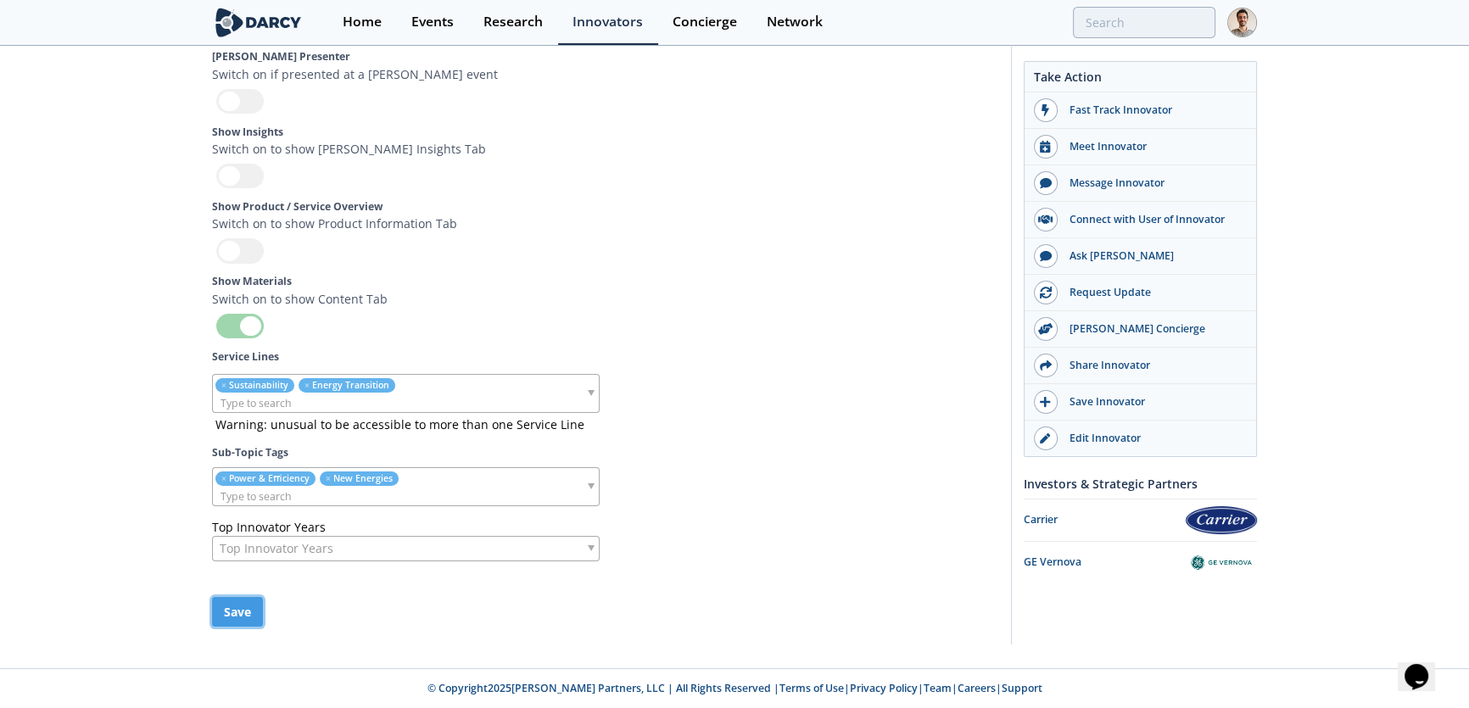
click at [246, 615] on button "Save" at bounding box center [237, 612] width 51 height 30
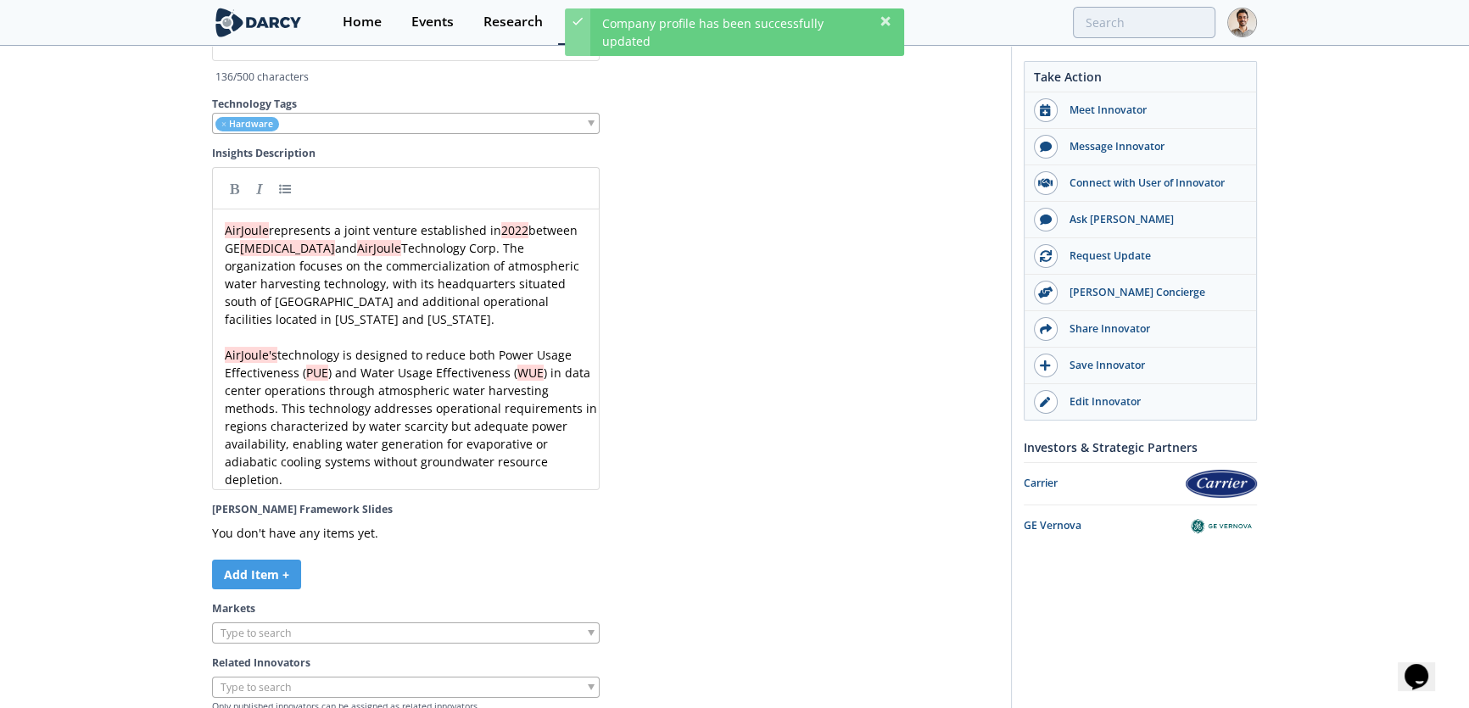
scroll to position [4433, 0]
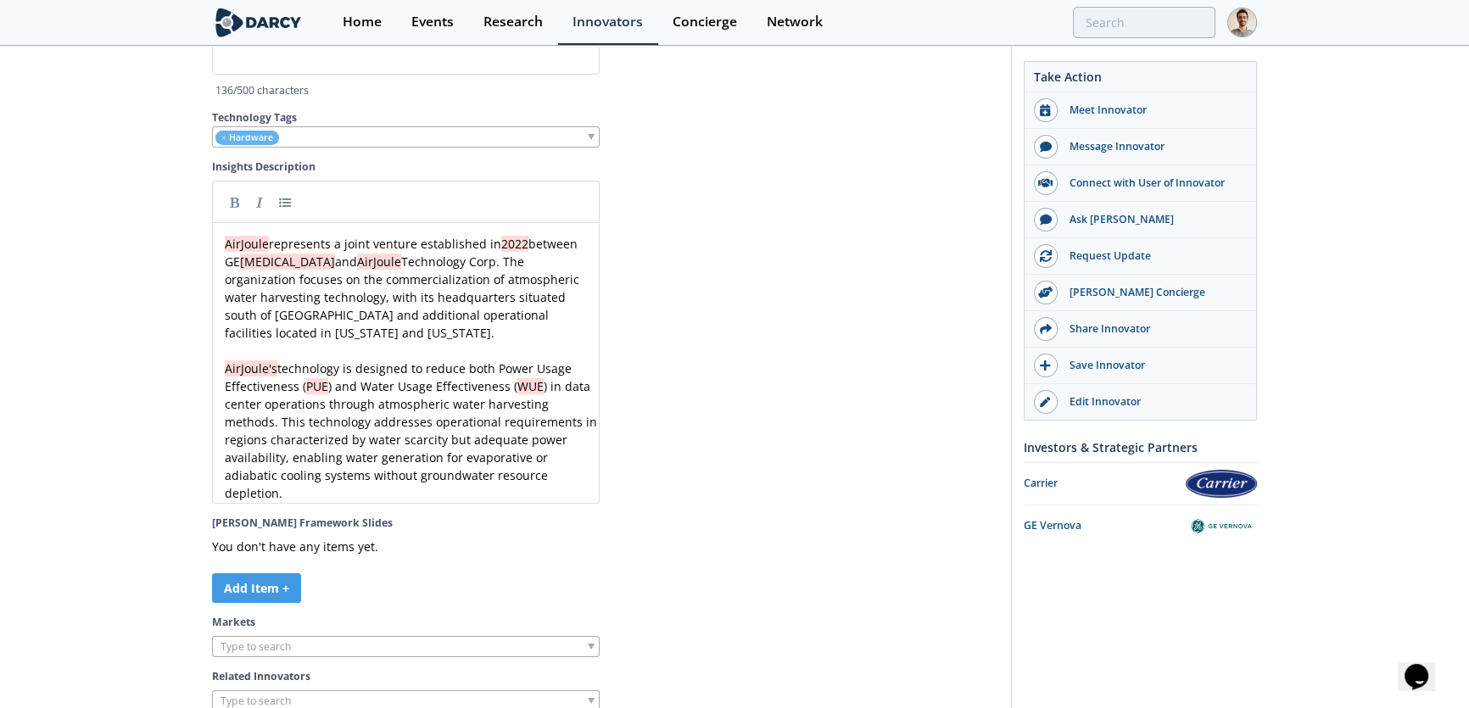
click at [460, 502] on pre "AirJoule's technology is designed to reduce both Power Usage Effectiveness ( PU…" at bounding box center [411, 431] width 380 height 143
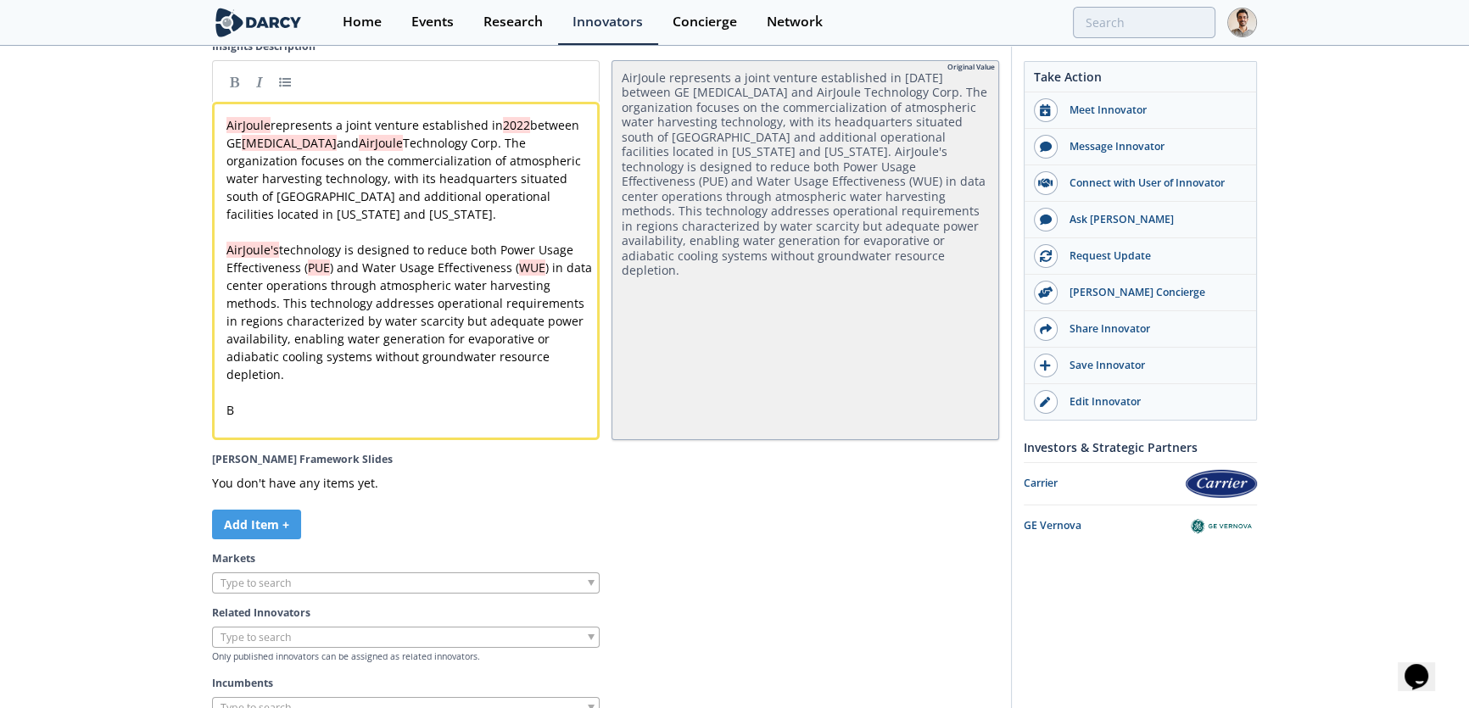
scroll to position [4664, 0]
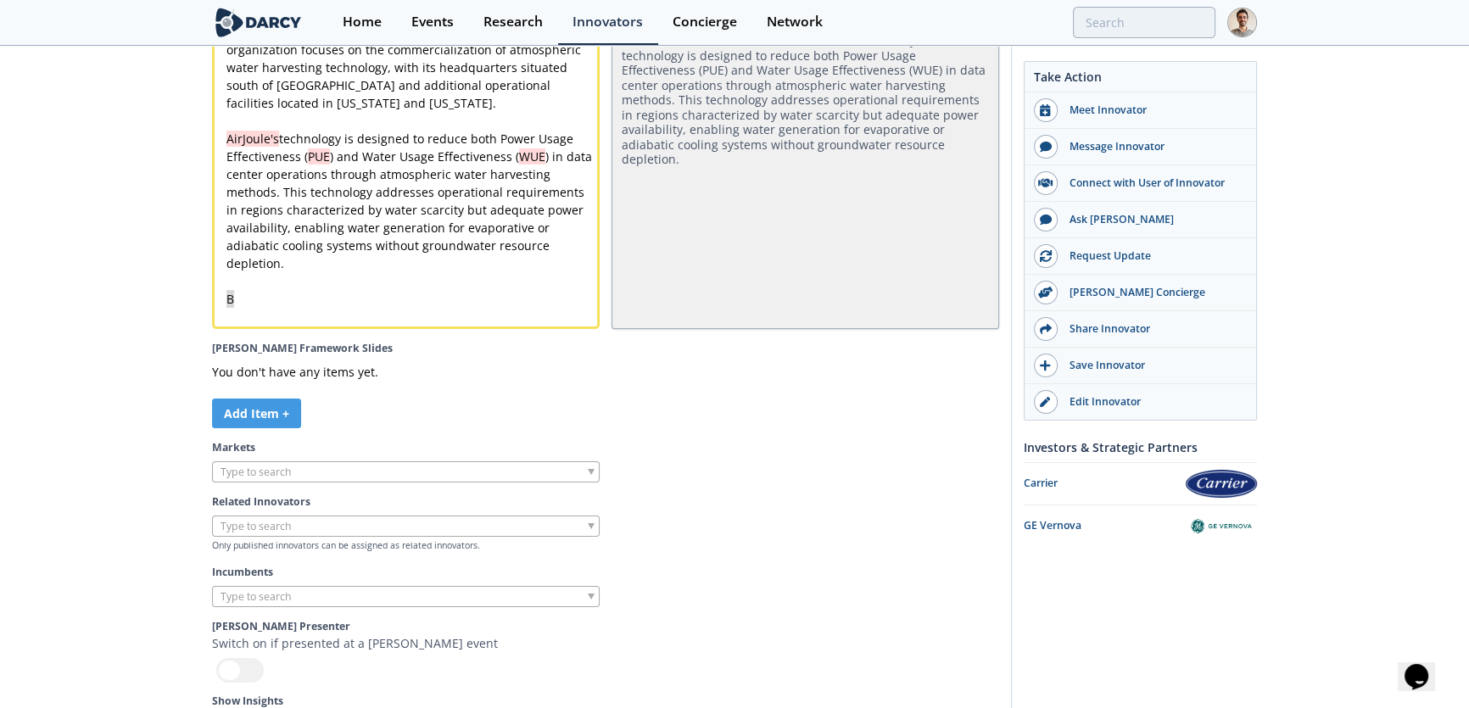
drag, startPoint x: 322, startPoint y: 315, endPoint x: 178, endPoint y: 315, distance: 144.2
paste textarea
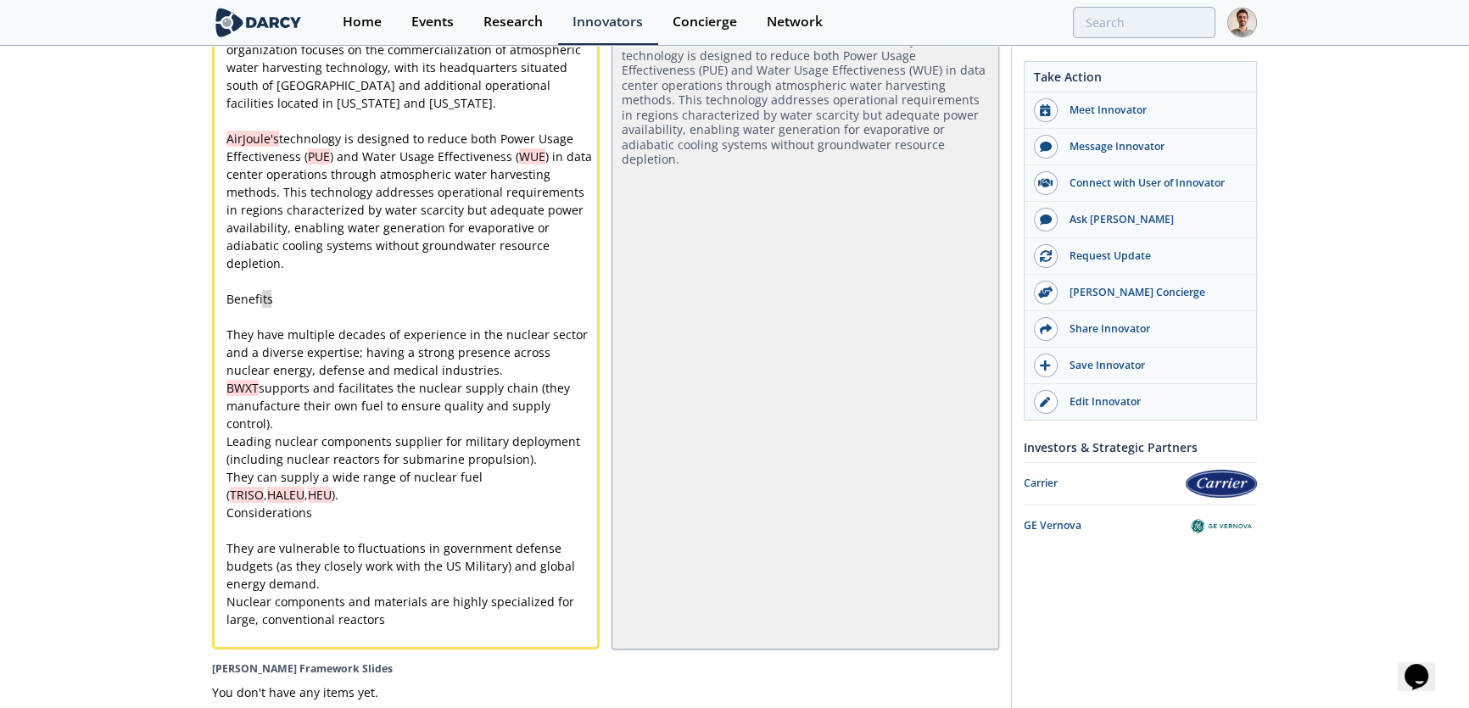
drag, startPoint x: 290, startPoint y: 321, endPoint x: 156, endPoint y: 319, distance: 134.1
click at [233, 344] on div "x AirJoule represents a joint venture established in [DATE] between GE [MEDICAL…" at bounding box center [411, 325] width 377 height 641
click at [243, 326] on pre "​" at bounding box center [411, 317] width 377 height 18
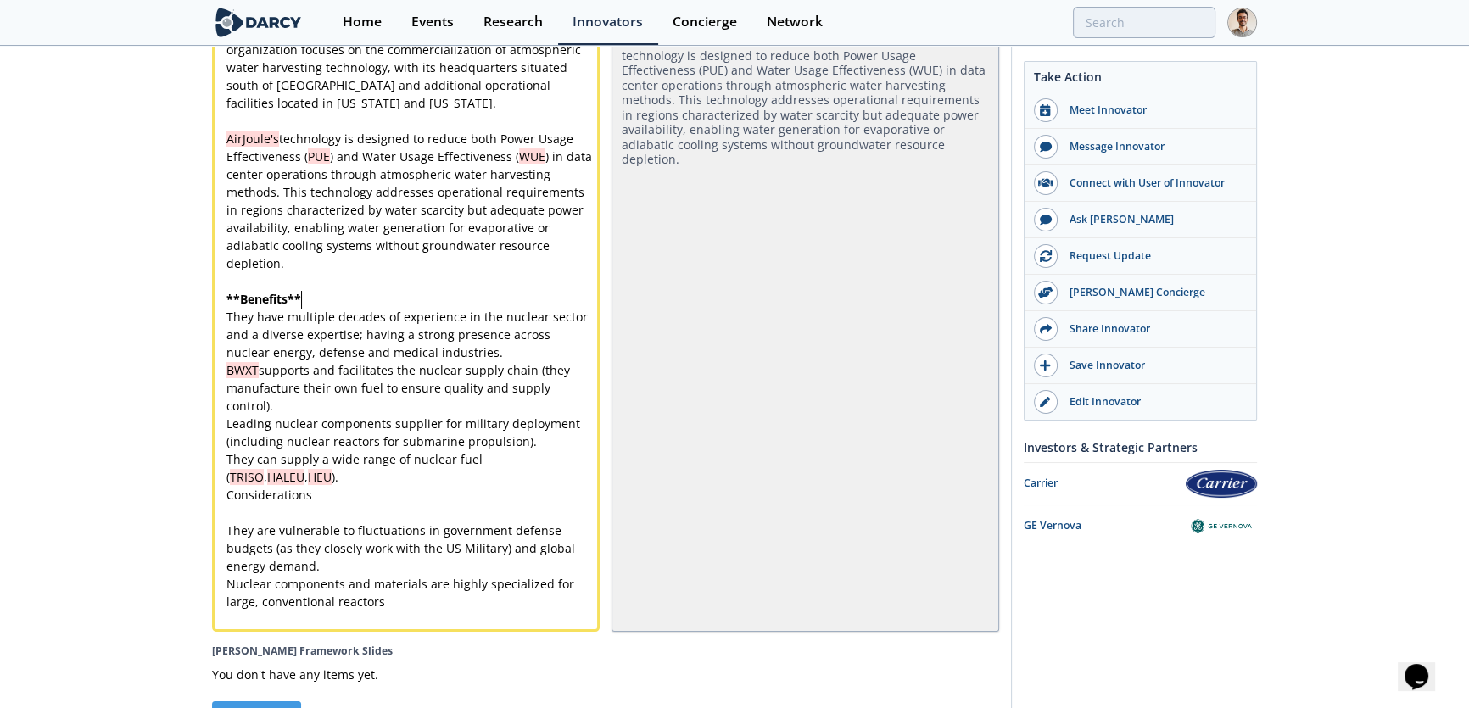
click at [244, 522] on pre "​" at bounding box center [411, 513] width 377 height 18
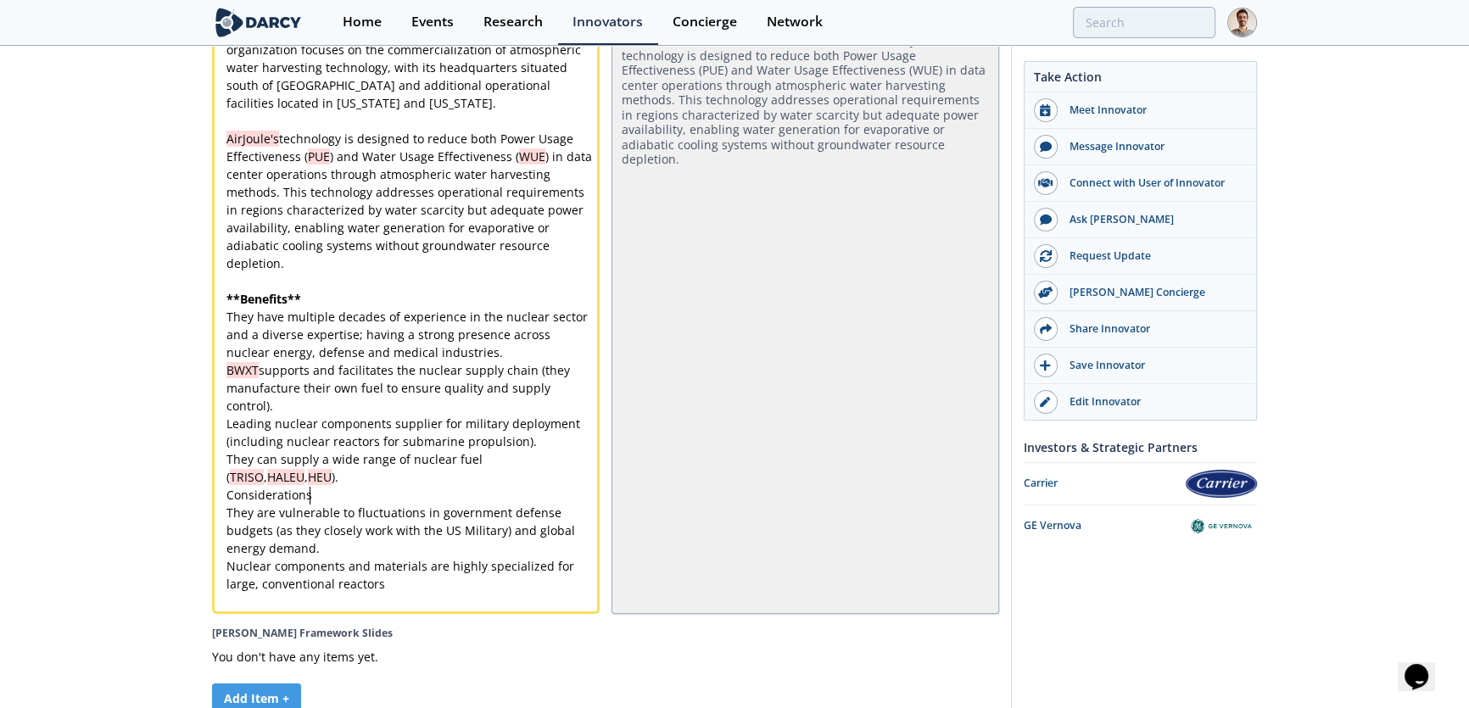
click at [266, 486] on pre "They can supply a wide range of nuclear fuel ( TRISO , HALEU , HEU )." at bounding box center [411, 468] width 377 height 36
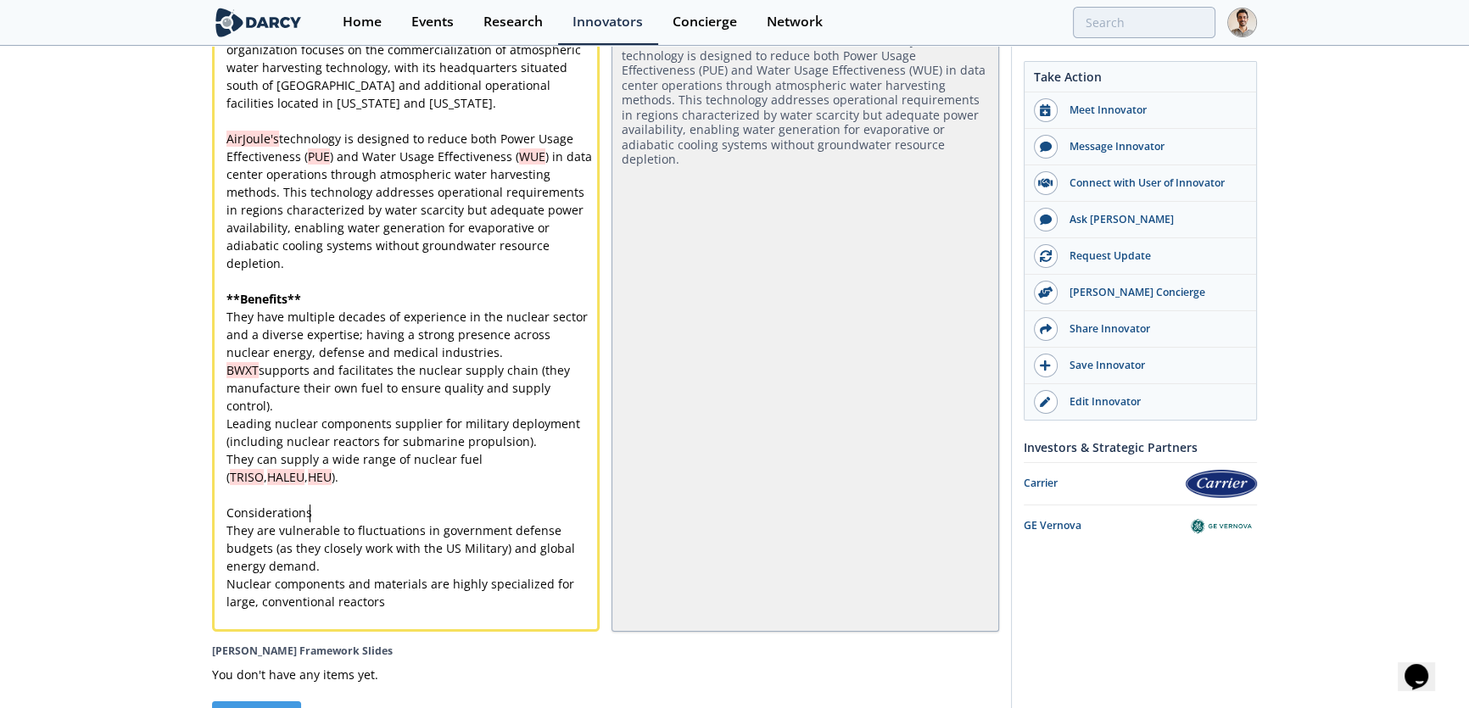
drag, startPoint x: 314, startPoint y: 530, endPoint x: 135, endPoint y: 536, distance: 179.1
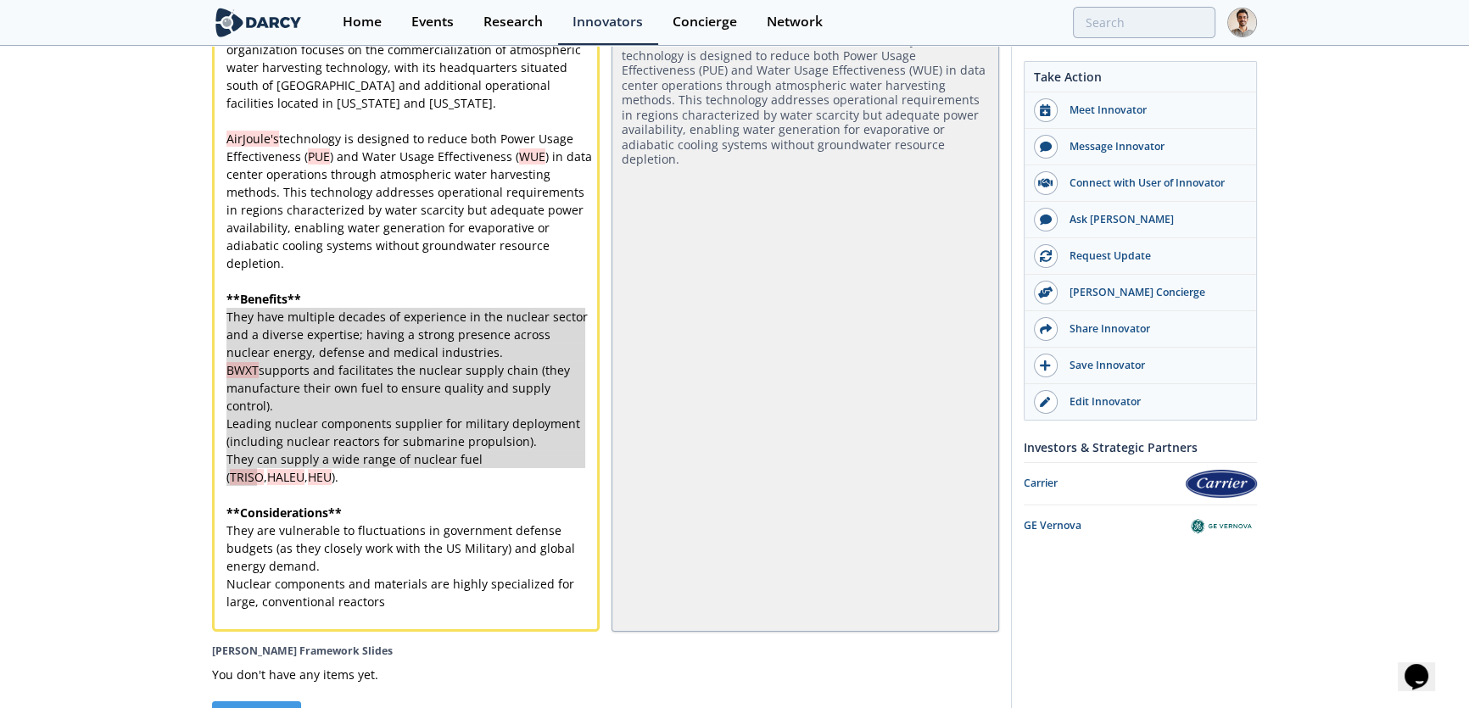
drag, startPoint x: 271, startPoint y: 486, endPoint x: 228, endPoint y: 337, distance: 155.5
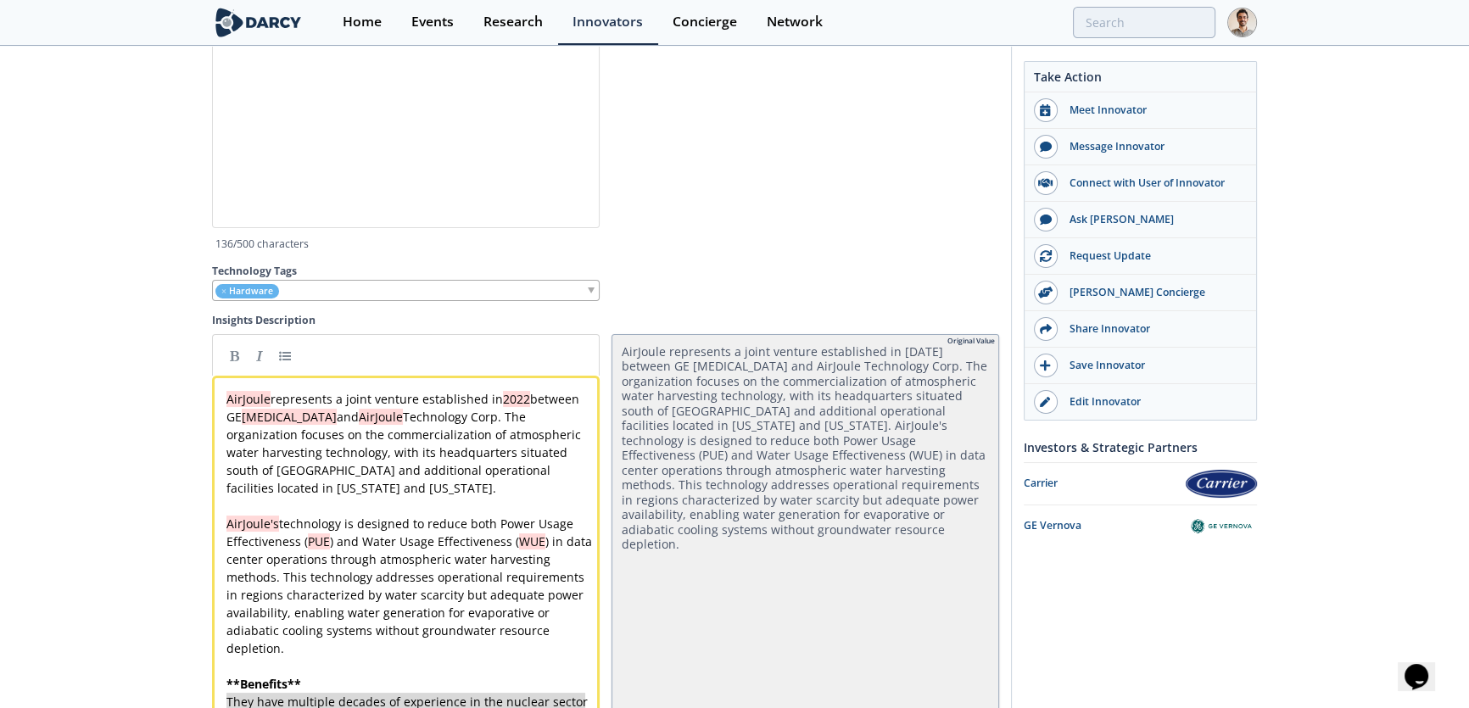
scroll to position [4278, 0]
click at [288, 369] on link at bounding box center [284, 356] width 25 height 25
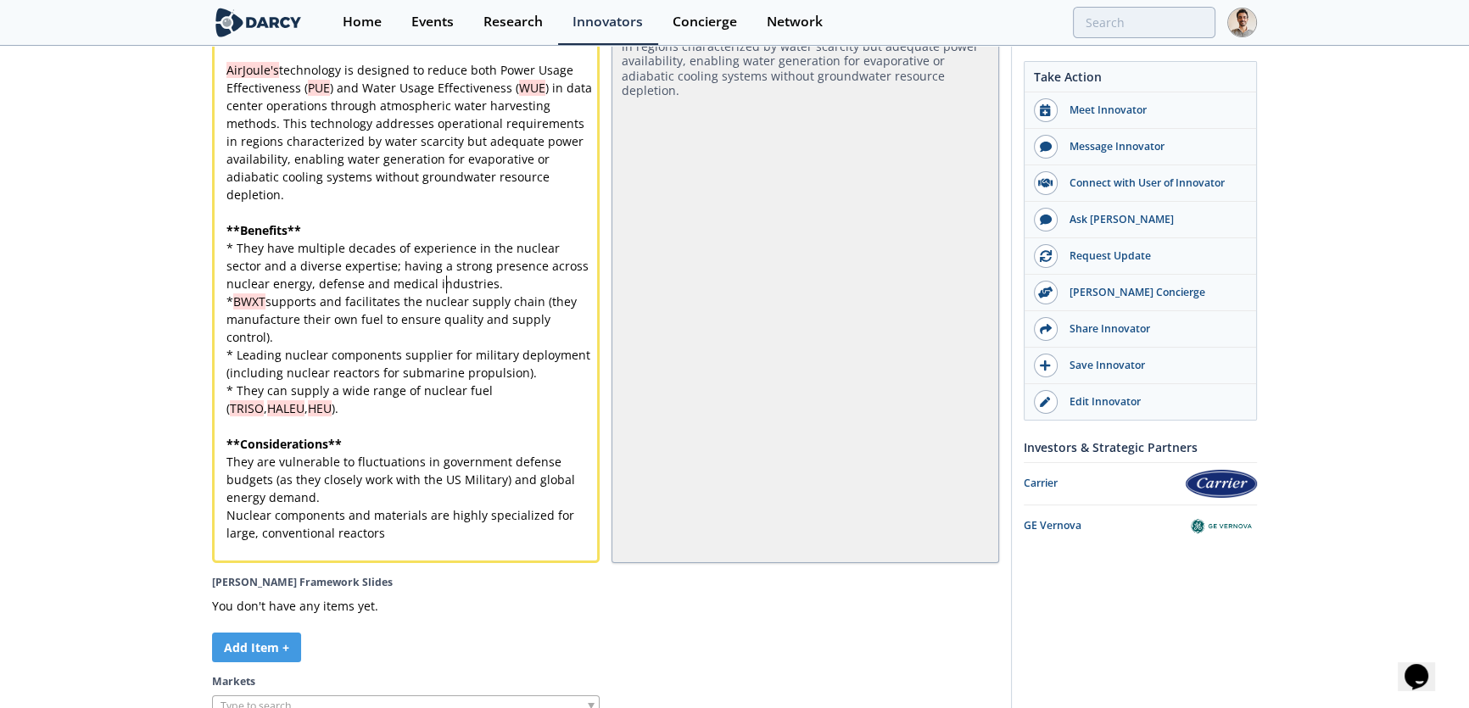
scroll to position [4810, 0]
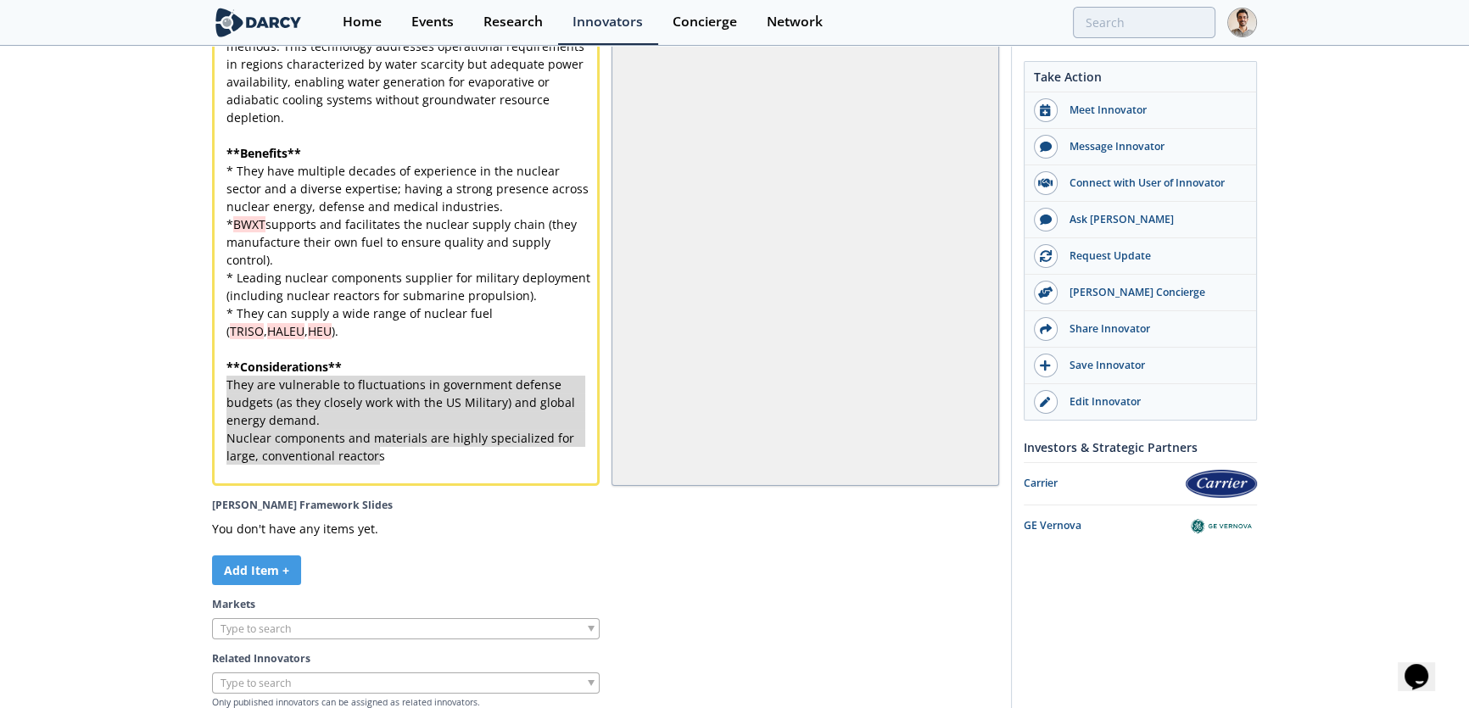
drag, startPoint x: 391, startPoint y: 468, endPoint x: 225, endPoint y: 406, distance: 177.4
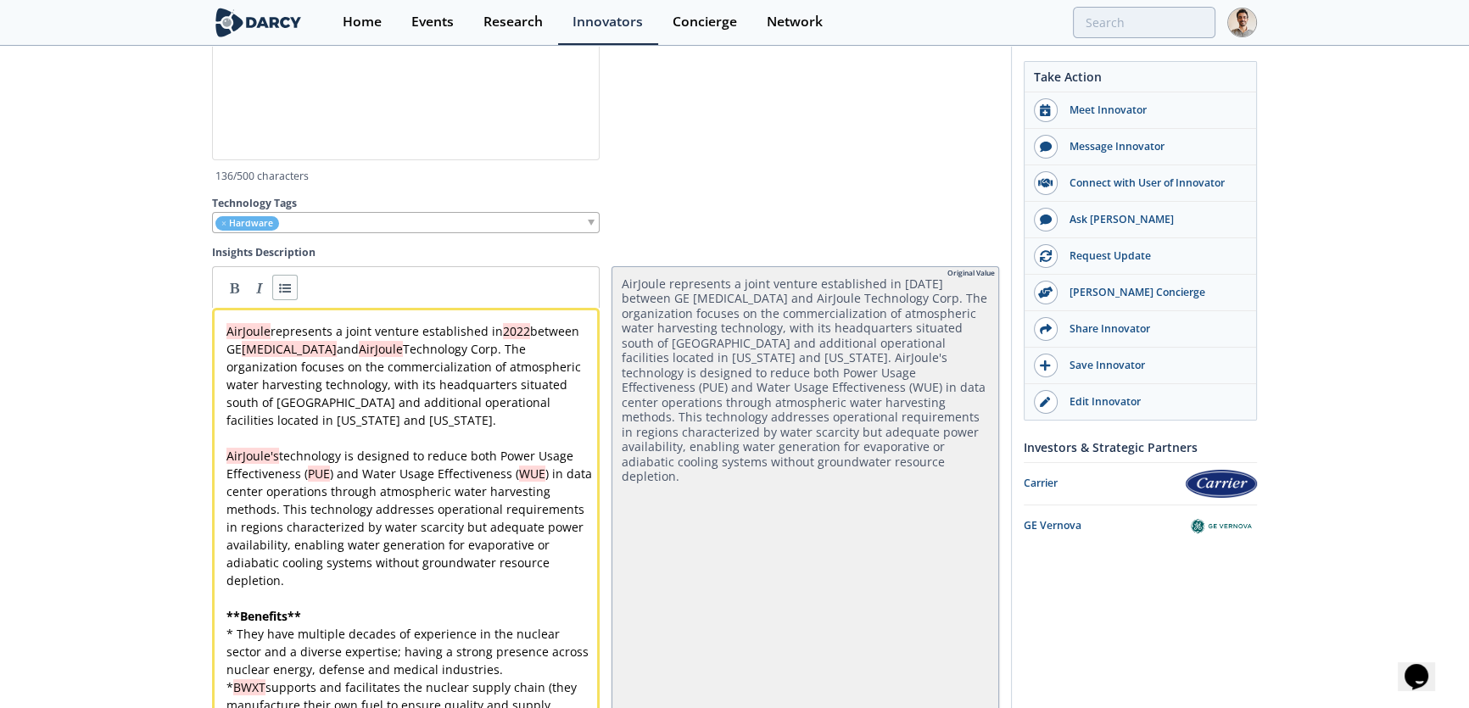
click at [286, 293] on link at bounding box center [284, 287] width 25 height 25
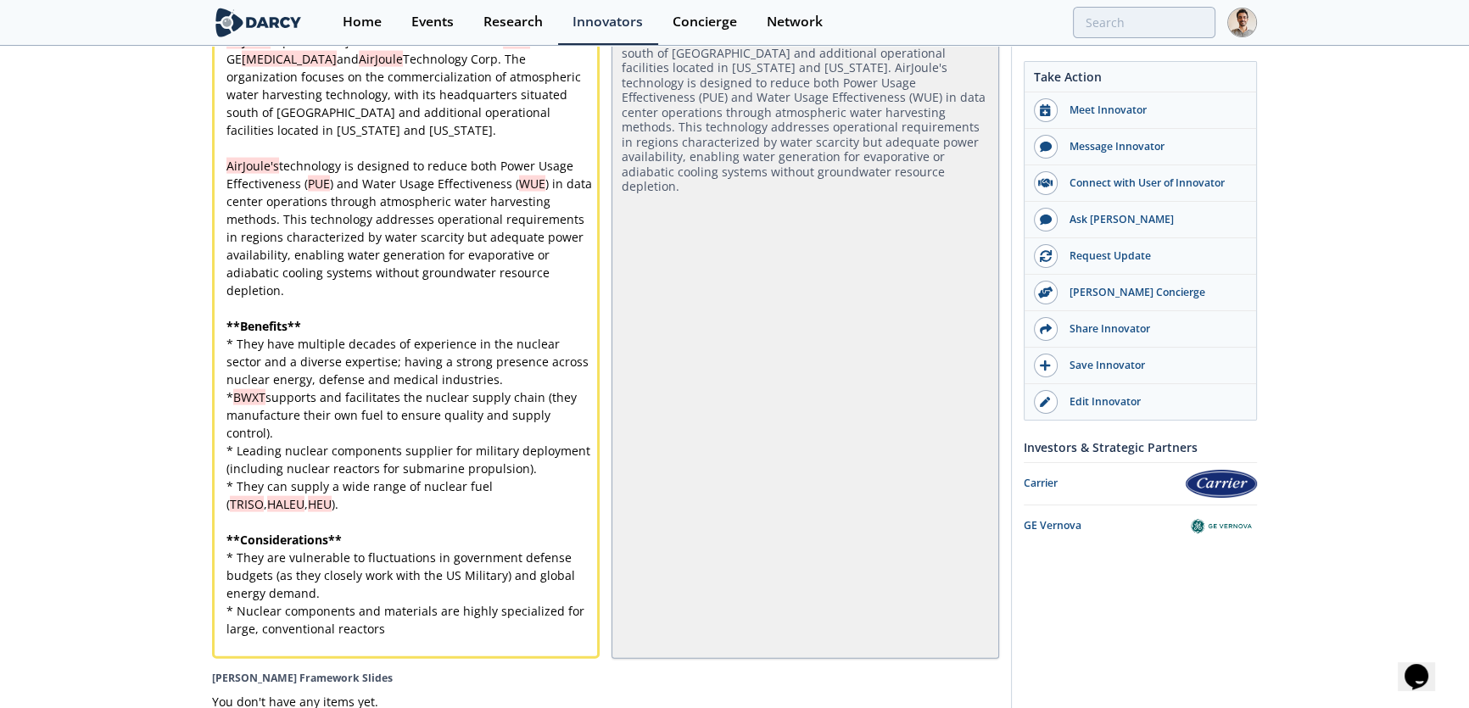
scroll to position [4601, 0]
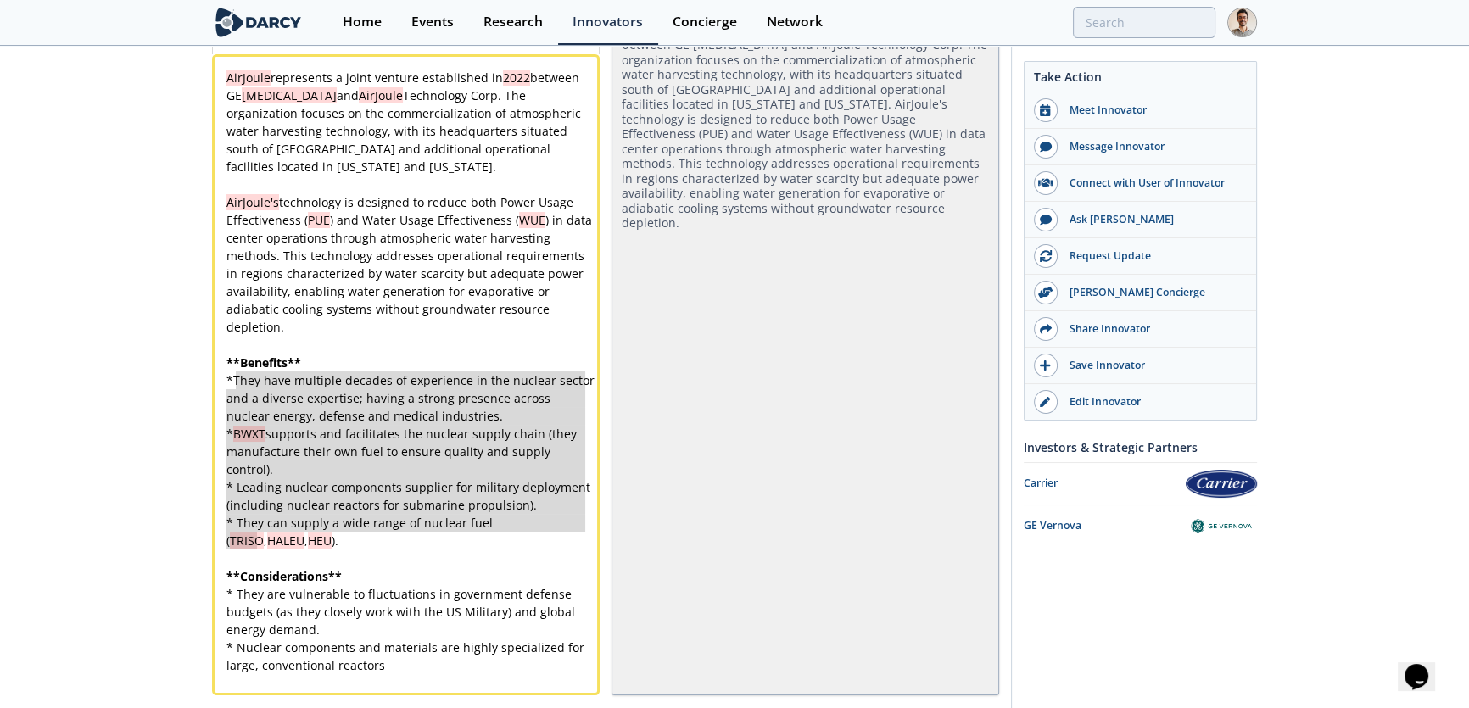
drag, startPoint x: 266, startPoint y: 551, endPoint x: 238, endPoint y: 405, distance: 149.4
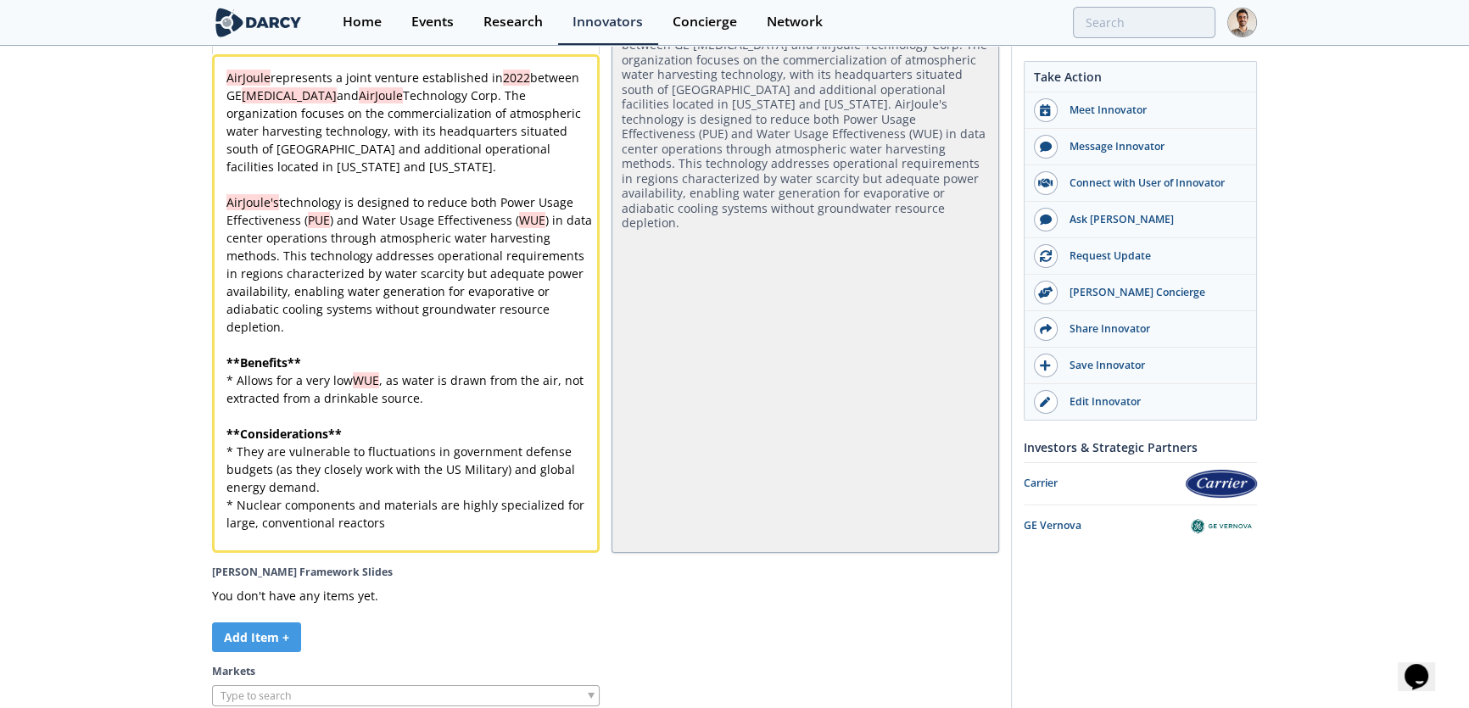
click at [428, 407] on pre "* Allows for a very low WUE , as water is drawn from the air, not extracted fro…" at bounding box center [411, 390] width 377 height 36
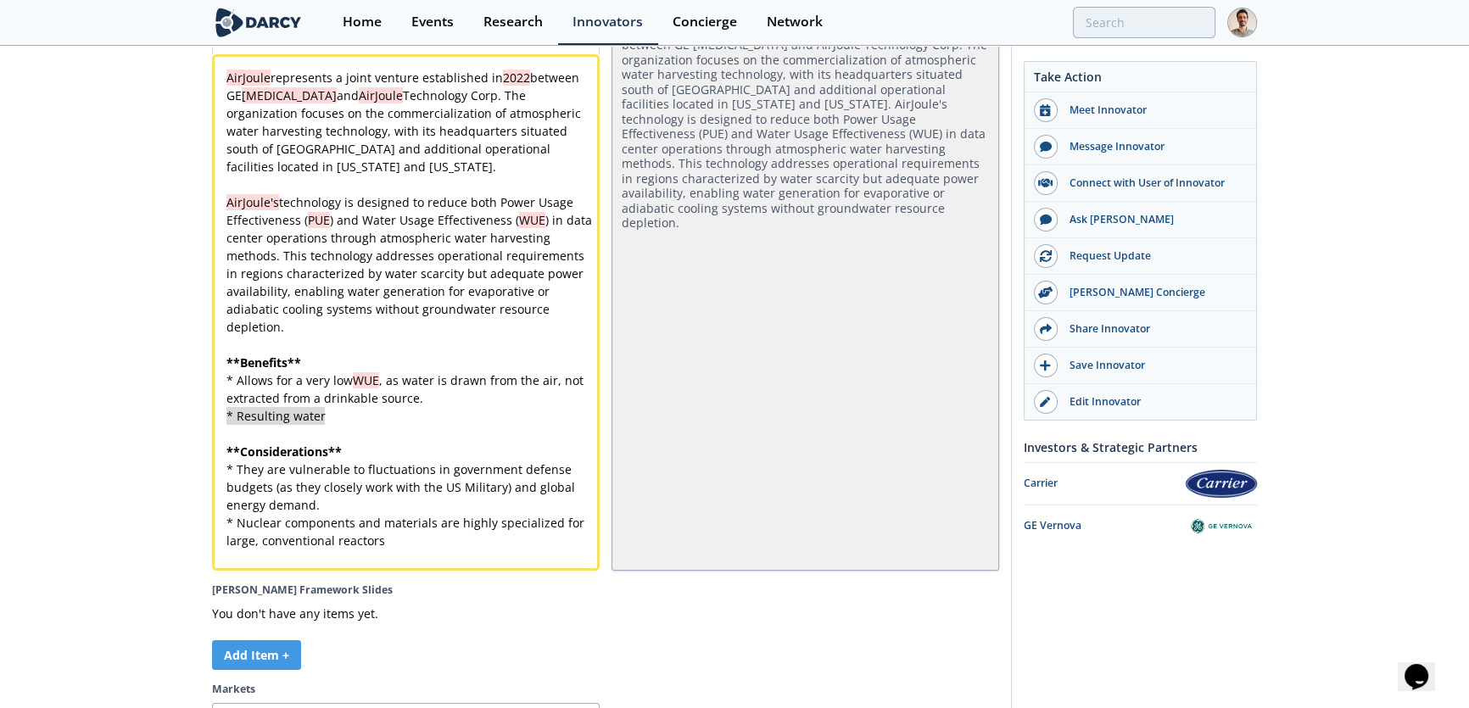
drag, startPoint x: 341, startPoint y: 433, endPoint x: 193, endPoint y: 431, distance: 148.5
click at [303, 549] on span "* Nuclear components and materials are highly specialized for large, convention…" at bounding box center [407, 532] width 361 height 34
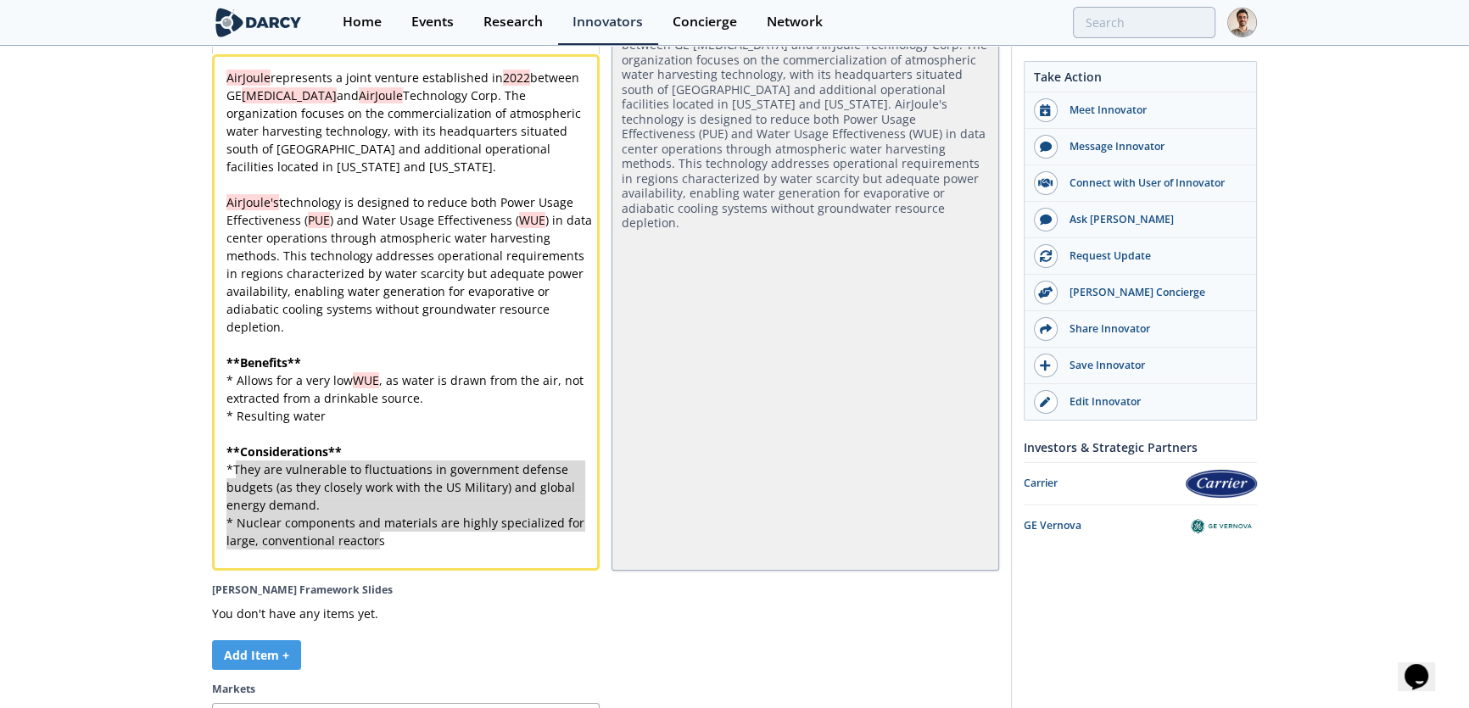
drag, startPoint x: 389, startPoint y: 556, endPoint x: 238, endPoint y: 488, distance: 165.6
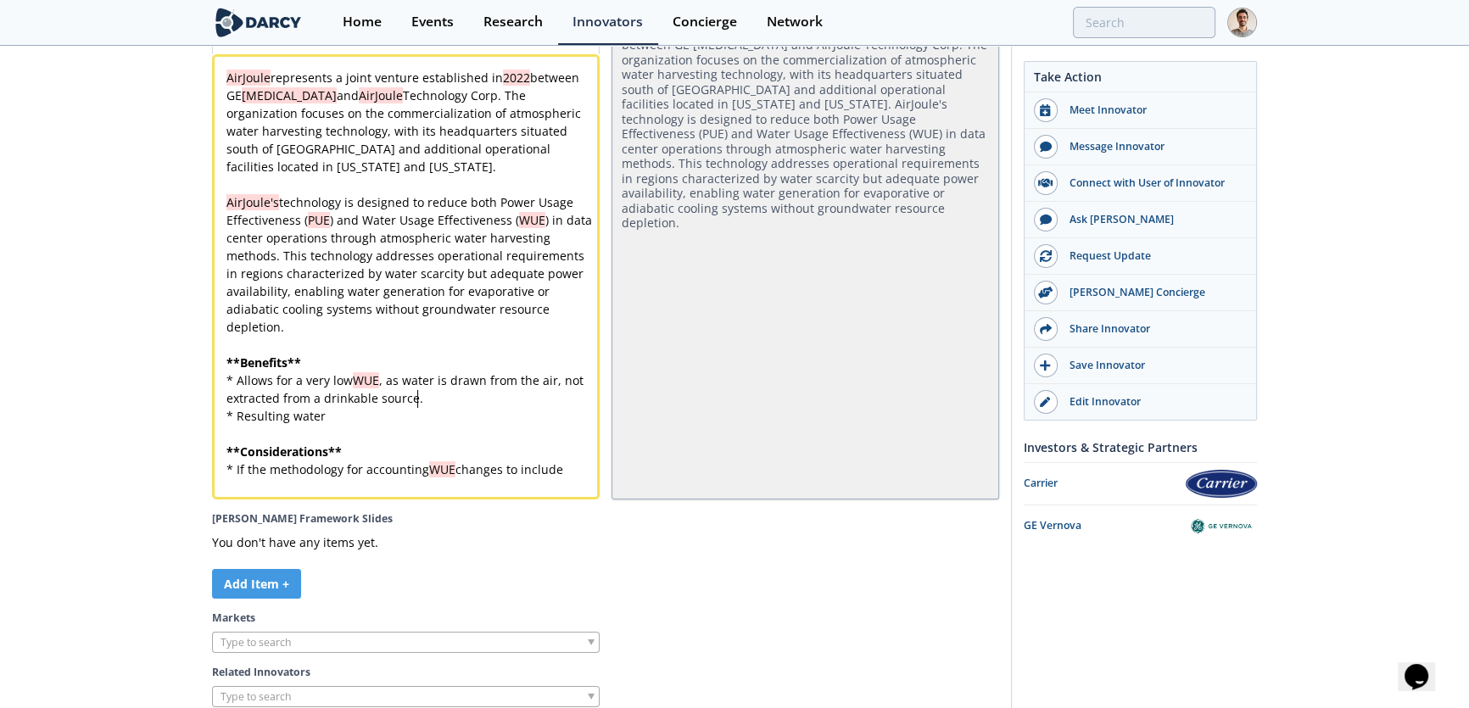
click at [423, 407] on pre "* Allows for a very low WUE , as water is drawn from the air, not extracted fro…" at bounding box center [411, 390] width 377 height 36
click at [416, 425] on pre "* Resulting water" at bounding box center [411, 416] width 377 height 18
click at [572, 478] on pre "* If the methodology for accounting WUE changes to include" at bounding box center [411, 470] width 377 height 18
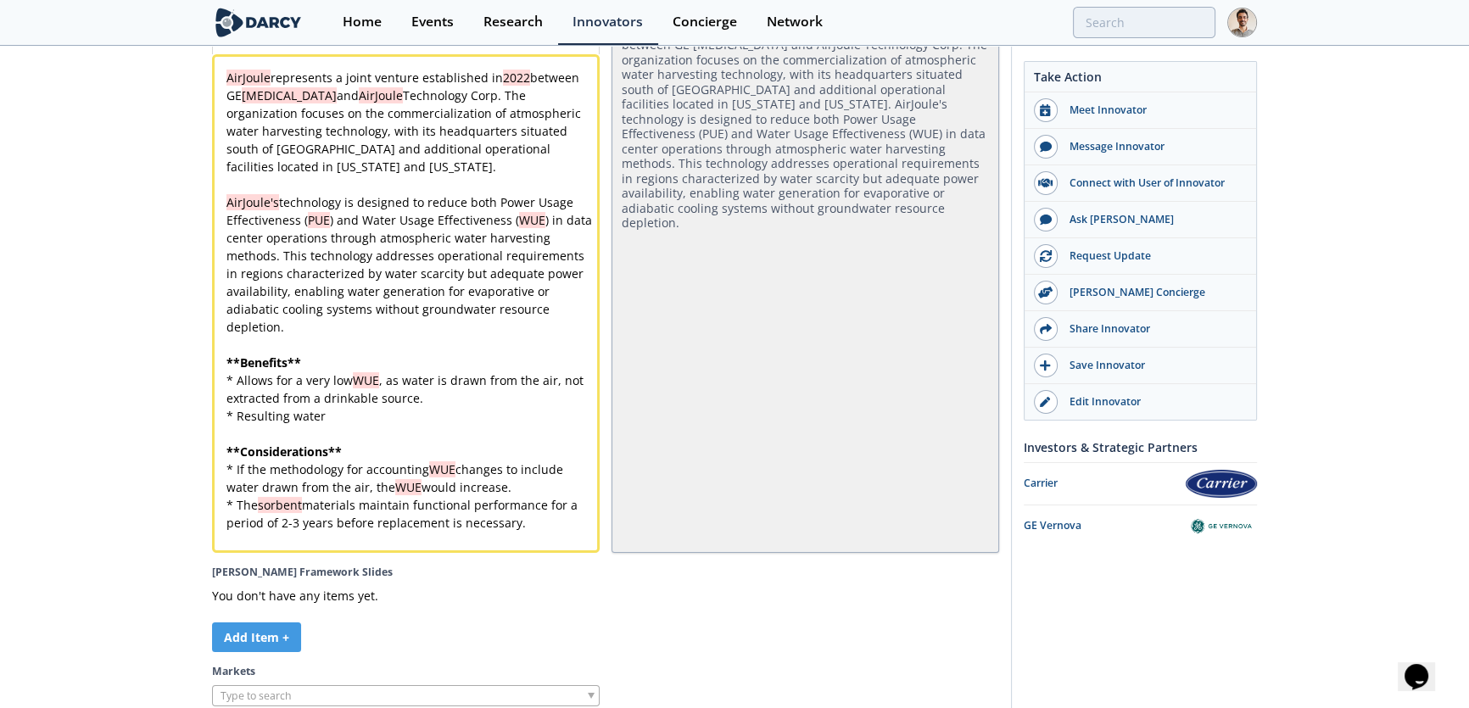
click at [437, 550] on pre "​" at bounding box center [411, 541] width 377 height 18
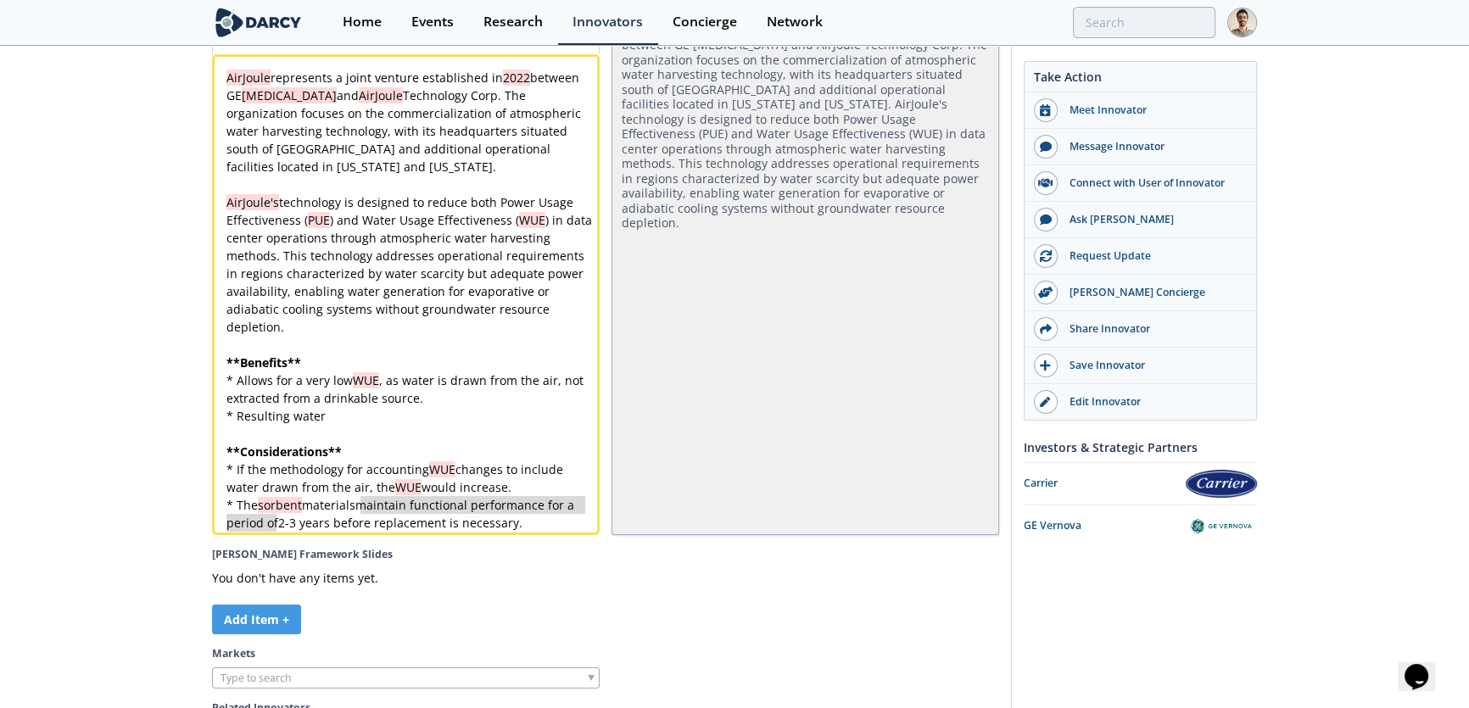
drag, startPoint x: 361, startPoint y: 522, endPoint x: 277, endPoint y: 536, distance: 85.2
drag, startPoint x: 227, startPoint y: 540, endPoint x: 389, endPoint y: 551, distance: 162.4
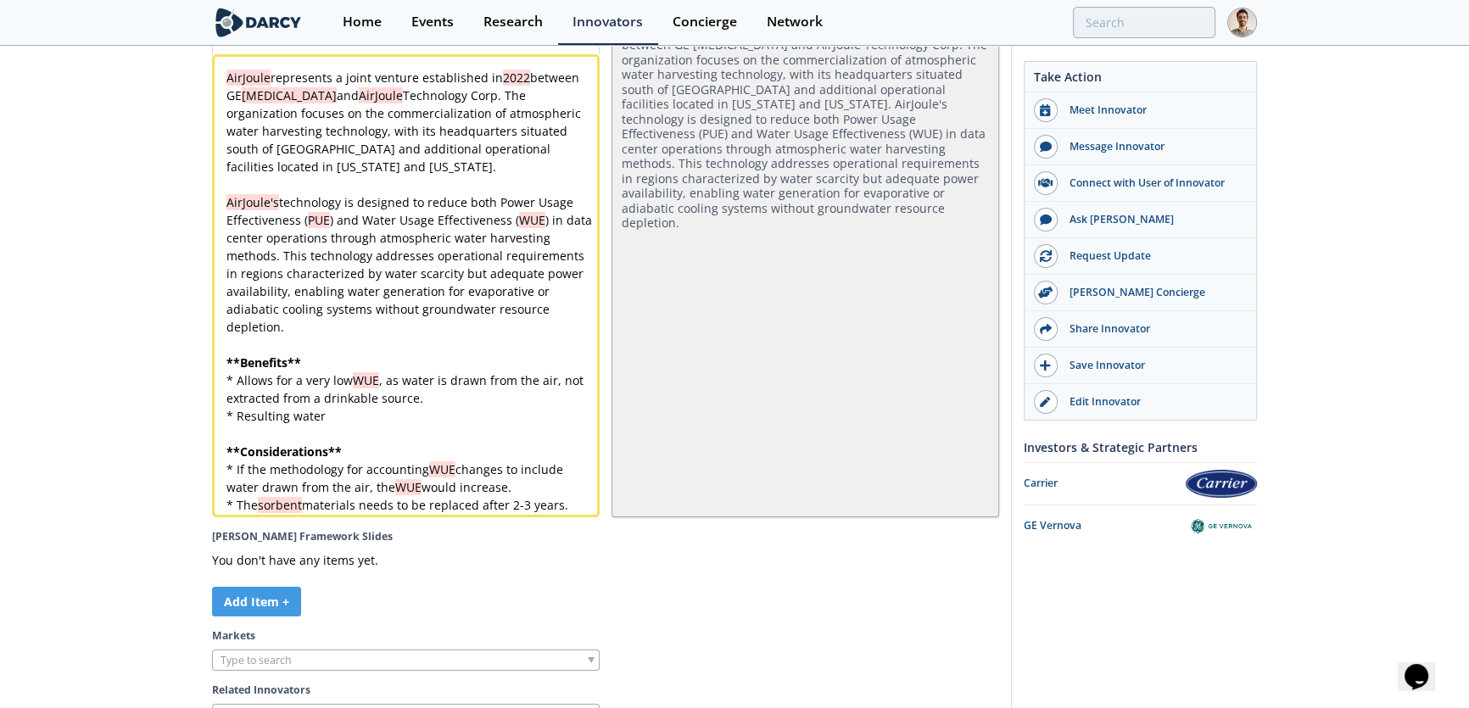
click at [388, 425] on pre "* Resulting water" at bounding box center [411, 416] width 377 height 18
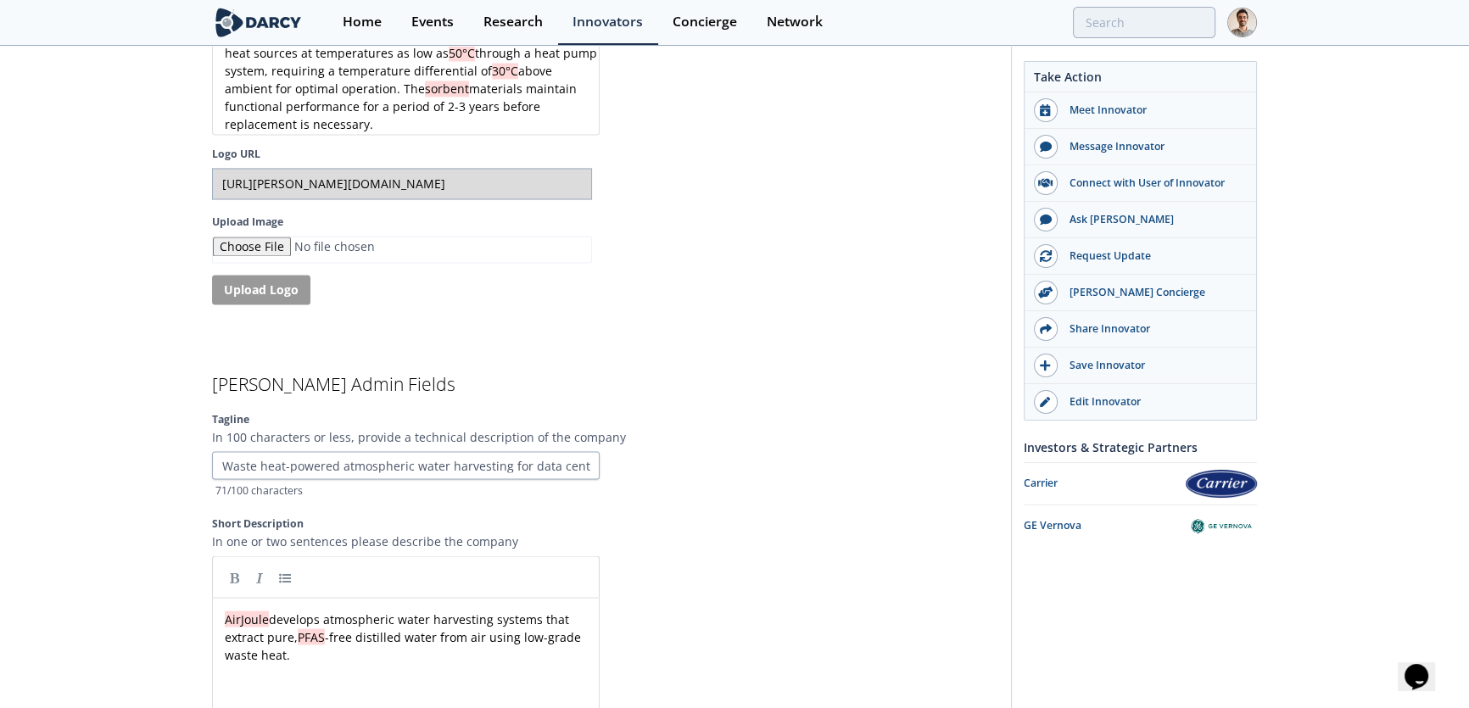
scroll to position [3598, 0]
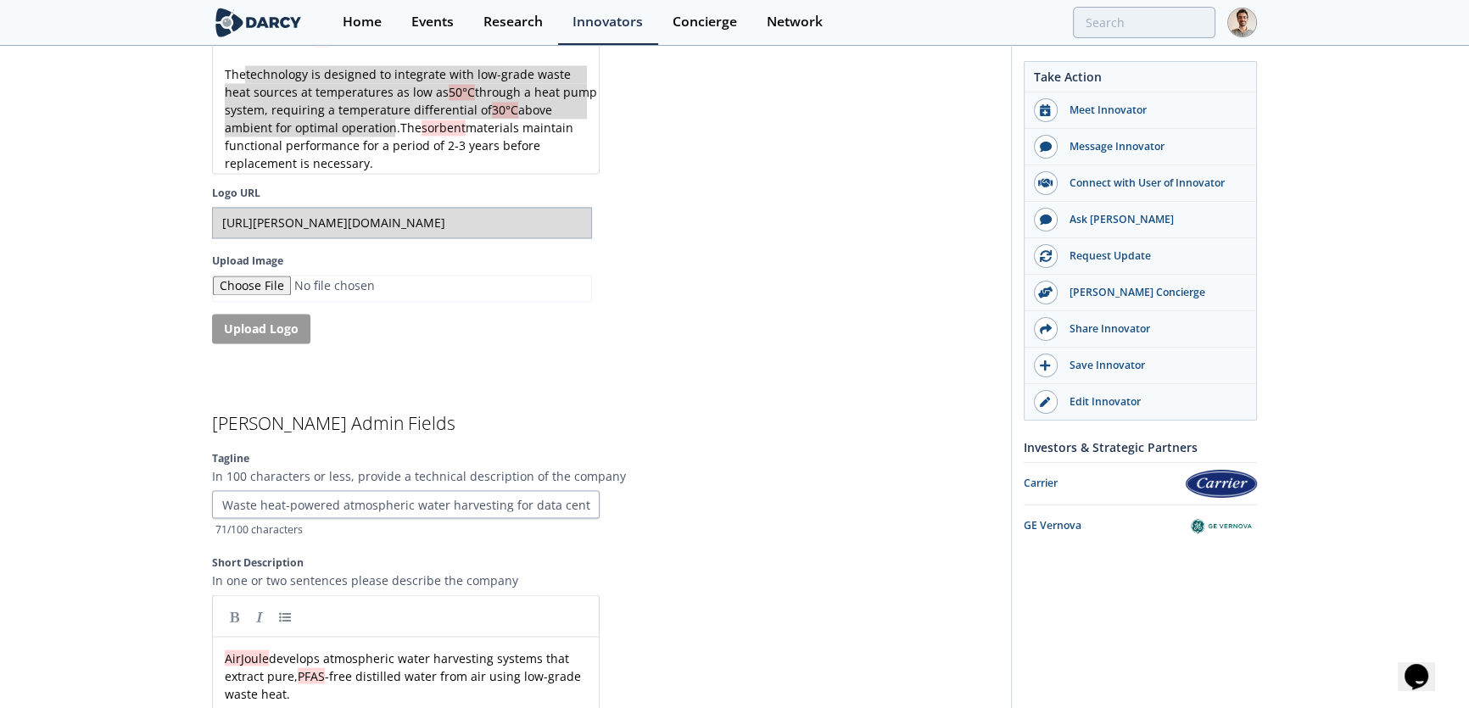
drag, startPoint x: 246, startPoint y: 83, endPoint x: 397, endPoint y: 132, distance: 158.8
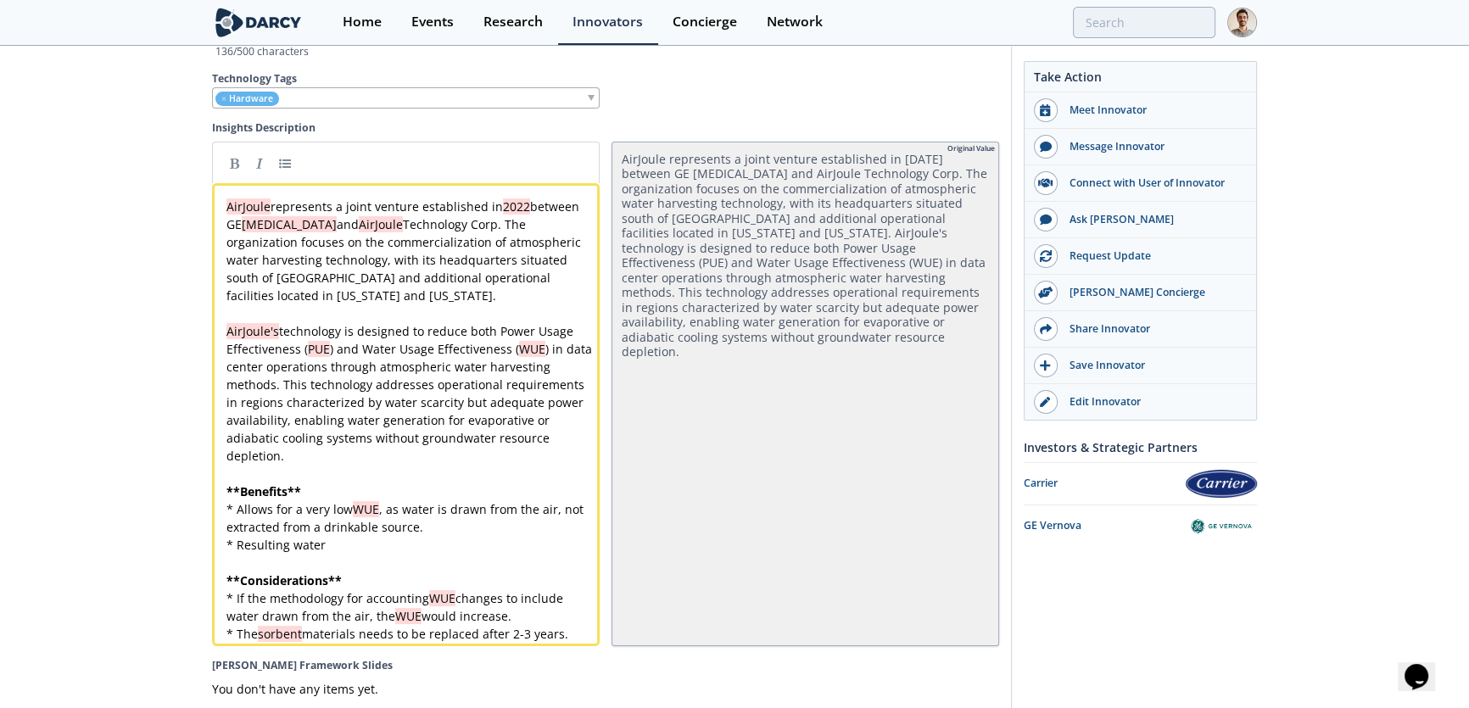
scroll to position [4601, 0]
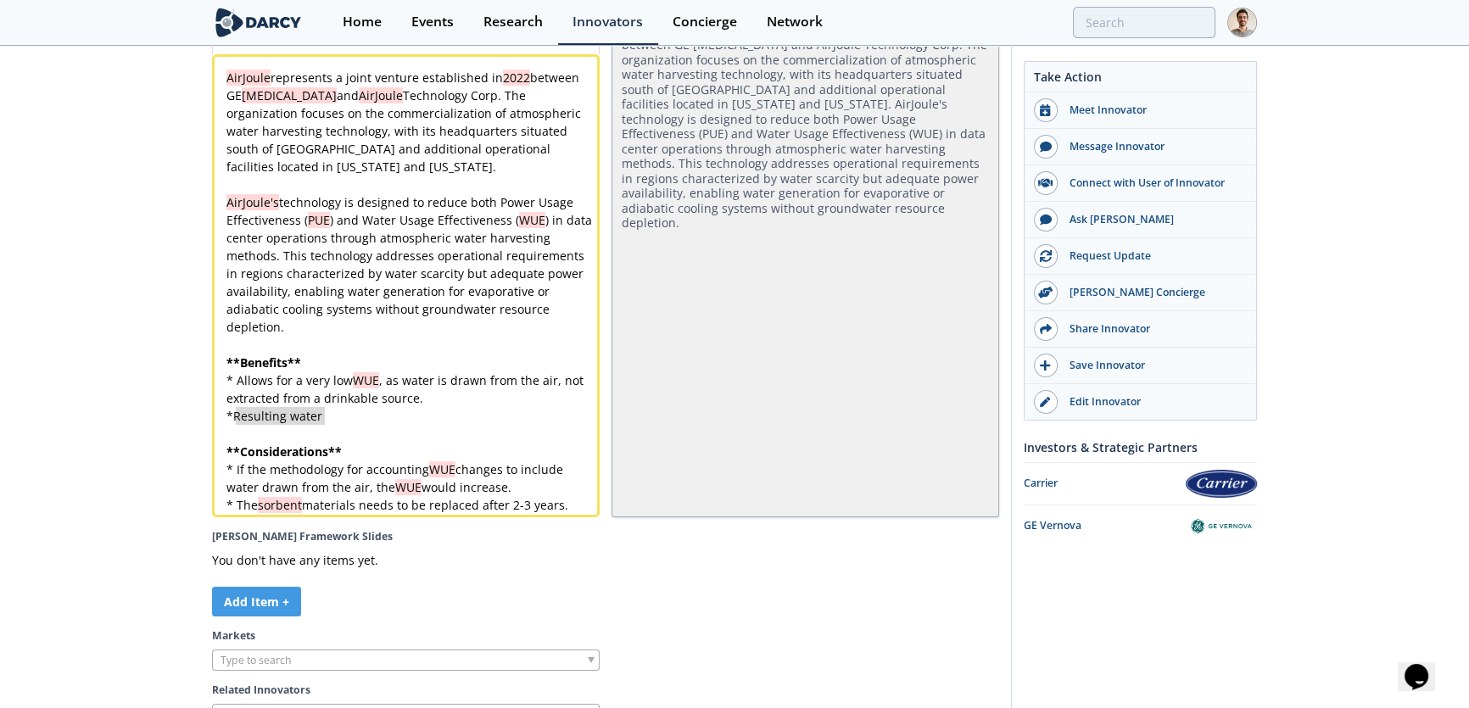
drag, startPoint x: 326, startPoint y: 436, endPoint x: 239, endPoint y: 439, distance: 86.6
paste textarea
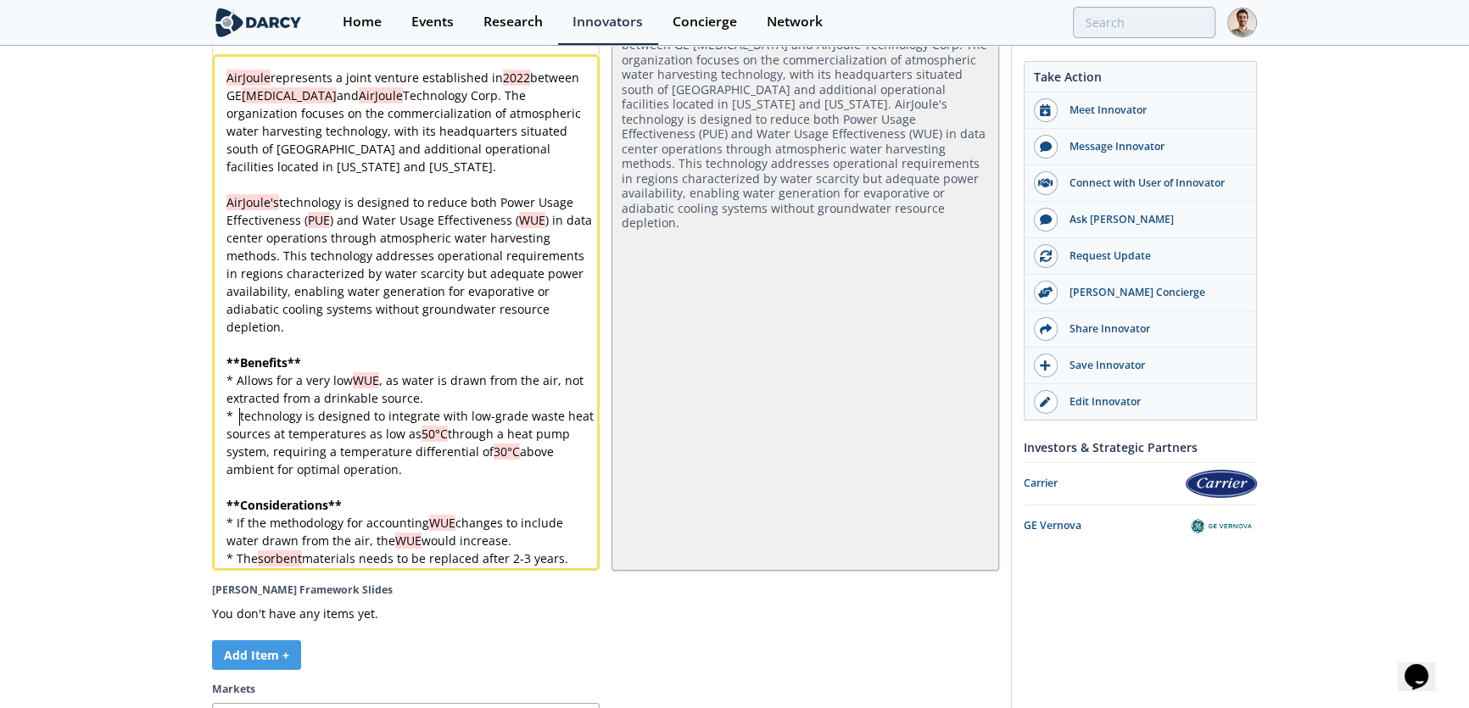
click at [238, 430] on div "x AirJoule represents a joint venture established in [DATE] between GE [MEDICAL…" at bounding box center [411, 318] width 377 height 499
drag, startPoint x: 322, startPoint y: 437, endPoint x: 477, endPoint y: 433, distance: 154.5
drag, startPoint x: 571, startPoint y: 434, endPoint x: 223, endPoint y: 450, distance: 348.2
click at [551, 450] on div "x AirJoule represents a joint venture established in [DATE] between GE [MEDICAL…" at bounding box center [411, 318] width 377 height 499
drag, startPoint x: 327, startPoint y: 481, endPoint x: 185, endPoint y: 472, distance: 142.8
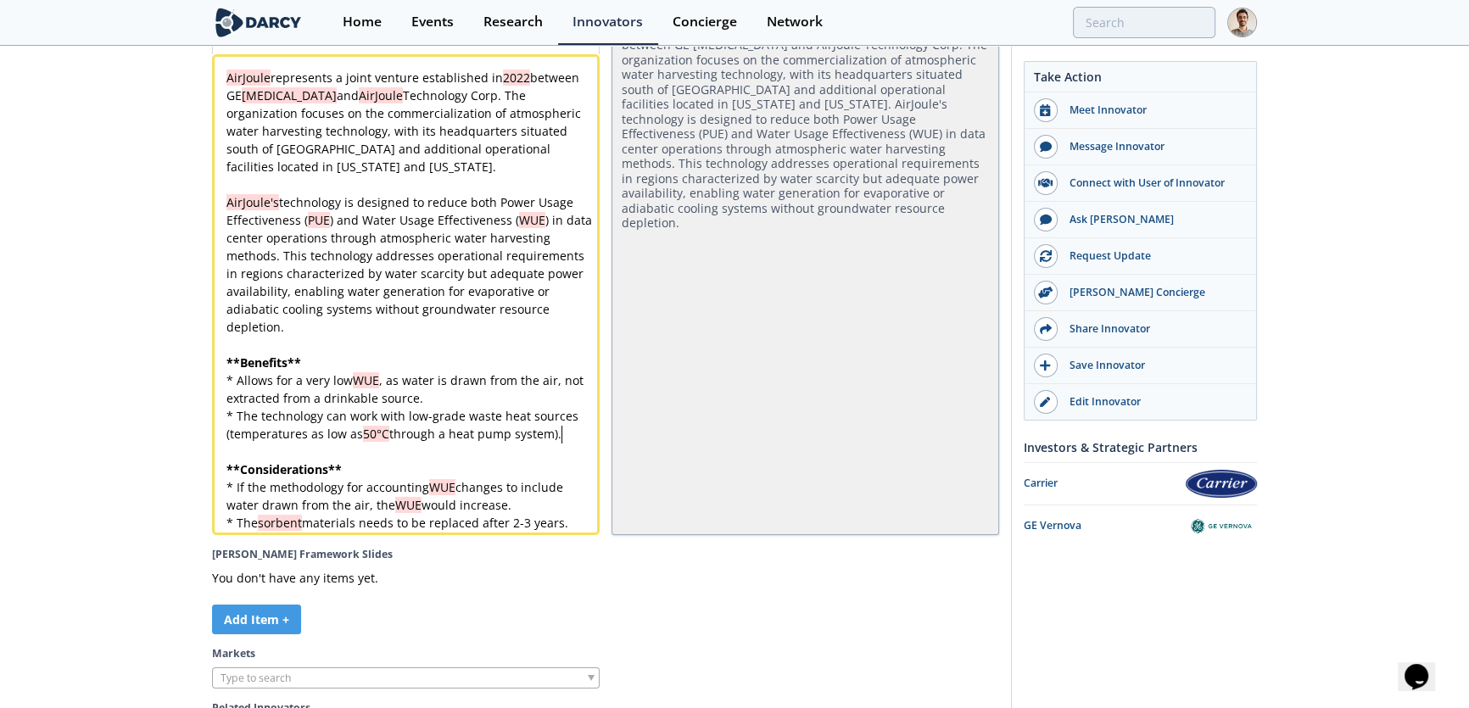
click at [579, 532] on pre "* The sorbent materials needs to be replaced after 2-3 years." at bounding box center [411, 523] width 377 height 18
click at [560, 514] on pre "* If the methodology for accounting WUE changes to include water drawn from the…" at bounding box center [411, 496] width 377 height 36
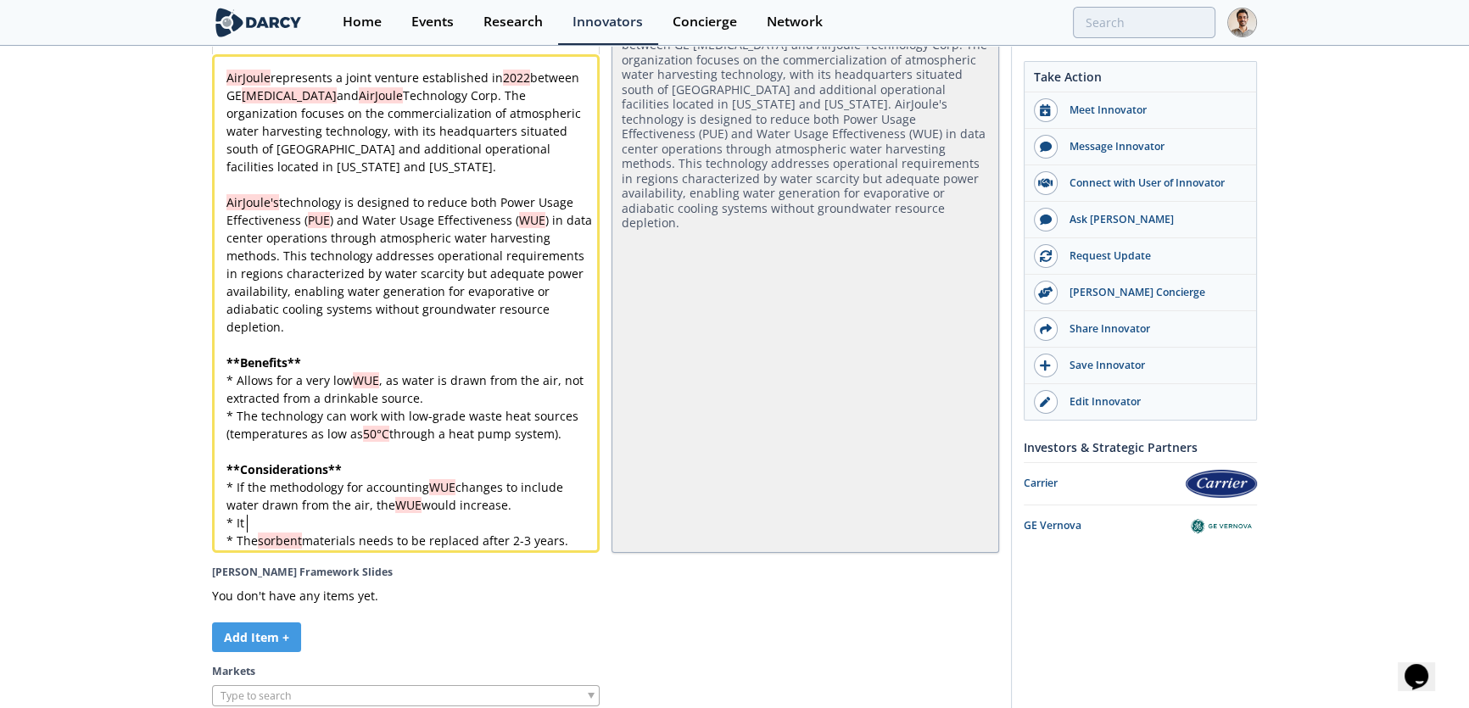
paste textarea "r"
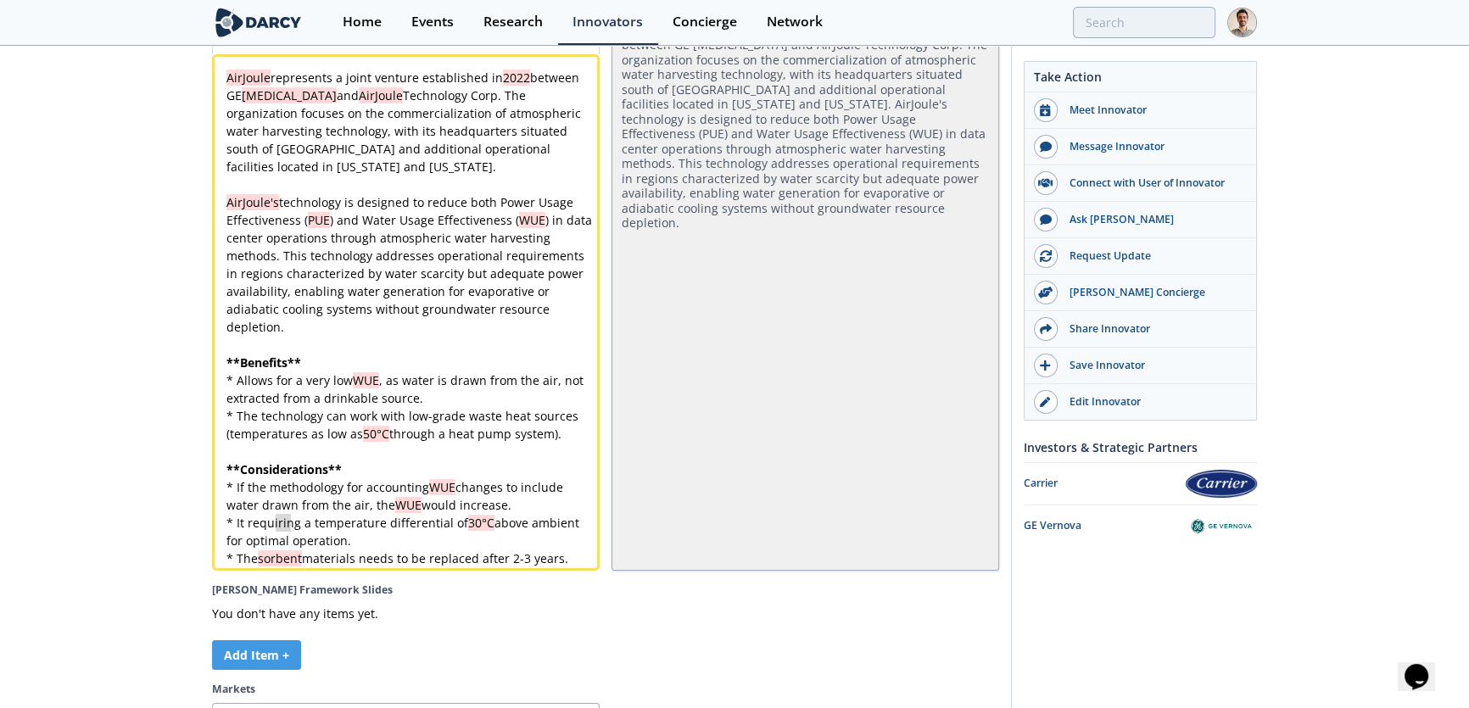
drag, startPoint x: 277, startPoint y: 540, endPoint x: 288, endPoint y: 542, distance: 10.3
click at [517, 550] on pre "* It requires a temperature differential of 30°C above ambient for optimal oper…" at bounding box center [411, 532] width 377 height 36
click at [344, 551] on div "x AirJoule represents a joint venture established in [DATE] between GE [MEDICAL…" at bounding box center [411, 318] width 377 height 499
click at [462, 549] on span "callenging" at bounding box center [440, 541] width 59 height 16
click at [532, 568] on div "x AirJoule represents a joint venture established in [DATE] between GE [MEDICAL…" at bounding box center [411, 318] width 377 height 499
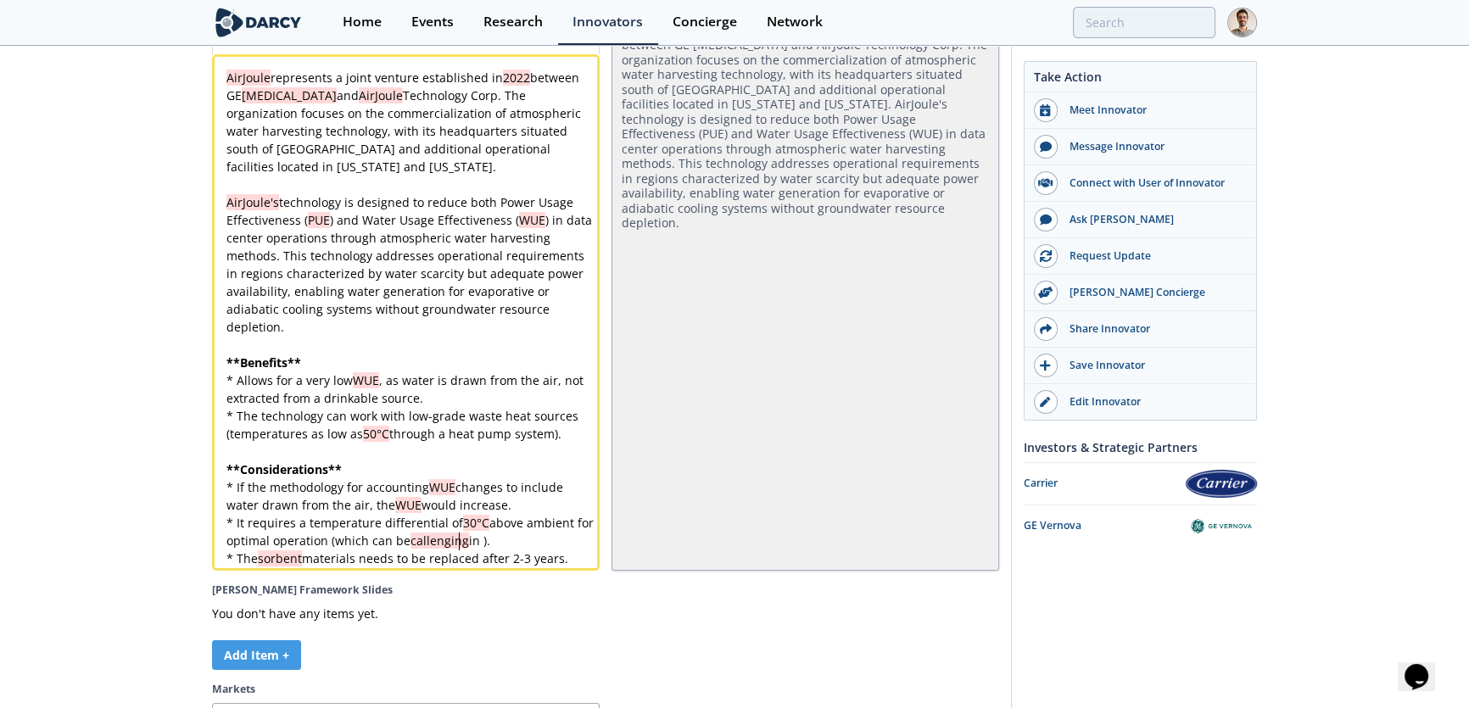
click at [458, 559] on div "x AirJoule represents a joint venture established in [DATE] between GE [MEDICAL…" at bounding box center [411, 318] width 377 height 499
click at [490, 556] on div "x AirJoule represents a joint venture established in [DATE] between GE [MEDICAL…" at bounding box center [411, 318] width 377 height 499
click at [514, 550] on pre "* It requires a temperature differential of 30°C above ambient for optimal oper…" at bounding box center [411, 532] width 377 height 36
click at [483, 557] on div "x AirJoule represents a joint venture established in [DATE] between GE [MEDICAL…" at bounding box center [411, 318] width 377 height 499
paste textarea
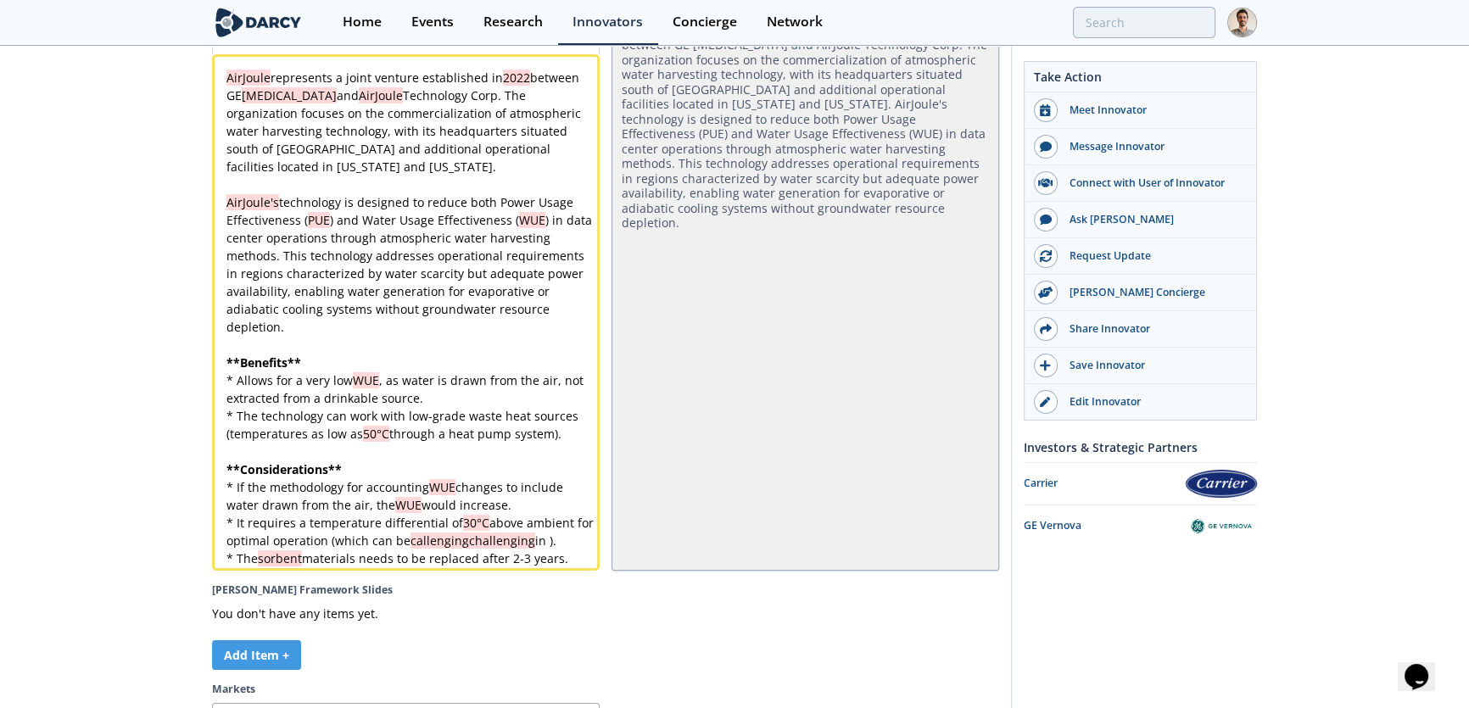
click at [484, 560] on div "x AirJoule represents a joint venture established in [DATE] between GE [MEDICAL…" at bounding box center [411, 318] width 377 height 499
drag, startPoint x: 430, startPoint y: 561, endPoint x: 482, endPoint y: 560, distance: 51.8
click at [508, 549] on span "* It requires a temperature differential of 30°C above ambient for optimal oper…" at bounding box center [412, 532] width 371 height 34
click at [505, 558] on div "x AirJoule represents a joint venture established in [DATE] between GE [MEDICAL…" at bounding box center [411, 318] width 377 height 499
click at [584, 550] on pre "* It requires a temperature differential of 30°C above ambient for optimal oper…" at bounding box center [411, 532] width 377 height 36
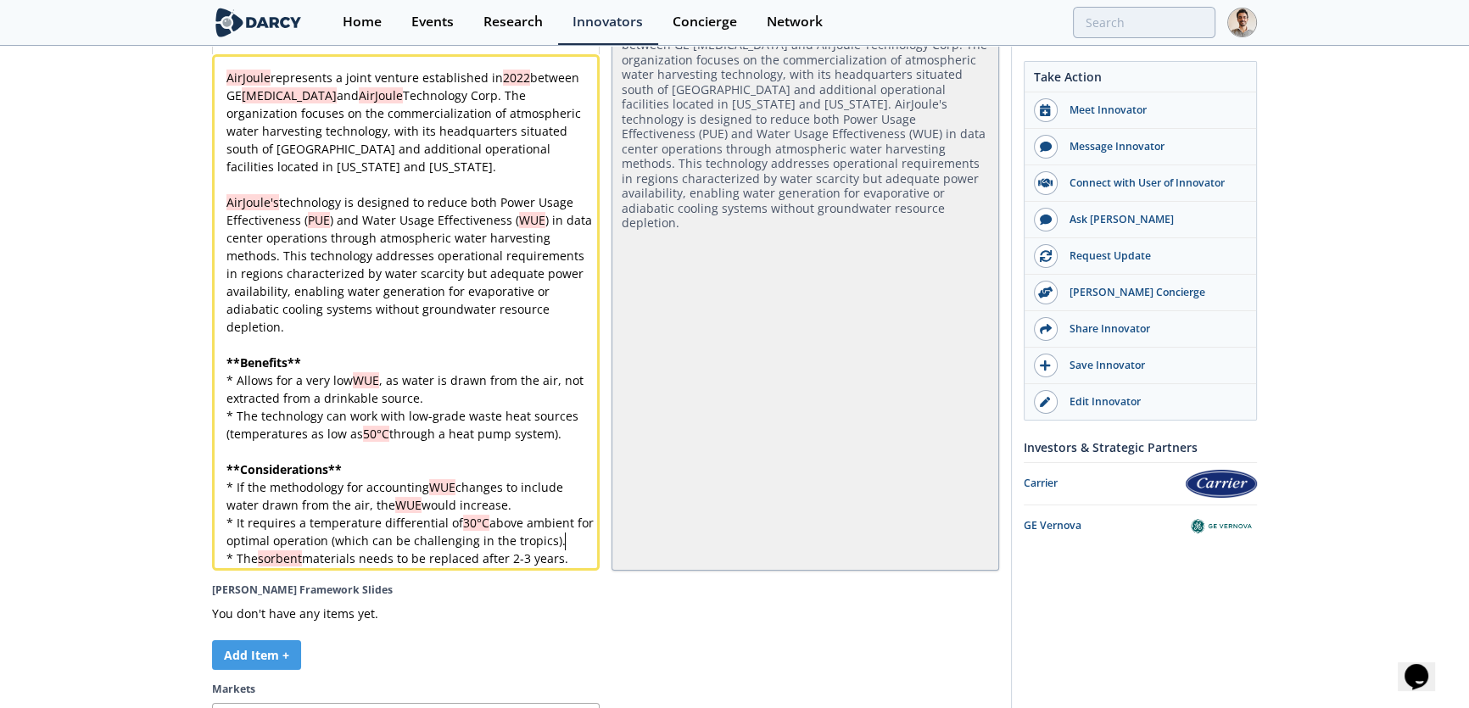
click at [566, 555] on div "x AirJoule represents a joint venture established in [DATE] between GE [MEDICAL…" at bounding box center [411, 318] width 377 height 499
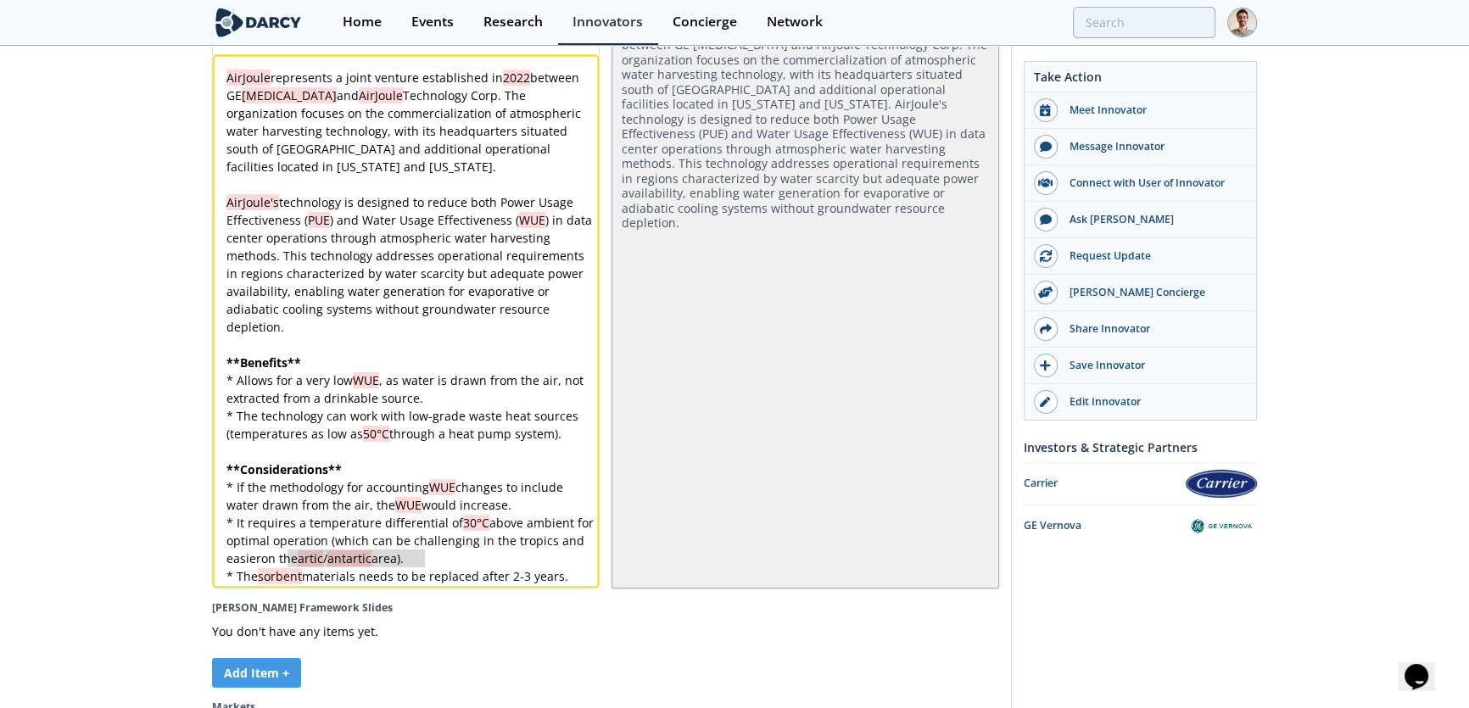
drag, startPoint x: 288, startPoint y: 574, endPoint x: 426, endPoint y: 574, distance: 138.3
click at [426, 568] on pre "* It requires a temperature differential of 30°C above ambient for optimal oper…" at bounding box center [411, 540] width 377 height 53
click at [429, 476] on pre "** Considerations **" at bounding box center [411, 470] width 377 height 18
click at [322, 574] on div "x AirJoule represents a joint venture established in [DATE] between GE [MEDICAL…" at bounding box center [411, 327] width 377 height 517
drag, startPoint x: 226, startPoint y: 577, endPoint x: 381, endPoint y: 577, distance: 155.3
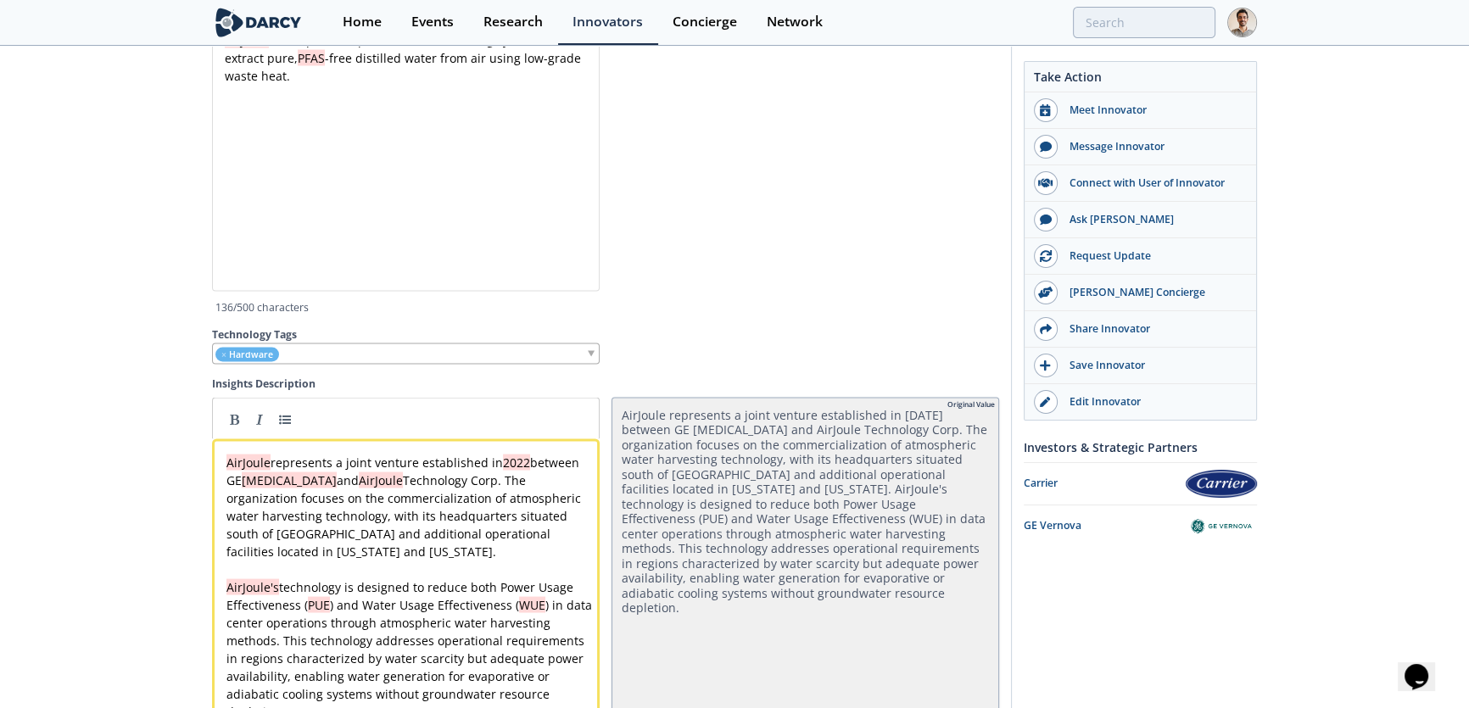
scroll to position [4678, 0]
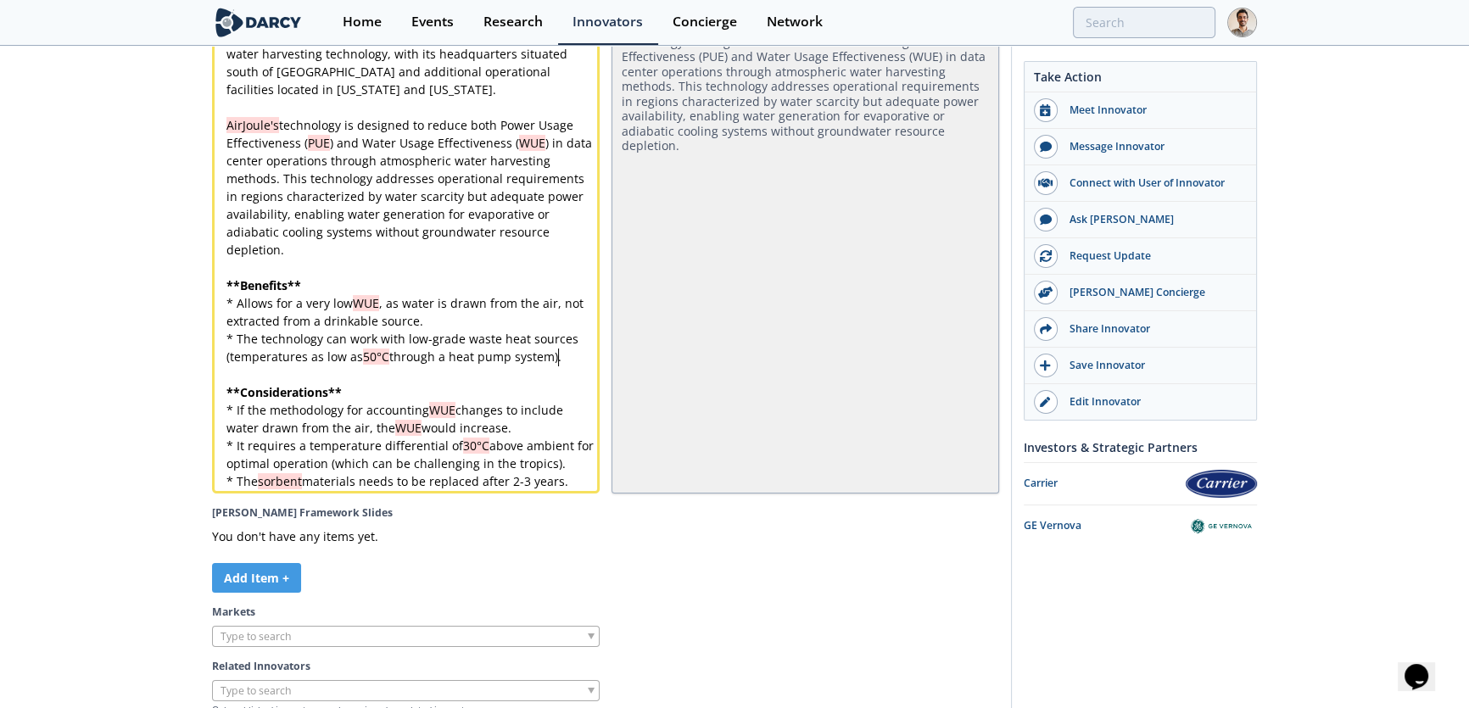
click at [558, 369] on div "x AirJoule represents a joint venture established in [DATE] between GE [MEDICAL…" at bounding box center [411, 241] width 377 height 499
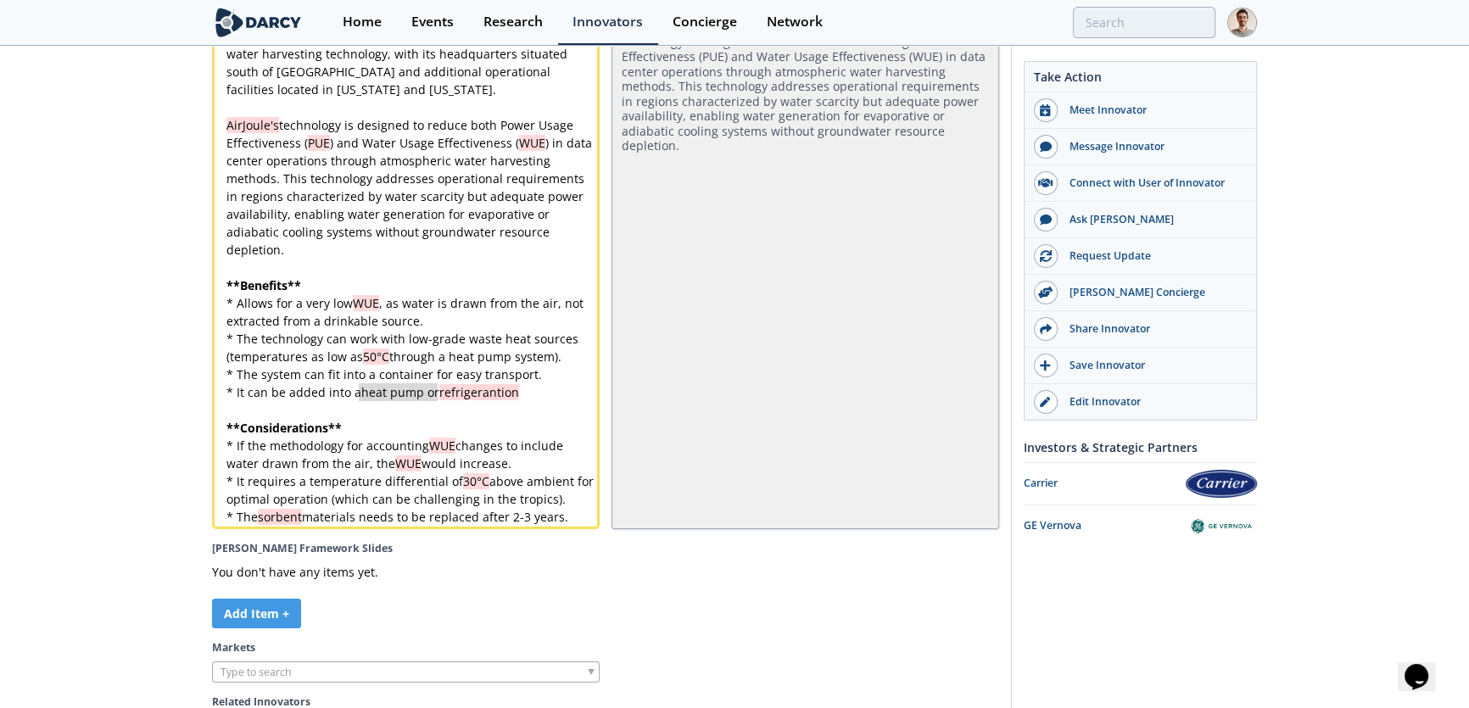
drag, startPoint x: 358, startPoint y: 407, endPoint x: 436, endPoint y: 407, distance: 78.1
click at [500, 401] on pre "* It can be added into an existing refrigeration" at bounding box center [411, 392] width 377 height 18
click at [529, 388] on div "x AirJoule represents a joint venture established in [DATE] between GE [MEDICAL…" at bounding box center [411, 259] width 377 height 534
click at [540, 401] on pre "* It can be added into an existing refrigeration system" at bounding box center [411, 392] width 377 height 18
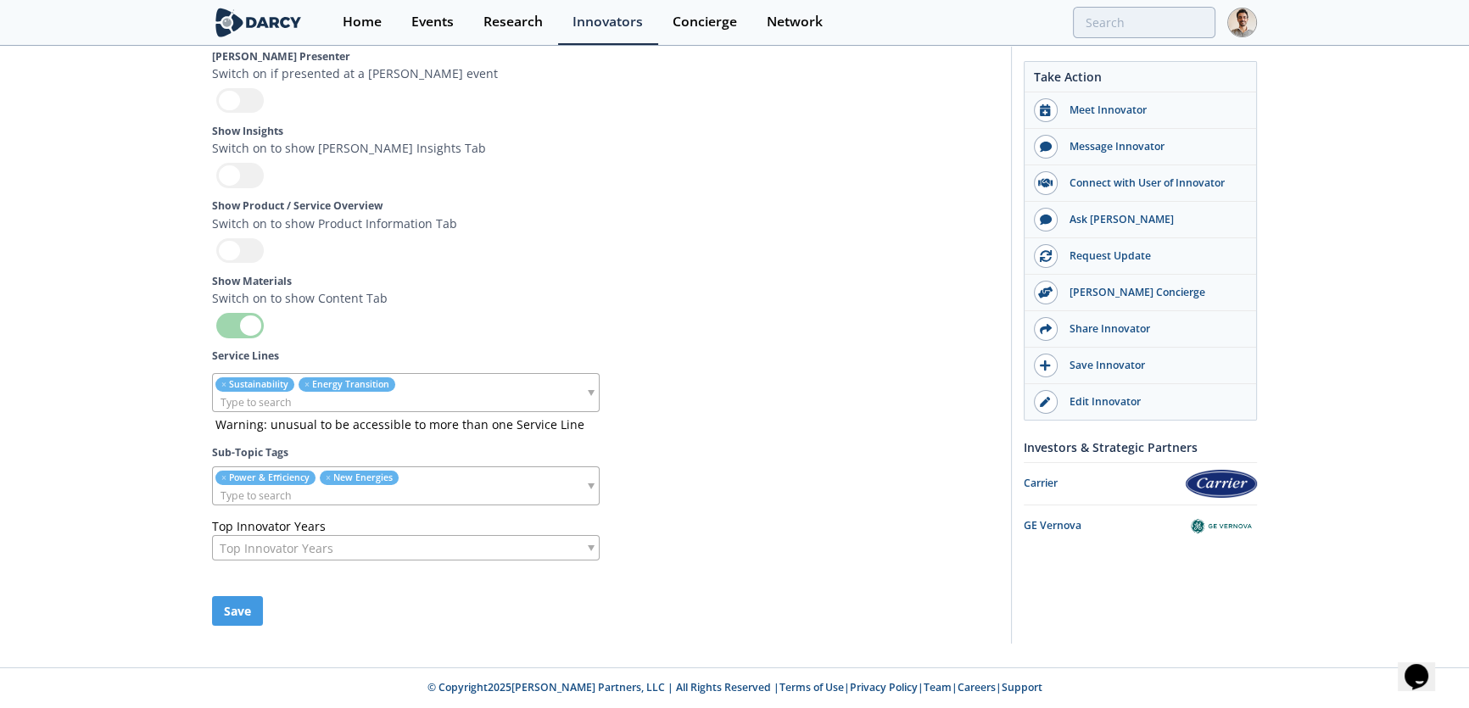
scroll to position [5492, 0]
click at [236, 613] on button "Save" at bounding box center [237, 611] width 51 height 30
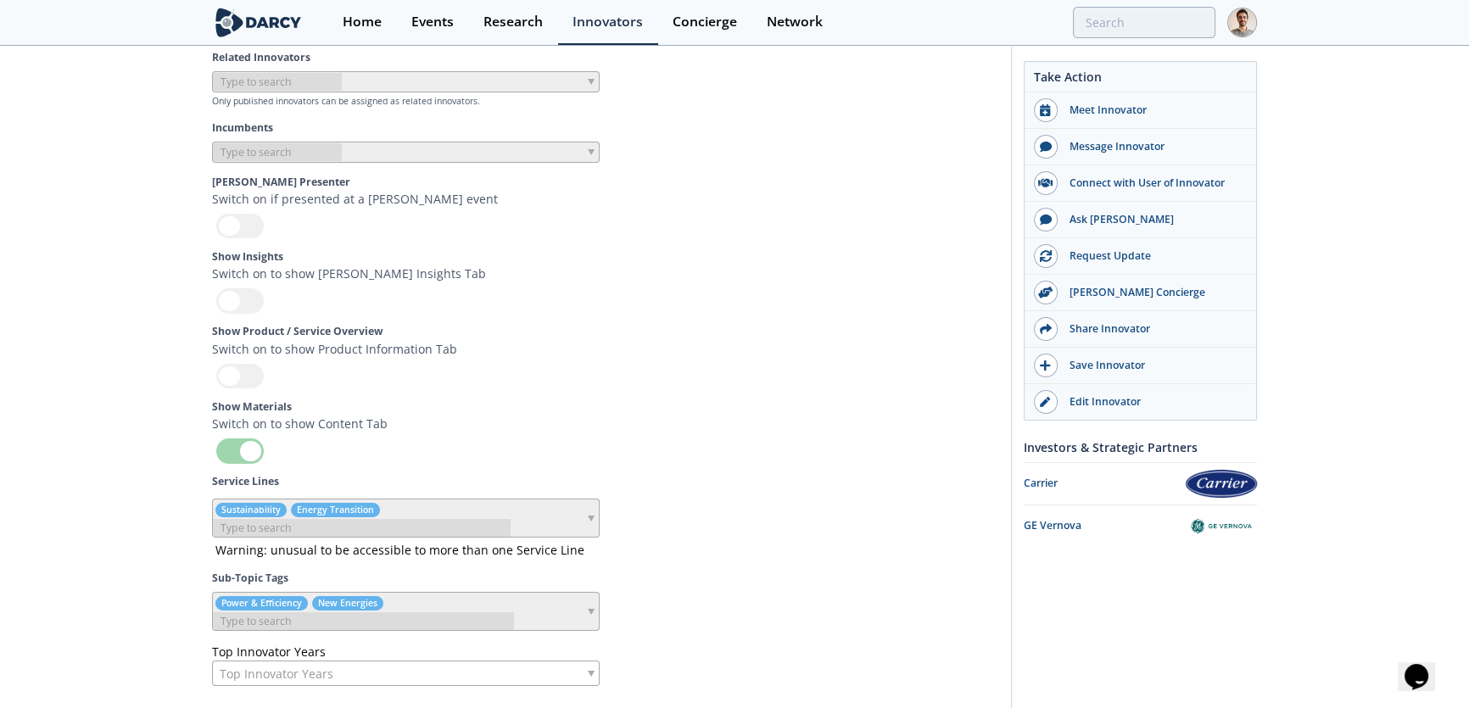
scroll to position [5335, 0]
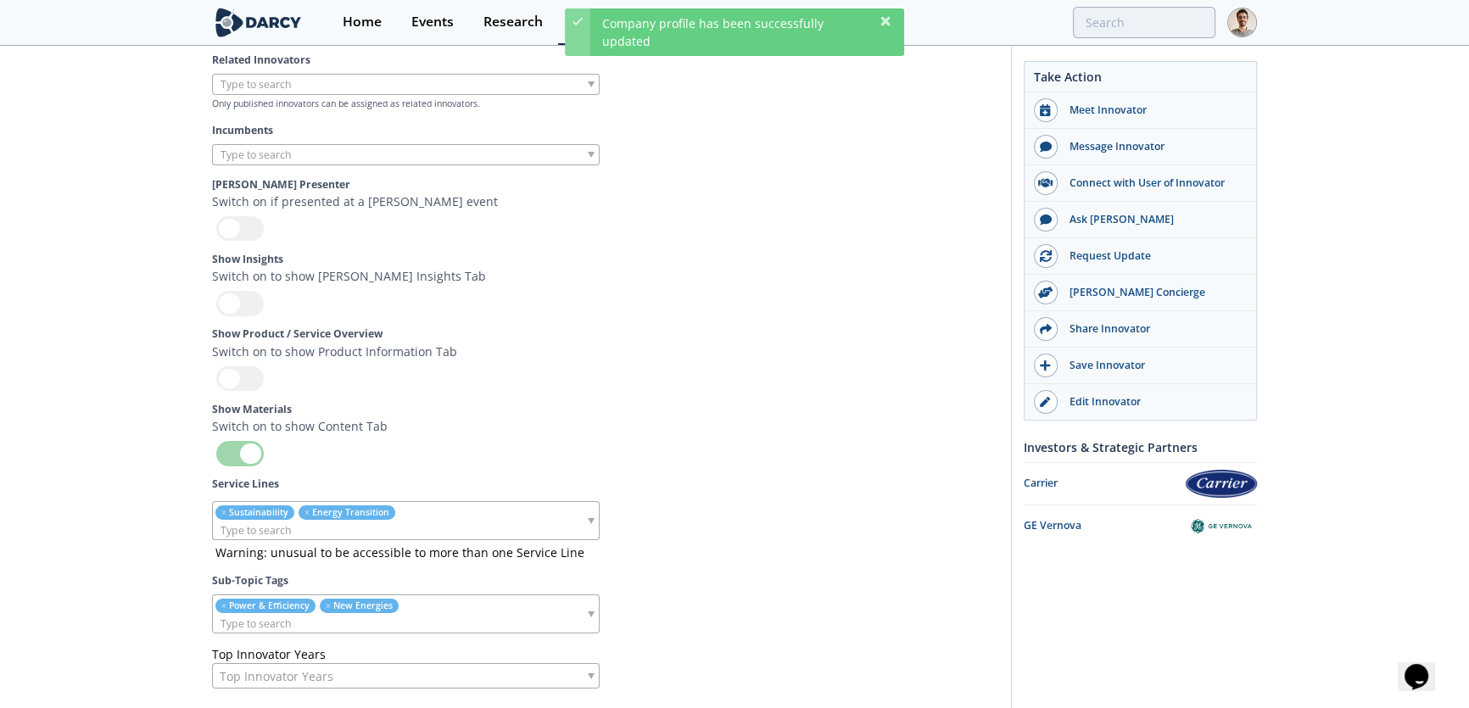
click at [243, 391] on div at bounding box center [240, 379] width 48 height 25
click at [0, 0] on input "checkbox" at bounding box center [0, 0] width 0 height 0
click at [227, 316] on div at bounding box center [240, 303] width 48 height 25
click at [0, 0] on input "checkbox" at bounding box center [0, 0] width 0 height 0
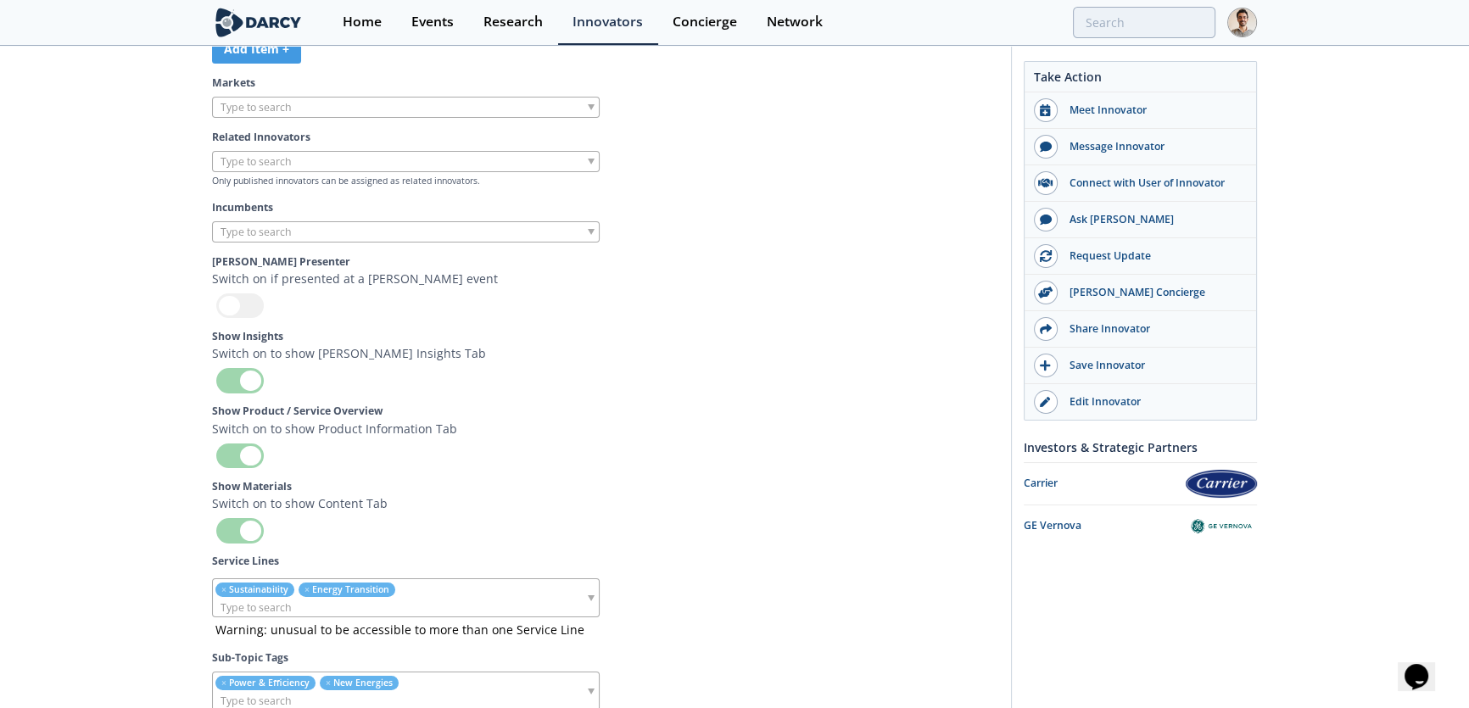
click at [345, 172] on div at bounding box center [406, 161] width 388 height 21
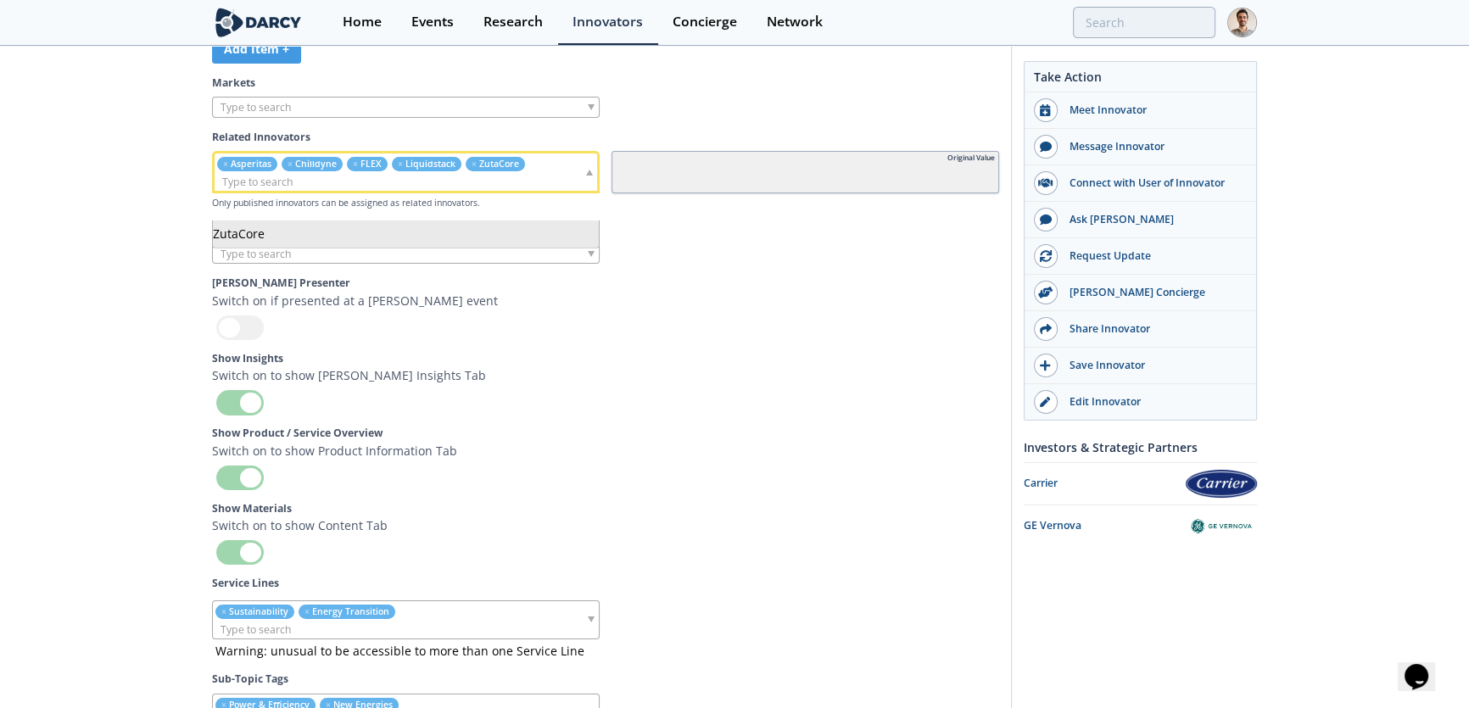
click at [382, 118] on div at bounding box center [406, 107] width 388 height 21
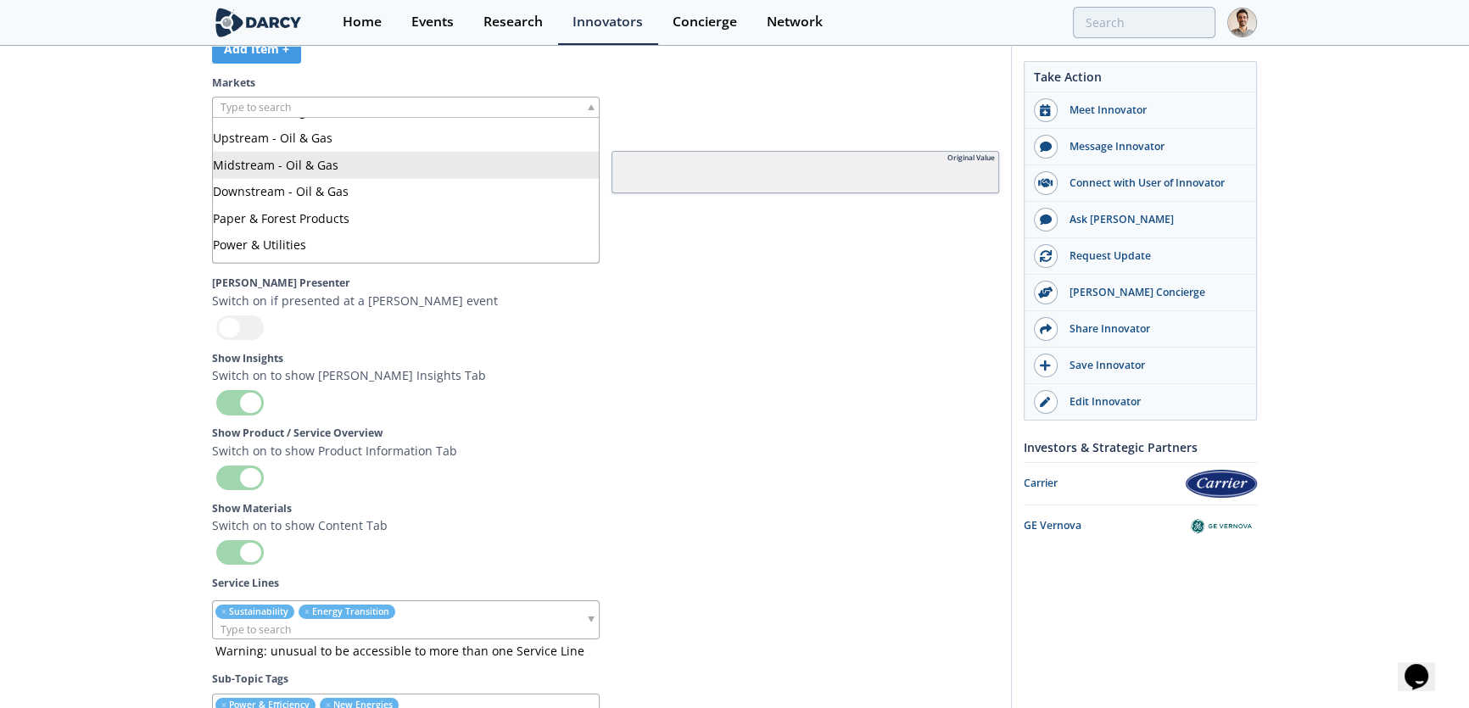
scroll to position [415, 0]
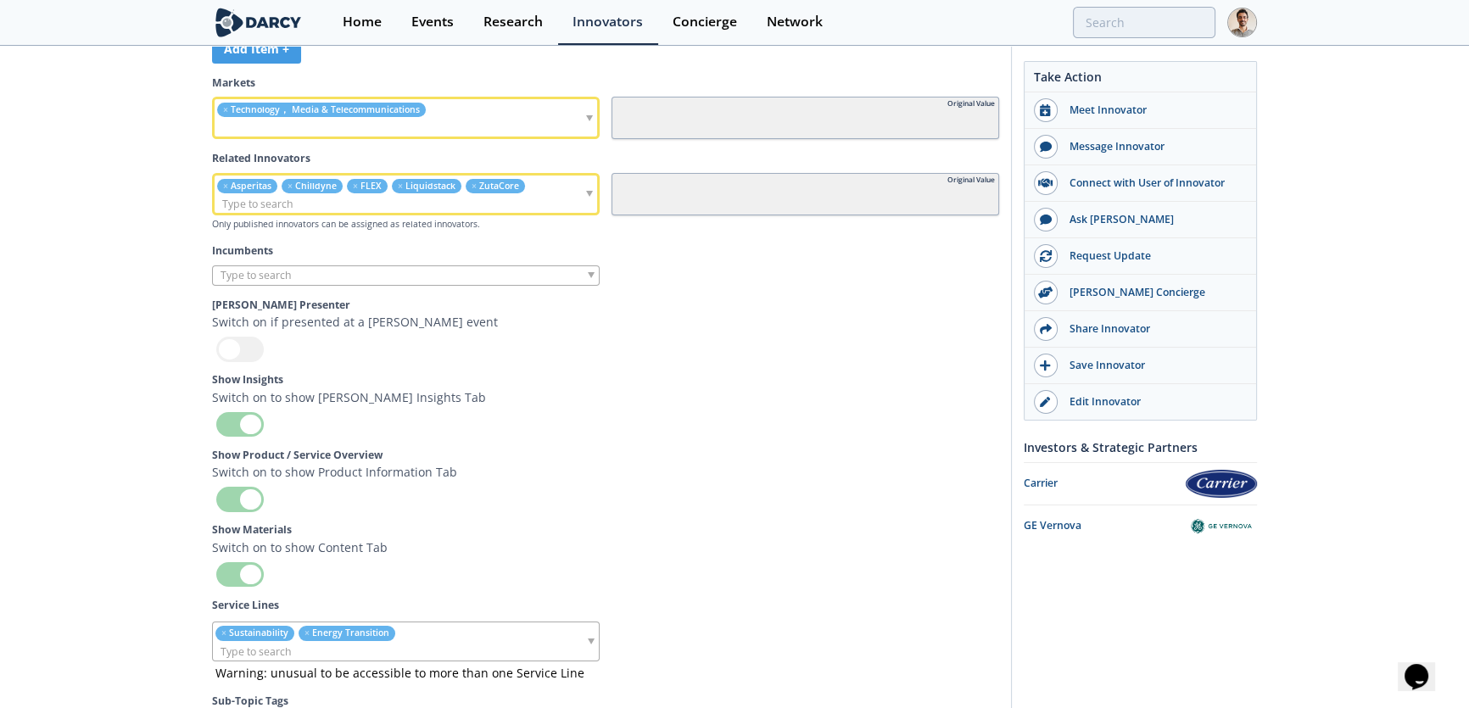
click at [293, 137] on input "search" at bounding box center [386, 128] width 342 height 18
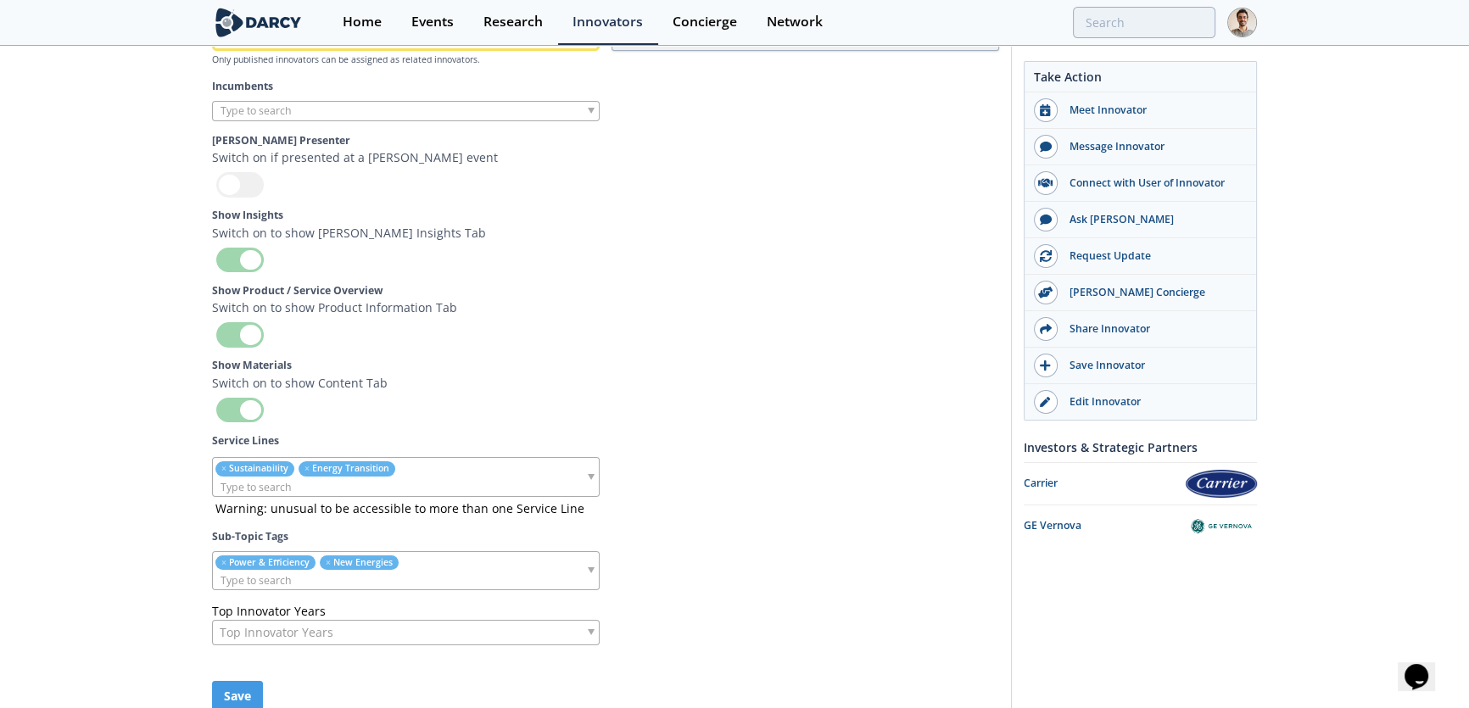
scroll to position [5532, 0]
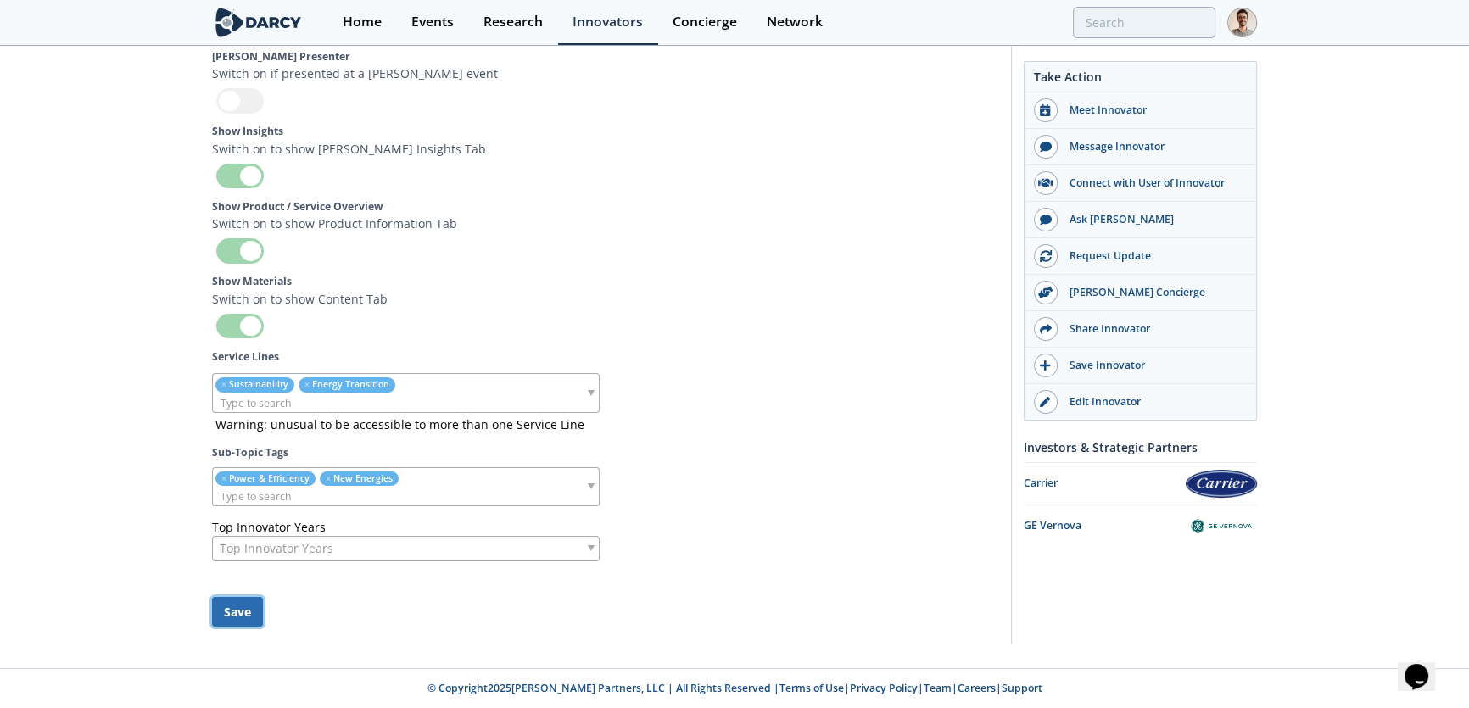
click at [244, 612] on button "Save" at bounding box center [237, 612] width 51 height 30
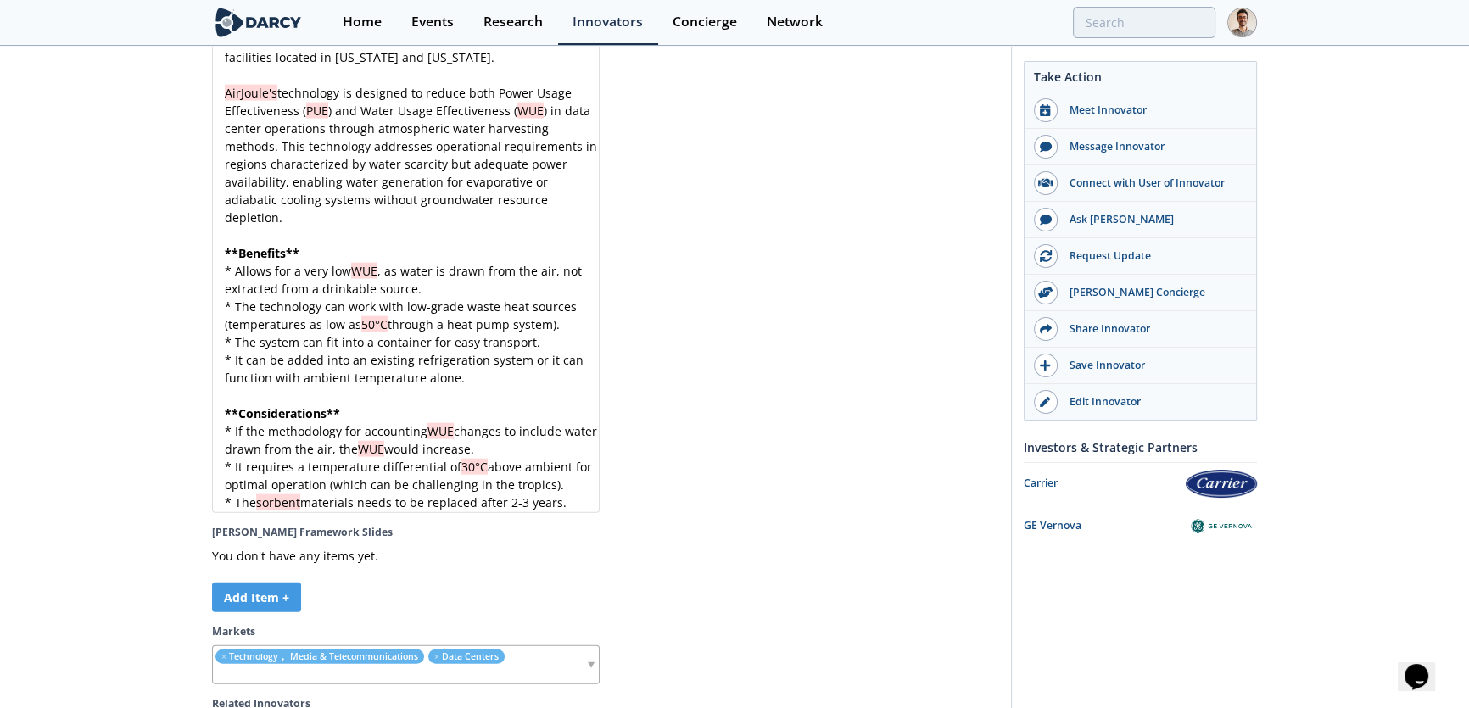
scroll to position [4760, 0]
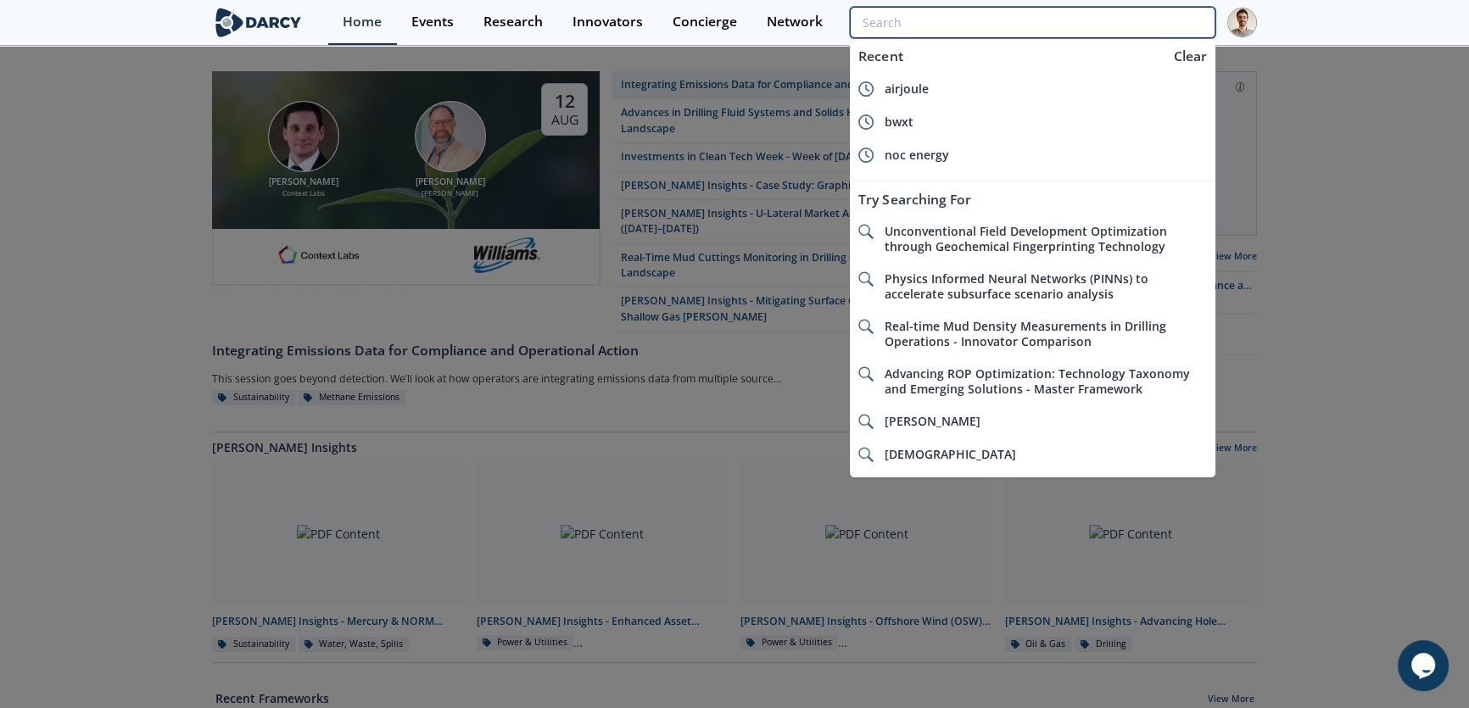
click at [1112, 25] on input "search" at bounding box center [1033, 22] width 366 height 31
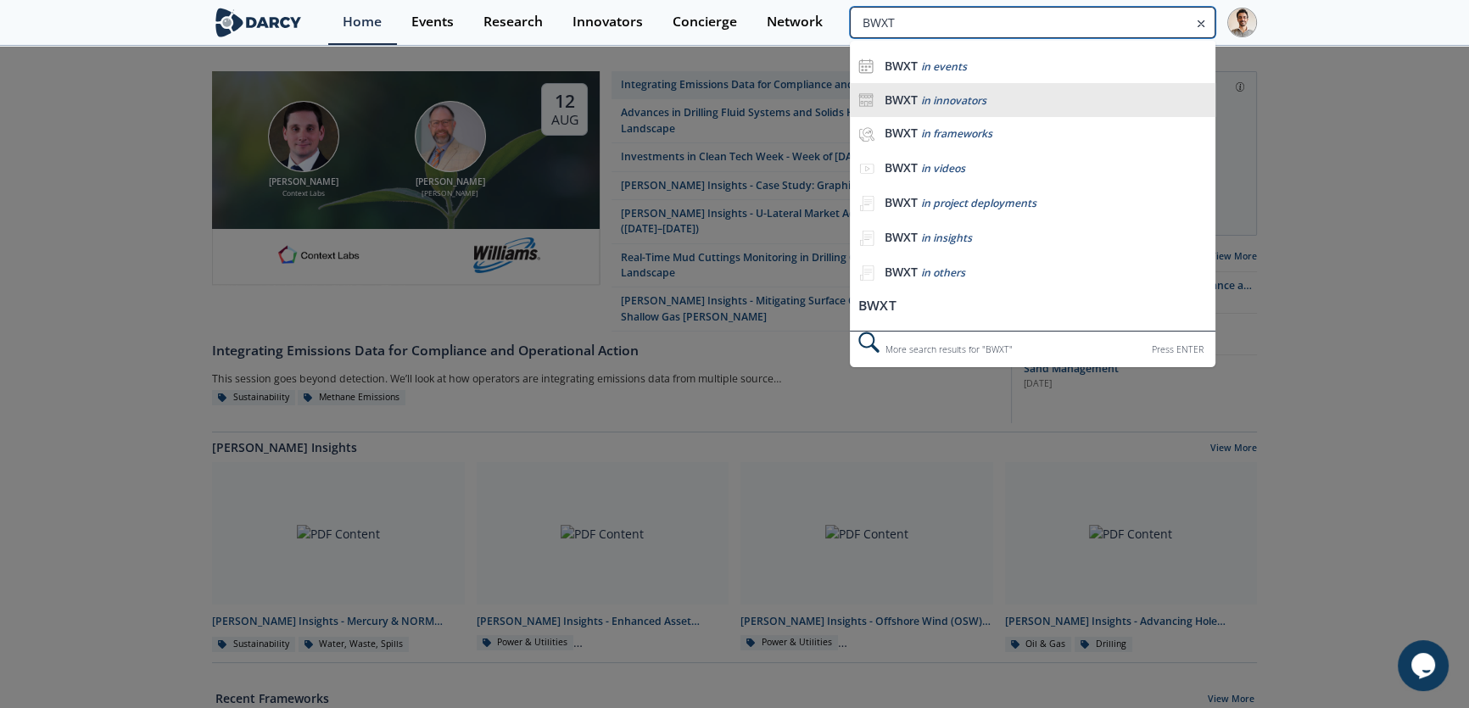
type input "BWXT"
click at [1030, 93] on div "BWXT in innovators" at bounding box center [1046, 100] width 322 height 16
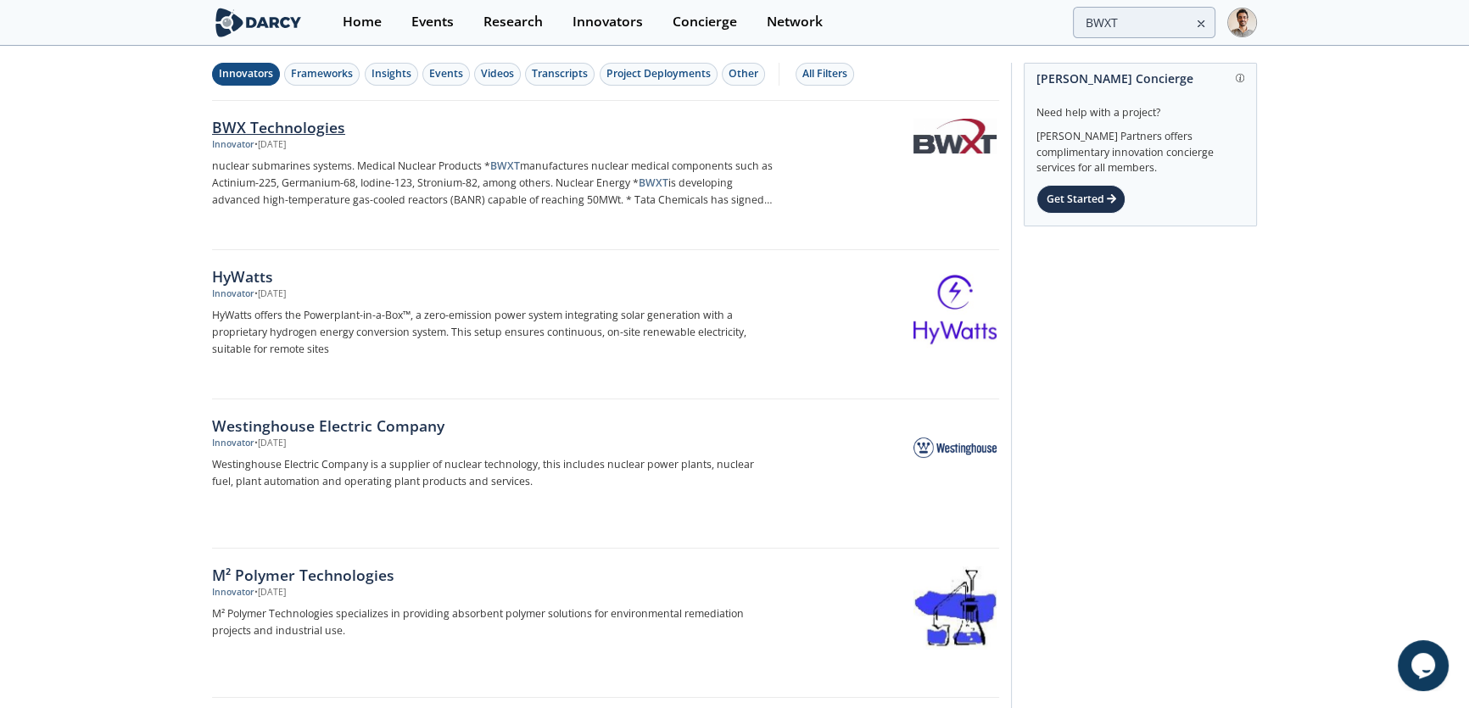
click at [956, 136] on img at bounding box center [955, 136] width 83 height 34
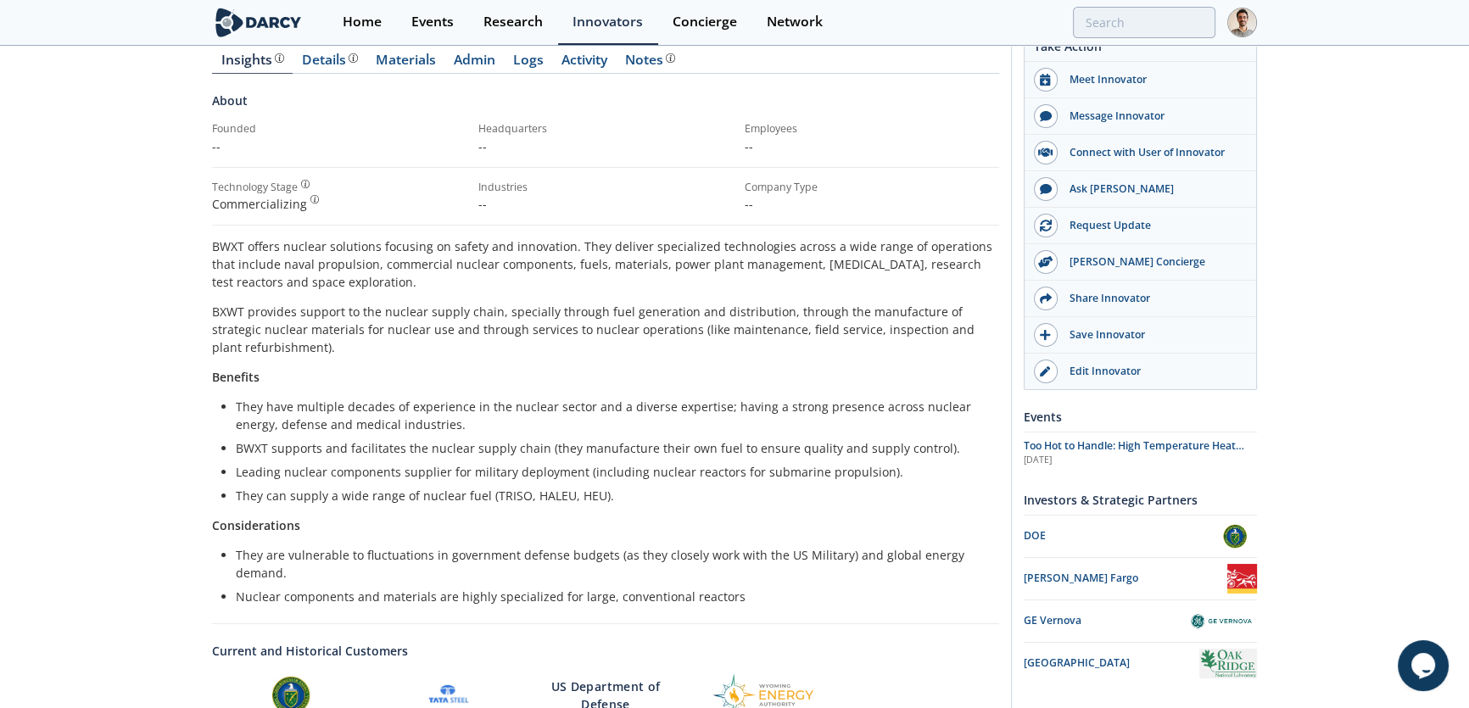
scroll to position [231, 0]
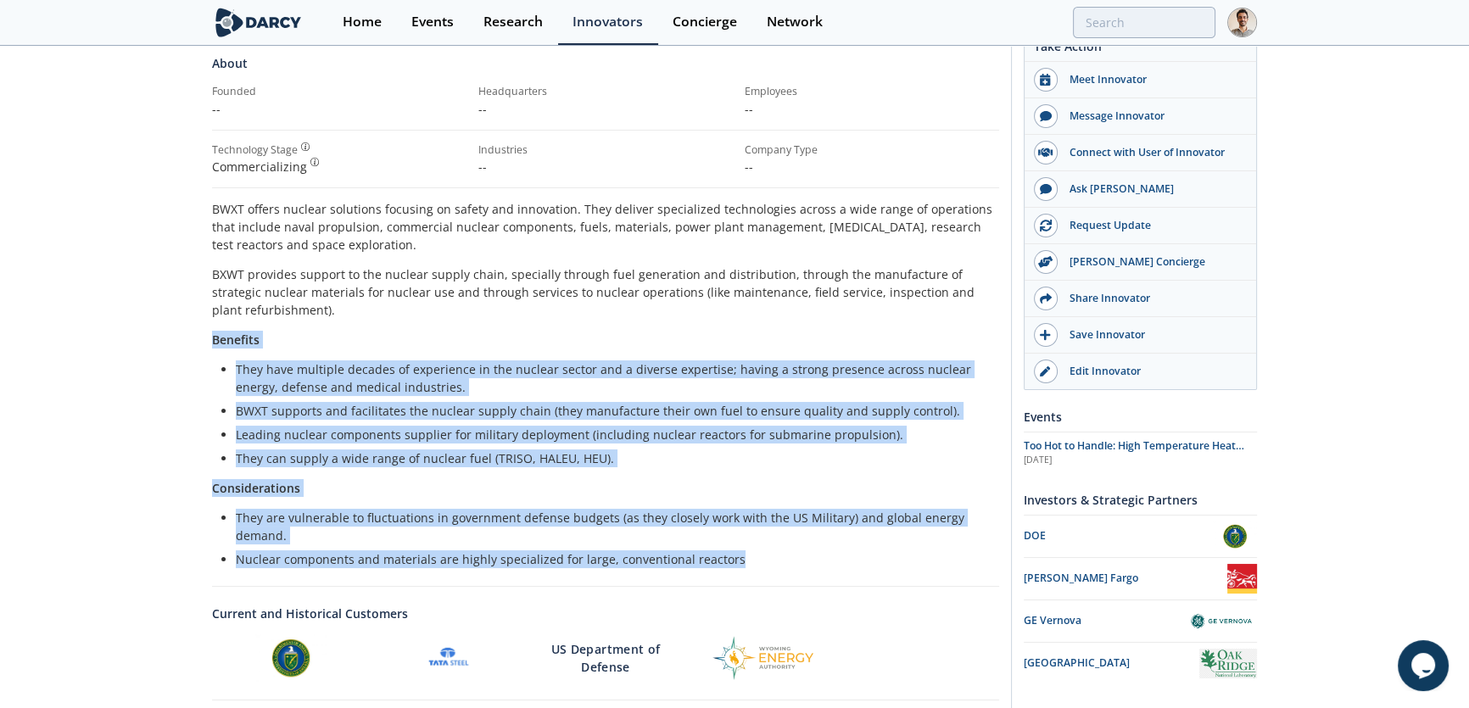
drag, startPoint x: 737, startPoint y: 554, endPoint x: 211, endPoint y: 342, distance: 567.2
click at [212, 342] on div "BWXT offers nuclear solutions focusing on safety and innovation. They deliver s…" at bounding box center [605, 384] width 787 height 368
copy div "Benefits They have multiple decades of experience in the nuclear sector and a d…"
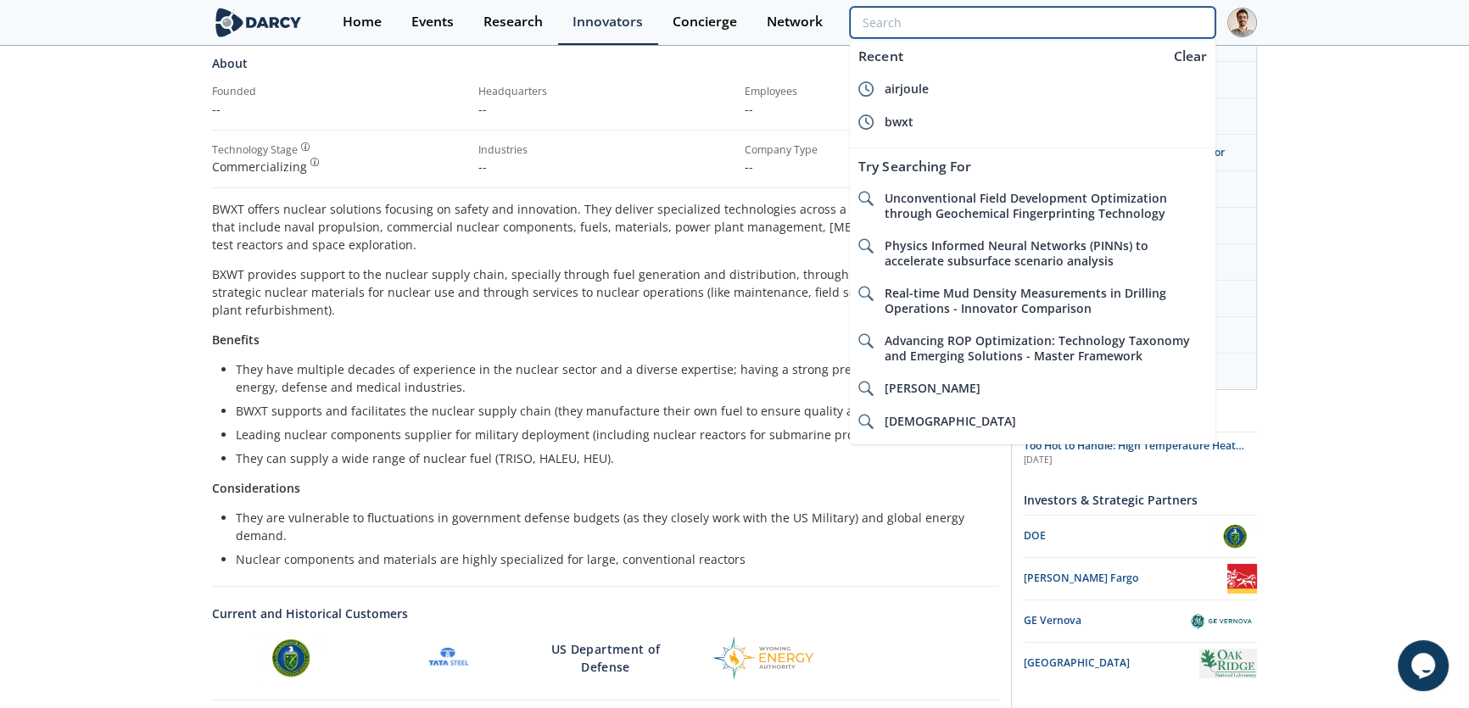
click at [1126, 28] on input "search" at bounding box center [1033, 22] width 366 height 31
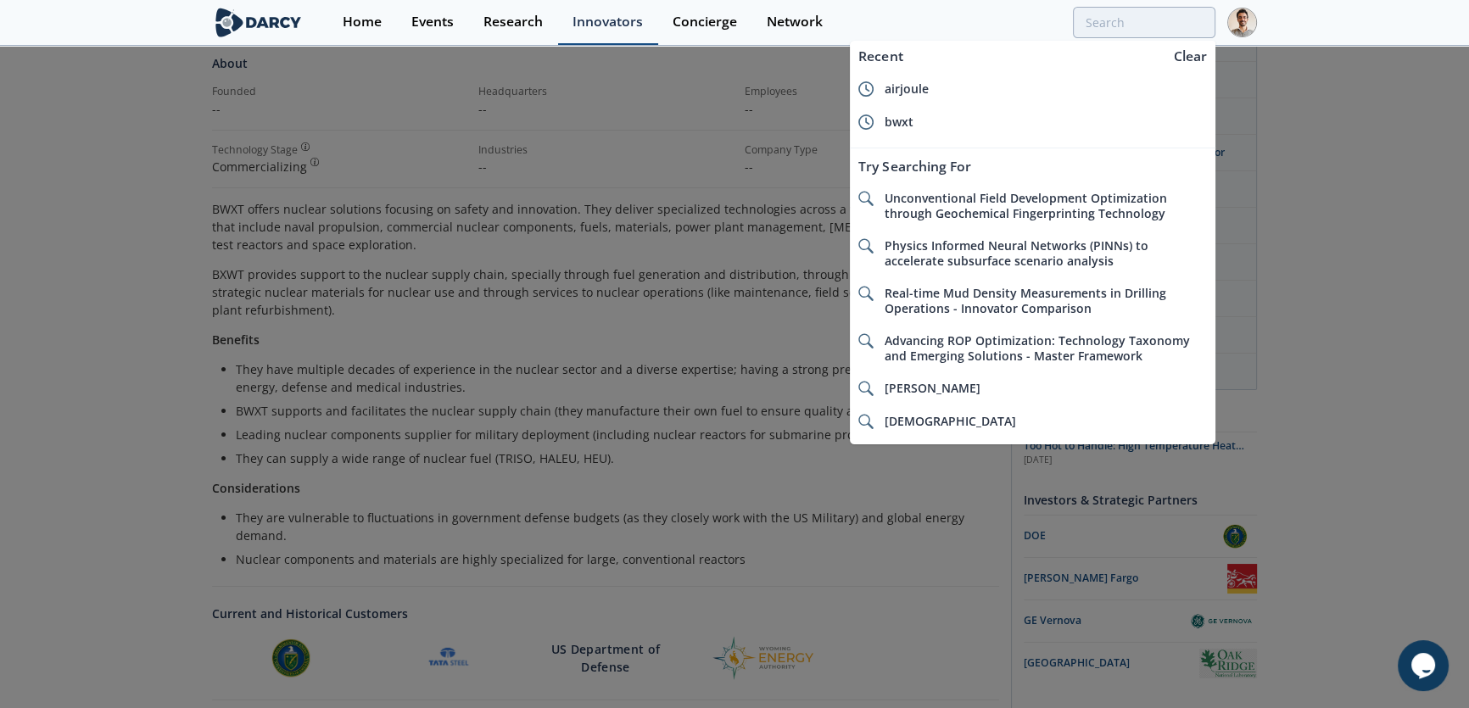
click at [607, 25] on div "Innovators" at bounding box center [608, 22] width 70 height 14
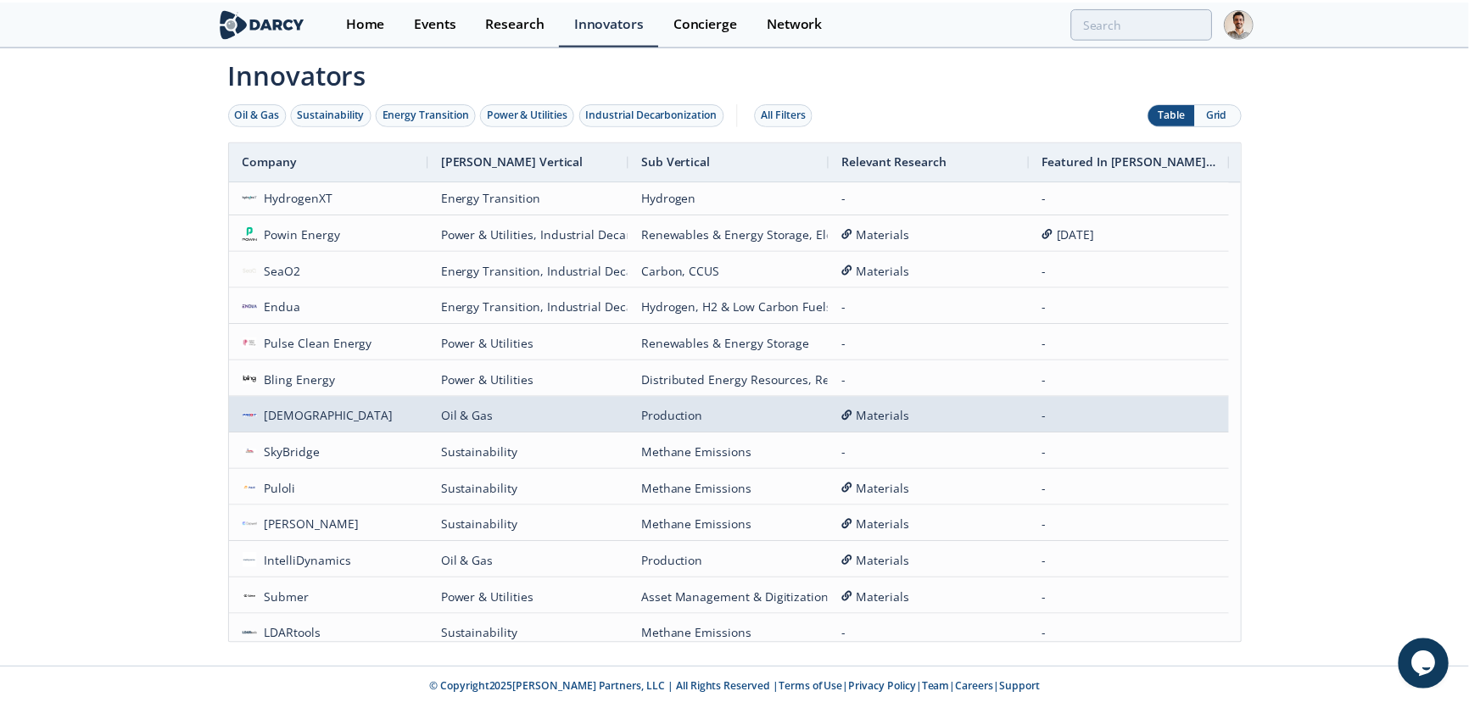
scroll to position [231, 0]
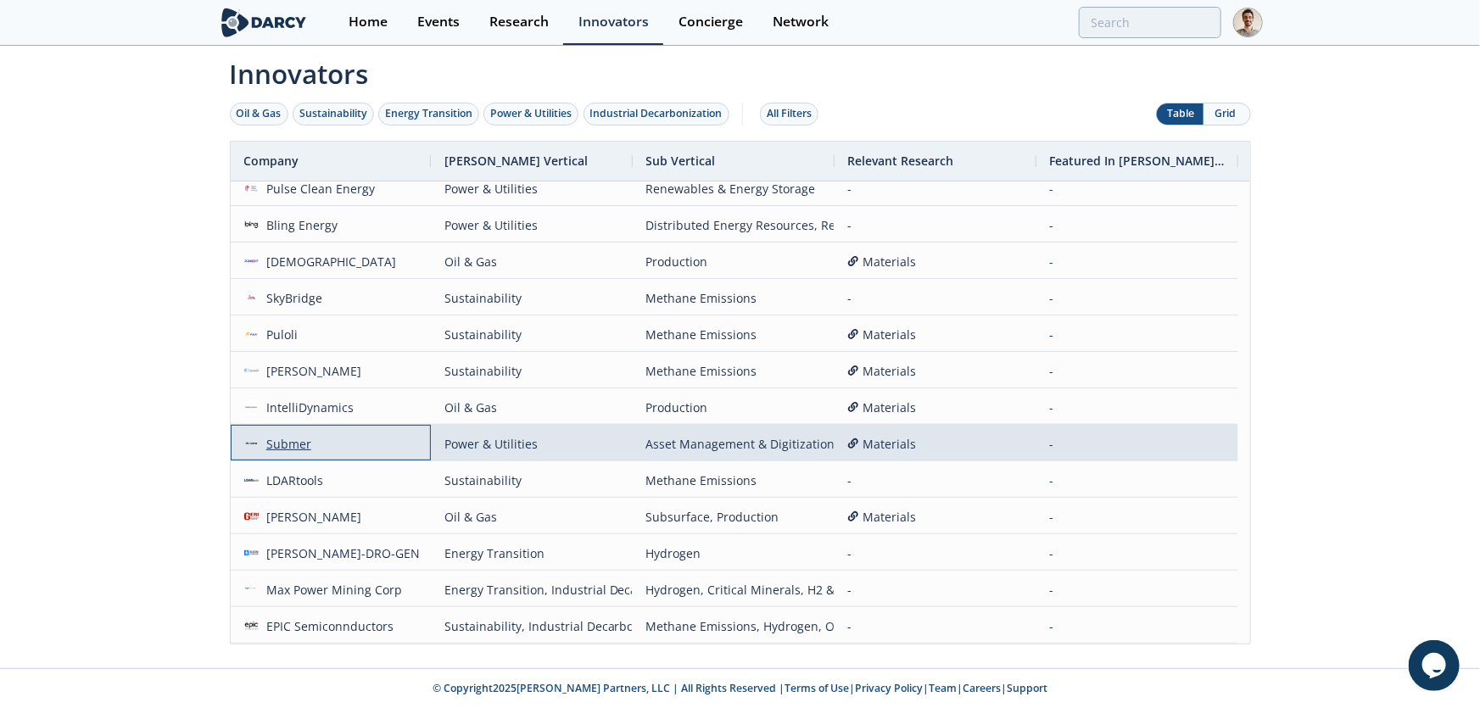
click at [285, 434] on div "Submer" at bounding box center [285, 444] width 53 height 36
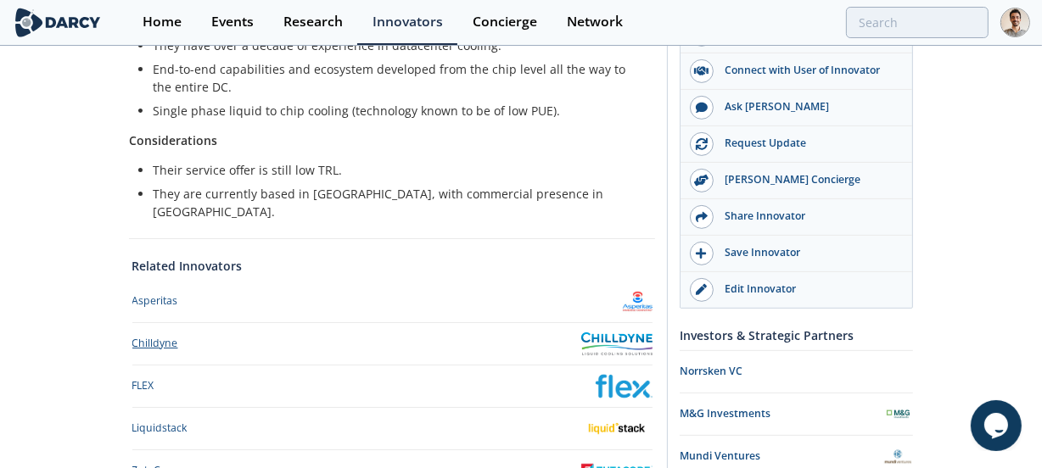
scroll to position [645, 0]
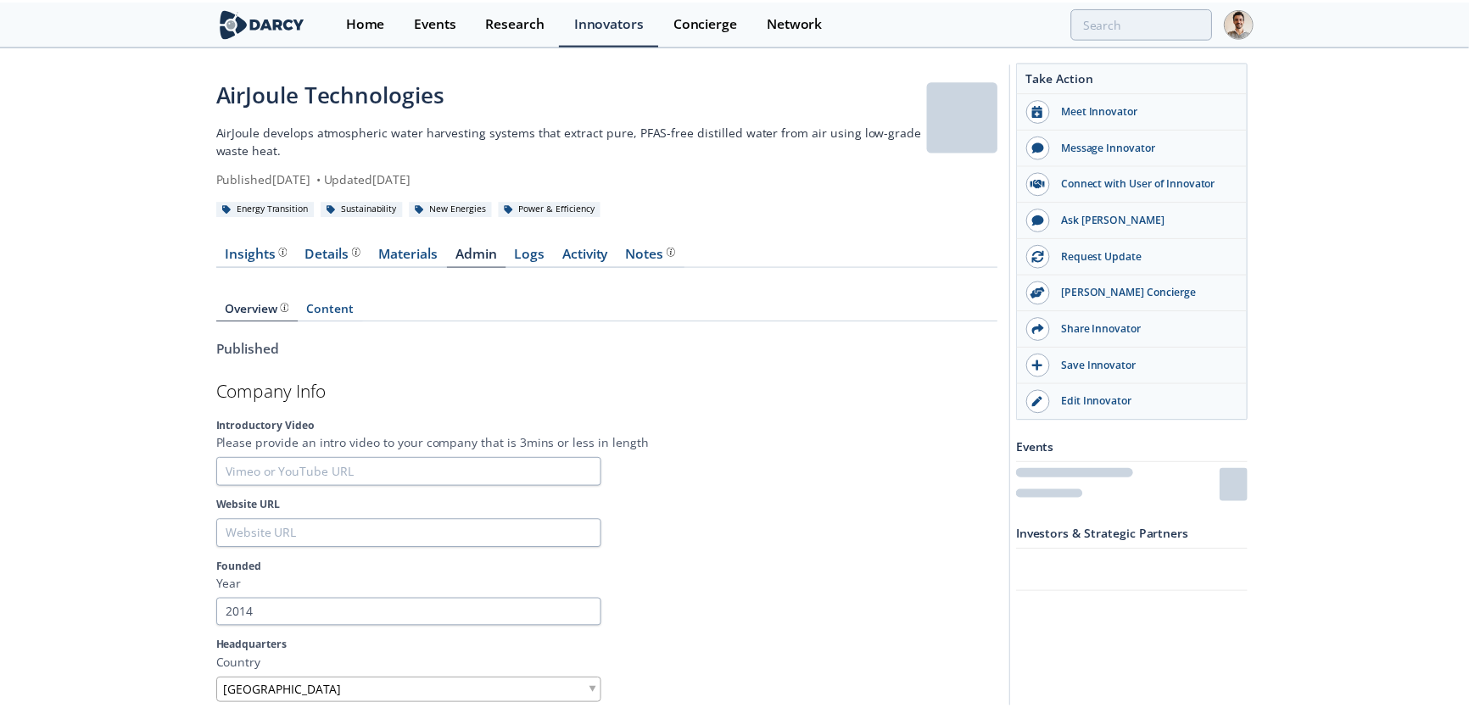
scroll to position [4760, 0]
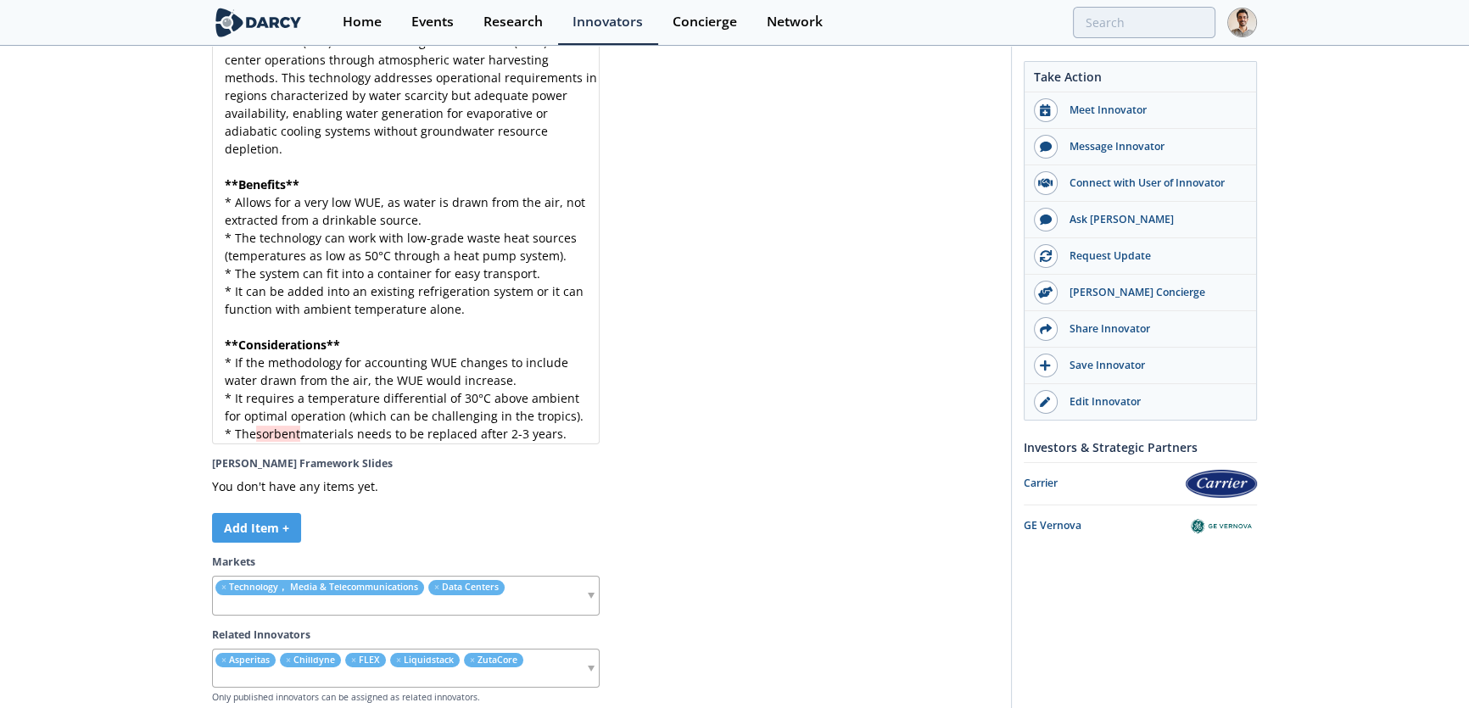
click at [900, 396] on div at bounding box center [806, 140] width 388 height 608
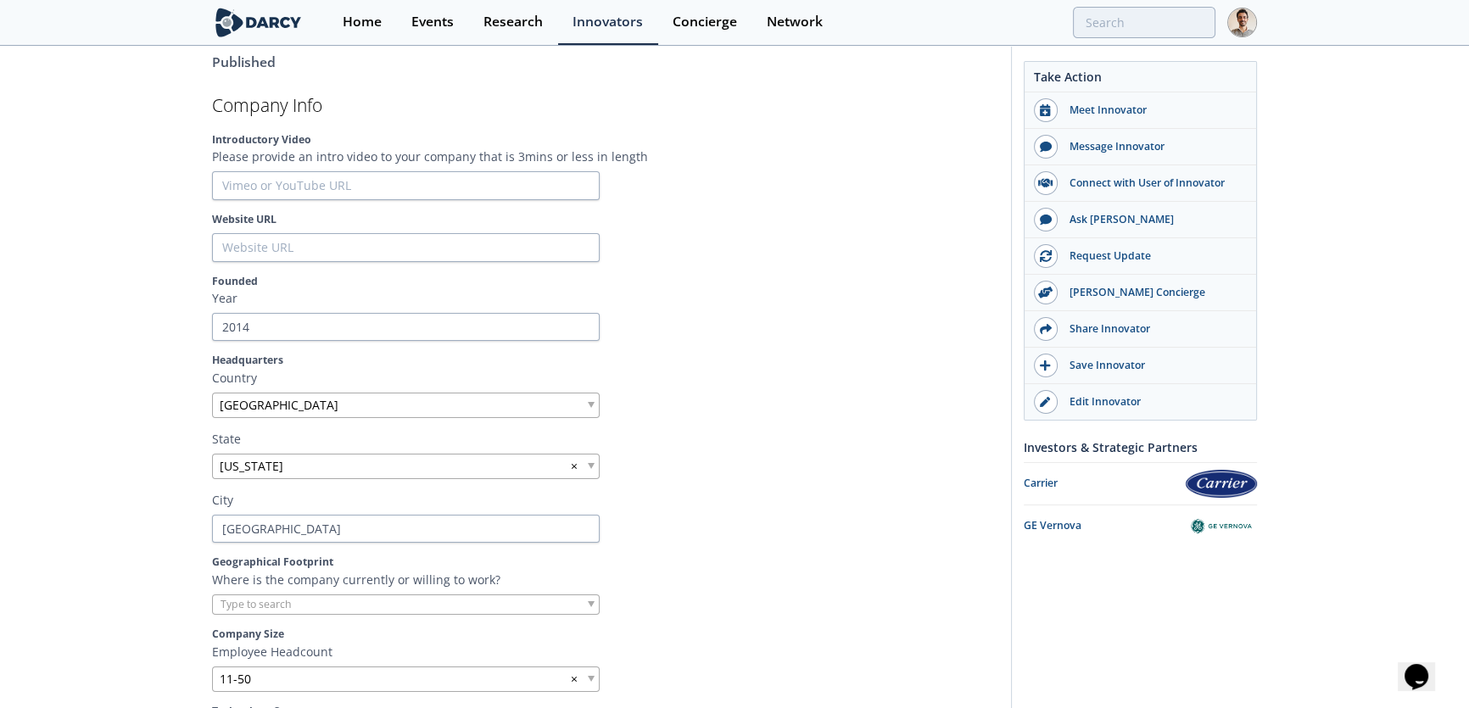
scroll to position [0, 0]
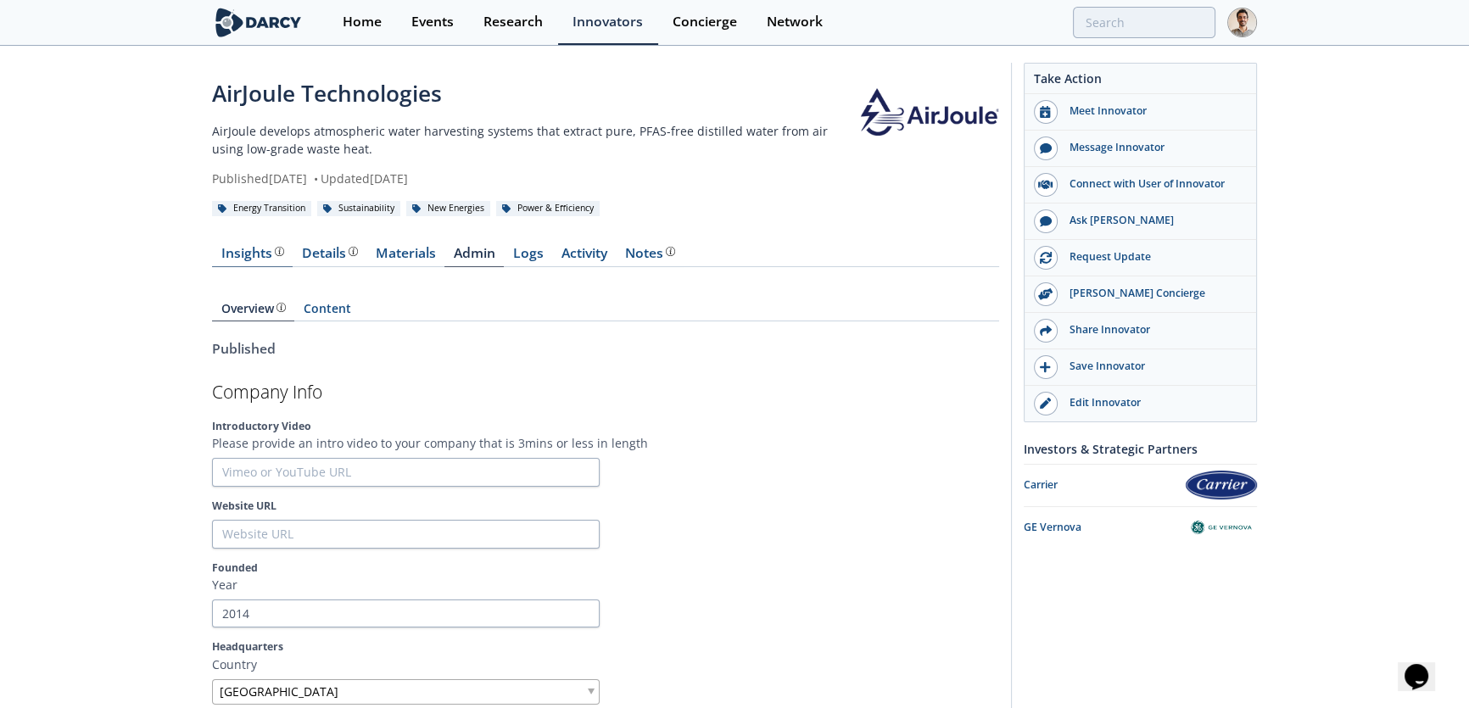
click at [235, 256] on div "Insights" at bounding box center [252, 254] width 63 height 14
